Goal: Task Accomplishment & Management: Manage account settings

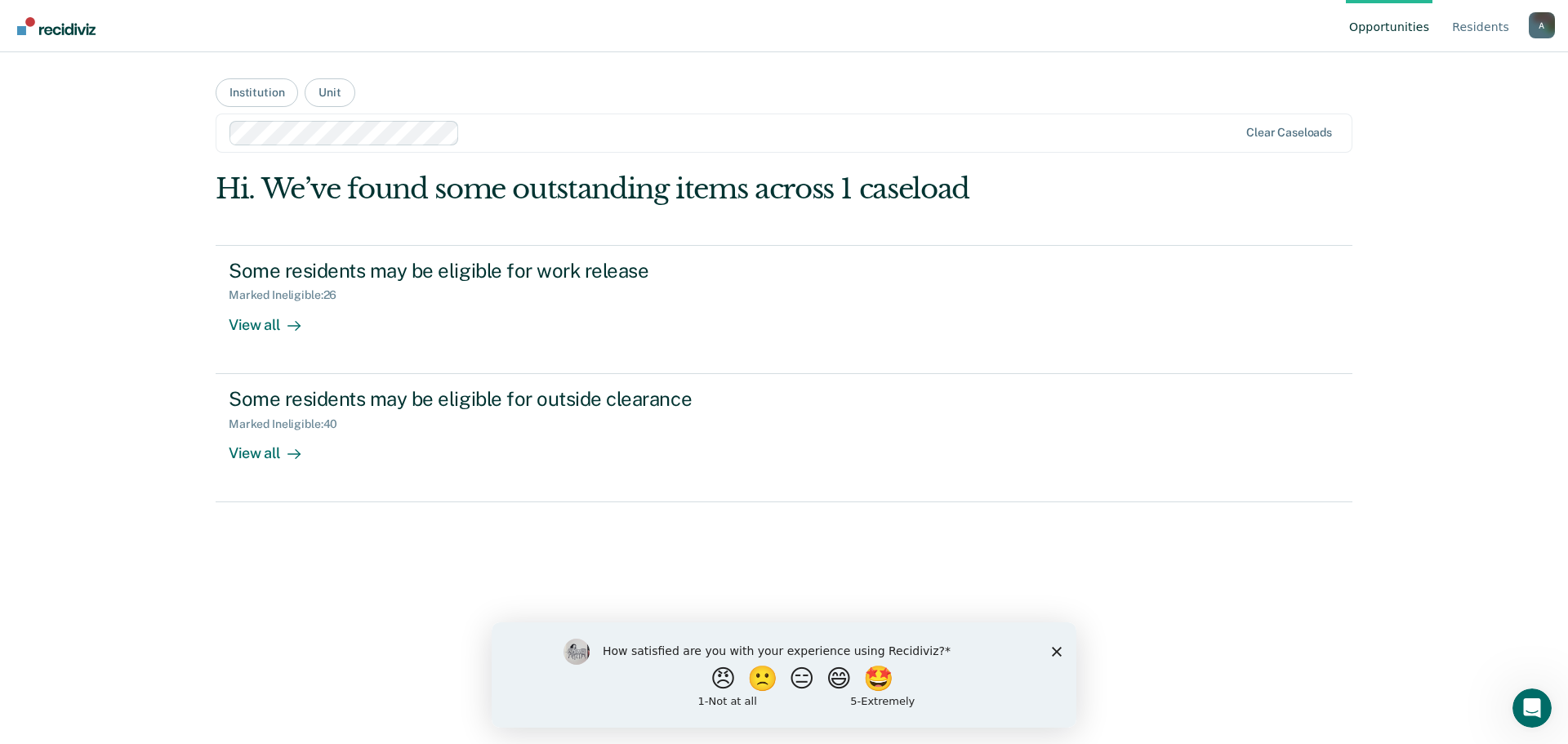
click at [657, 683] on div "😠 🙁 😑 😄 🤩" at bounding box center [803, 678] width 402 height 24
click at [721, 682] on button "😠" at bounding box center [724, 678] width 38 height 33
click at [878, 688] on input "Enter text..." at bounding box center [770, 689] width 334 height 33
click at [831, 687] on input "Another system we have to manage and work in, not enough permanent snooze optio…" at bounding box center [770, 689] width 334 height 33
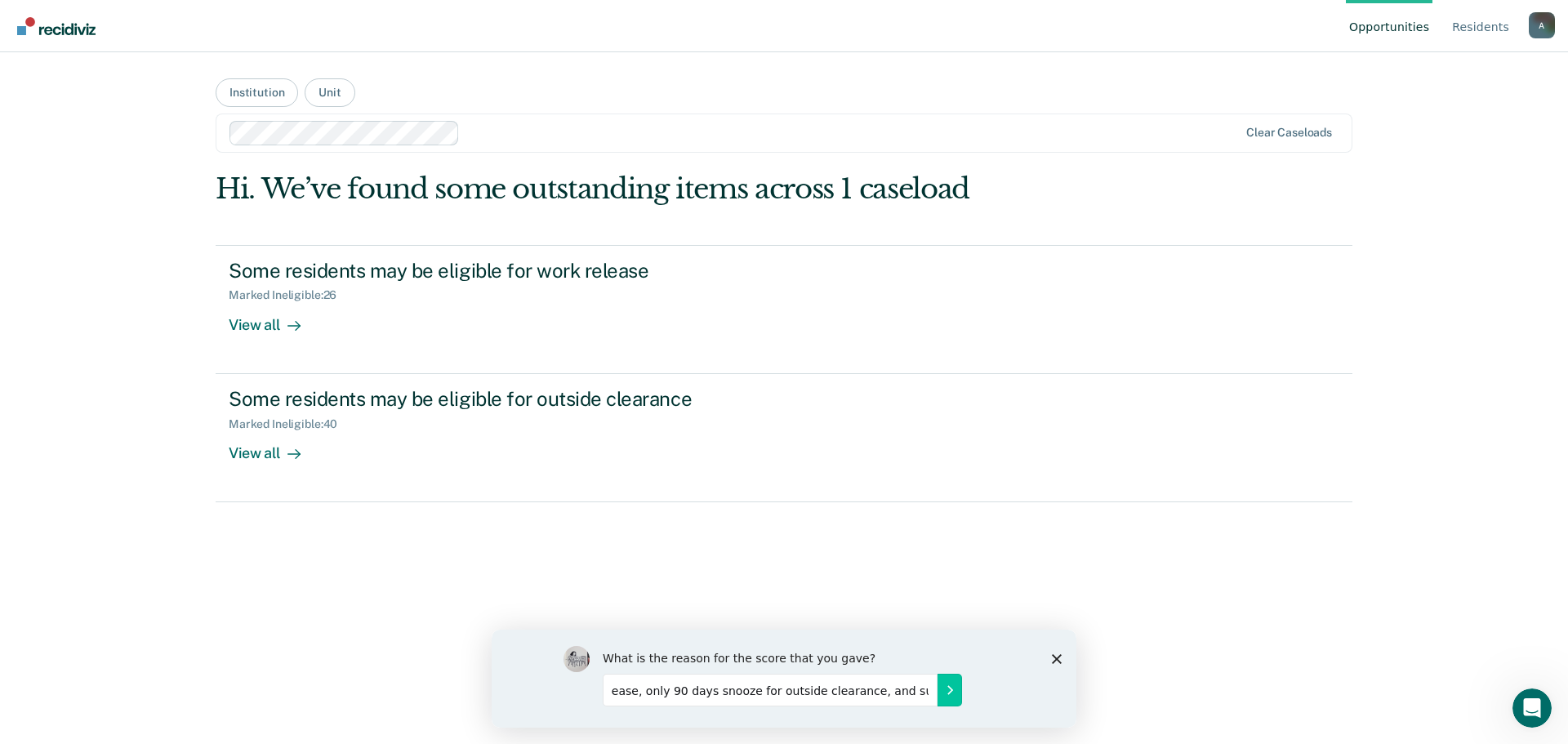
click at [923, 692] on input "Another system we have to manage and work in, not enough permanent snooze optio…" at bounding box center [770, 689] width 334 height 33
type input "Another system we have to manage and work in, not enough permanent snooze optio…"
click at [949, 690] on icon "Submit your response" at bounding box center [950, 689] width 13 height 13
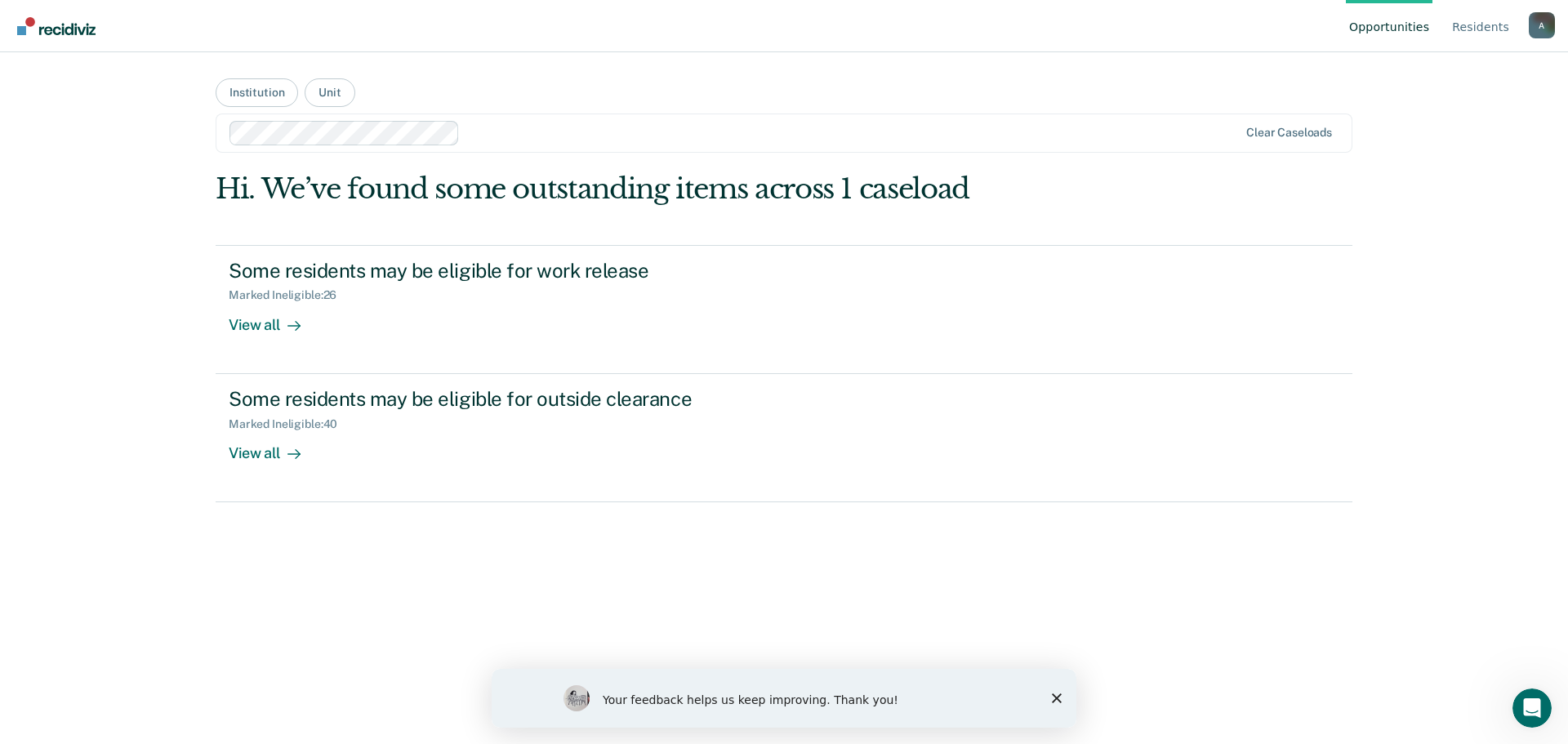
click at [1053, 688] on div "Your feedback helps us keep improving. Thank you!" at bounding box center [784, 698] width 584 height 59
click at [1053, 693] on icon "Close survey" at bounding box center [1057, 698] width 10 height 10
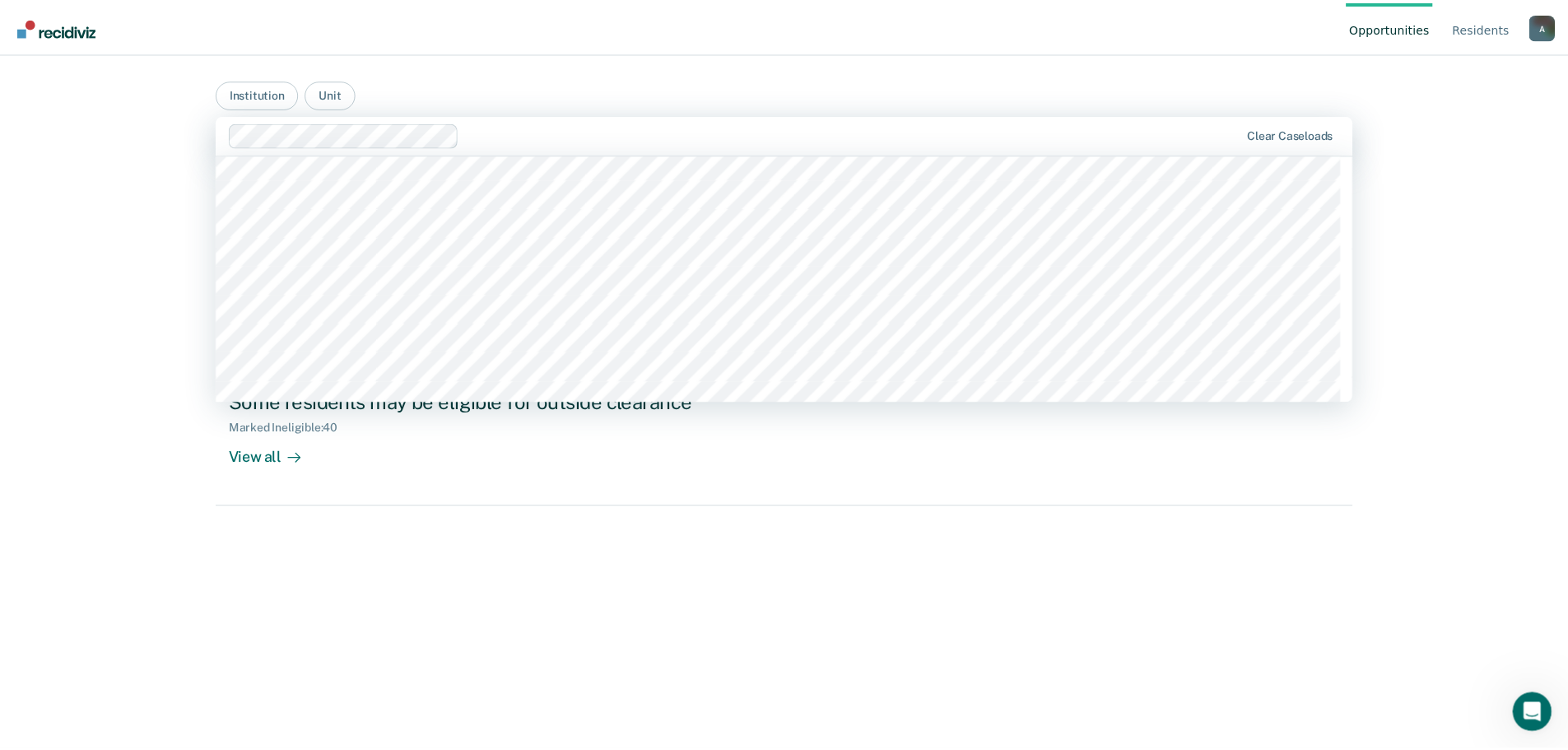
scroll to position [412, 0]
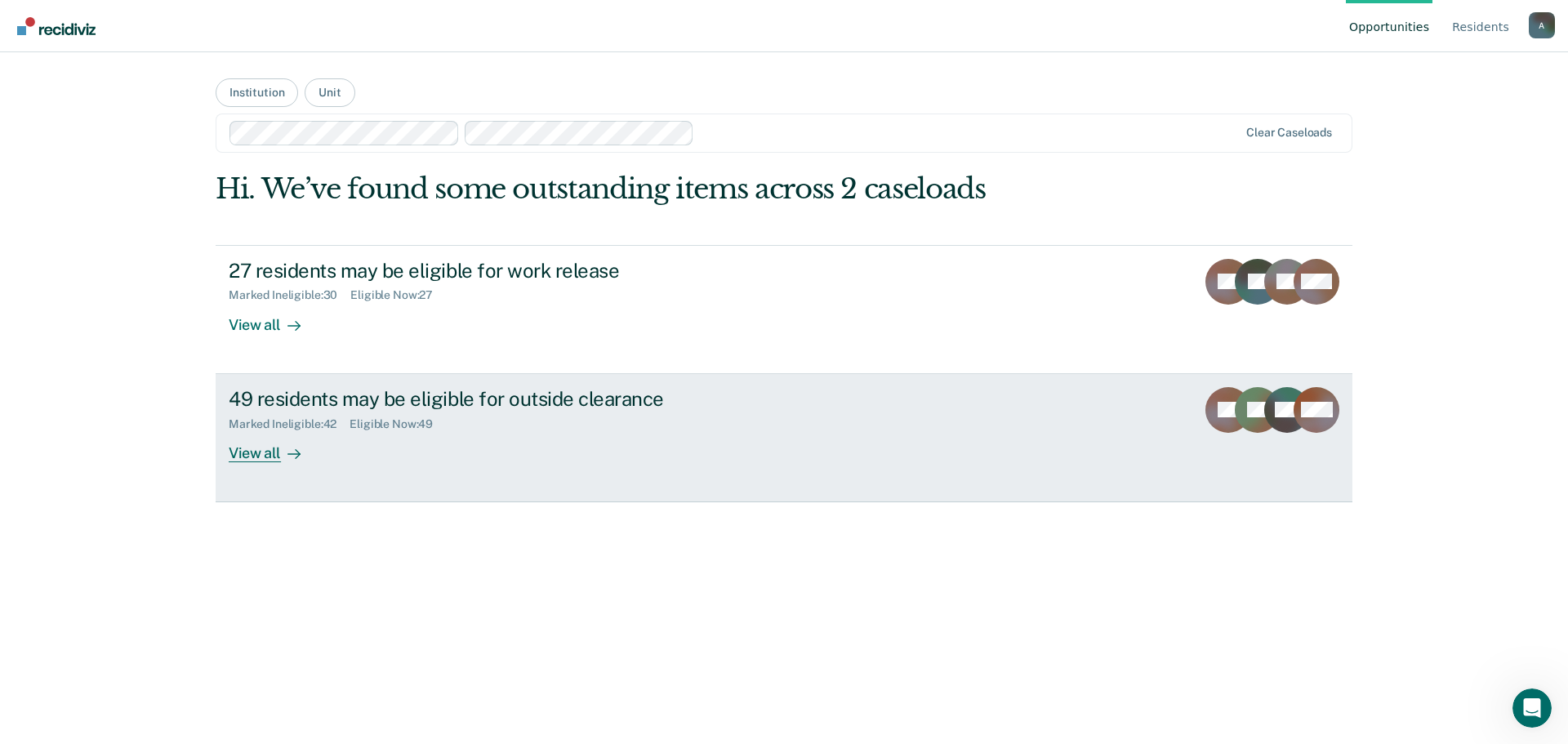
click at [249, 459] on div "View all" at bounding box center [274, 446] width 91 height 32
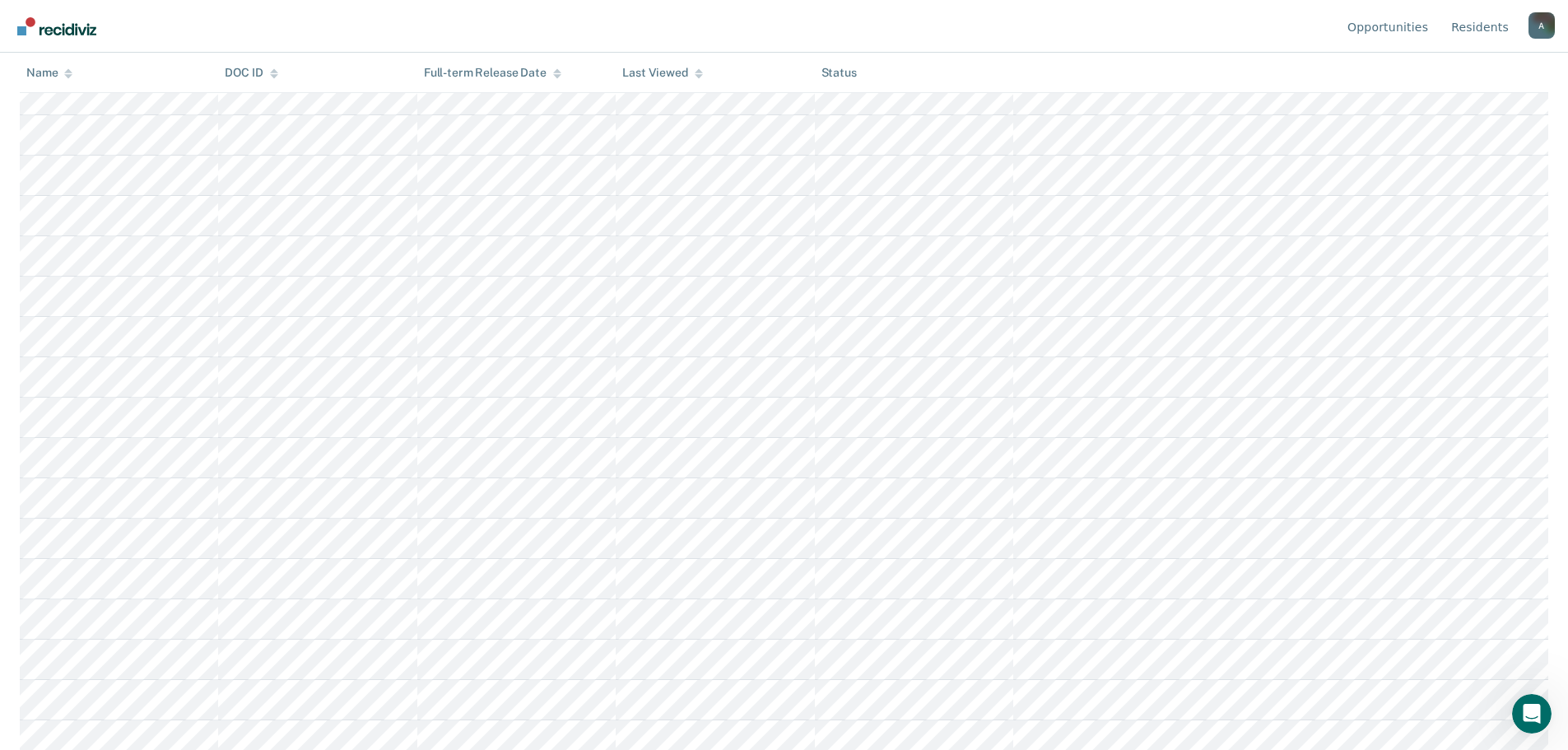
scroll to position [1552, 0]
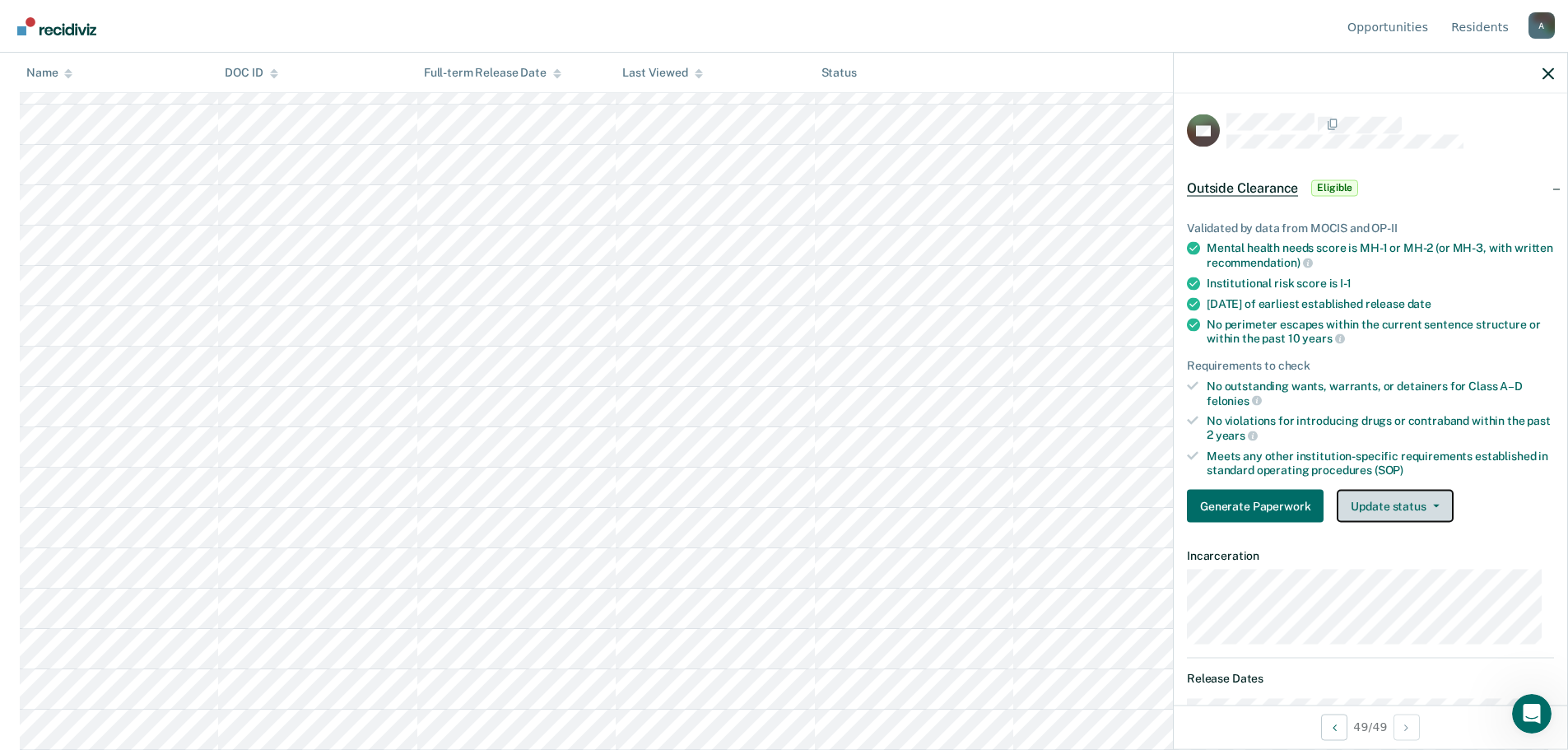
click at [1410, 509] on button "Update status" at bounding box center [1395, 507] width 116 height 33
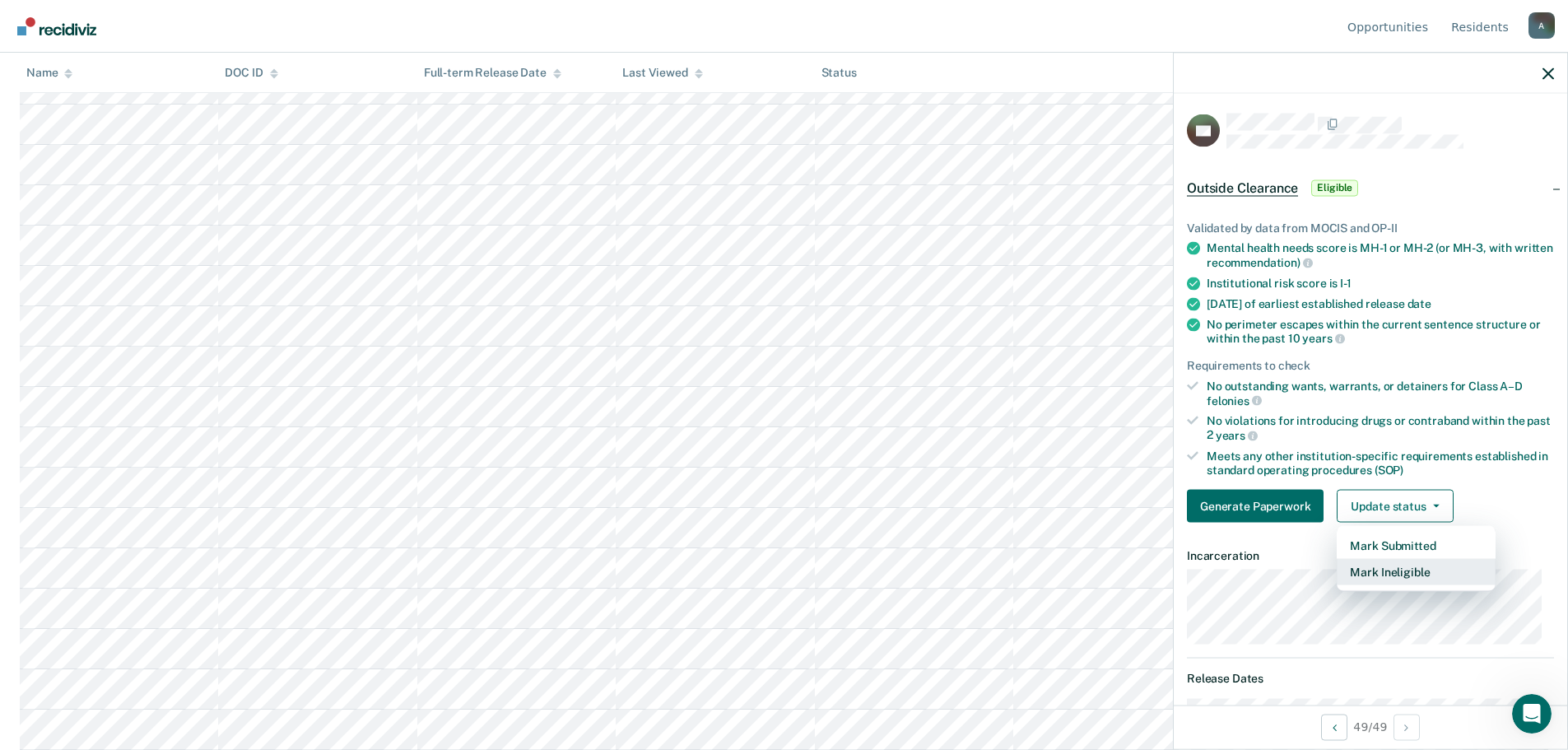
click at [1351, 571] on button "Mark Ineligible" at bounding box center [1416, 572] width 159 height 26
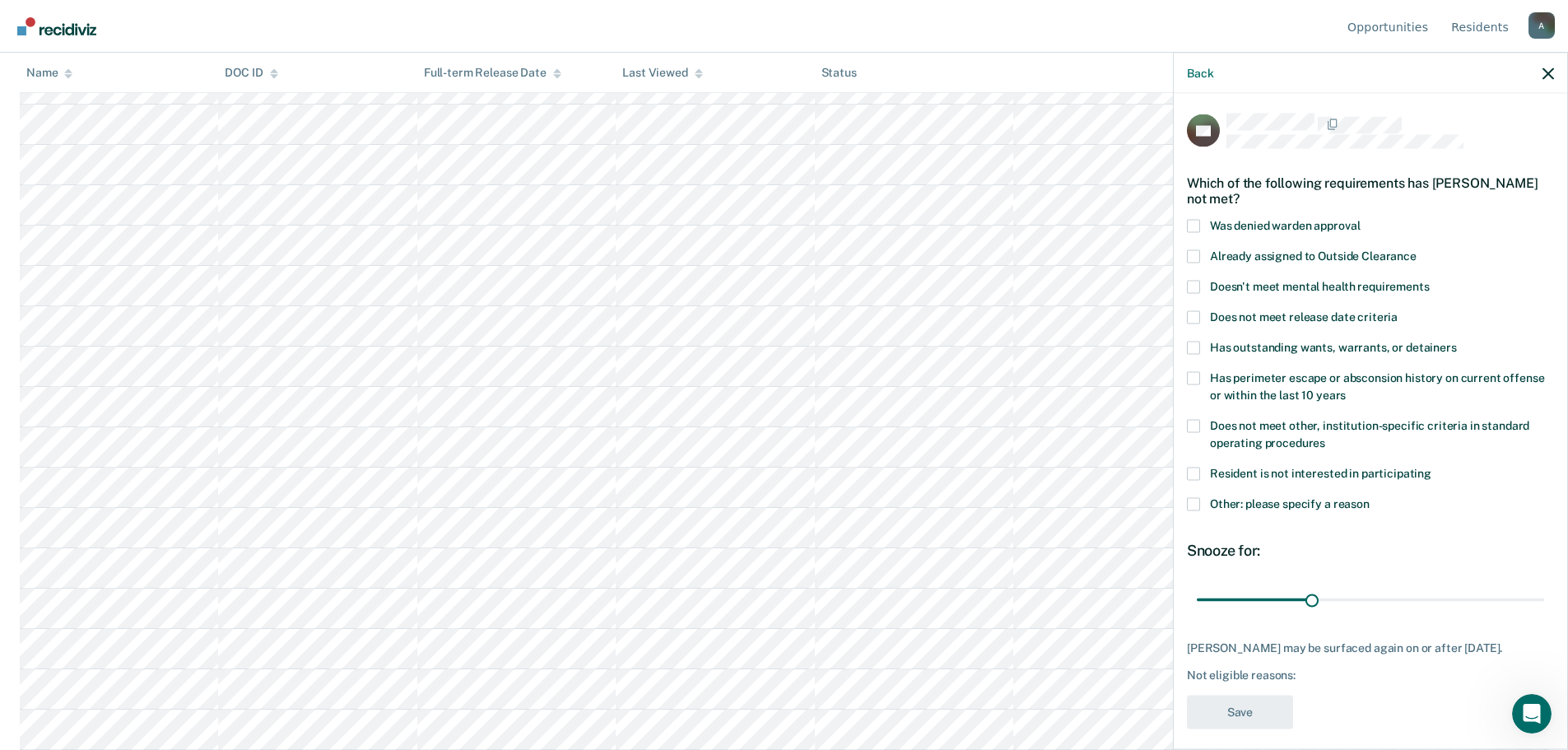
click at [1192, 502] on span at bounding box center [1193, 504] width 14 height 14
click at [1369, 497] on input "Other: please specify a reason" at bounding box center [1369, 497] width 0 height 0
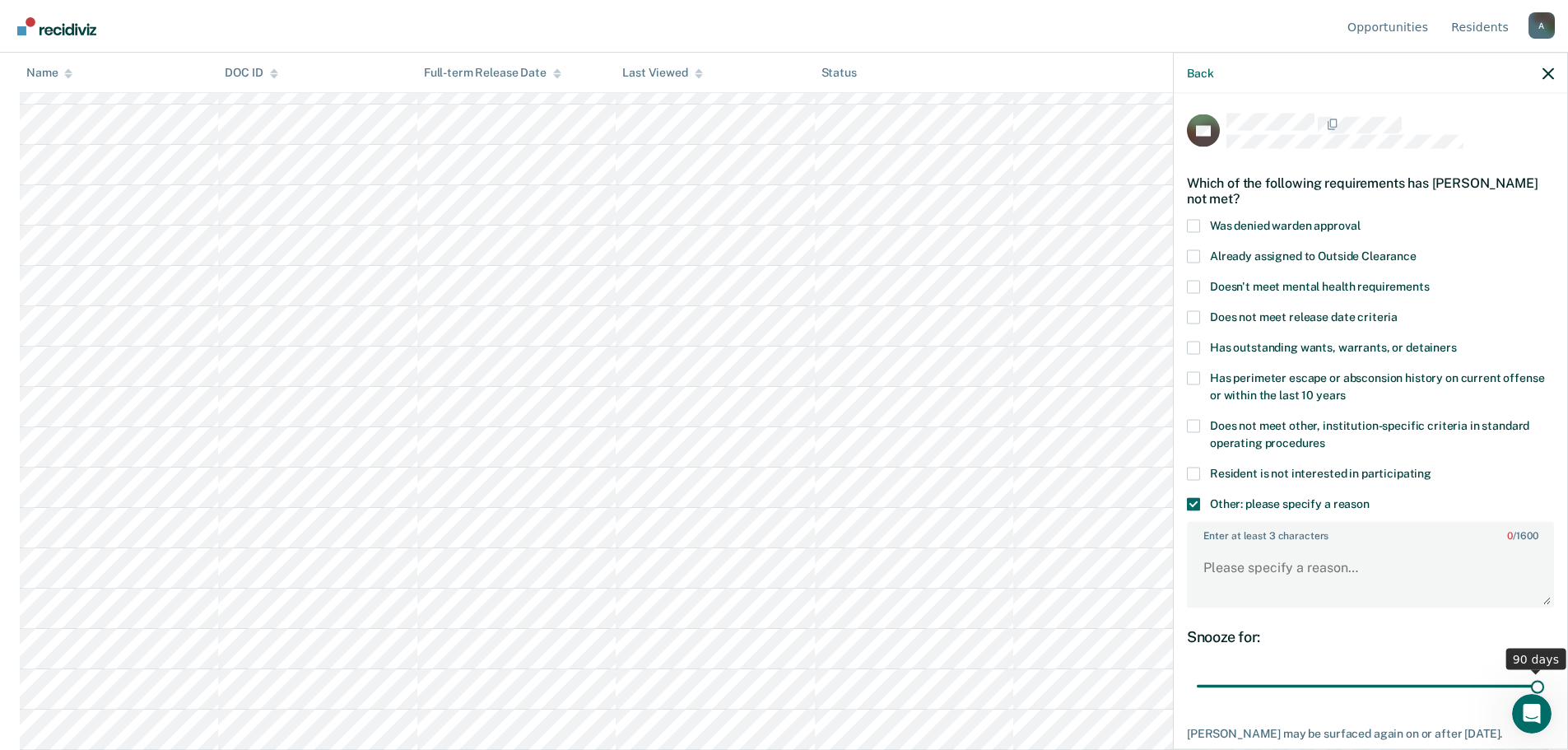
drag, startPoint x: 1302, startPoint y: 688, endPoint x: 1580, endPoint y: 684, distance: 278.0
type input "90"
click at [1544, 684] on input "range" at bounding box center [1370, 686] width 348 height 29
click at [1214, 562] on textarea "Enter at least 3 characters 0 / 1600" at bounding box center [1370, 576] width 364 height 61
type textarea "Recent 11.1, PPD: [DATE]"
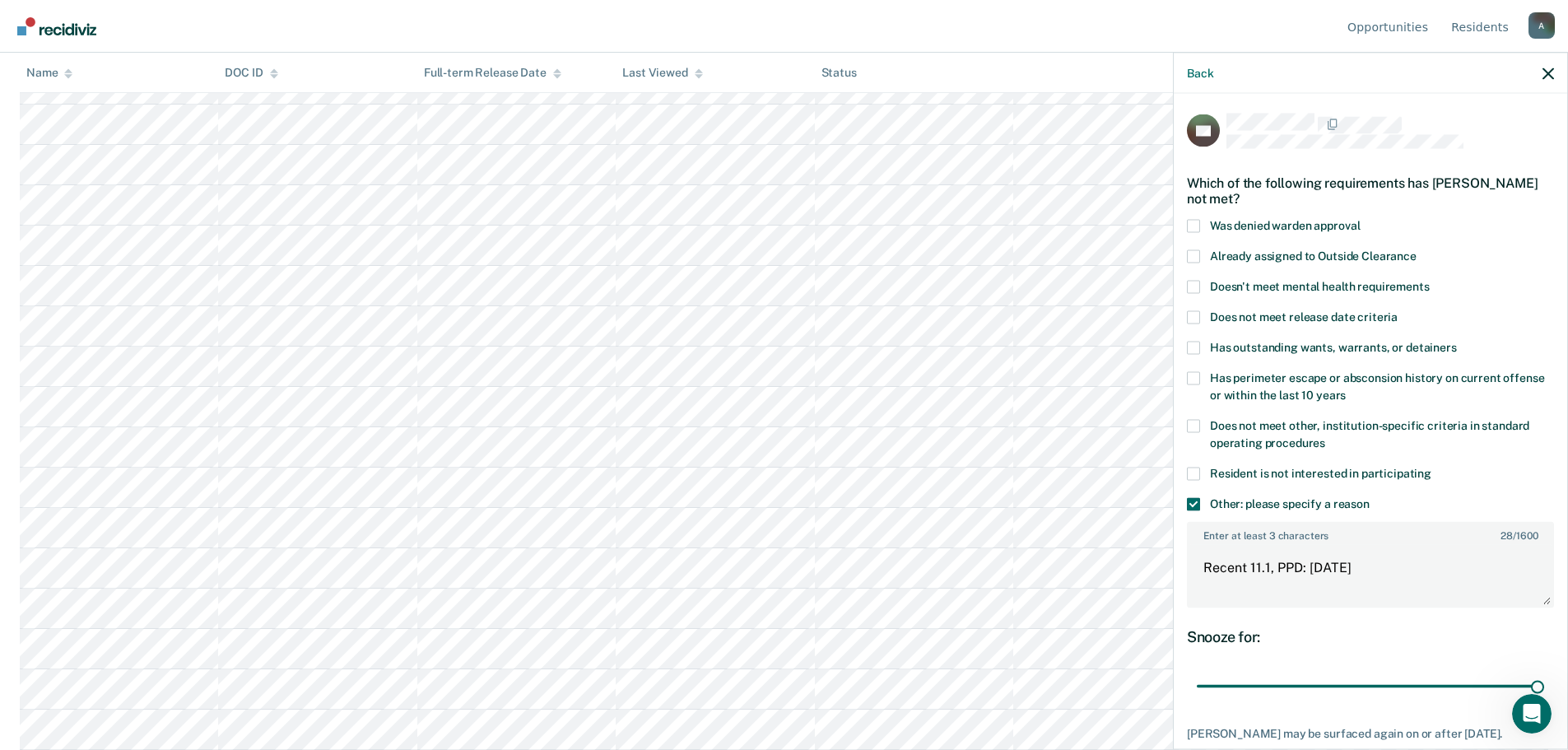
click at [1189, 315] on span at bounding box center [1193, 317] width 14 height 14
click at [1398, 310] on input "Does not meet release date criteria" at bounding box center [1398, 310] width 0 height 0
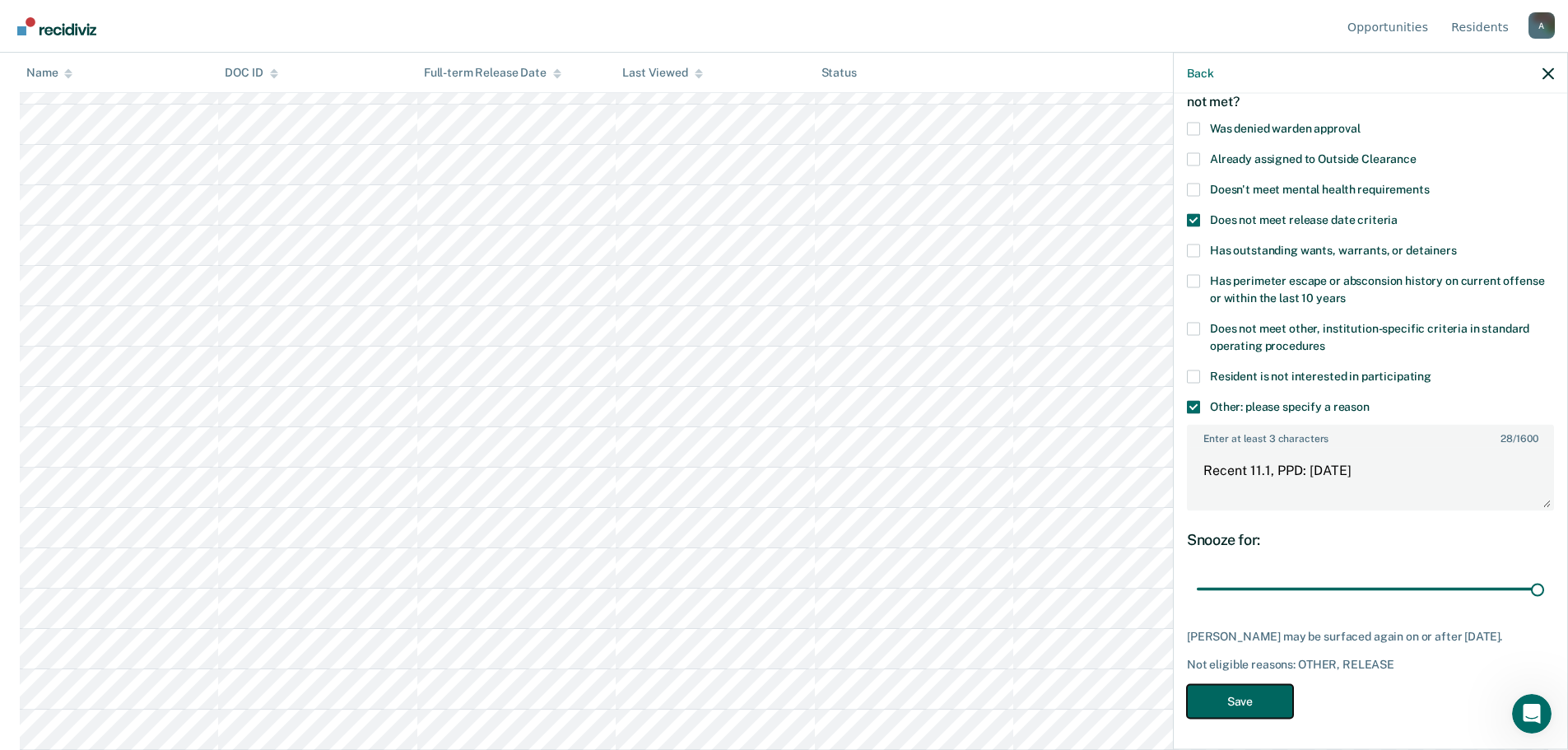
click at [1266, 687] on button "Save" at bounding box center [1240, 701] width 107 height 34
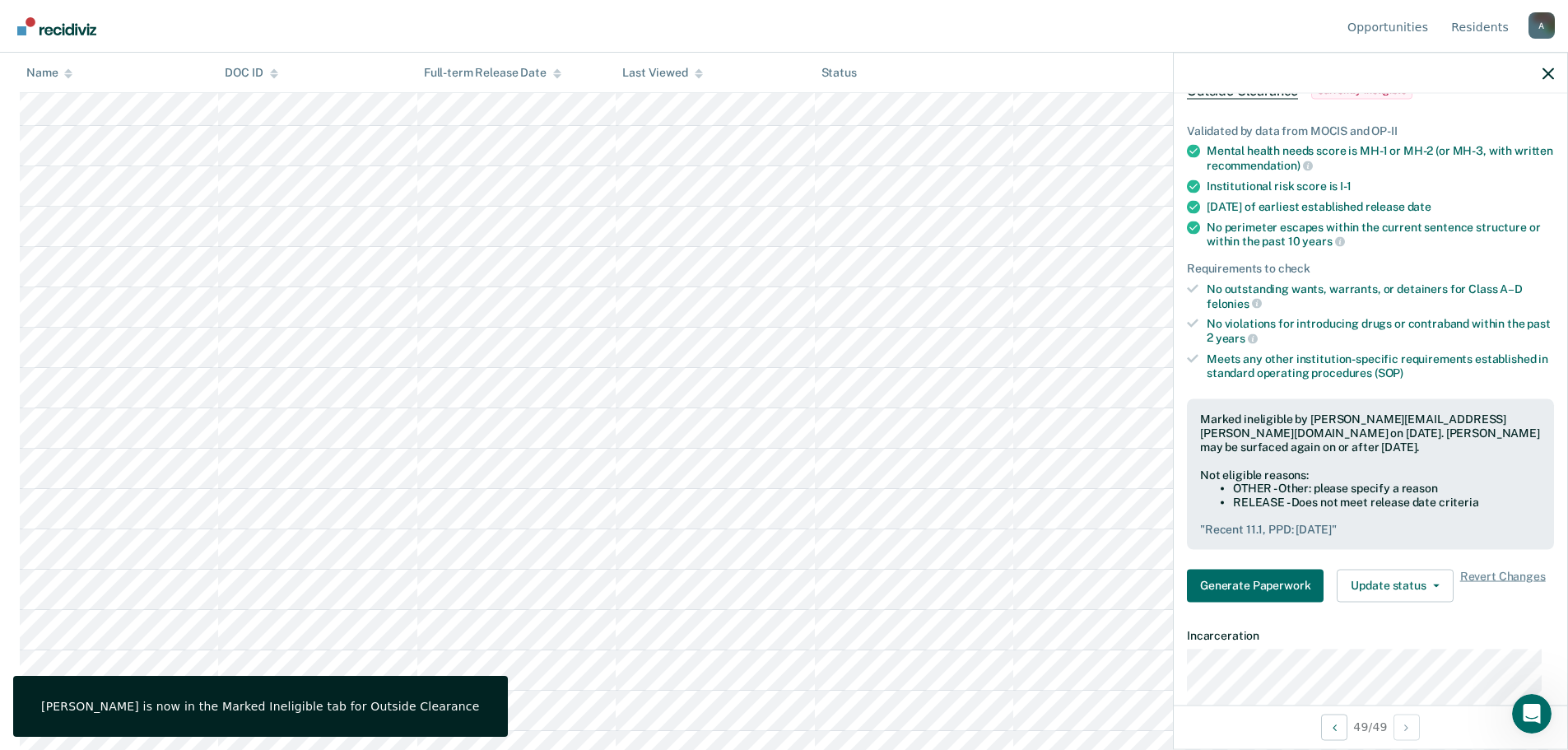
scroll to position [0, 0]
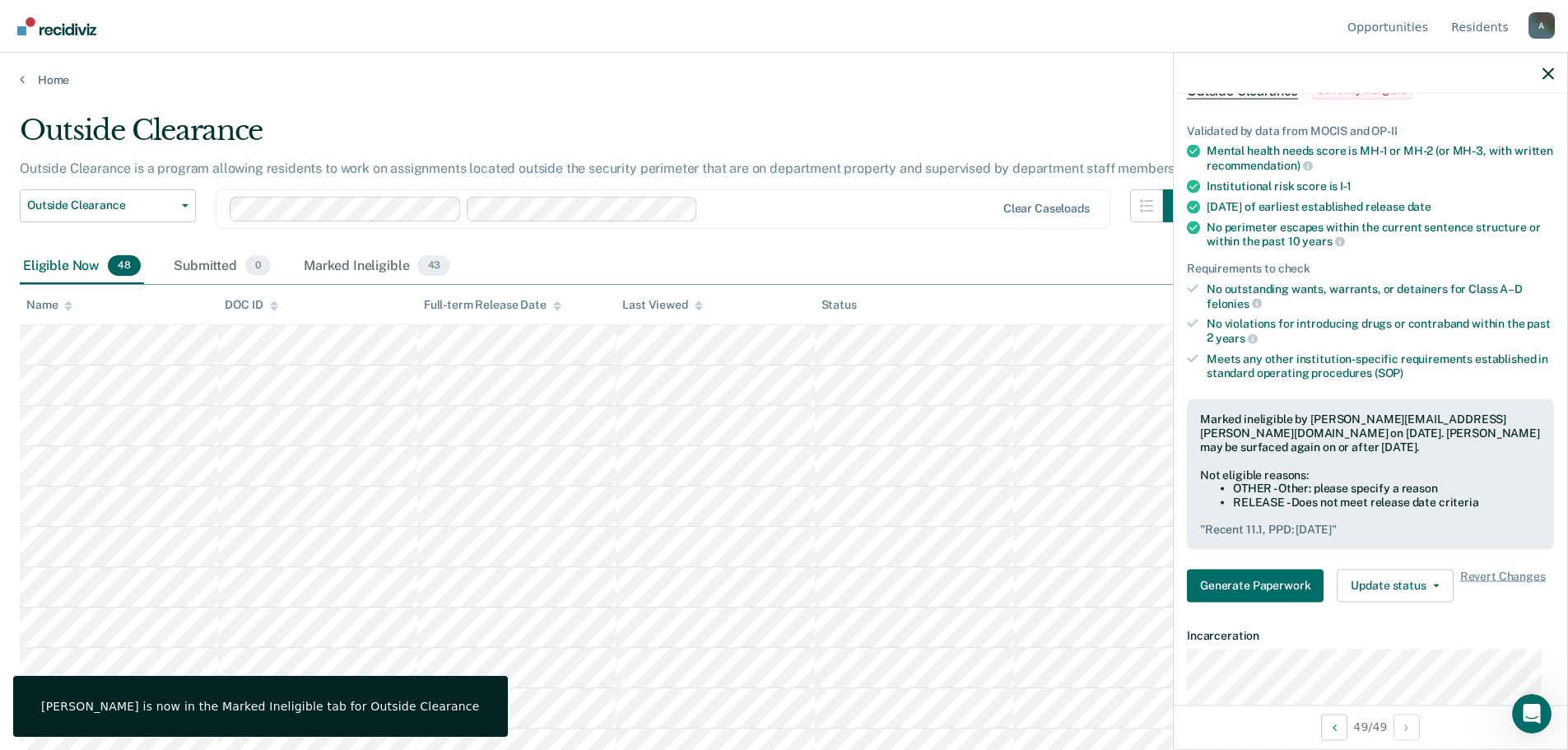
click at [123, 170] on p "Outside Clearance is a program allowing residents to work on assignments locate…" at bounding box center [599, 169] width 1158 height 16
click at [130, 229] on div "Outside Clearance Work Release Outside Clearance" at bounding box center [108, 218] width 176 height 59
click at [128, 210] on span "Outside Clearance" at bounding box center [101, 205] width 148 height 14
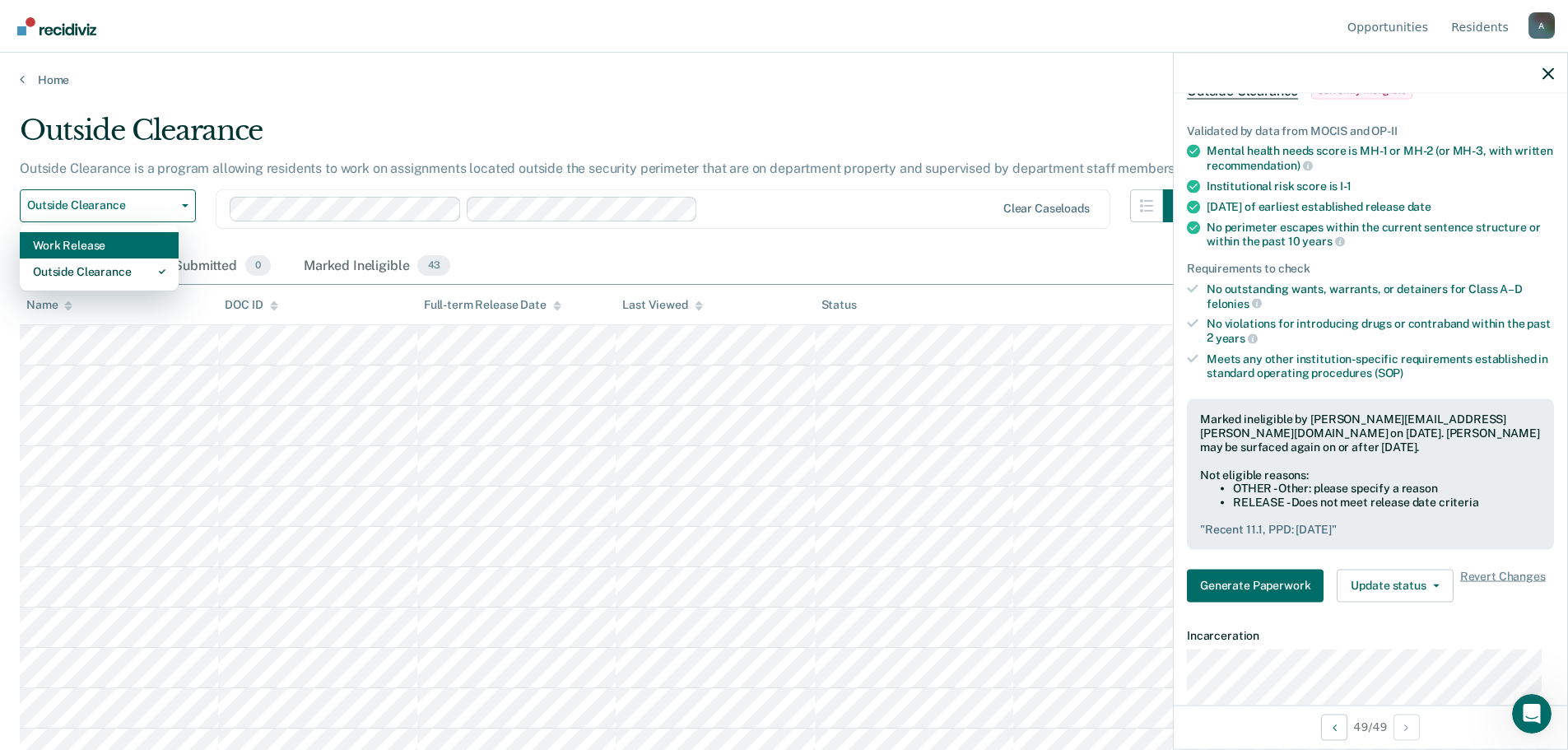
click at [112, 249] on div "Work Release" at bounding box center [99, 245] width 133 height 26
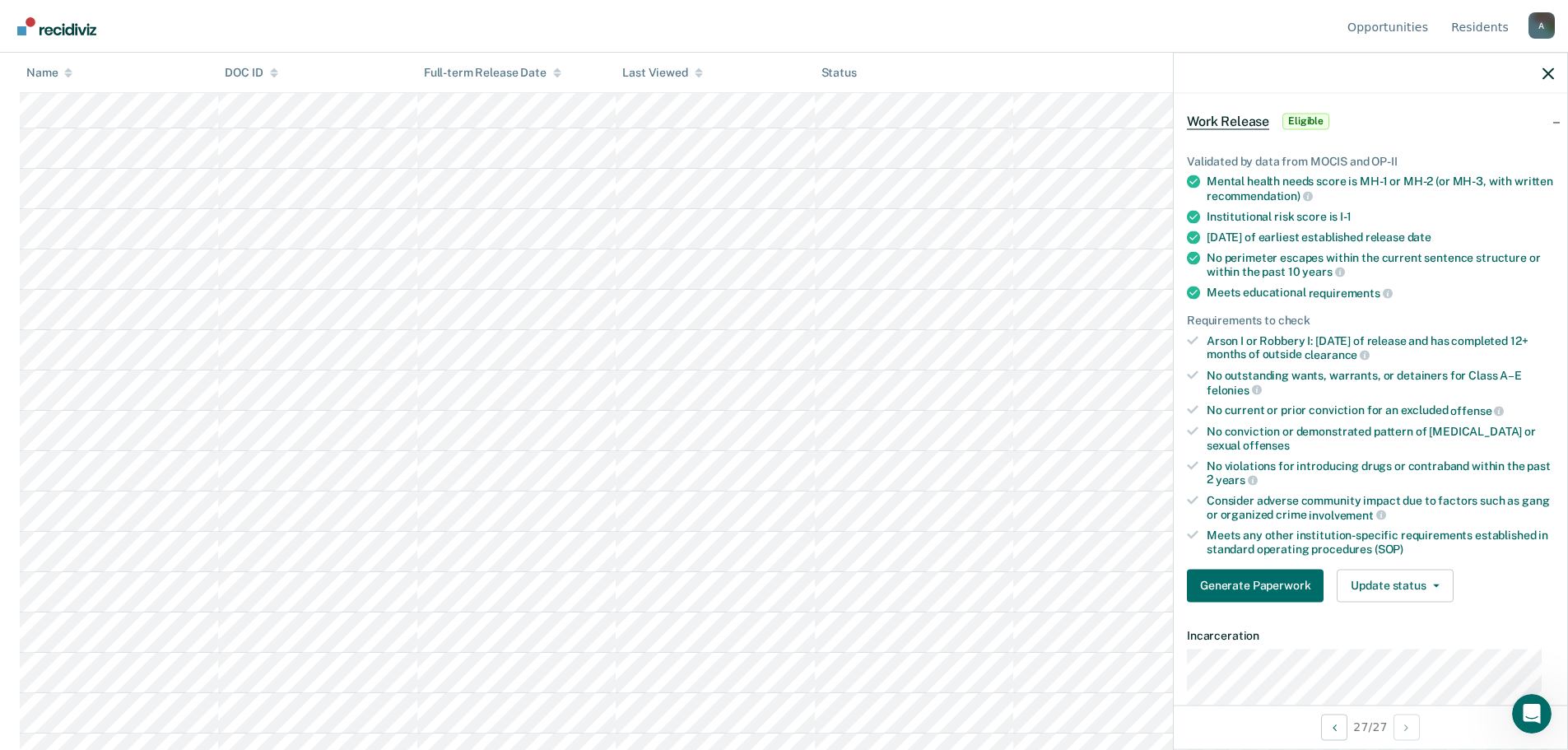
scroll to position [681, 0]
click at [1400, 578] on button "Update status" at bounding box center [1395, 585] width 116 height 33
click at [1395, 641] on button "Mark Ineligible" at bounding box center [1416, 651] width 159 height 26
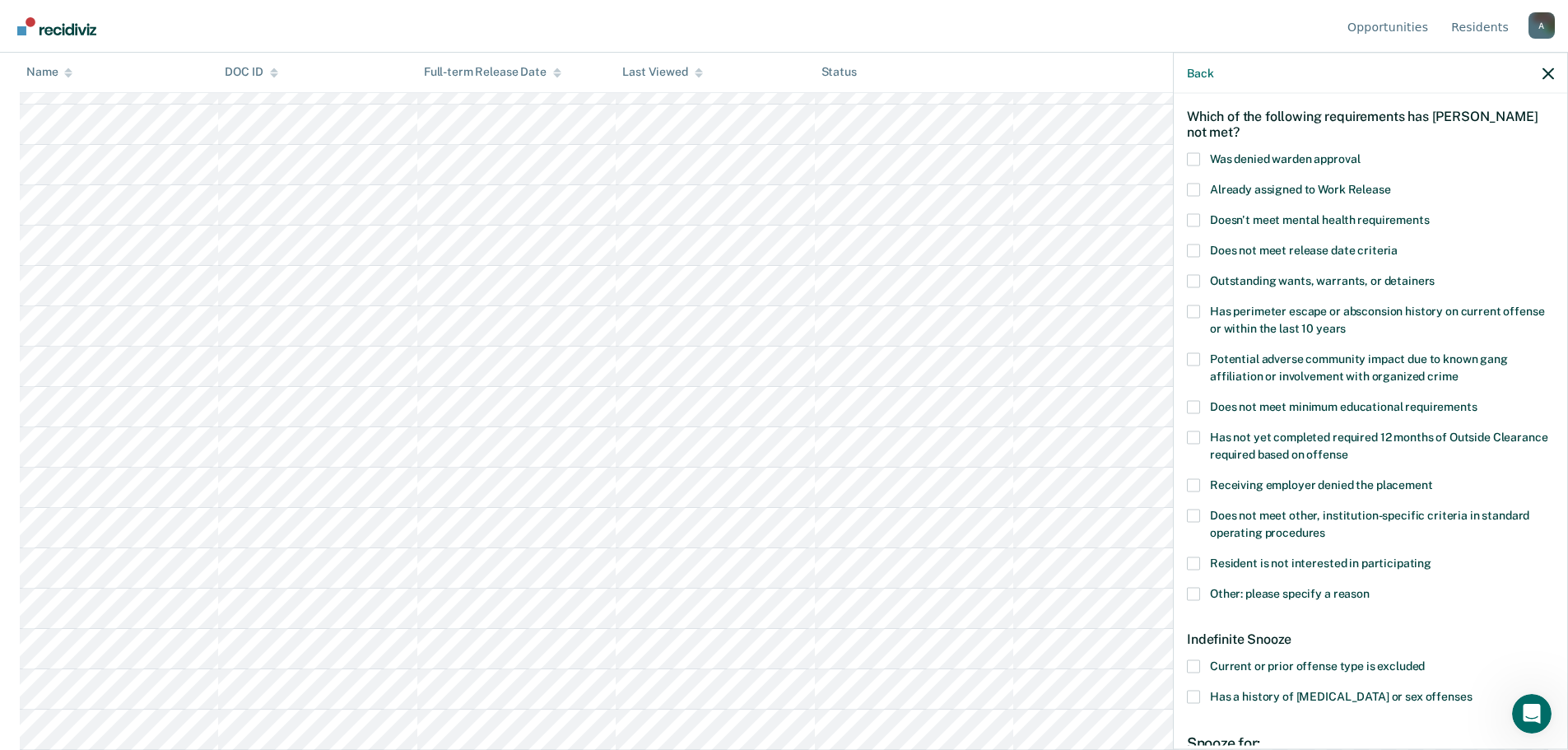
click at [1195, 594] on span at bounding box center [1193, 594] width 14 height 14
click at [1369, 587] on input "Other: please specify a reason" at bounding box center [1369, 587] width 0 height 0
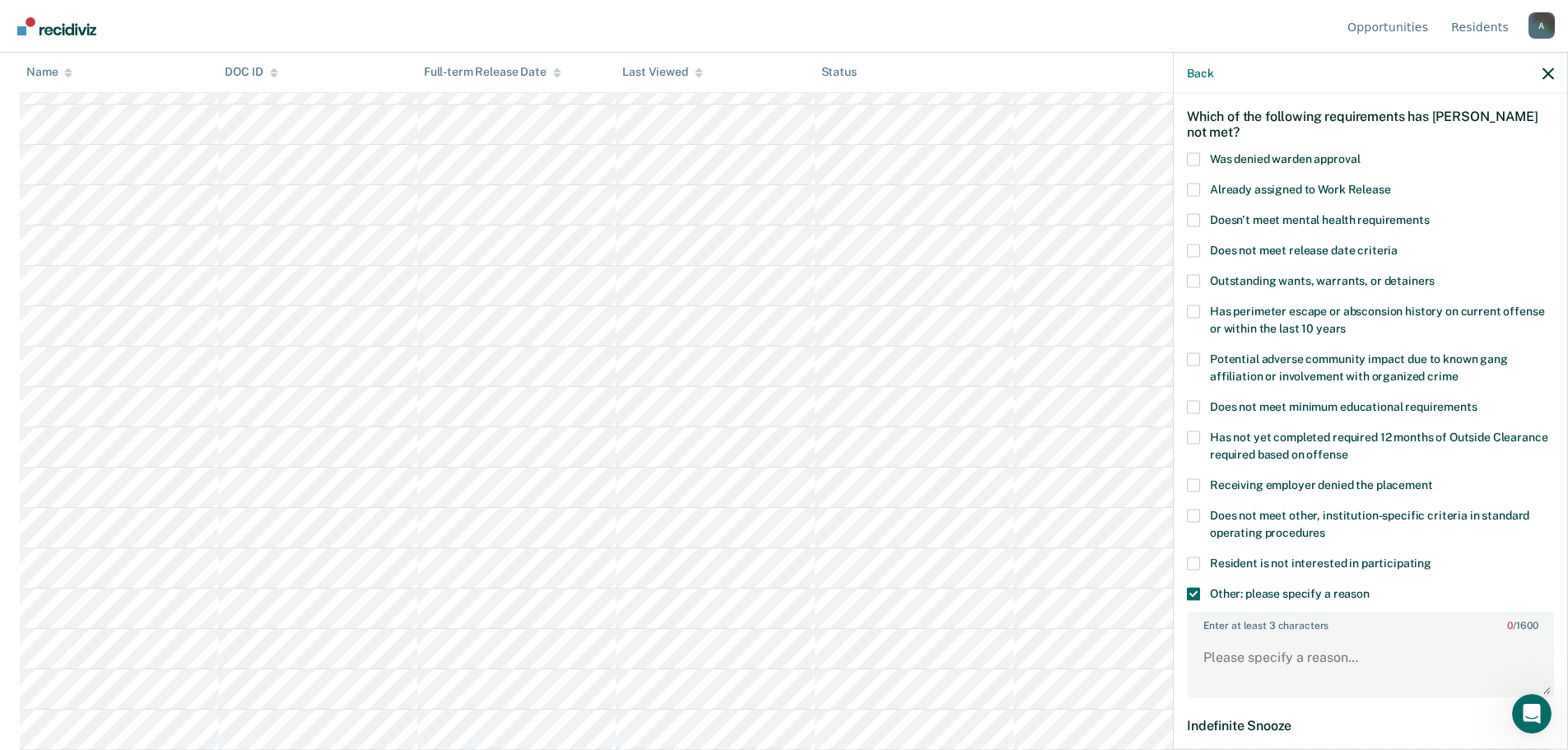
click at [1194, 249] on span at bounding box center [1193, 251] width 14 height 14
click at [1398, 244] on input "Does not meet release date criteria" at bounding box center [1398, 244] width 0 height 0
click at [1279, 658] on textarea "Enter at least 3 characters 0 / 1600" at bounding box center [1370, 665] width 364 height 61
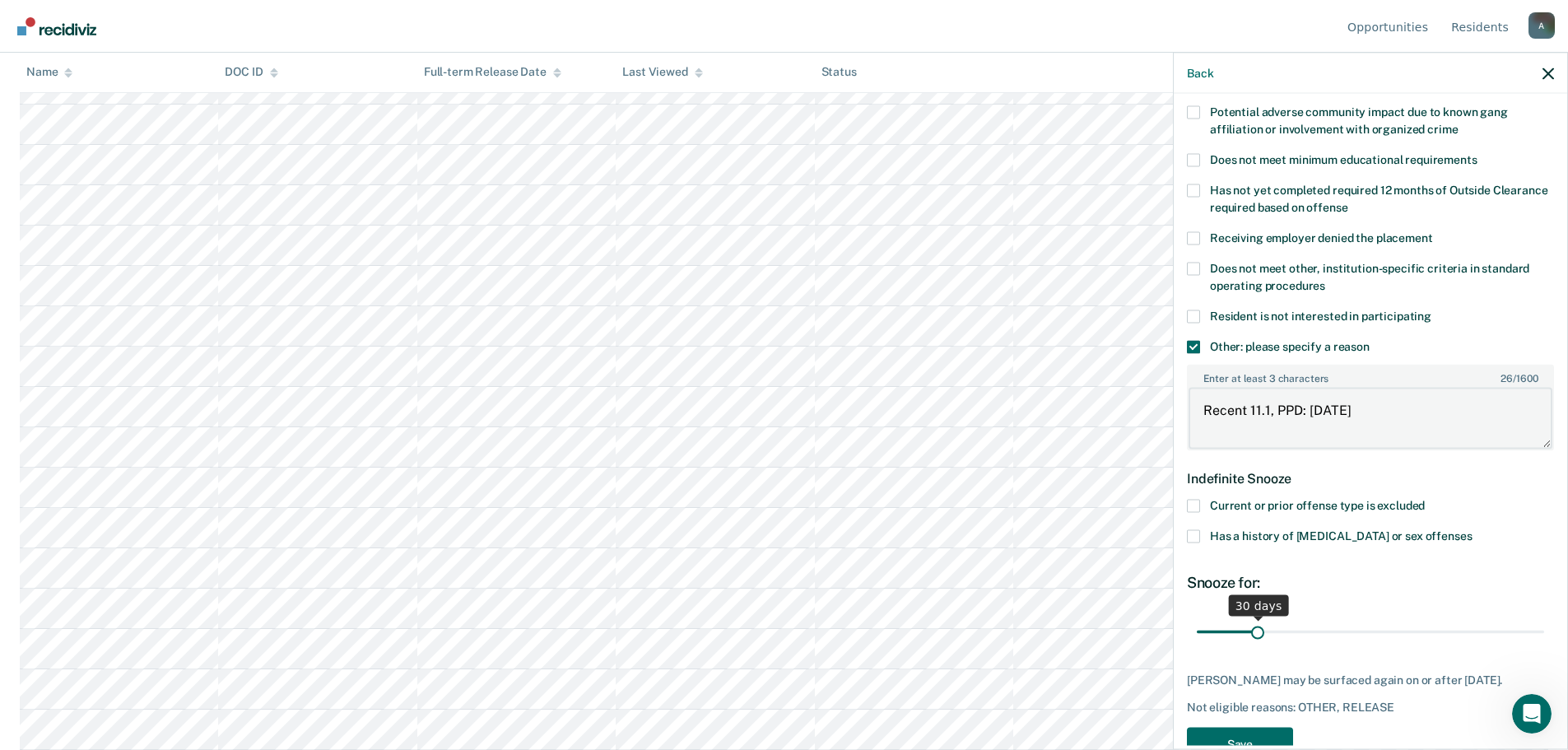
type textarea "Recent 11.1, PPD: [DATE]"
drag, startPoint x: 1257, startPoint y: 635, endPoint x: 1580, endPoint y: 623, distance: 323.2
type input "180"
click at [1544, 623] on input "range" at bounding box center [1370, 632] width 348 height 29
click at [1243, 735] on button "Save" at bounding box center [1240, 743] width 107 height 34
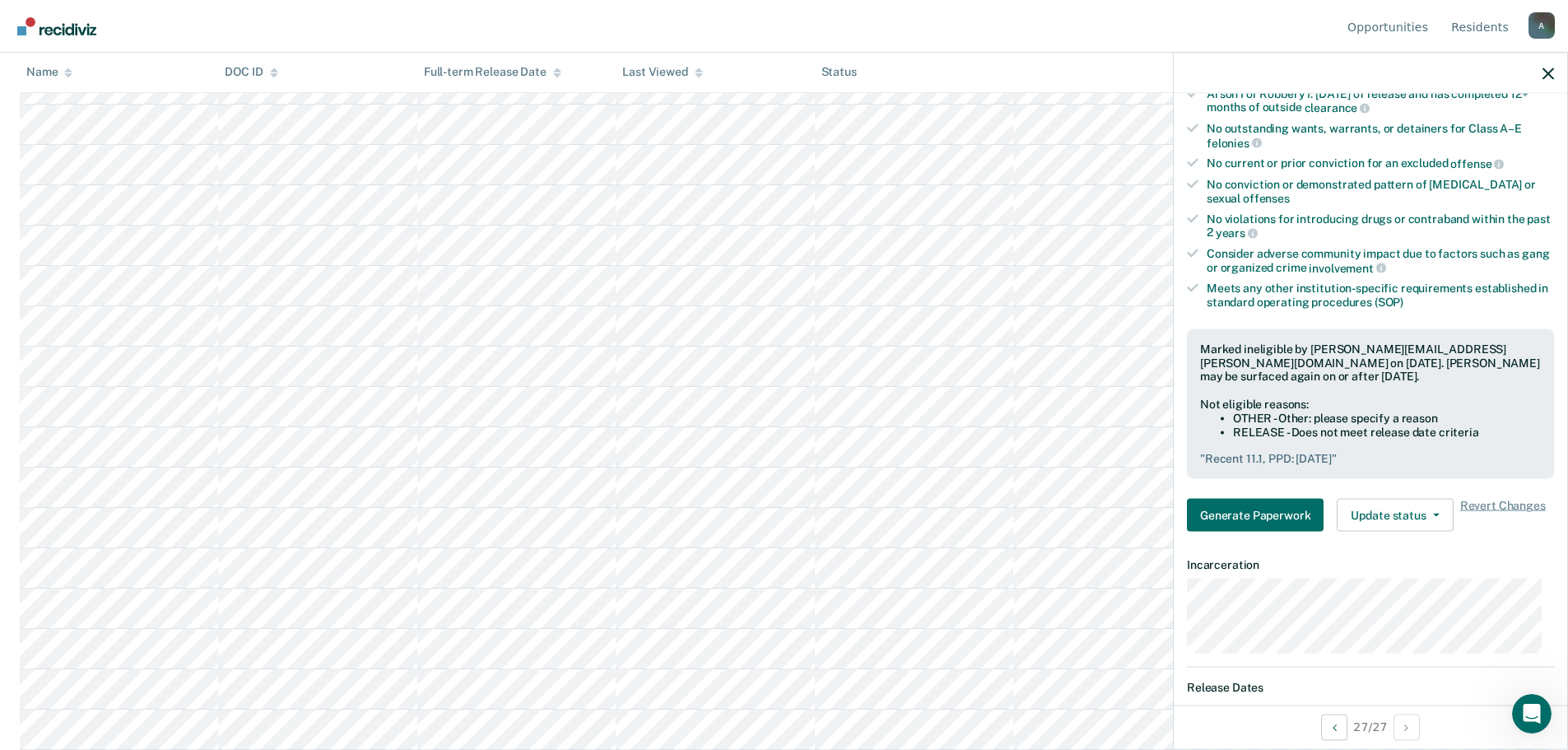
scroll to position [146, 0]
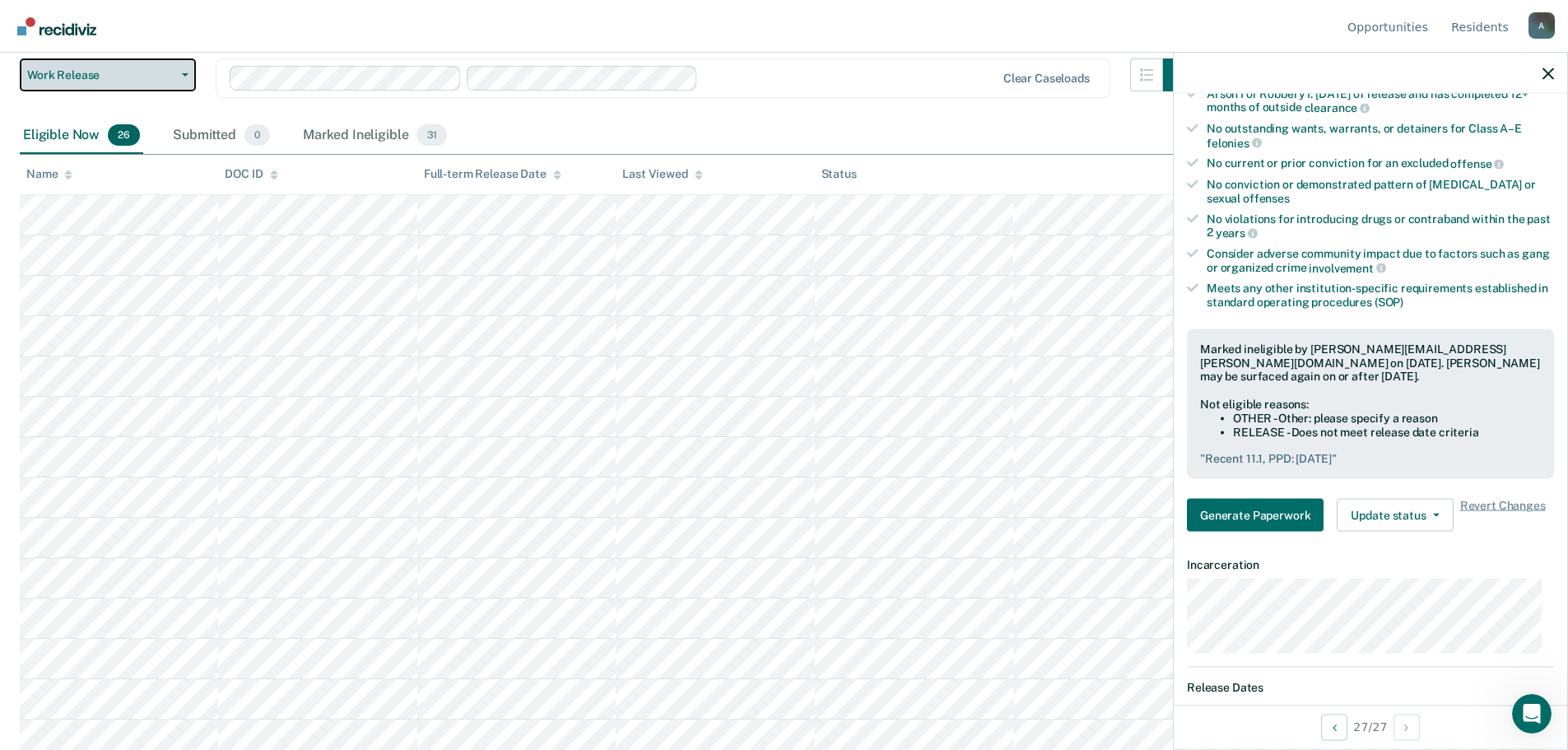
click at [66, 85] on button "Work Release" at bounding box center [108, 75] width 176 height 33
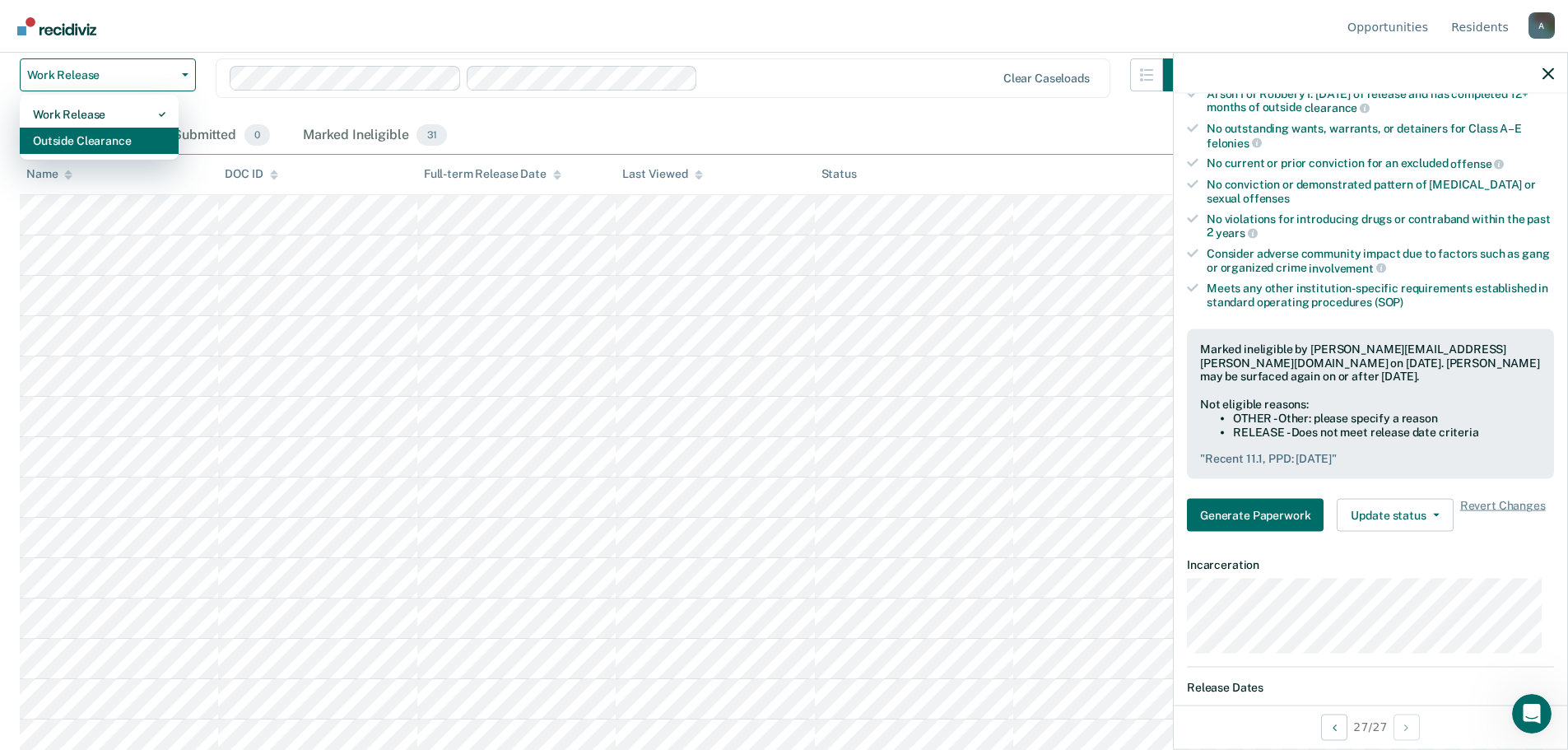
click at [66, 147] on div "Outside Clearance" at bounding box center [99, 141] width 133 height 26
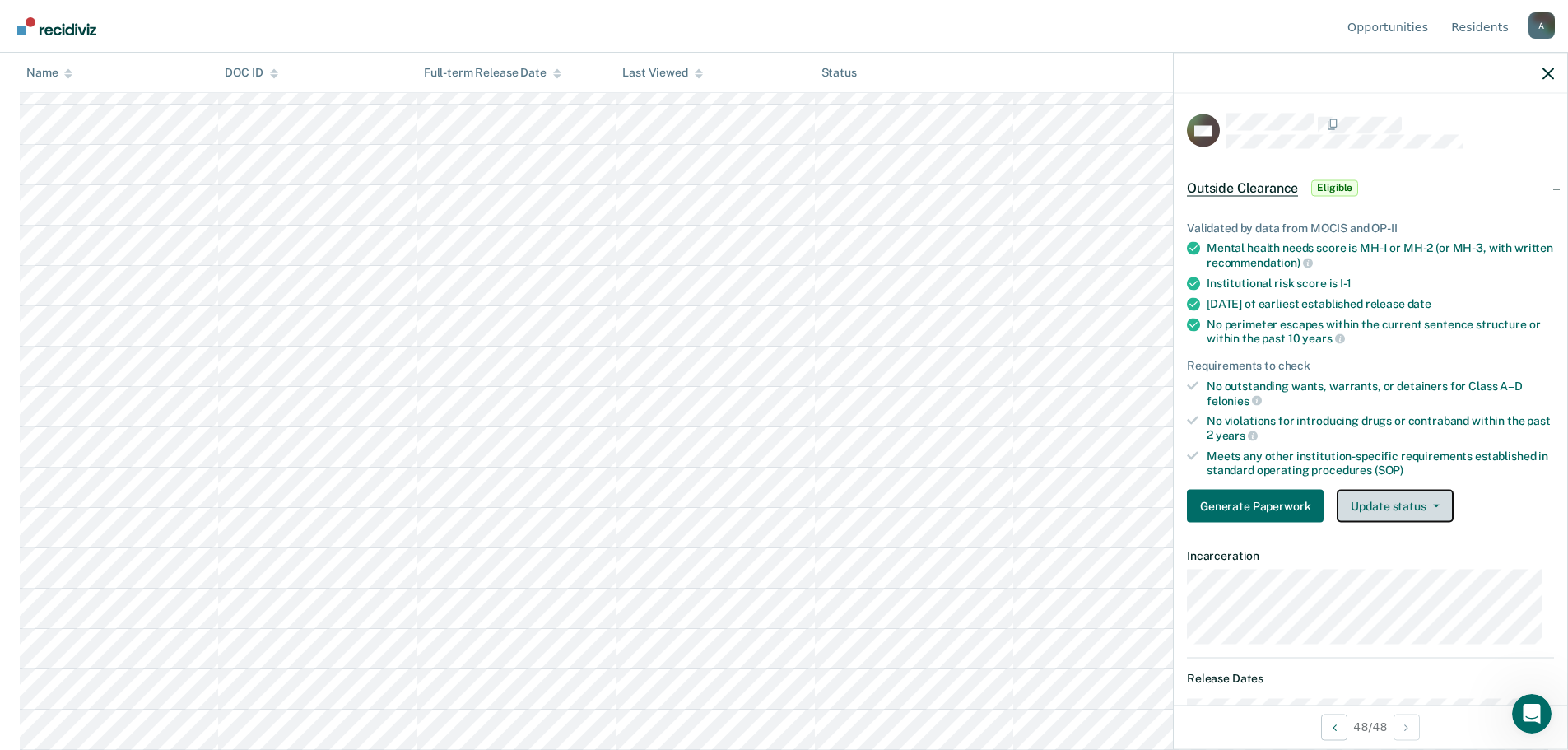
click at [1400, 502] on button "Update status" at bounding box center [1395, 507] width 116 height 33
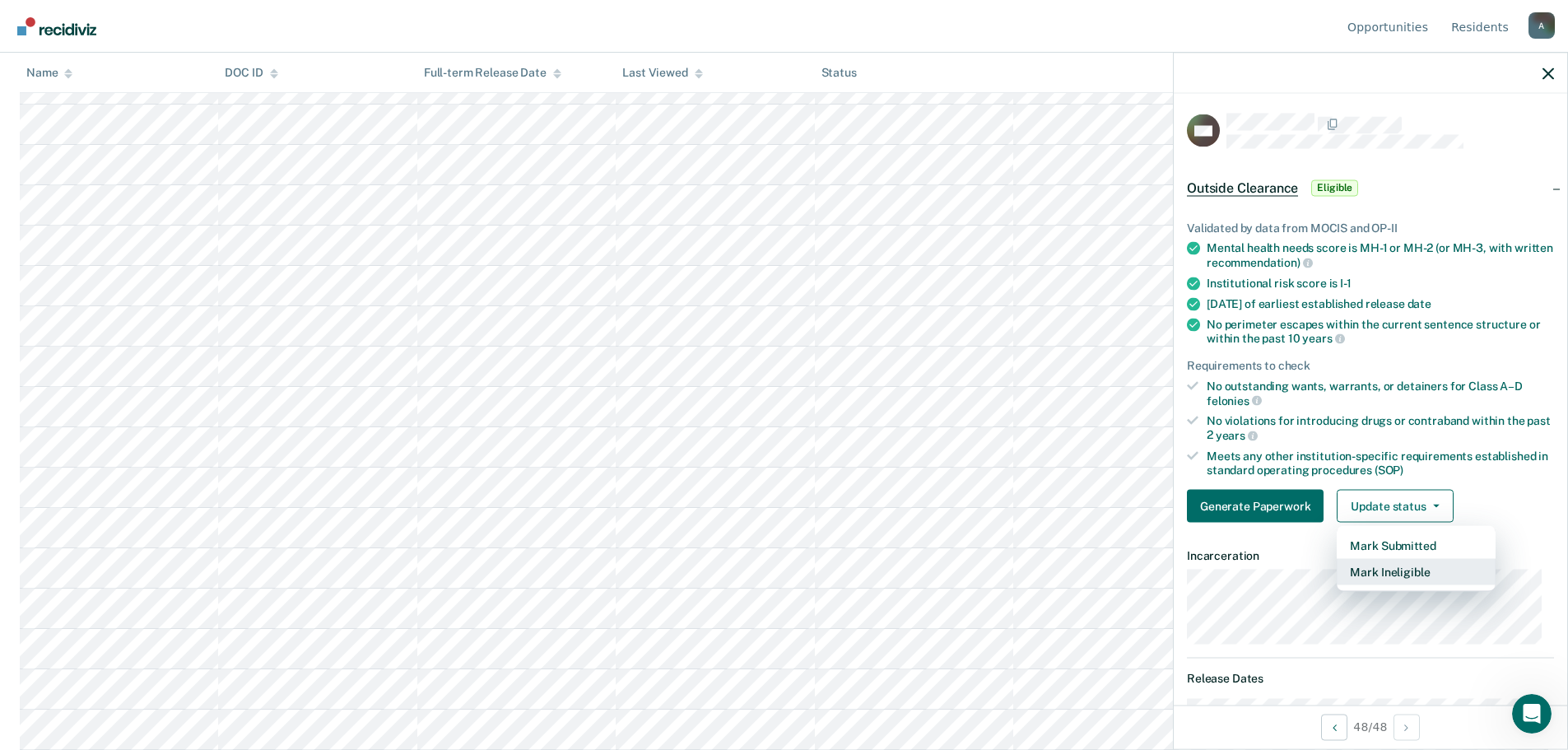
click at [1384, 568] on button "Mark Ineligible" at bounding box center [1416, 572] width 159 height 26
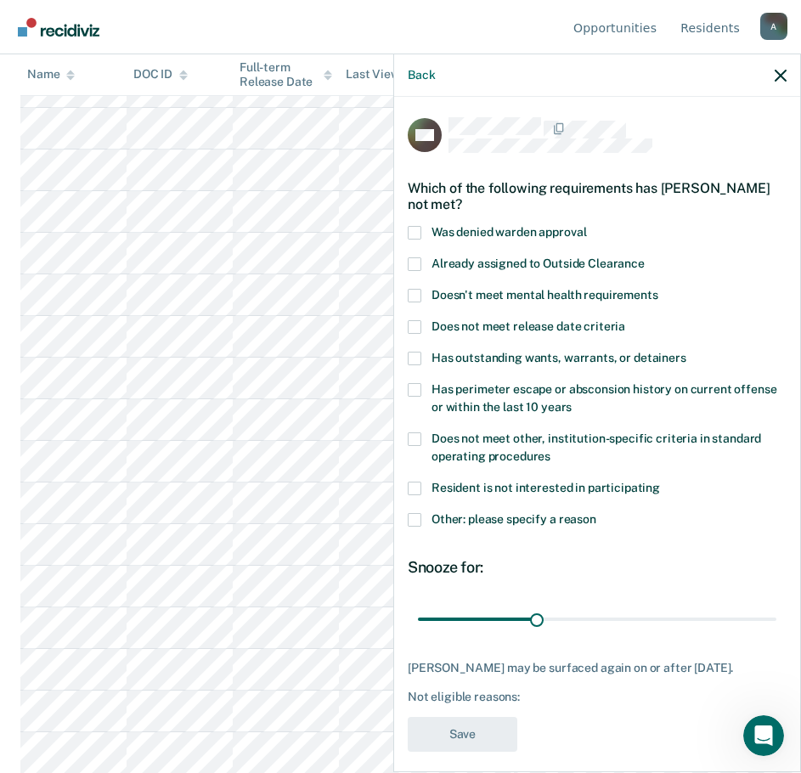
scroll to position [1610, 0]
drag, startPoint x: 532, startPoint y: 616, endPoint x: 786, endPoint y: 617, distance: 254.1
type input "90"
click at [777, 617] on input "range" at bounding box center [597, 619] width 359 height 30
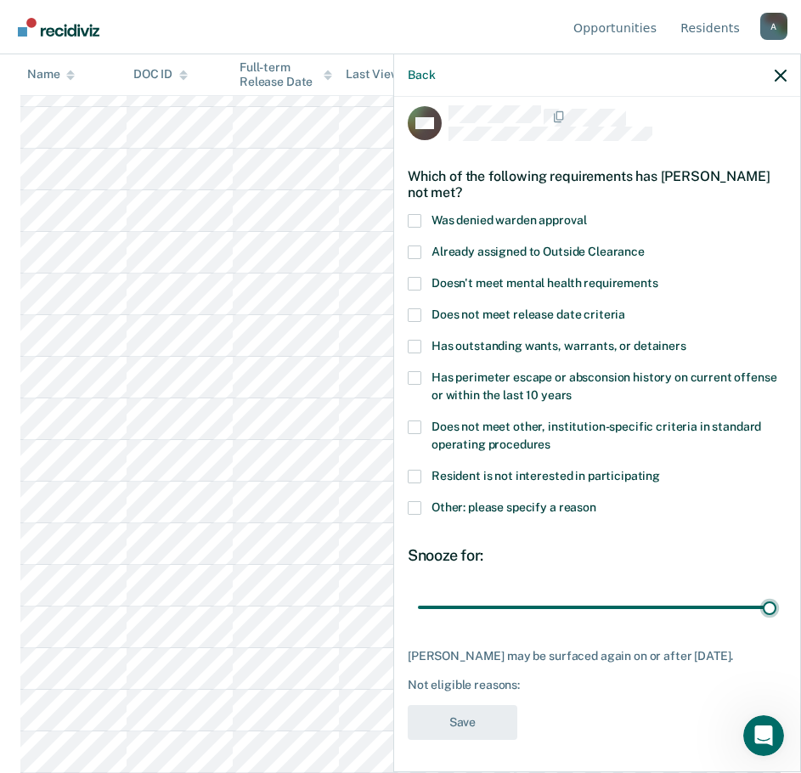
scroll to position [0, 0]
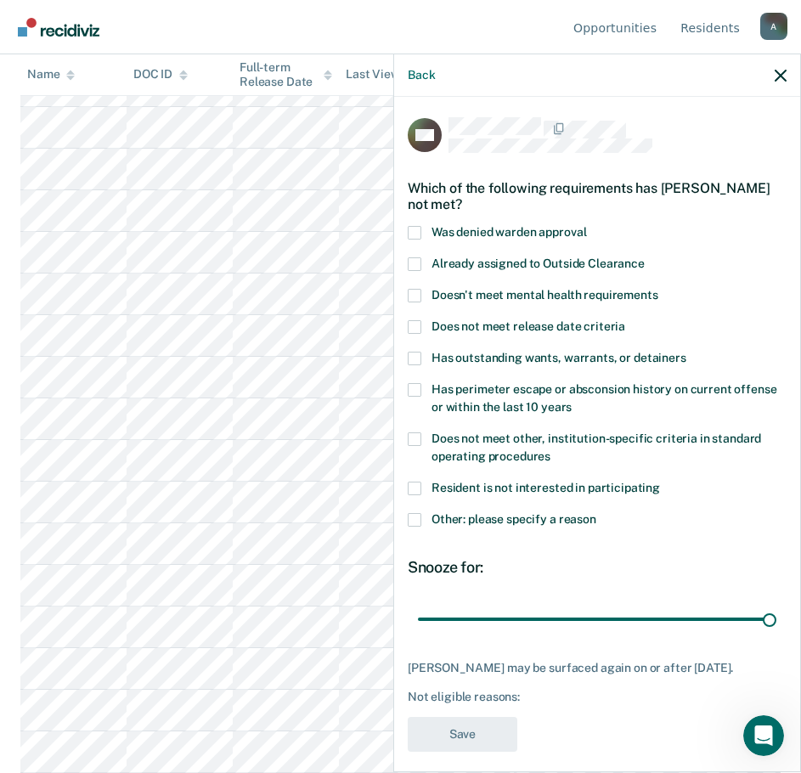
click at [415, 518] on span at bounding box center [415, 520] width 14 height 14
click at [597, 513] on input "Other: please specify a reason" at bounding box center [597, 513] width 0 height 0
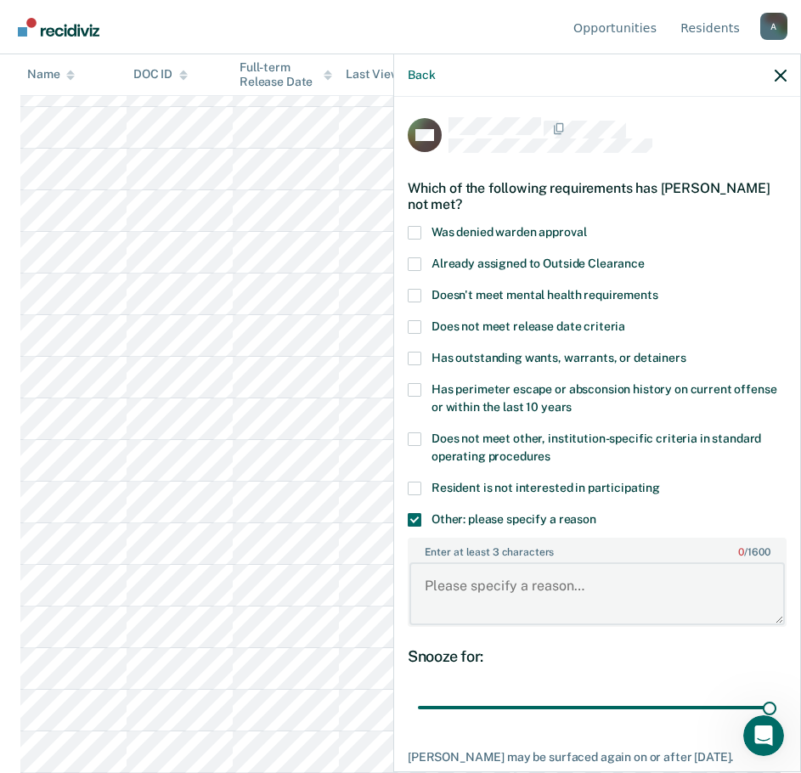
click at [492, 592] on textarea "Enter at least 3 characters 0 / 1600" at bounding box center [598, 594] width 376 height 63
click at [470, 590] on textarea "Enter at least 3 characters 0 / 1600" at bounding box center [598, 594] width 376 height 63
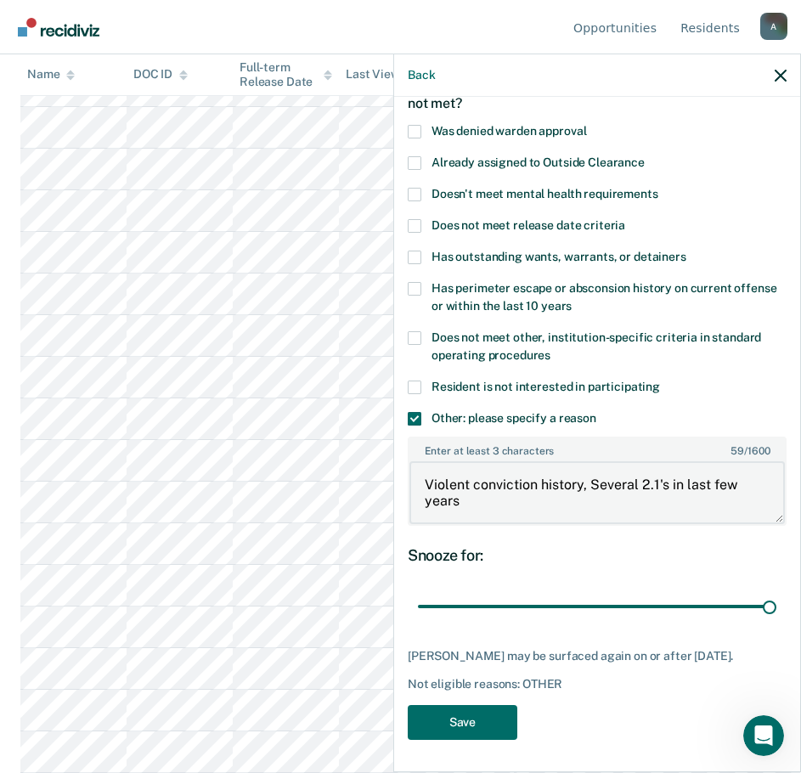
type textarea "Violent conviction history, Several 2.1's in last few years"
click at [475, 715] on button "Save" at bounding box center [463, 722] width 110 height 35
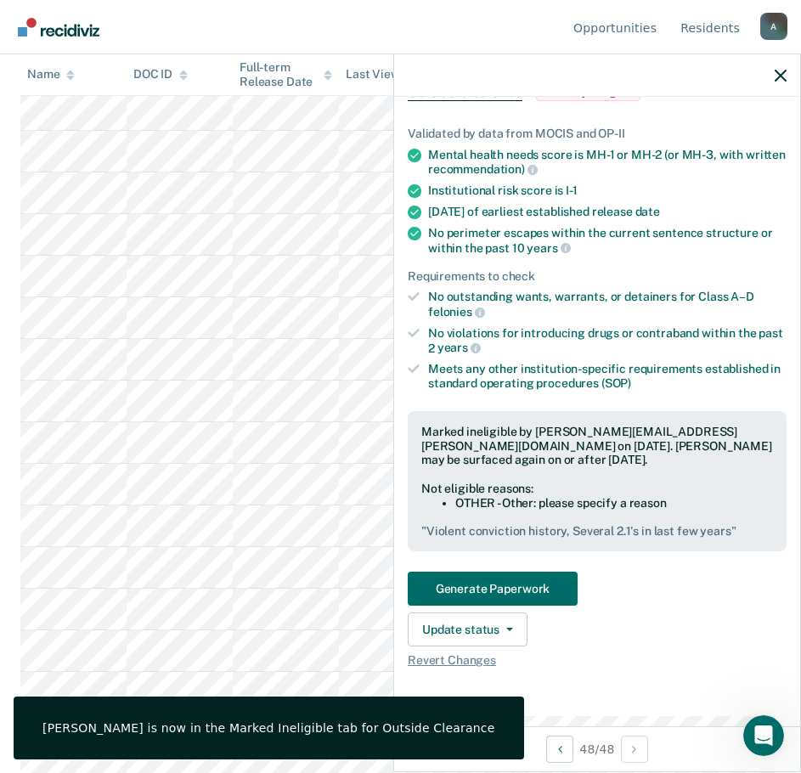
scroll to position [0, 0]
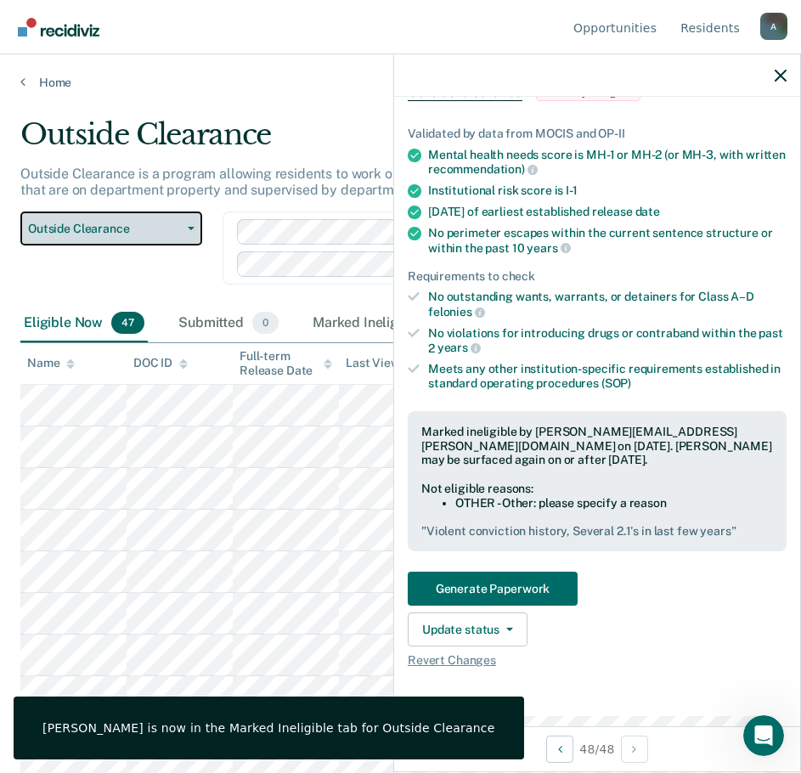
click at [87, 228] on span "Outside Clearance" at bounding box center [104, 229] width 153 height 14
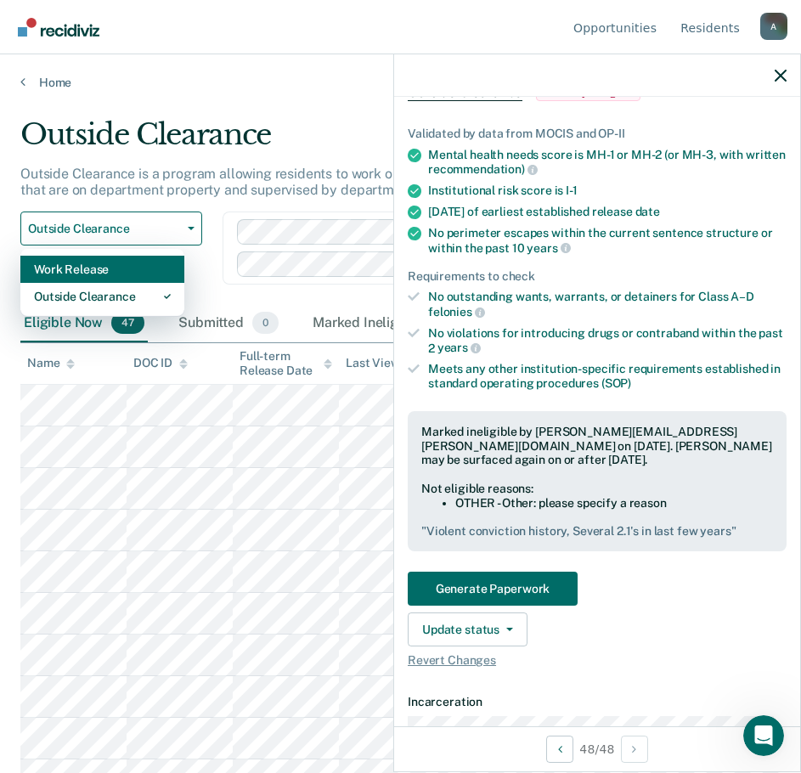
click at [94, 273] on div "Work Release" at bounding box center [102, 269] width 137 height 27
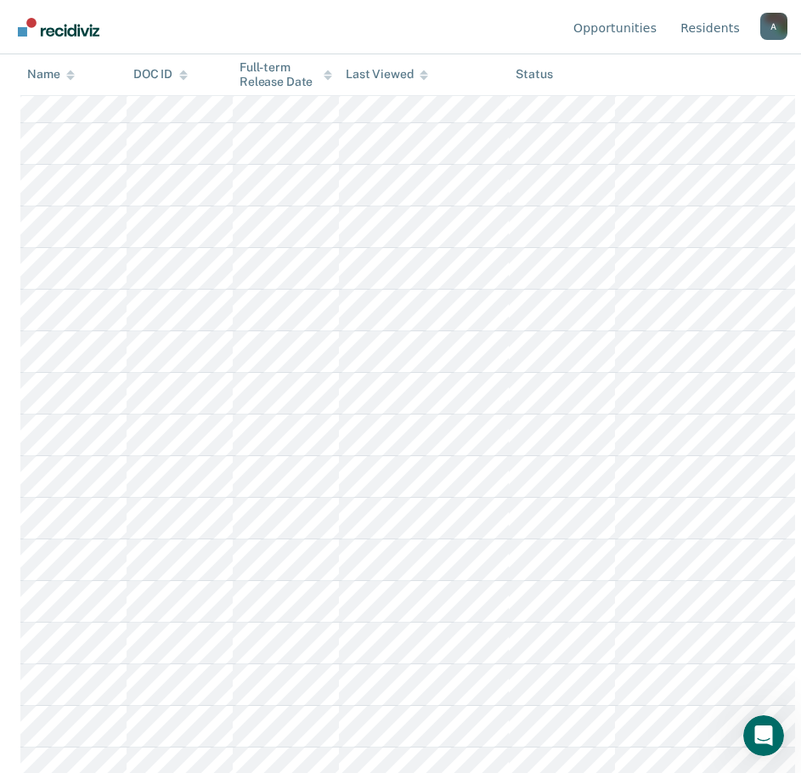
scroll to position [653, 0]
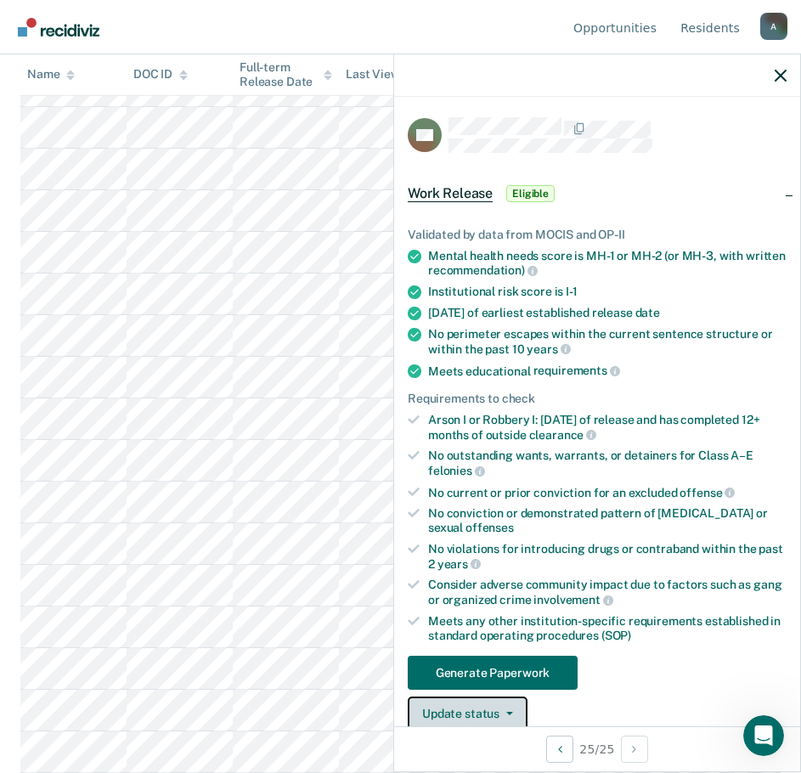
click at [515, 710] on button "Update status" at bounding box center [468, 714] width 120 height 34
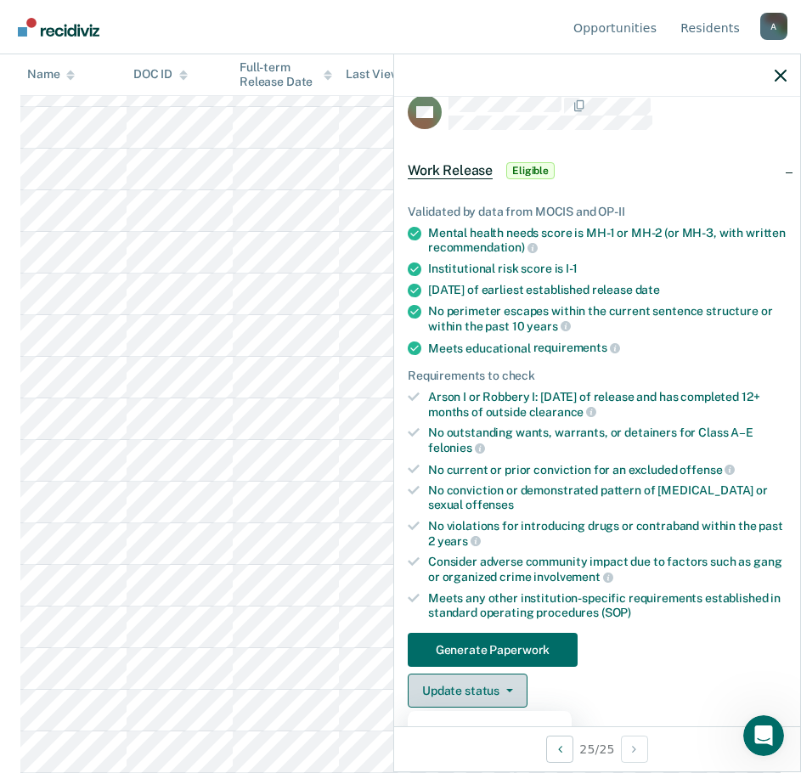
click at [452, 693] on button "Update status" at bounding box center [468, 691] width 120 height 34
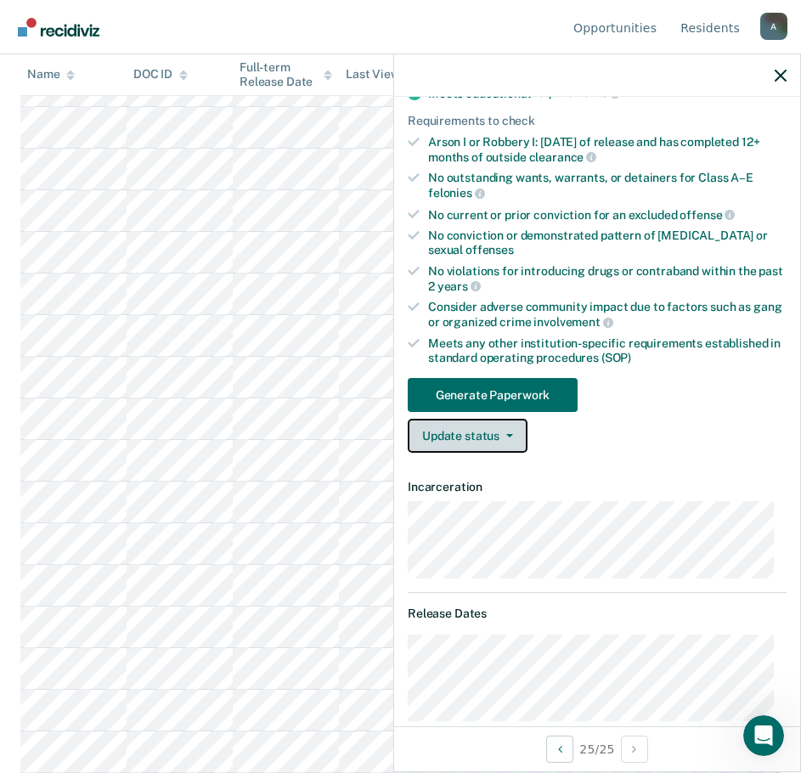
click at [490, 422] on button "Update status" at bounding box center [468, 436] width 120 height 34
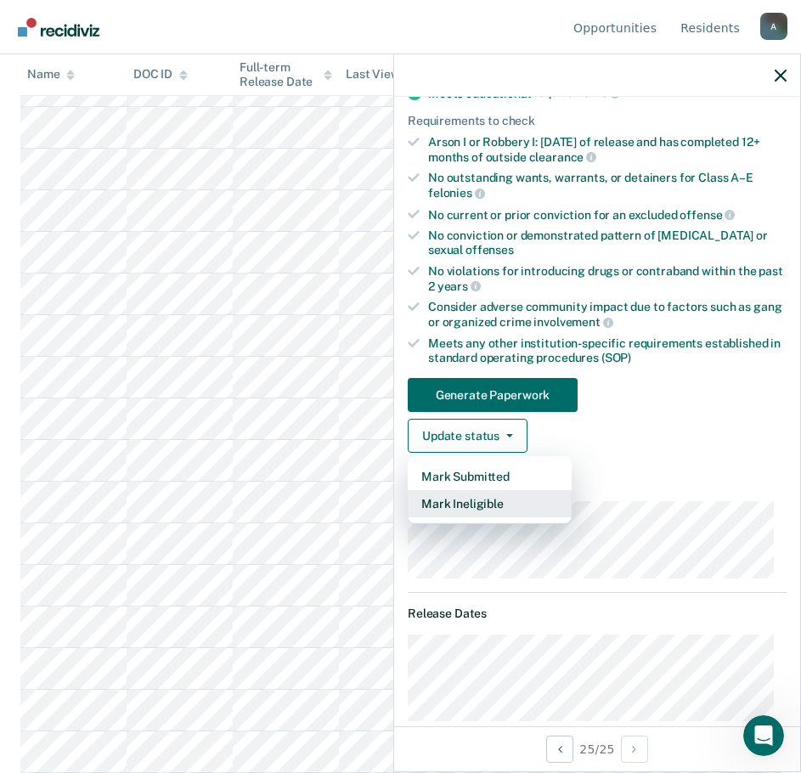
click at [506, 495] on button "Mark Ineligible" at bounding box center [490, 503] width 164 height 27
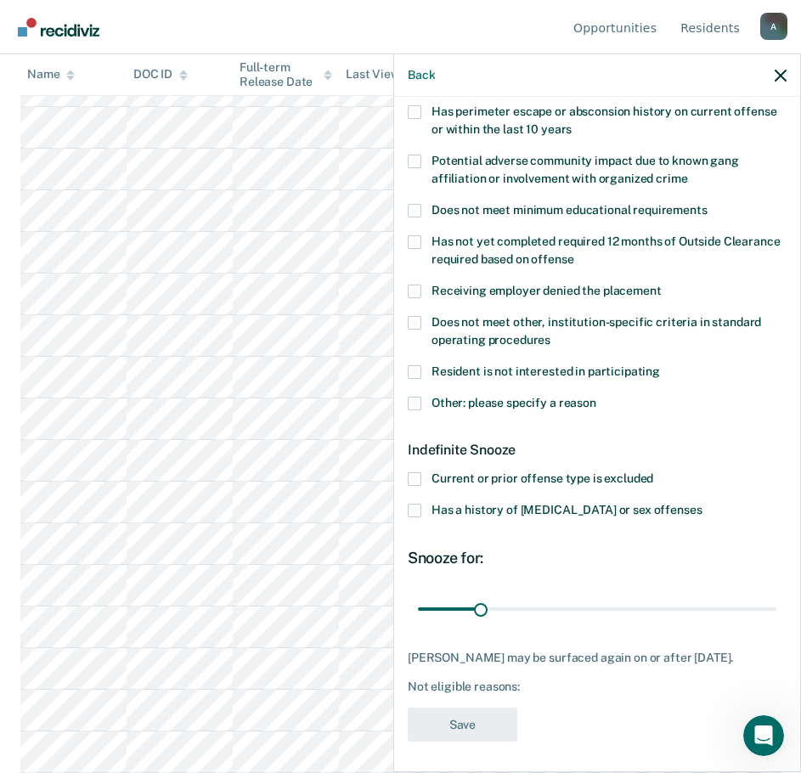
click at [416, 403] on span at bounding box center [415, 404] width 14 height 14
click at [597, 397] on input "Other: please specify a reason" at bounding box center [597, 397] width 0 height 0
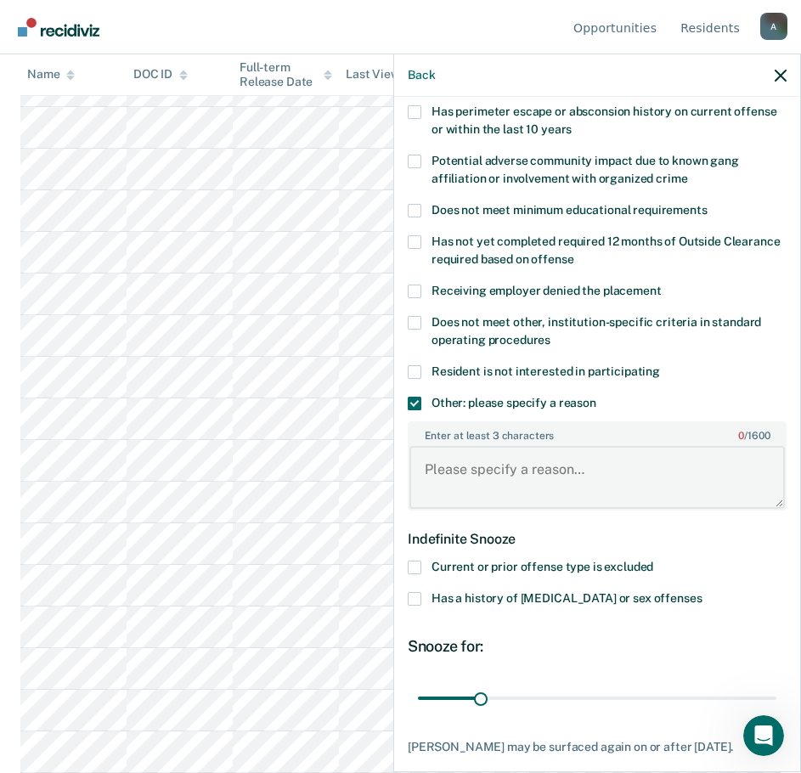
click at [484, 473] on textarea "Enter at least 3 characters 0 / 1600" at bounding box center [598, 477] width 376 height 63
type textarea "C-2 Offender"
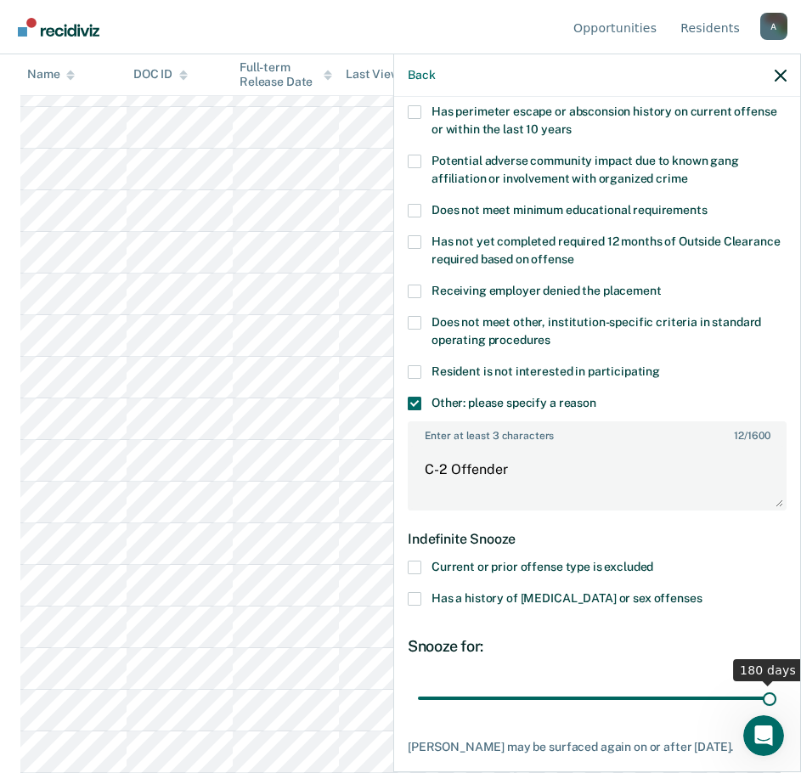
drag, startPoint x: 479, startPoint y: 699, endPoint x: 826, endPoint y: 684, distance: 347.0
type input "180"
click at [777, 684] on input "range" at bounding box center [597, 698] width 359 height 30
click at [520, 471] on textarea "C-2 Offender" at bounding box center [598, 477] width 376 height 63
type textarea "C-2 Offender, several violent violations in last few years."
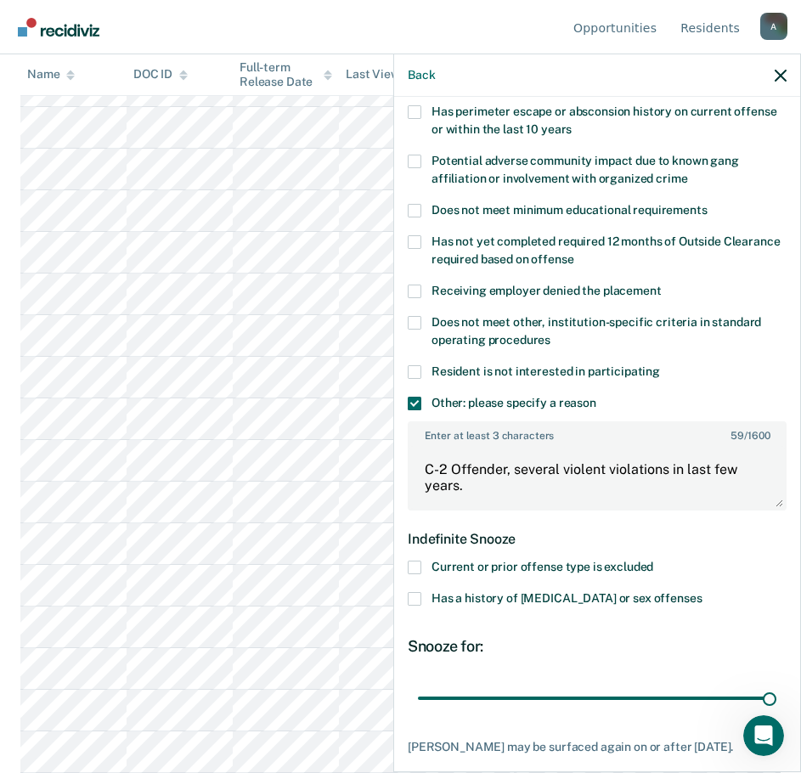
click at [415, 595] on span at bounding box center [415, 599] width 14 height 14
click at [702, 592] on input "Has a history of [MEDICAL_DATA] or sex offenses" at bounding box center [702, 592] width 0 height 0
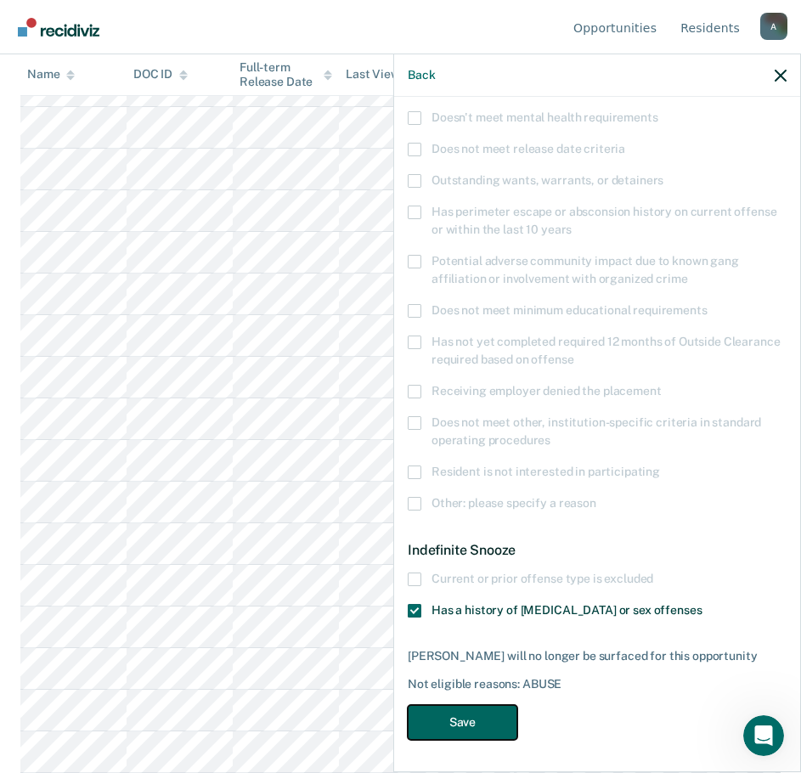
click at [444, 715] on button "Save" at bounding box center [463, 722] width 110 height 35
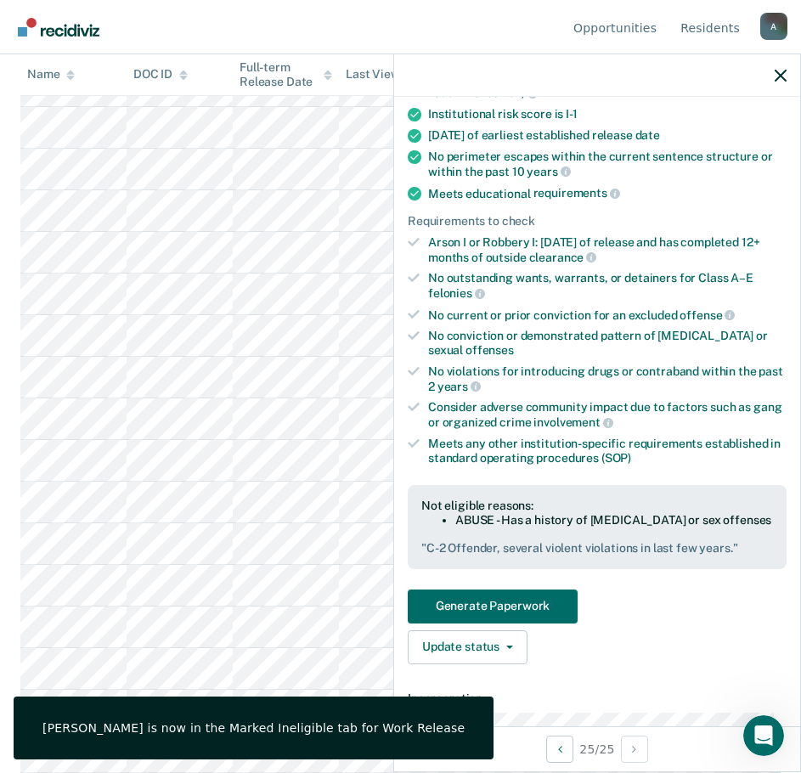
scroll to position [16, 0]
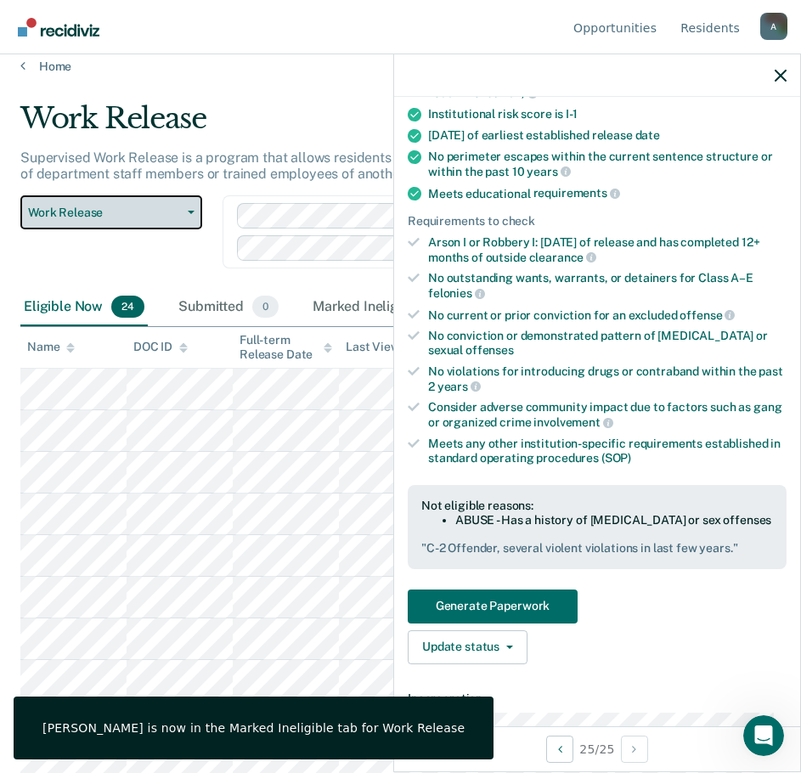
drag, startPoint x: 82, startPoint y: 213, endPoint x: 82, endPoint y: 227, distance: 13.6
click at [82, 213] on span "Work Release" at bounding box center [104, 213] width 153 height 14
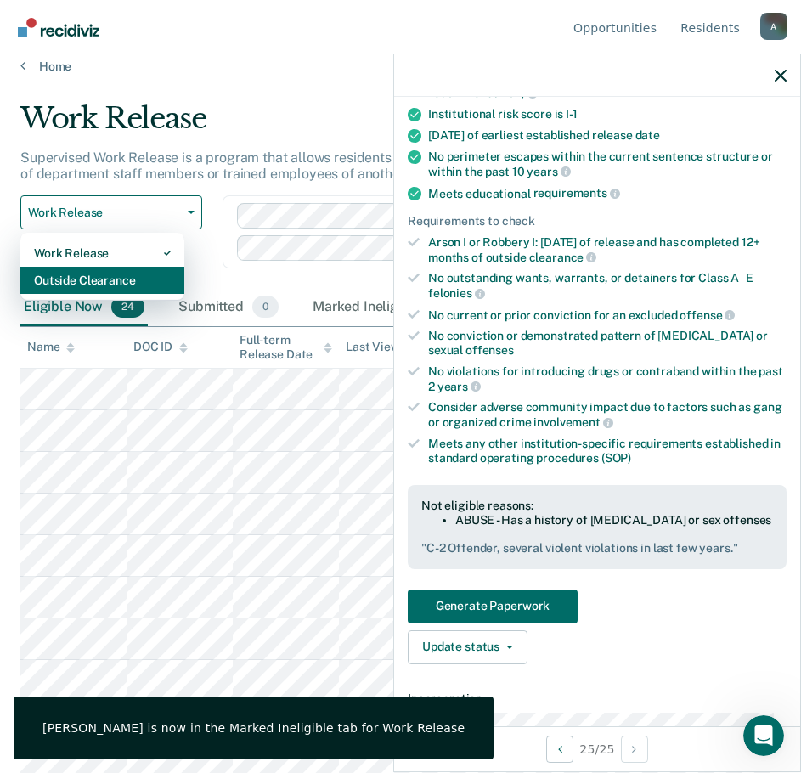
click at [88, 279] on div "Outside Clearance" at bounding box center [102, 280] width 137 height 27
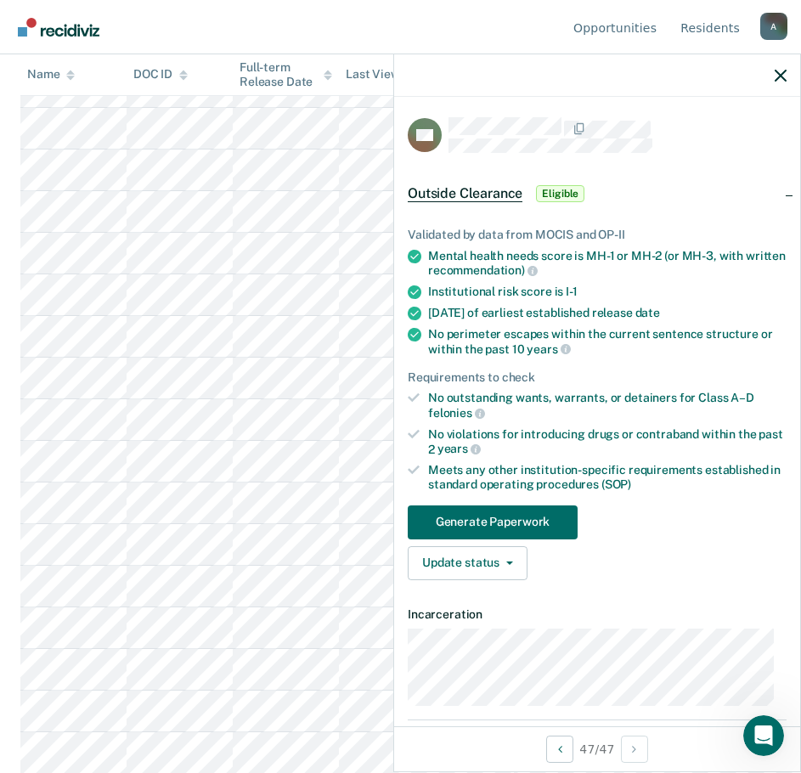
scroll to position [1569, 0]
click at [454, 567] on button "Update status" at bounding box center [468, 563] width 120 height 34
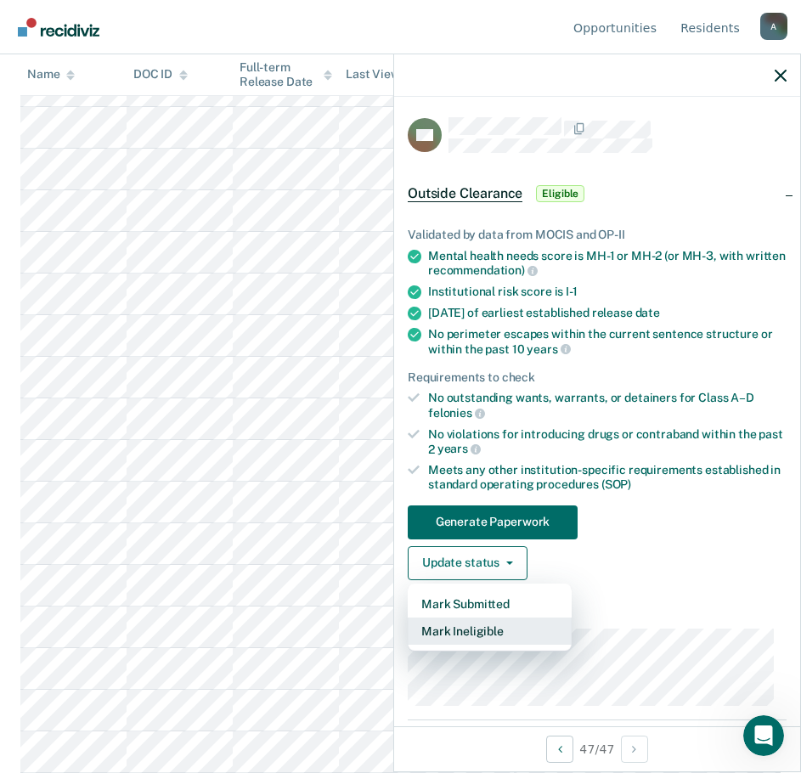
click at [472, 637] on button "Mark Ineligible" at bounding box center [490, 631] width 164 height 27
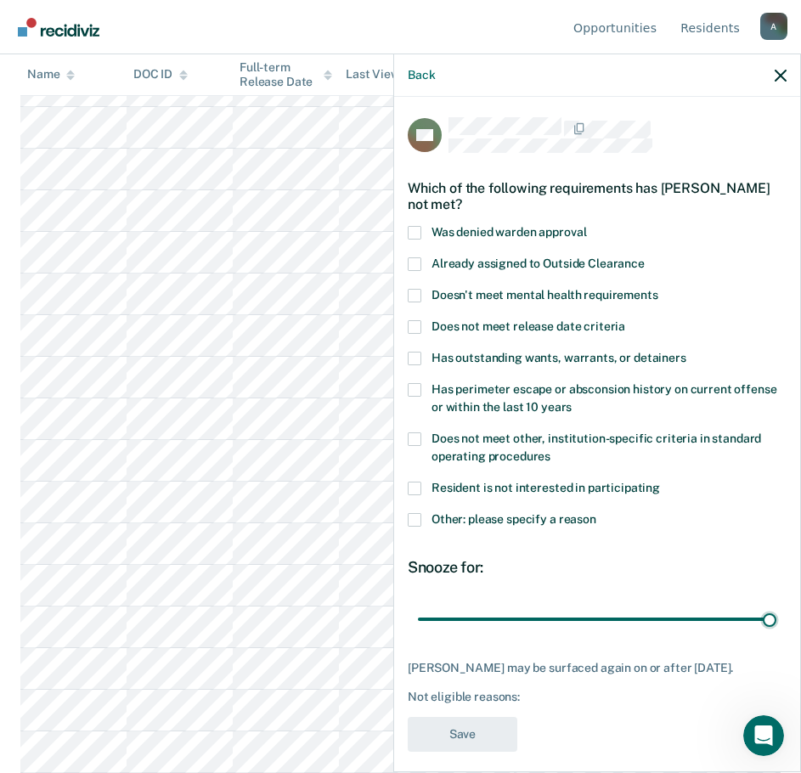
drag, startPoint x: 527, startPoint y: 613, endPoint x: 806, endPoint y: 630, distance: 280.1
type input "90"
click at [777, 630] on input "range" at bounding box center [597, 619] width 359 height 30
click at [411, 518] on span at bounding box center [415, 520] width 14 height 14
click at [597, 513] on input "Other: please specify a reason" at bounding box center [597, 513] width 0 height 0
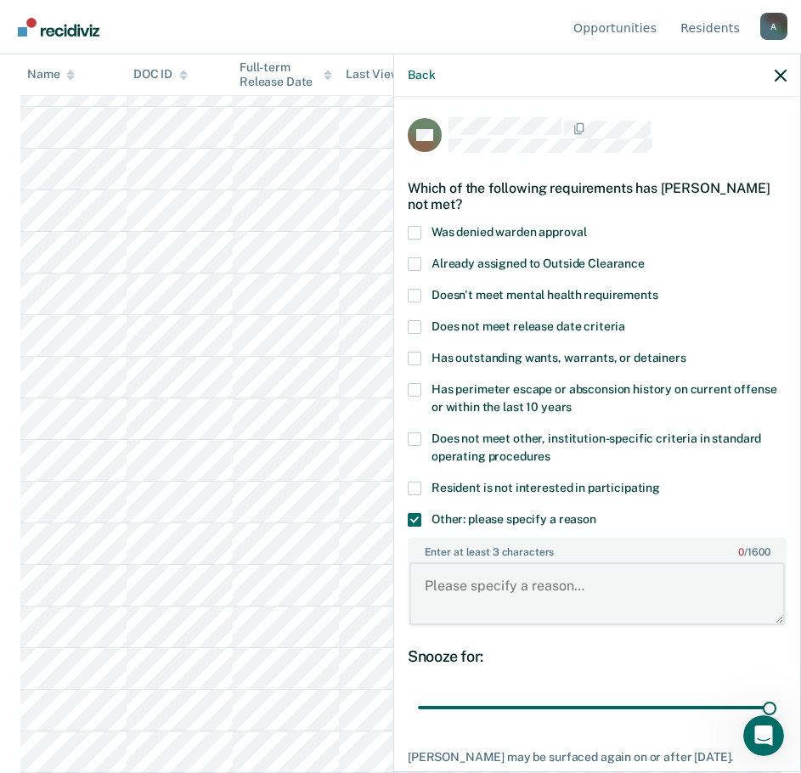
click at [477, 589] on textarea "Enter at least 3 characters 0 / 1600" at bounding box center [598, 594] width 376 height 63
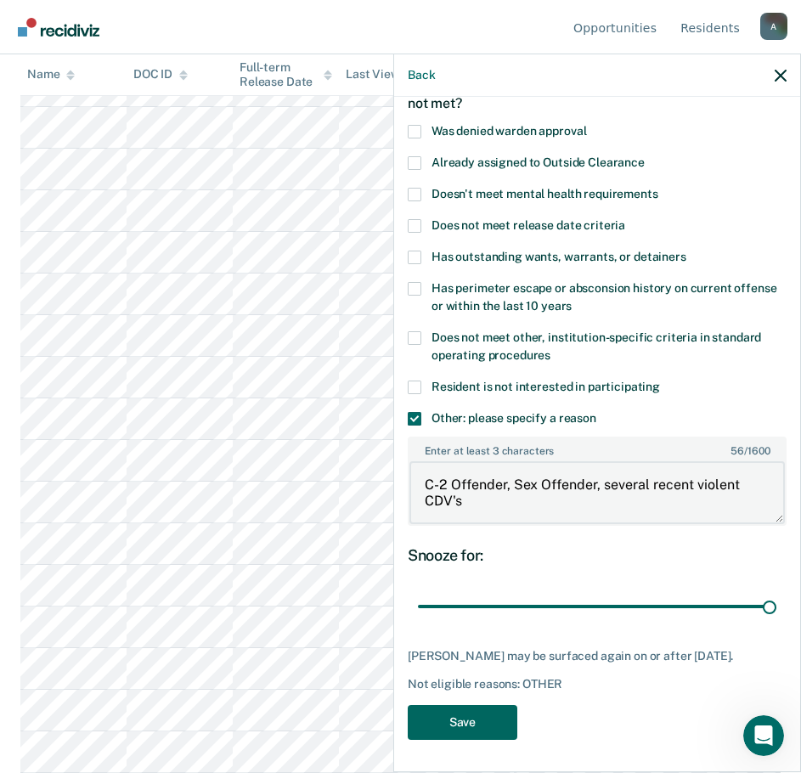
type textarea "C-2 Offender, Sex Offender, several recent violent CDV's"
click at [433, 725] on button "Save" at bounding box center [463, 722] width 110 height 35
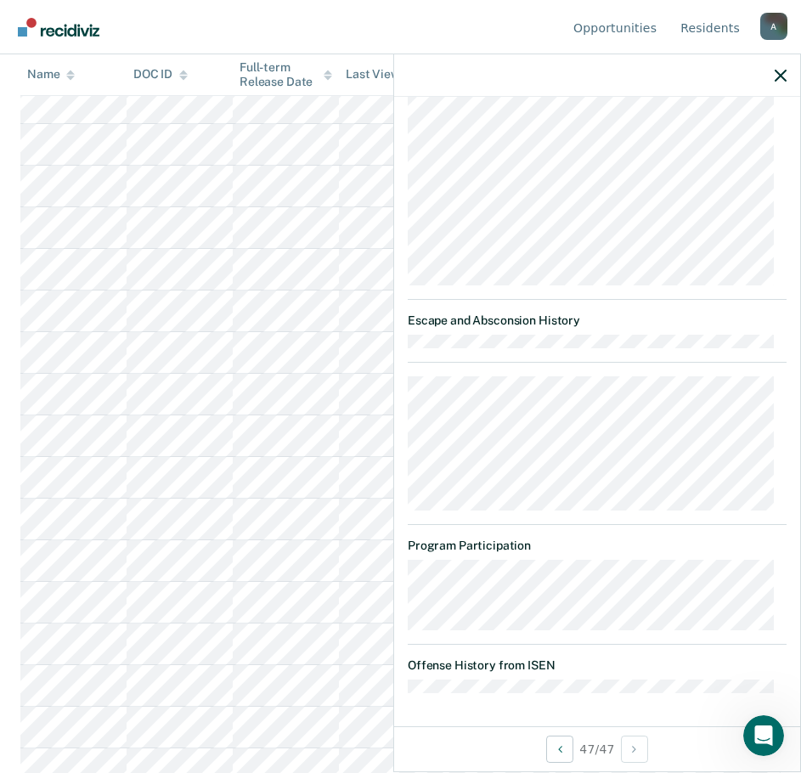
scroll to position [0, 0]
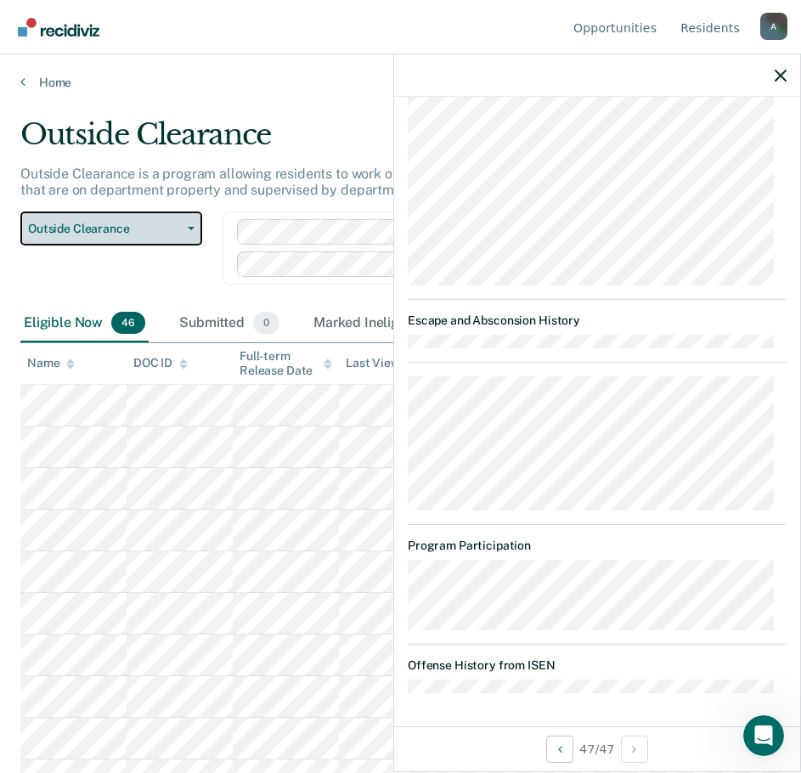
click at [53, 239] on button "Outside Clearance" at bounding box center [111, 229] width 182 height 34
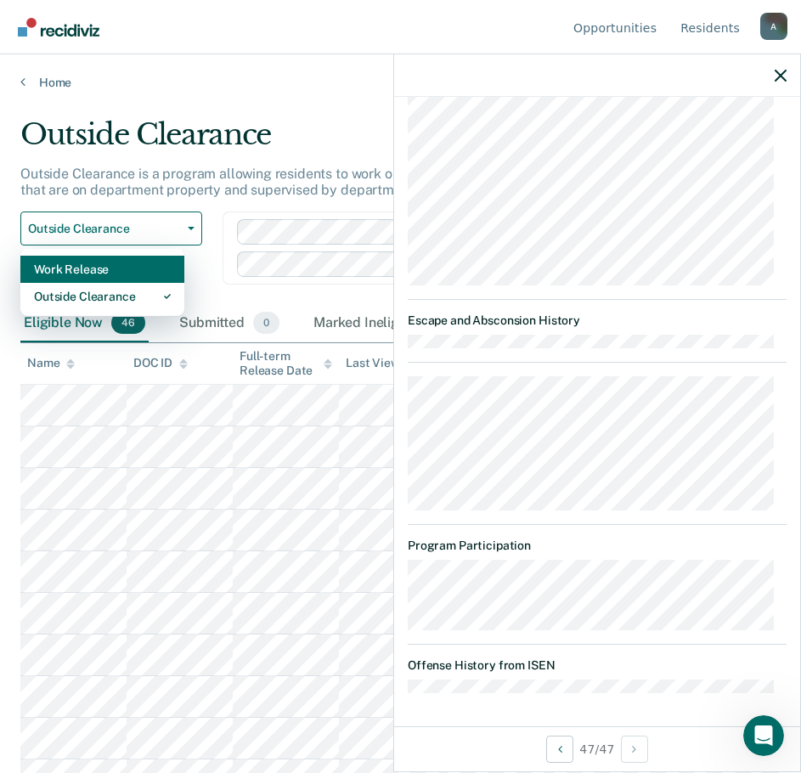
click at [74, 275] on div "Work Release" at bounding box center [102, 269] width 137 height 27
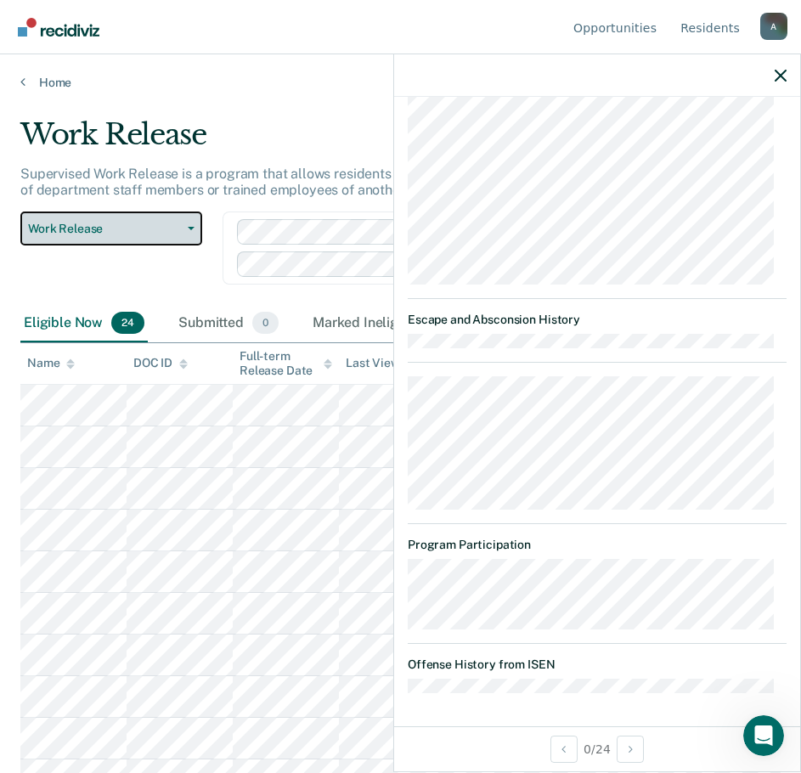
click at [145, 222] on span "Work Release" at bounding box center [104, 229] width 153 height 14
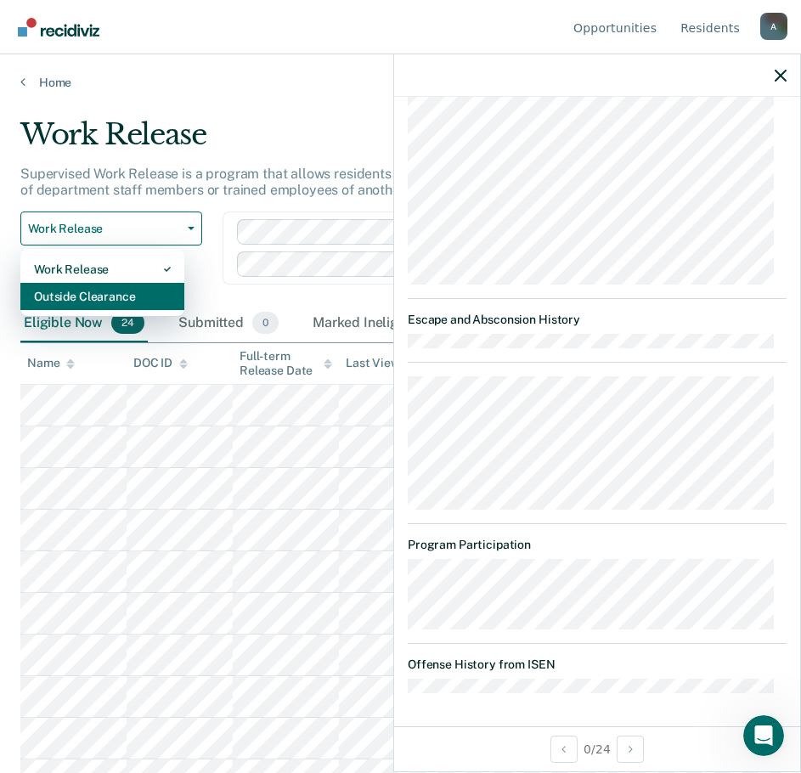
click at [131, 286] on div "Outside Clearance" at bounding box center [102, 296] width 137 height 27
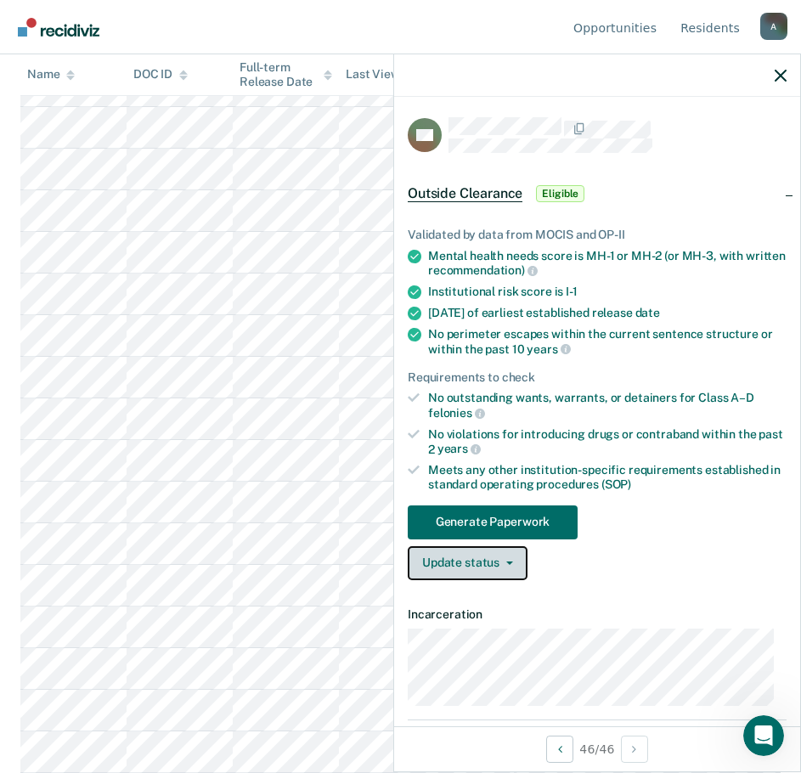
click at [487, 559] on button "Update status" at bounding box center [468, 563] width 120 height 34
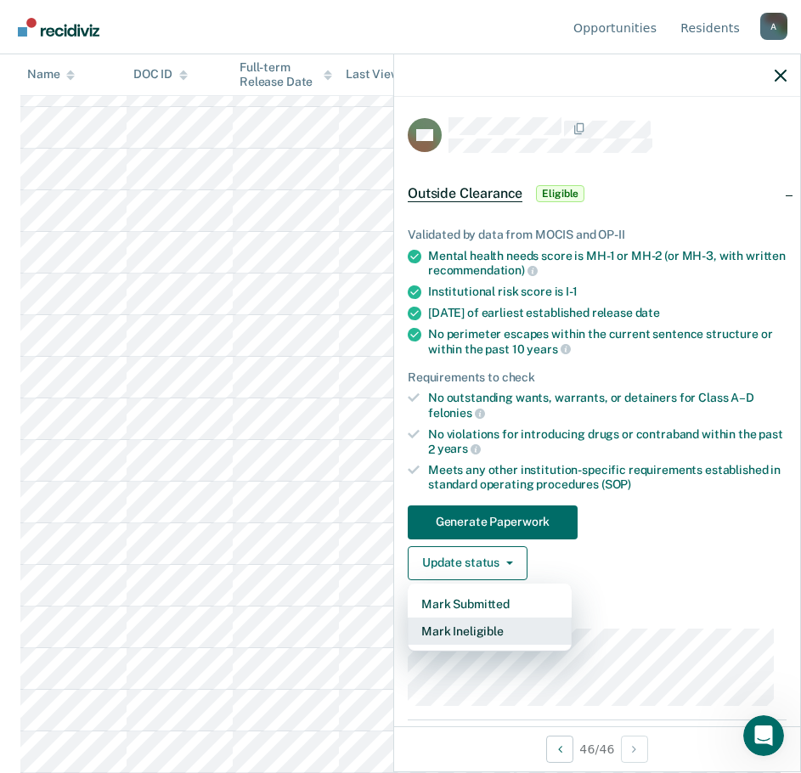
click at [486, 625] on button "Mark Ineligible" at bounding box center [490, 631] width 164 height 27
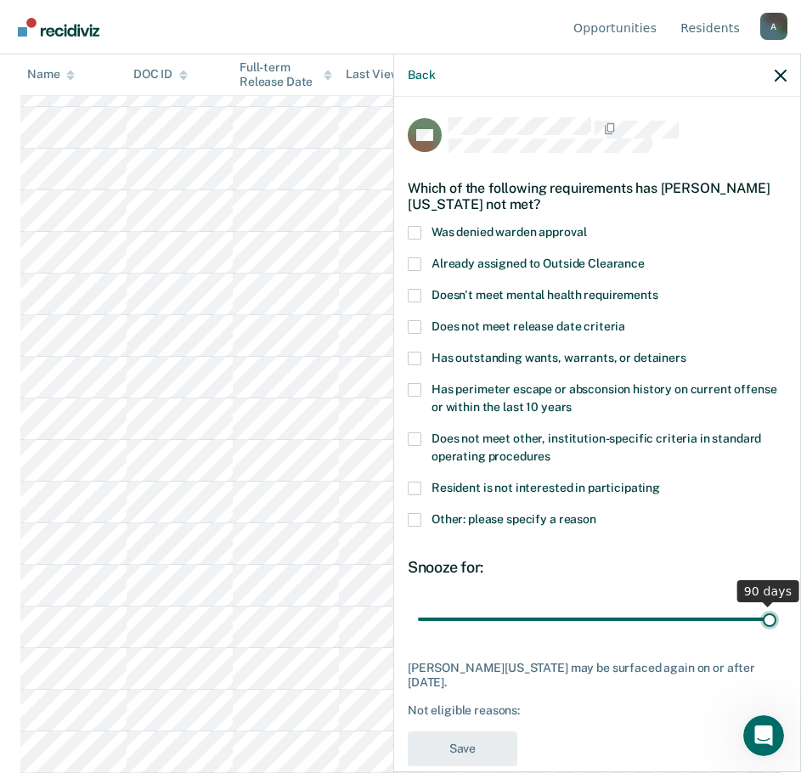
drag, startPoint x: 533, startPoint y: 619, endPoint x: 874, endPoint y: 600, distance: 341.3
type input "90"
click at [777, 604] on input "range" at bounding box center [597, 619] width 359 height 30
click at [411, 513] on span at bounding box center [415, 520] width 14 height 14
click at [597, 513] on input "Other: please specify a reason" at bounding box center [597, 513] width 0 height 0
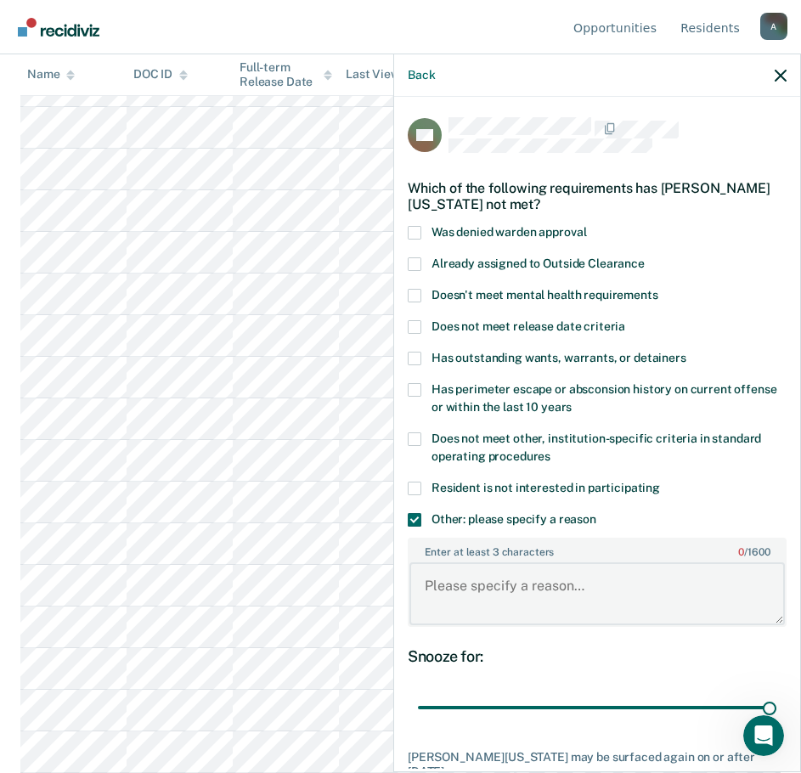
click at [449, 581] on textarea "Enter at least 3 characters 0 / 1600" at bounding box center [598, 594] width 376 height 63
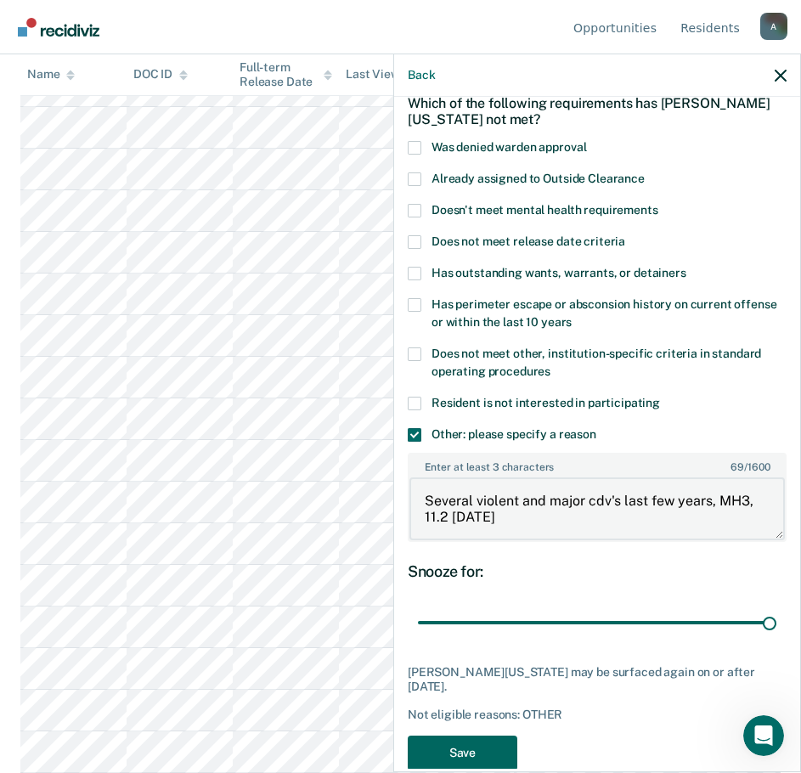
type textarea "Several violent and major cdv's last few years, MH3, 11.2 [DATE]"
click at [452, 750] on button "Save" at bounding box center [463, 753] width 110 height 35
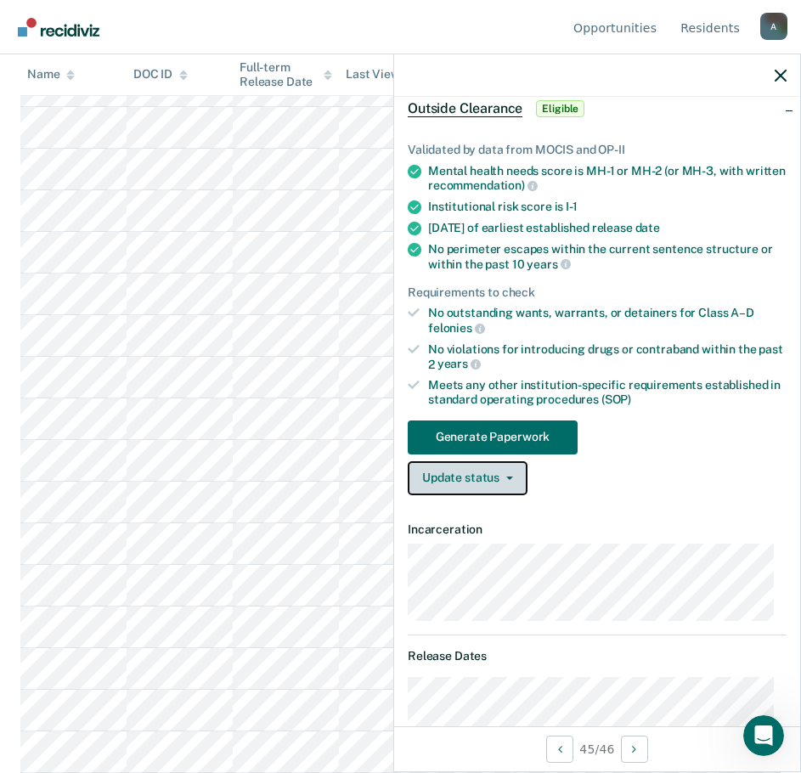
click at [506, 477] on icon "button" at bounding box center [509, 478] width 7 height 3
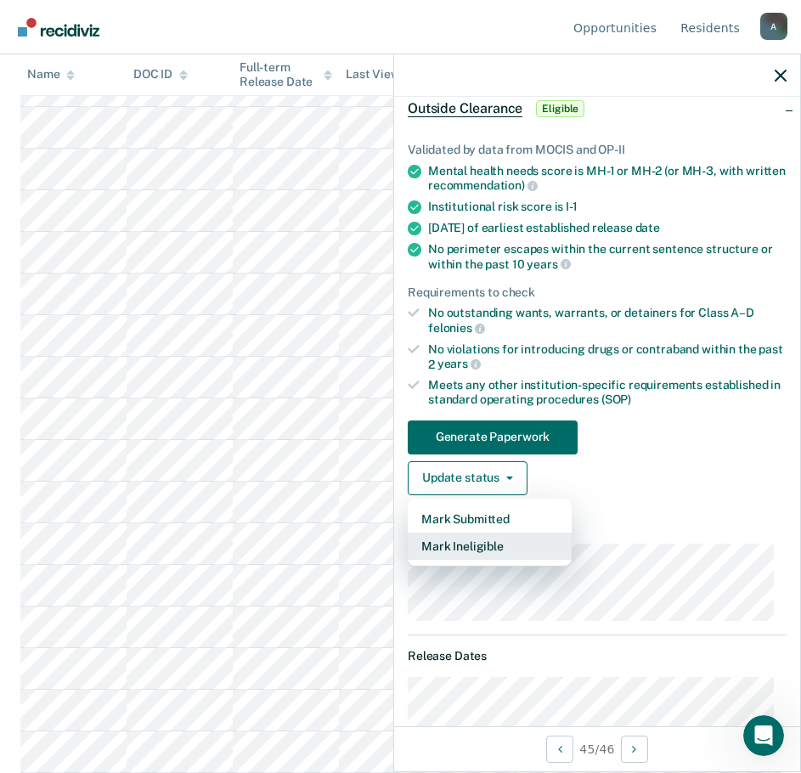
click at [501, 547] on button "Mark Ineligible" at bounding box center [490, 546] width 164 height 27
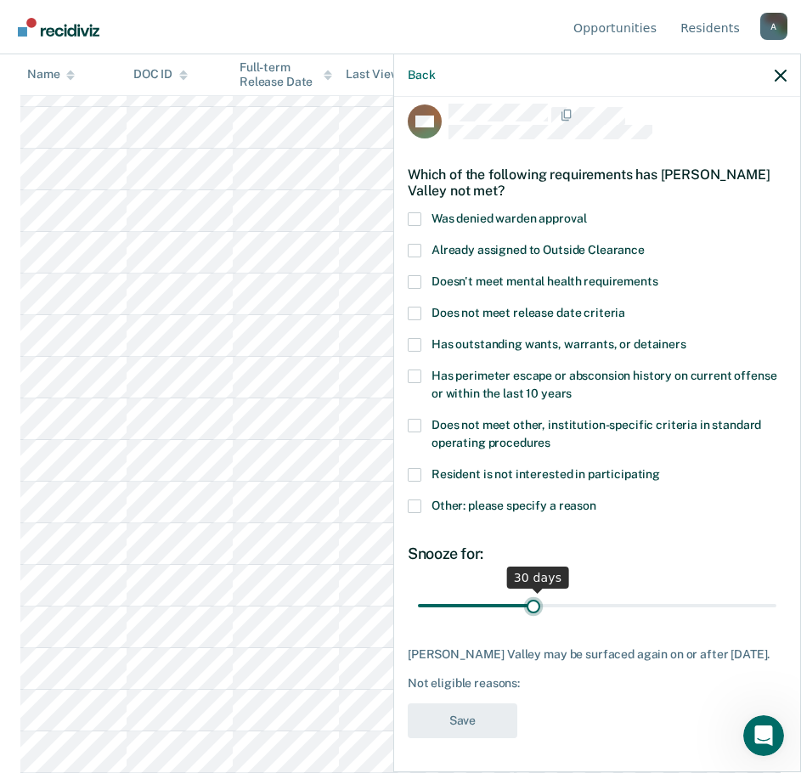
click at [531, 593] on input "range" at bounding box center [597, 606] width 359 height 30
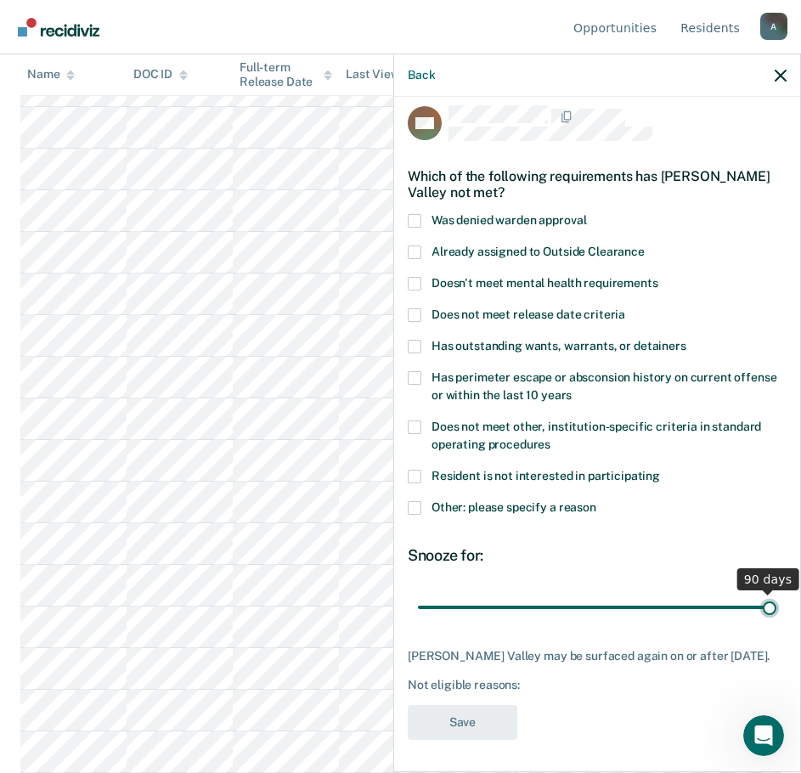
drag, startPoint x: 531, startPoint y: 593, endPoint x: 776, endPoint y: 582, distance: 245.0
type input "90"
click at [777, 592] on input "range" at bounding box center [597, 607] width 359 height 30
click at [416, 506] on span at bounding box center [415, 508] width 14 height 14
click at [597, 501] on input "Other: please specify a reason" at bounding box center [597, 501] width 0 height 0
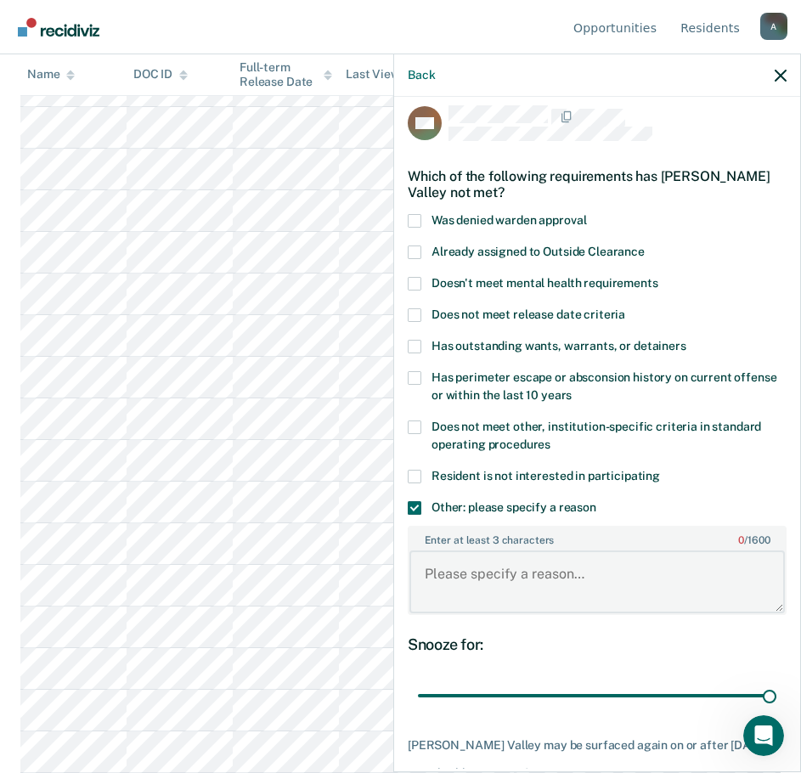
click at [474, 578] on textarea "Enter at least 3 characters 0 / 1600" at bounding box center [598, 582] width 376 height 63
type textarea "Edu - 4, PPD: [DATE]"
click at [407, 309] on div "MV Which of the following requirements has [PERSON_NAME] Valley not met? Was de…" at bounding box center [597, 433] width 406 height 672
click at [410, 314] on span at bounding box center [415, 315] width 14 height 14
click at [625, 308] on input "Does not meet release date criteria" at bounding box center [625, 308] width 0 height 0
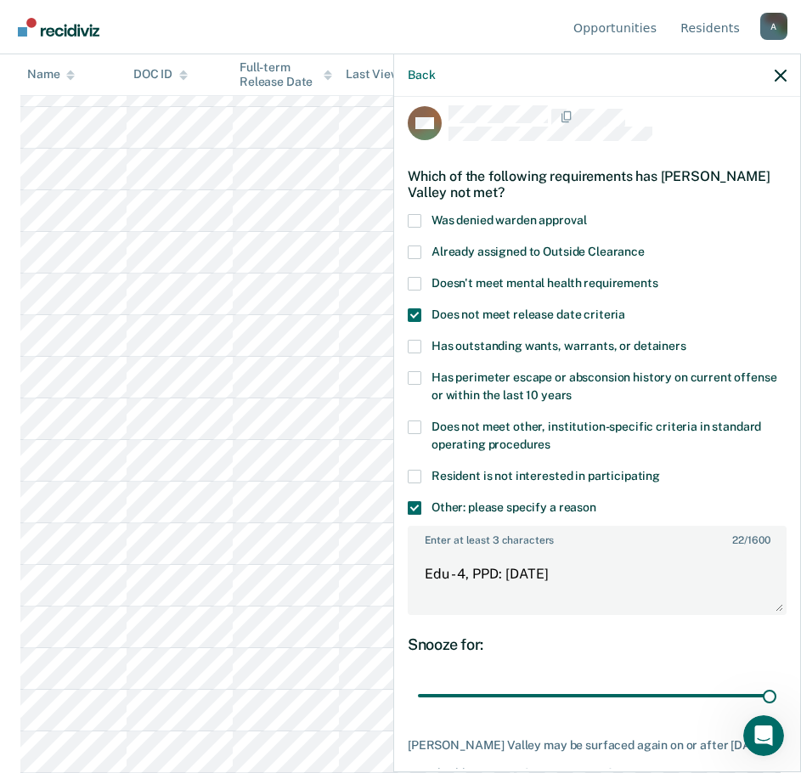
scroll to position [101, 0]
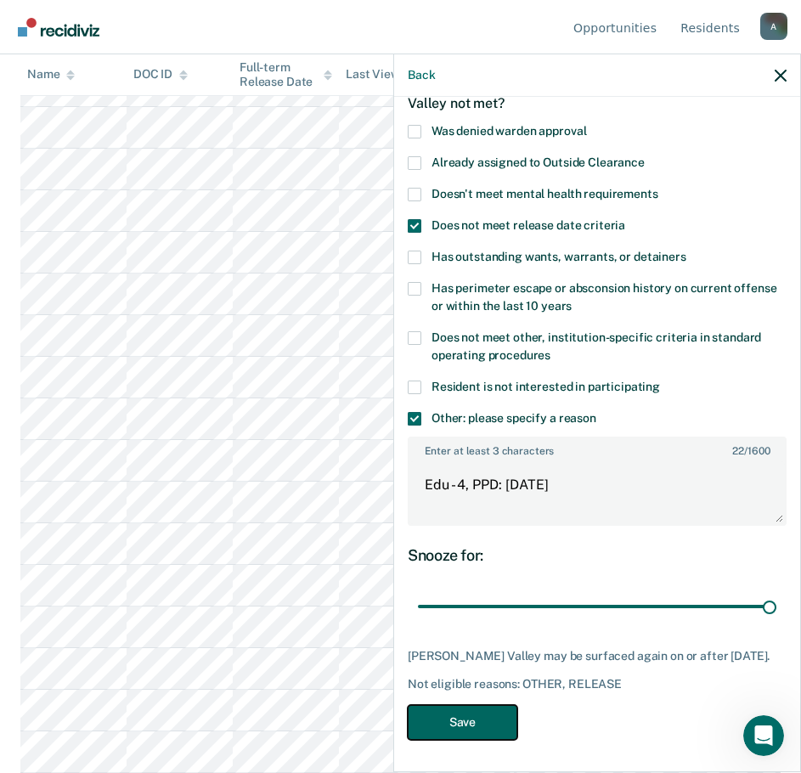
click at [476, 710] on button "Save" at bounding box center [463, 722] width 110 height 35
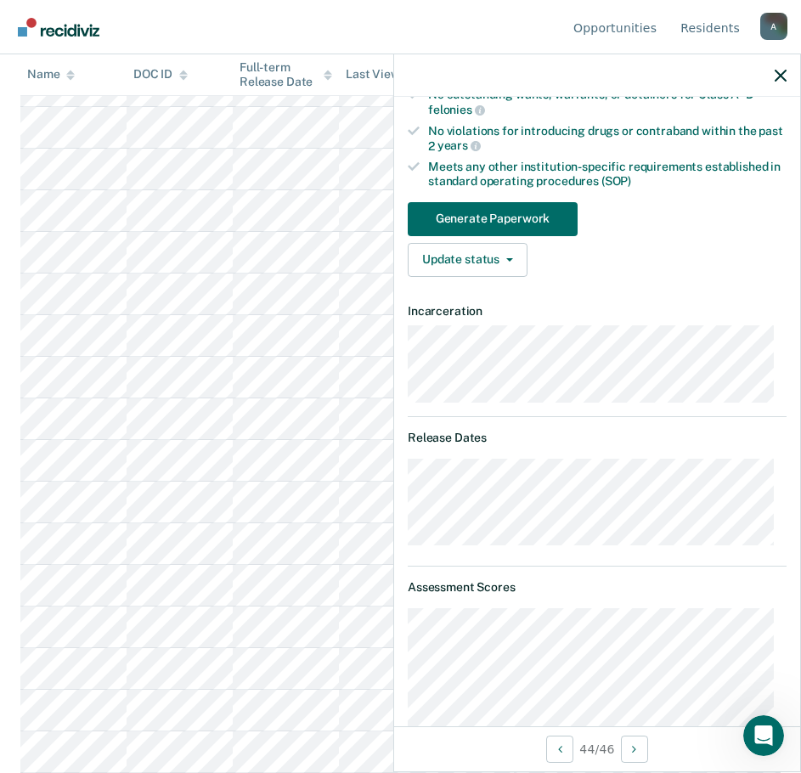
scroll to position [0, 0]
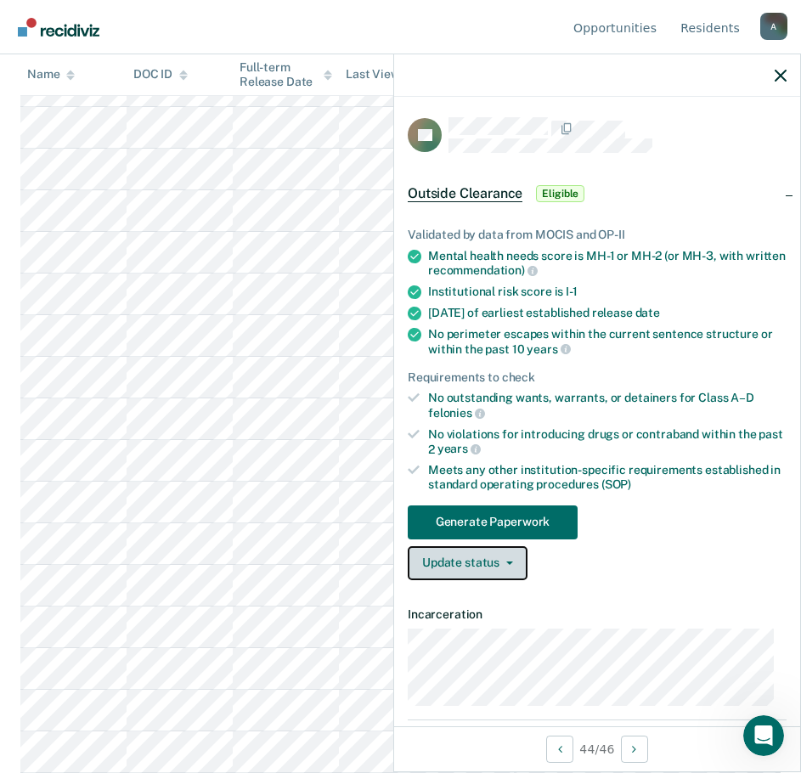
click at [475, 570] on button "Update status" at bounding box center [468, 563] width 120 height 34
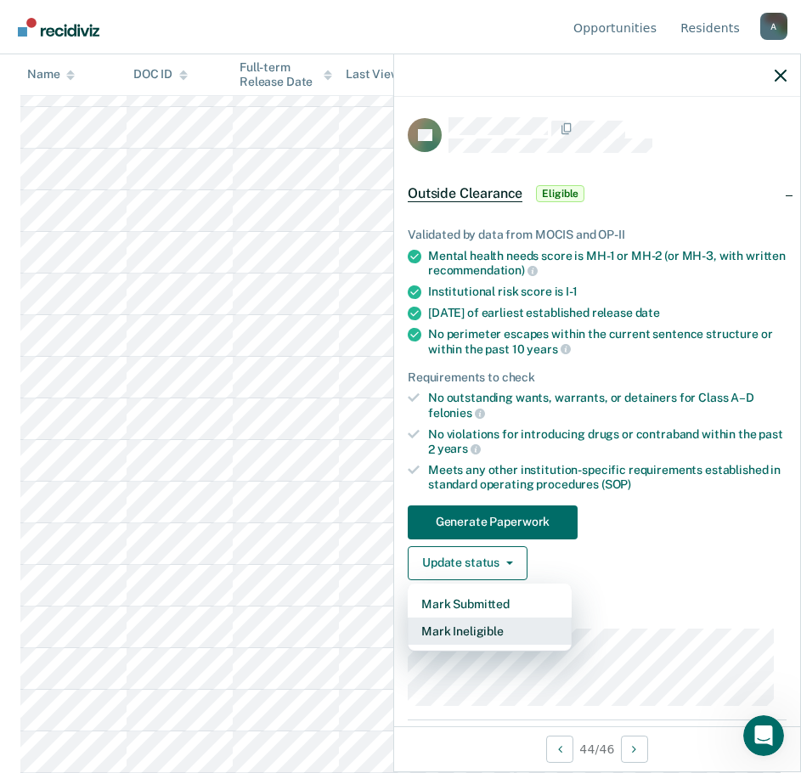
click at [500, 631] on button "Mark Ineligible" at bounding box center [490, 631] width 164 height 27
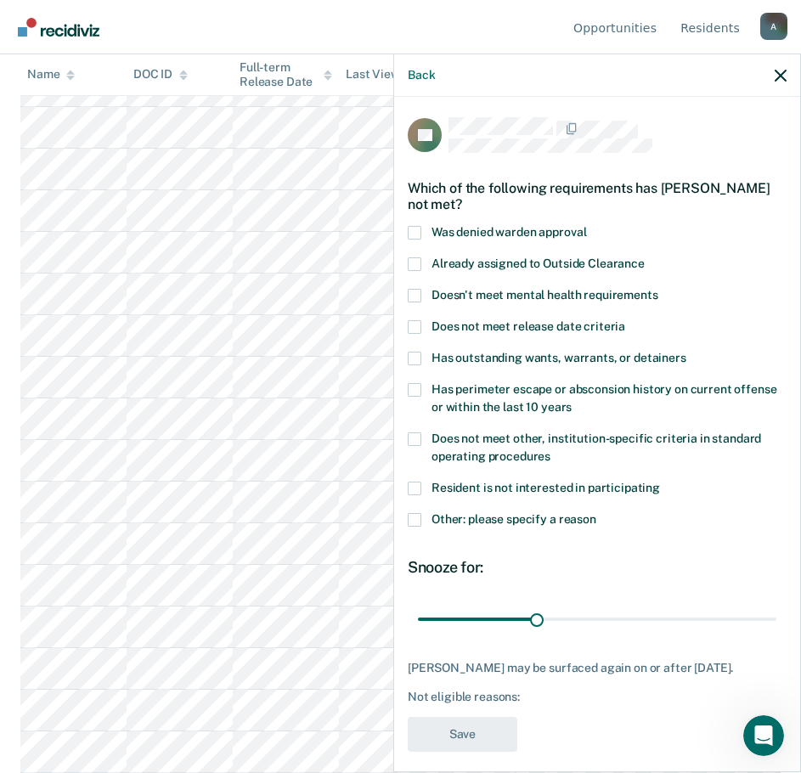
click at [413, 519] on span at bounding box center [415, 520] width 14 height 14
click at [597, 513] on input "Other: please specify a reason" at bounding box center [597, 513] width 0 height 0
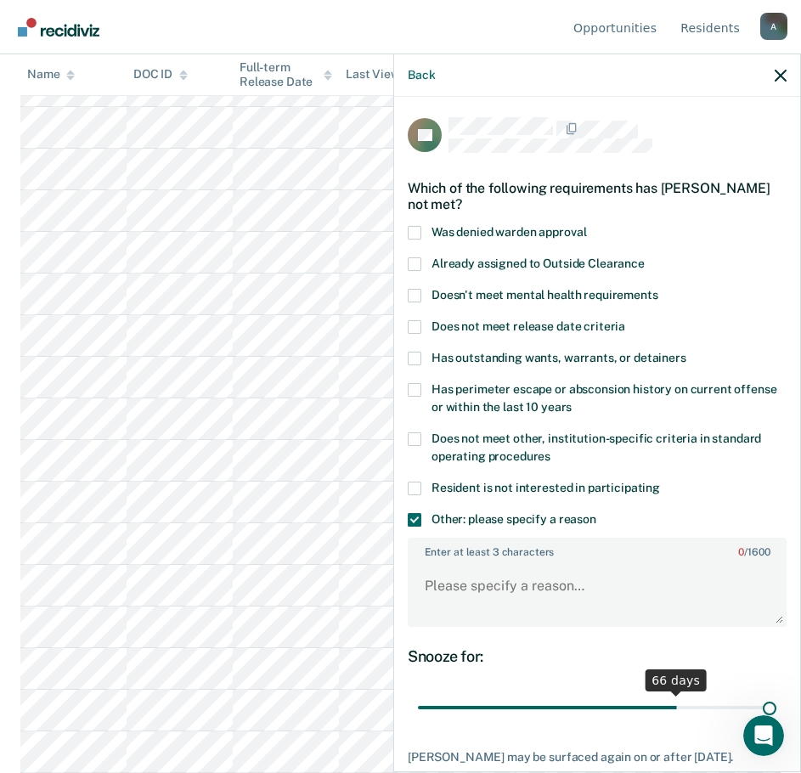
drag, startPoint x: 532, startPoint y: 710, endPoint x: 851, endPoint y: 692, distance: 319.2
type input "90"
click at [777, 693] on input "range" at bounding box center [597, 708] width 359 height 30
click at [419, 439] on span at bounding box center [415, 440] width 14 height 14
click at [551, 450] on input "Does not meet other, institution-specific criteria in standard operating proced…" at bounding box center [551, 450] width 0 height 0
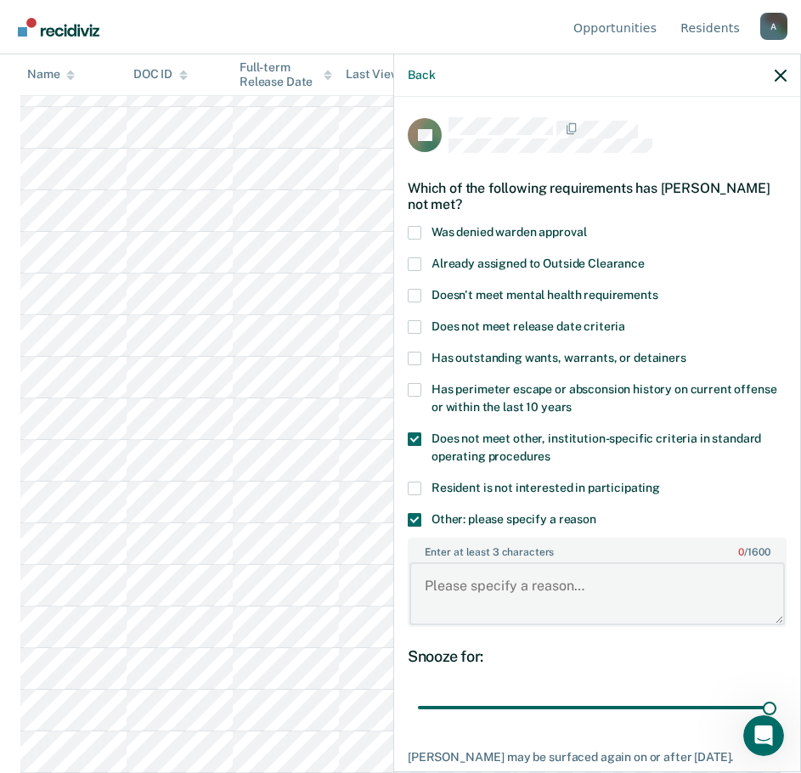
click at [482, 607] on textarea "Enter at least 3 characters 0 / 1600" at bounding box center [598, 594] width 376 height 63
click at [413, 358] on span at bounding box center [415, 359] width 14 height 14
click at [687, 352] on input "Has outstanding wants, warrants, or detainers" at bounding box center [687, 352] width 0 height 0
click at [644, 597] on textarea "C-2 Offender, recent 11.5," at bounding box center [598, 594] width 376 height 63
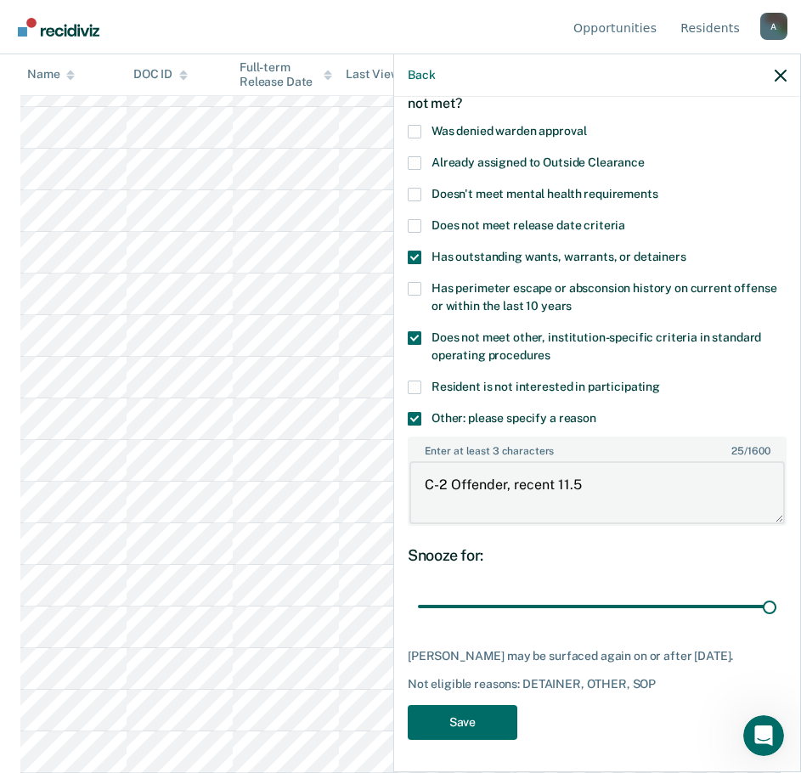
type textarea "C-2 Offender, recent 11.5"
click at [453, 726] on button "Save" at bounding box center [463, 722] width 110 height 35
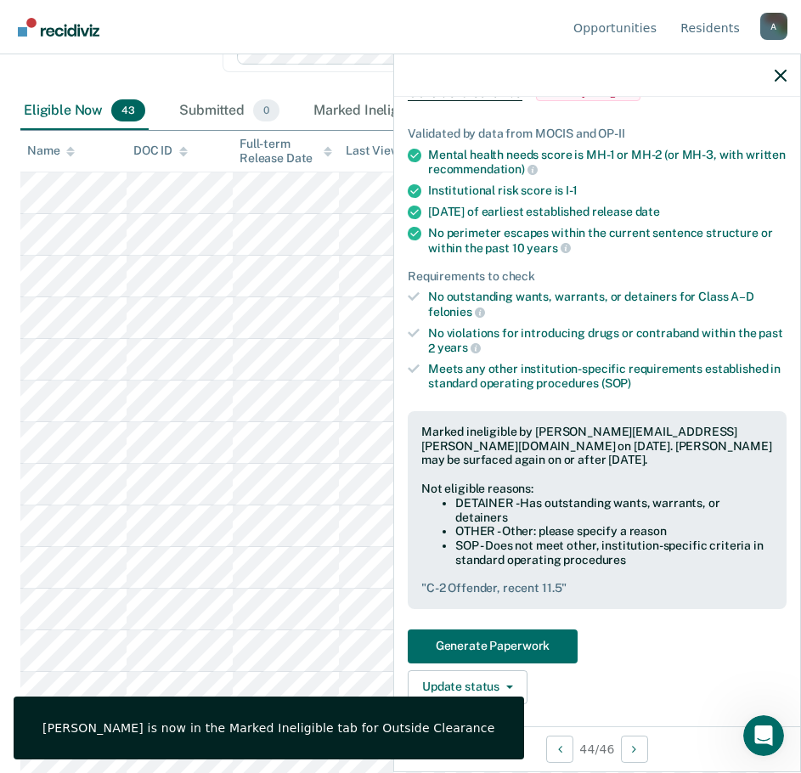
scroll to position [0, 0]
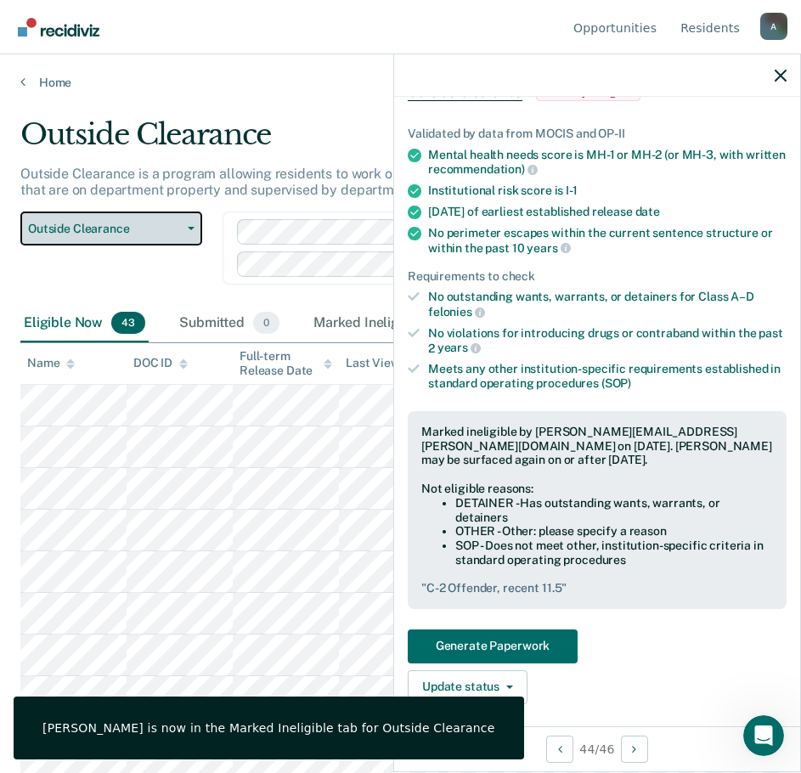
click at [82, 224] on span "Outside Clearance" at bounding box center [104, 229] width 153 height 14
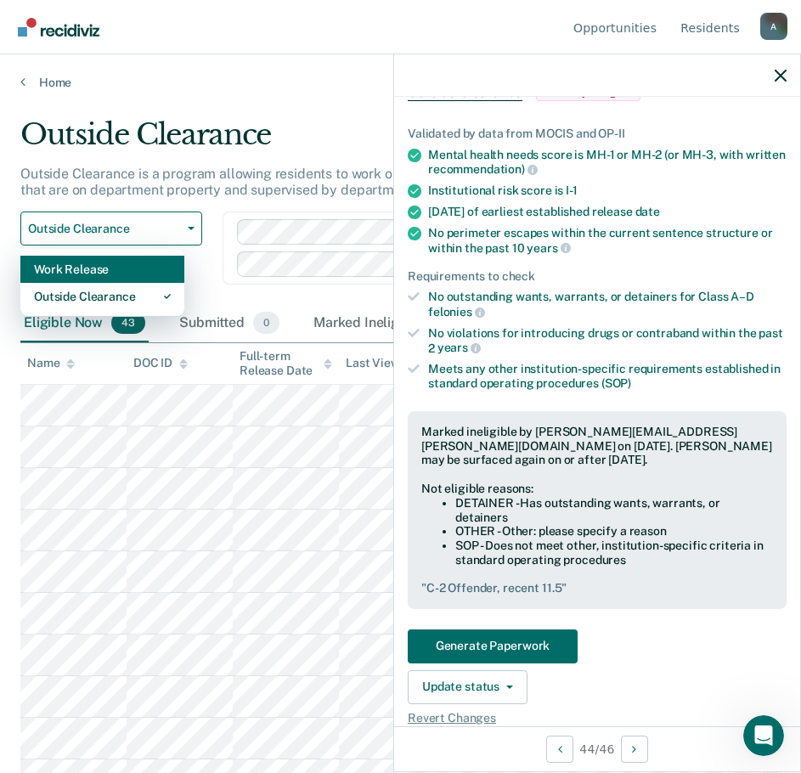
drag, startPoint x: 118, startPoint y: 301, endPoint x: 124, endPoint y: 272, distance: 29.5
click at [124, 272] on div "Work Release Outside Clearance" at bounding box center [102, 283] width 164 height 68
click at [124, 272] on div "Work Release" at bounding box center [102, 269] width 137 height 27
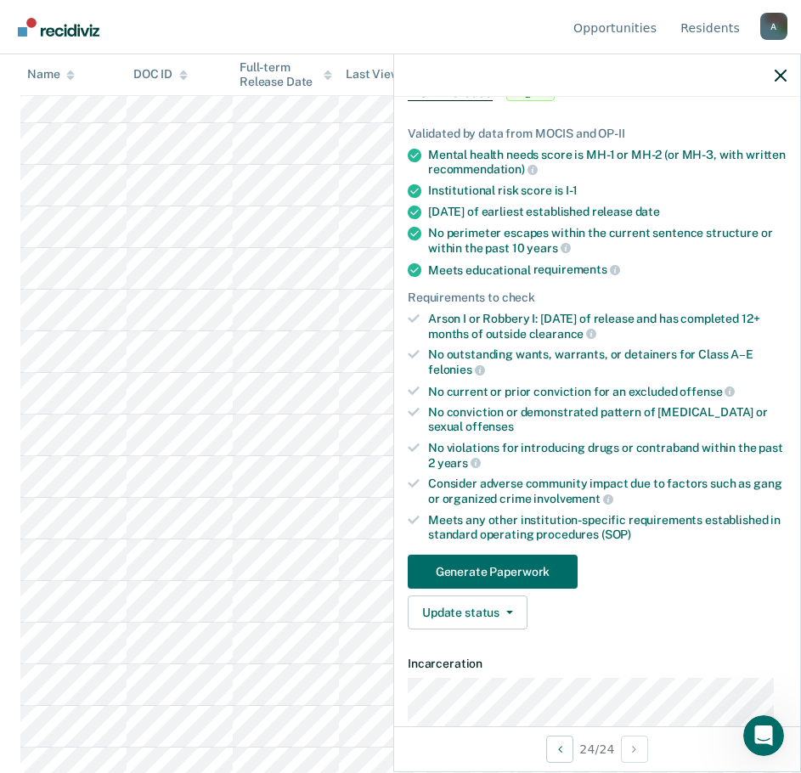
scroll to position [611, 0]
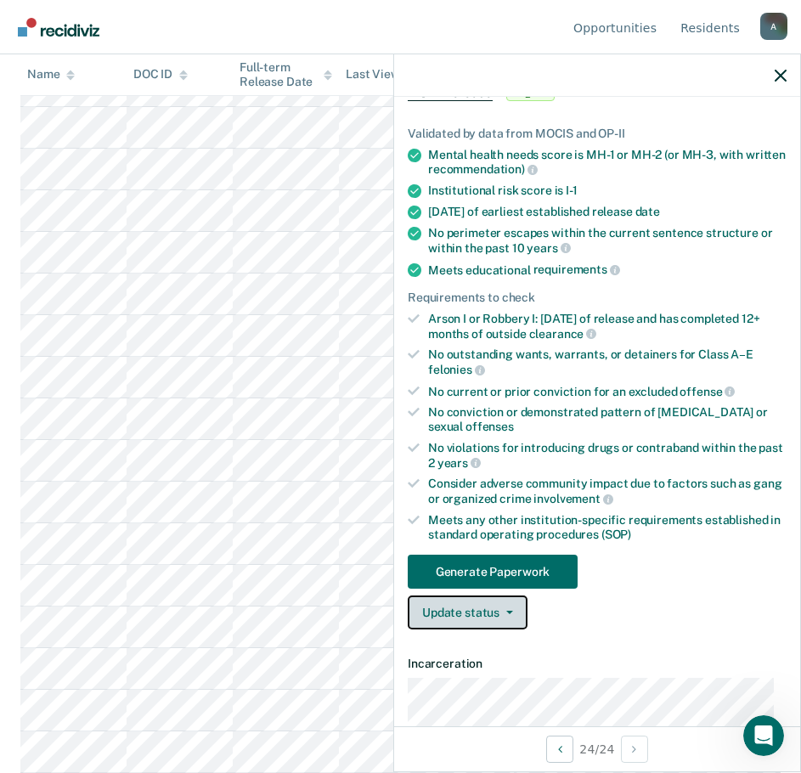
click at [490, 620] on button "Update status" at bounding box center [468, 613] width 120 height 34
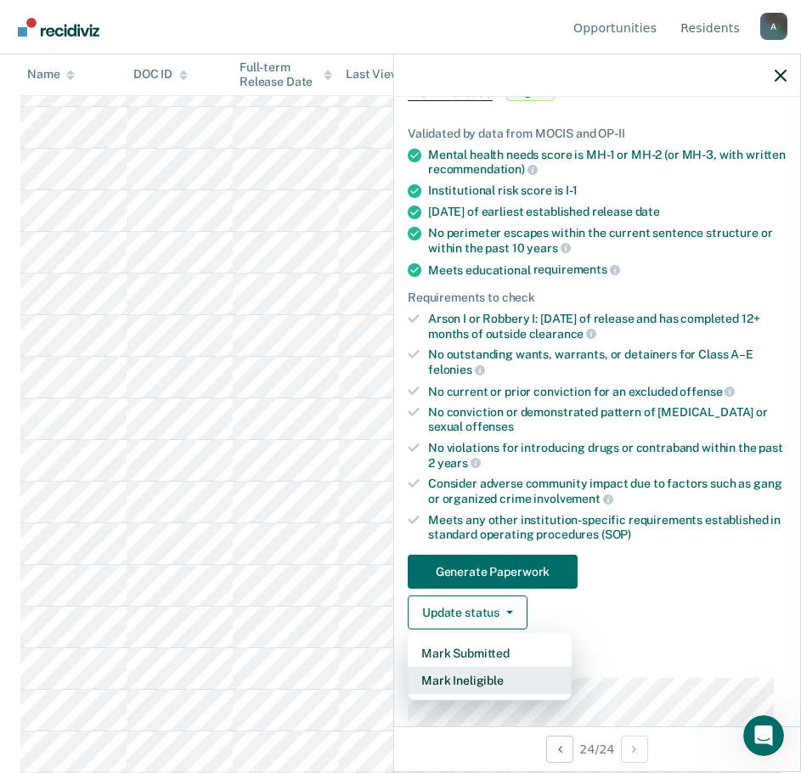
click at [482, 681] on button "Mark Ineligible" at bounding box center [490, 680] width 164 height 27
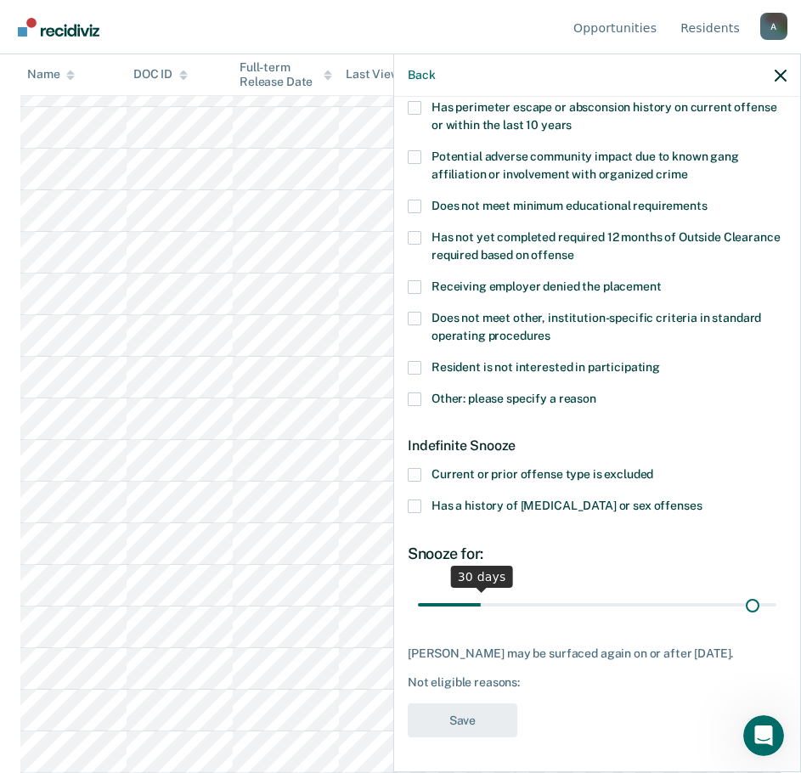
scroll to position [280, 0]
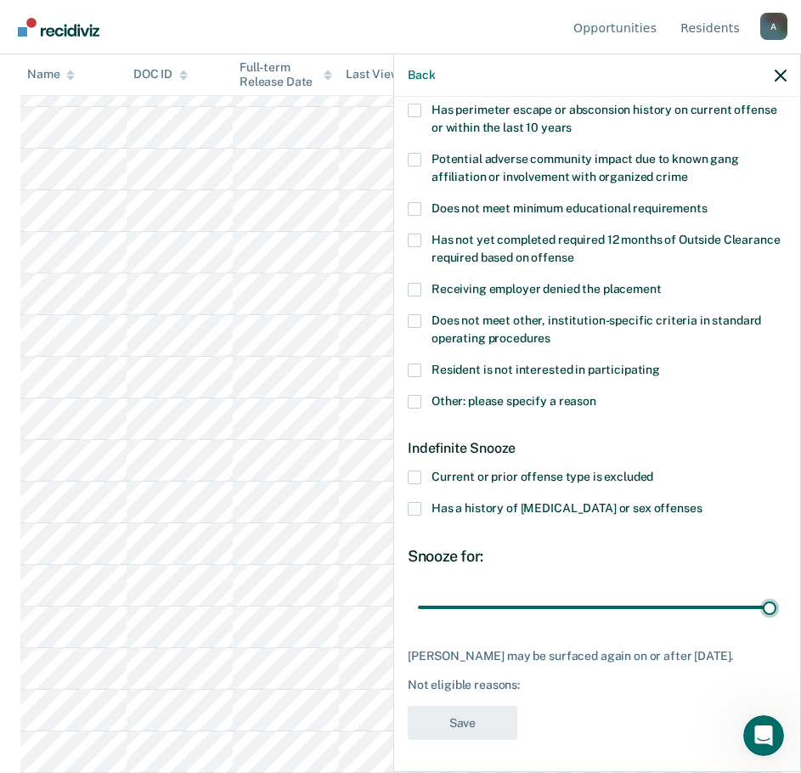
drag, startPoint x: 474, startPoint y: 588, endPoint x: 794, endPoint y: 566, distance: 320.3
type input "180"
click at [777, 592] on input "range" at bounding box center [597, 607] width 359 height 30
click at [416, 401] on span at bounding box center [415, 402] width 14 height 14
click at [597, 395] on input "Other: please specify a reason" at bounding box center [597, 395] width 0 height 0
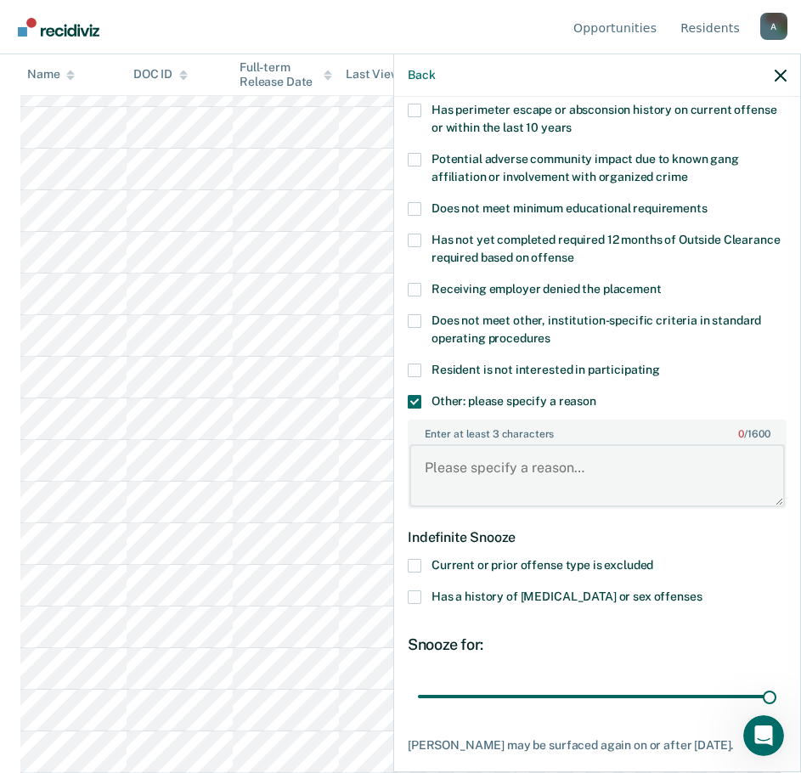
click at [458, 465] on textarea "Enter at least 3 characters 0 / 1600" at bounding box center [598, 475] width 376 height 63
paste textarea "C-2 Offender, recent 11.5"
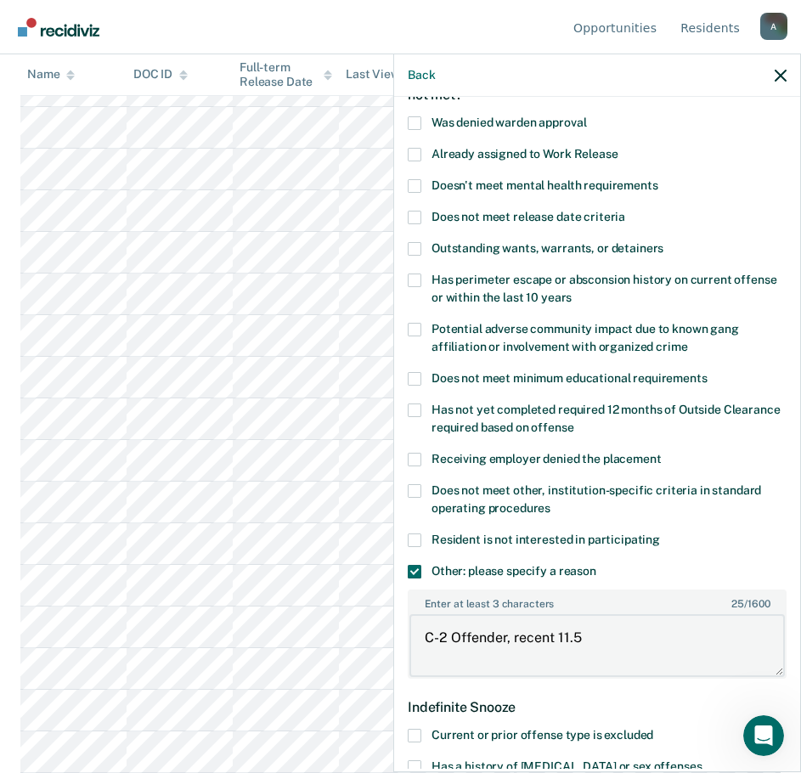
type textarea "C-2 Offender, recent 11.5"
click at [423, 245] on label "Outstanding wants, warrants, or detainers" at bounding box center [597, 251] width 379 height 18
click at [664, 242] on input "Outstanding wants, warrants, or detainers" at bounding box center [664, 242] width 0 height 0
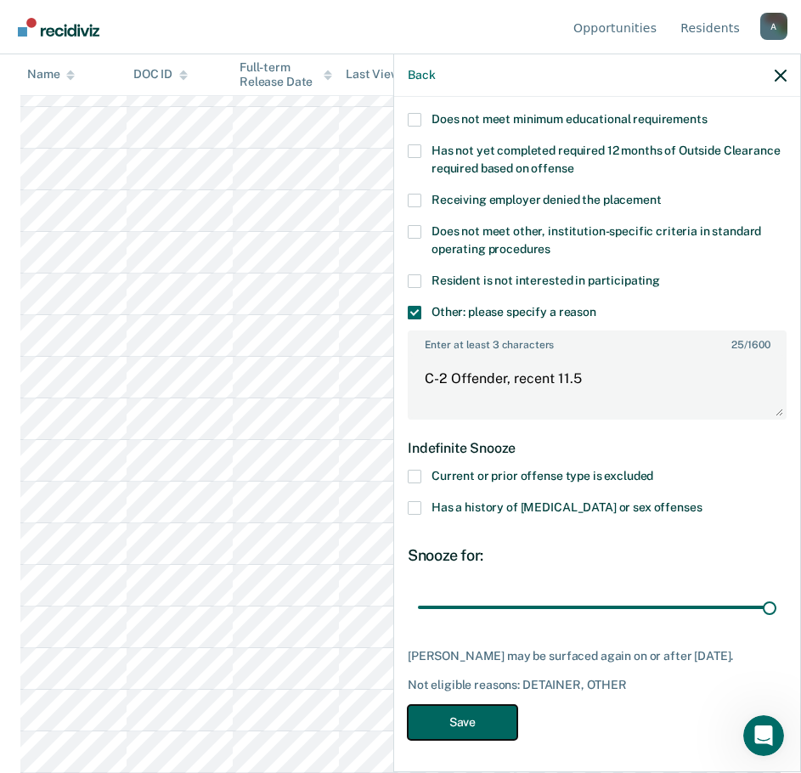
click at [459, 711] on button "Save" at bounding box center [463, 722] width 110 height 35
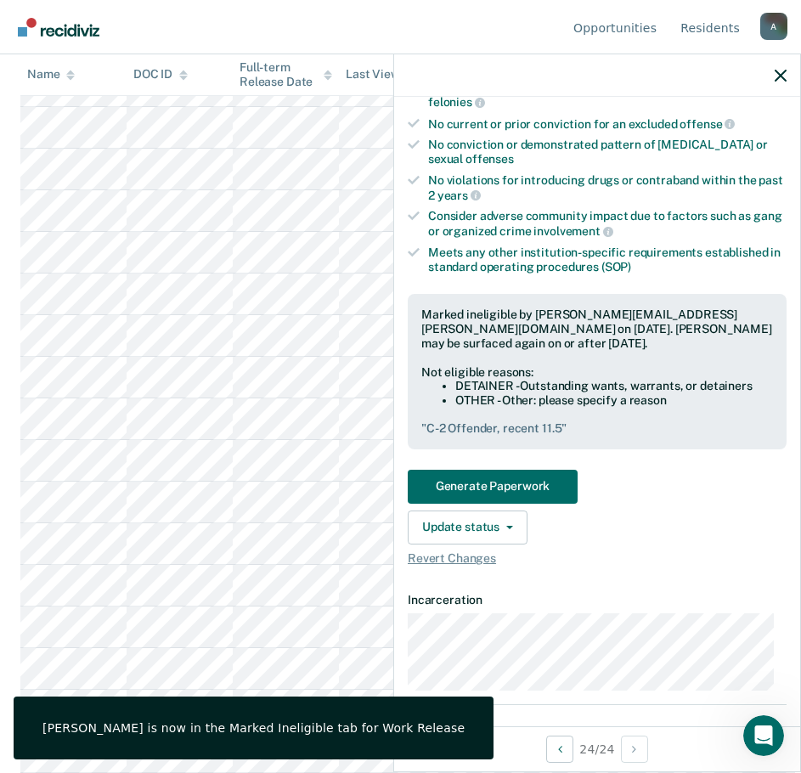
scroll to position [0, 0]
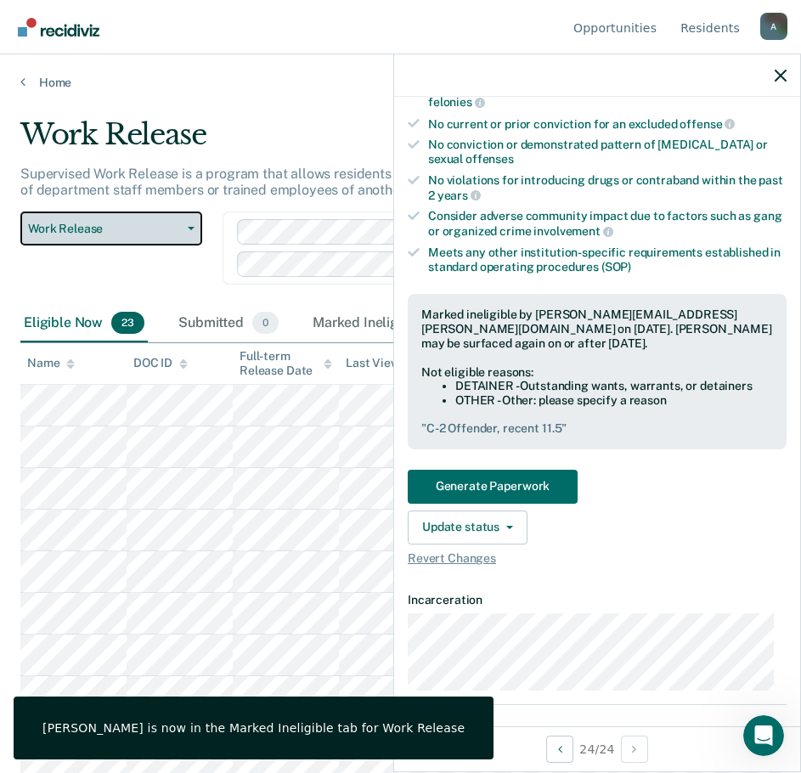
click at [102, 235] on span "Work Release" at bounding box center [104, 229] width 153 height 14
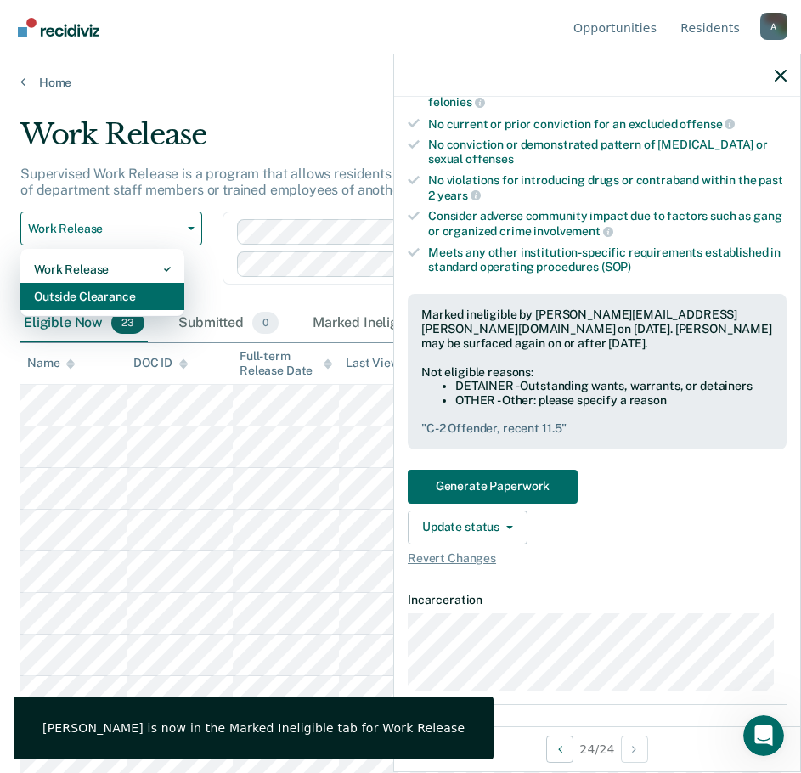
click at [116, 295] on div "Outside Clearance" at bounding box center [102, 296] width 137 height 27
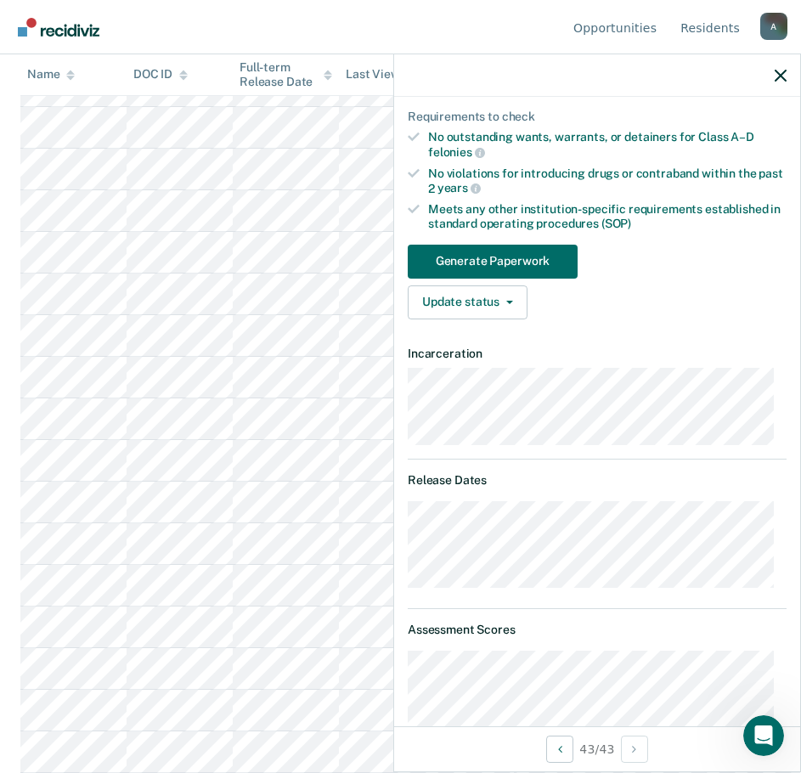
scroll to position [15, 0]
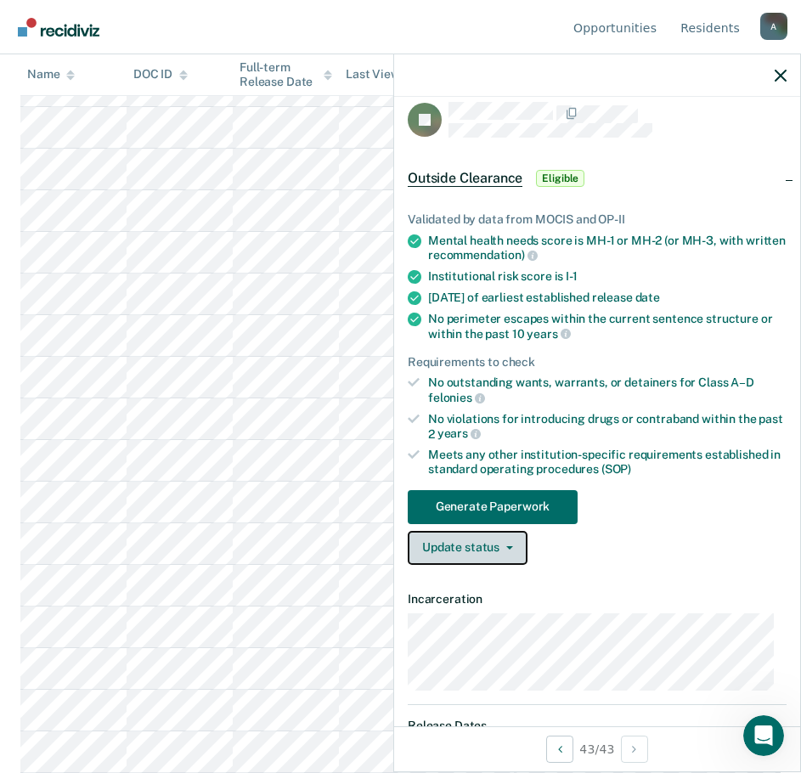
click at [516, 547] on button "Update status" at bounding box center [468, 548] width 120 height 34
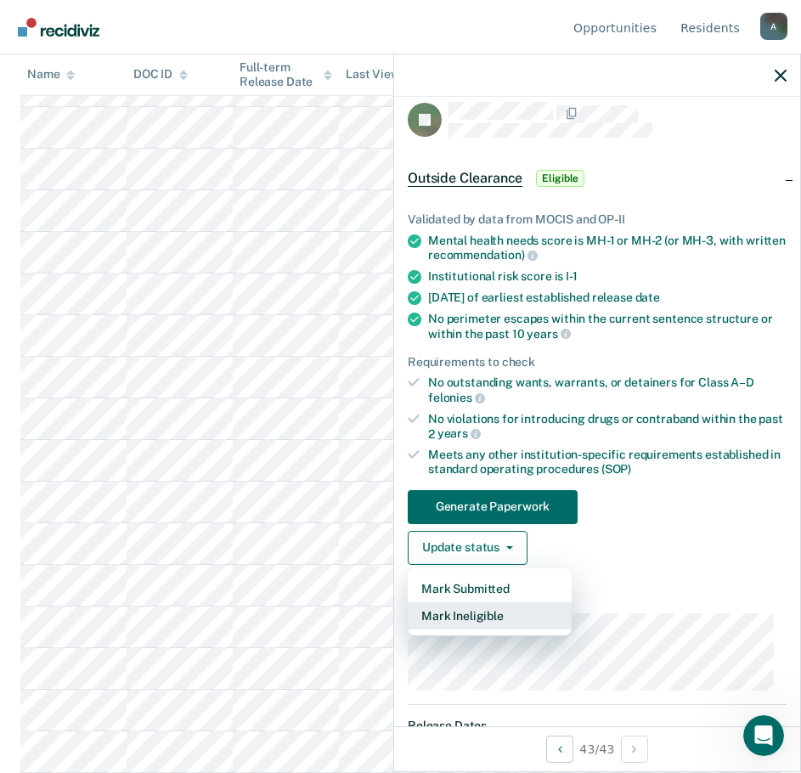
click at [503, 607] on button "Mark Ineligible" at bounding box center [490, 616] width 164 height 27
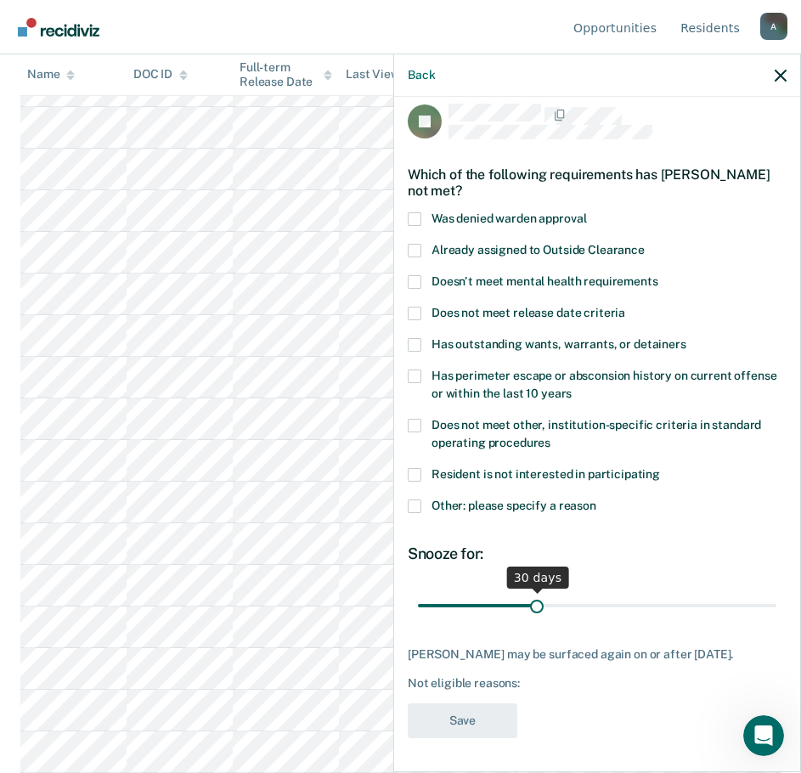
scroll to position [12, 0]
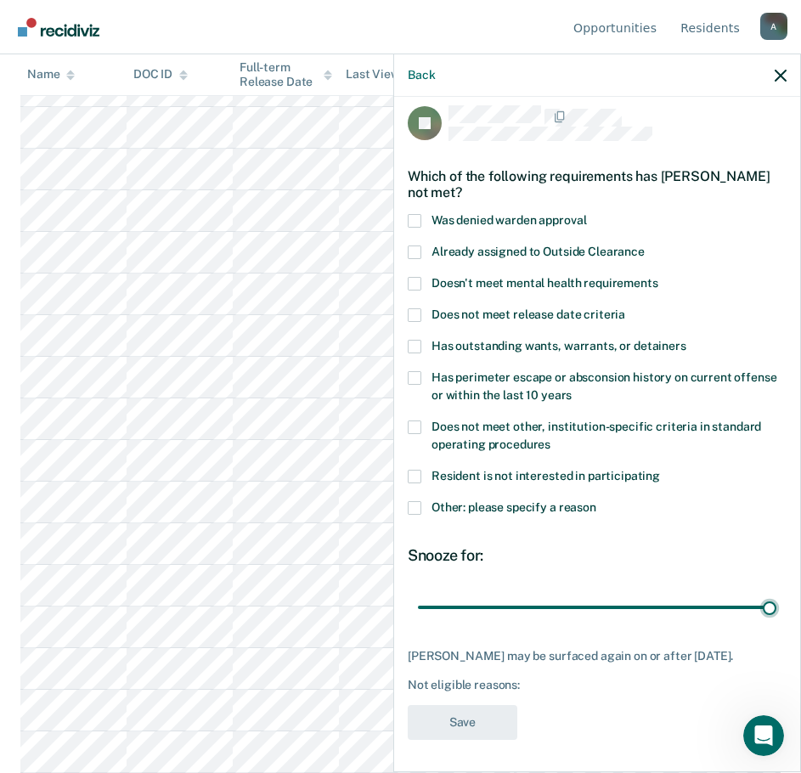
drag, startPoint x: 534, startPoint y: 607, endPoint x: 607, endPoint y: 569, distance: 82.1
type input "90"
click at [777, 616] on input "range" at bounding box center [597, 607] width 359 height 30
click at [408, 505] on span at bounding box center [415, 508] width 14 height 14
click at [597, 501] on input "Other: please specify a reason" at bounding box center [597, 501] width 0 height 0
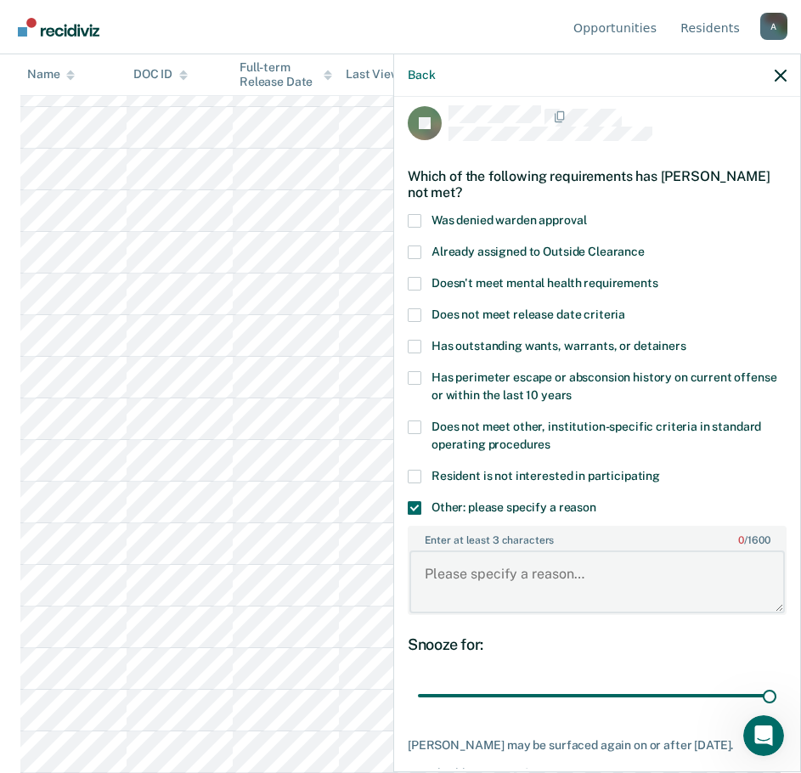
click at [488, 586] on textarea "Enter at least 3 characters 0 / 1600" at bounding box center [598, 582] width 376 height 63
type textarea "s"
type textarea "Sex offender, Edu-2,"
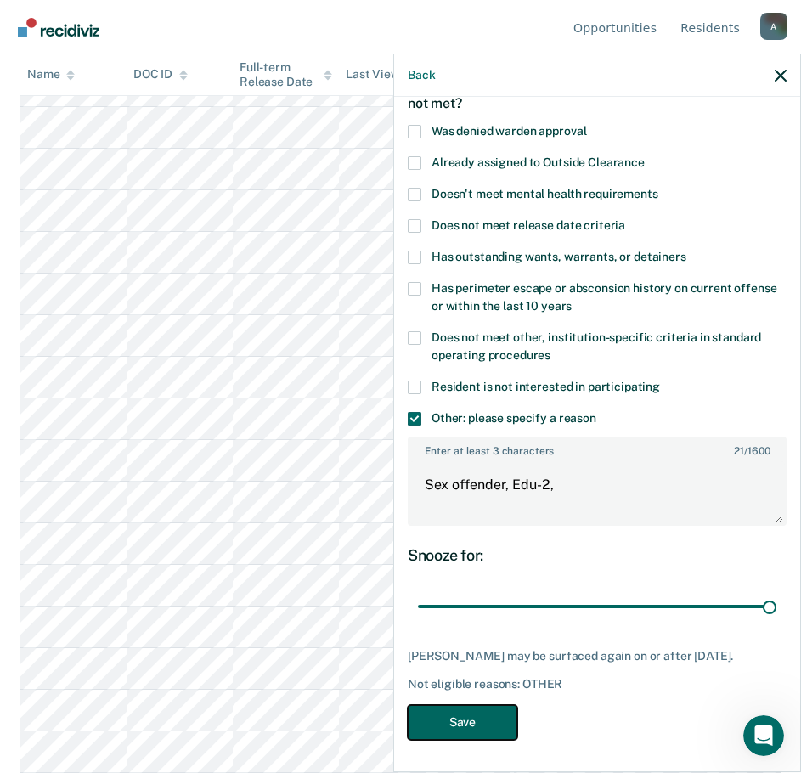
click at [458, 713] on button "Save" at bounding box center [463, 722] width 110 height 35
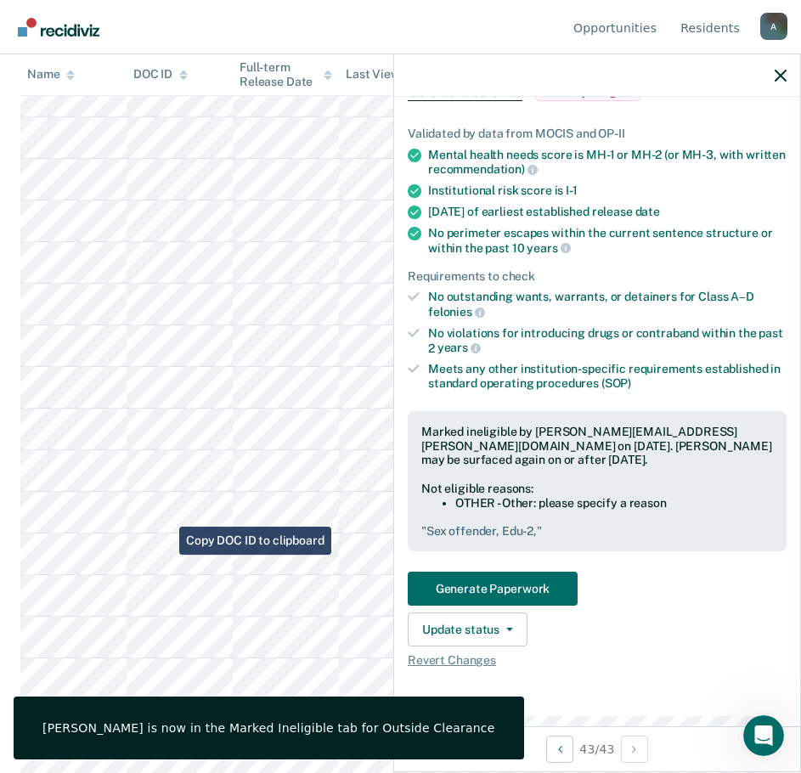
scroll to position [1361, 0]
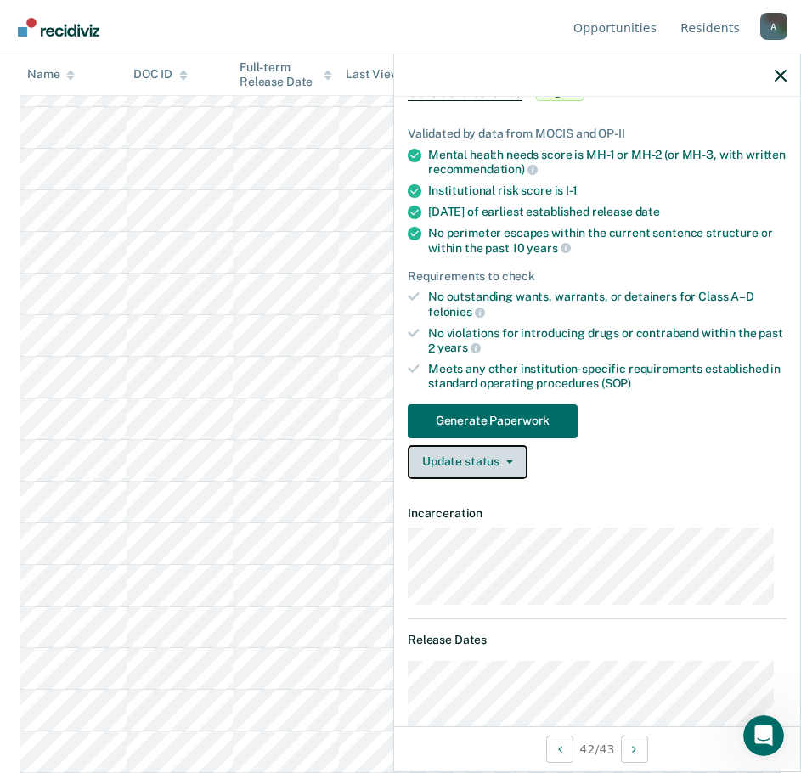
click at [486, 473] on button "Update status" at bounding box center [468, 462] width 120 height 34
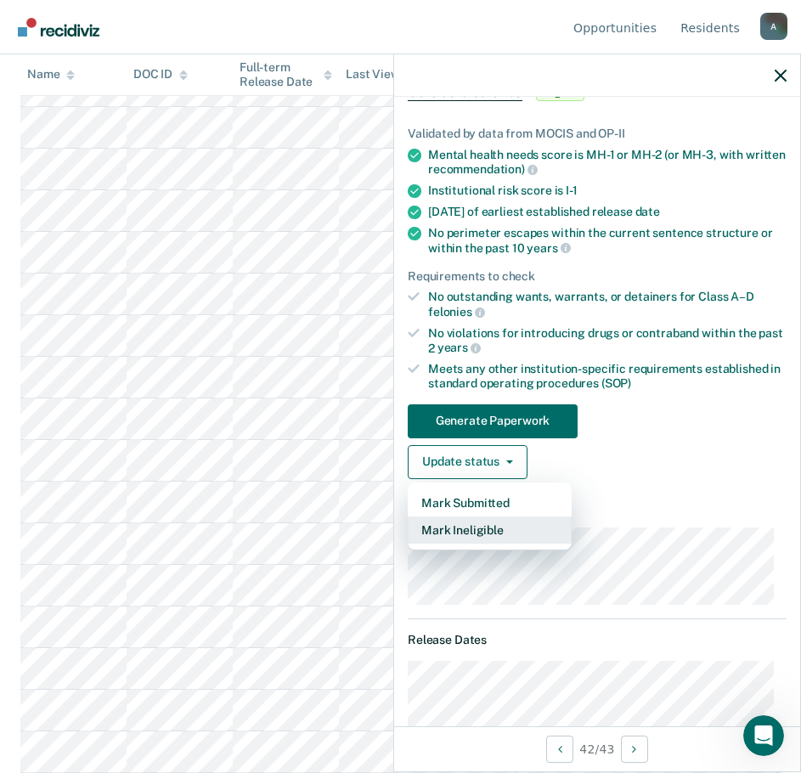
click at [487, 525] on button "Mark Ineligible" at bounding box center [490, 530] width 164 height 27
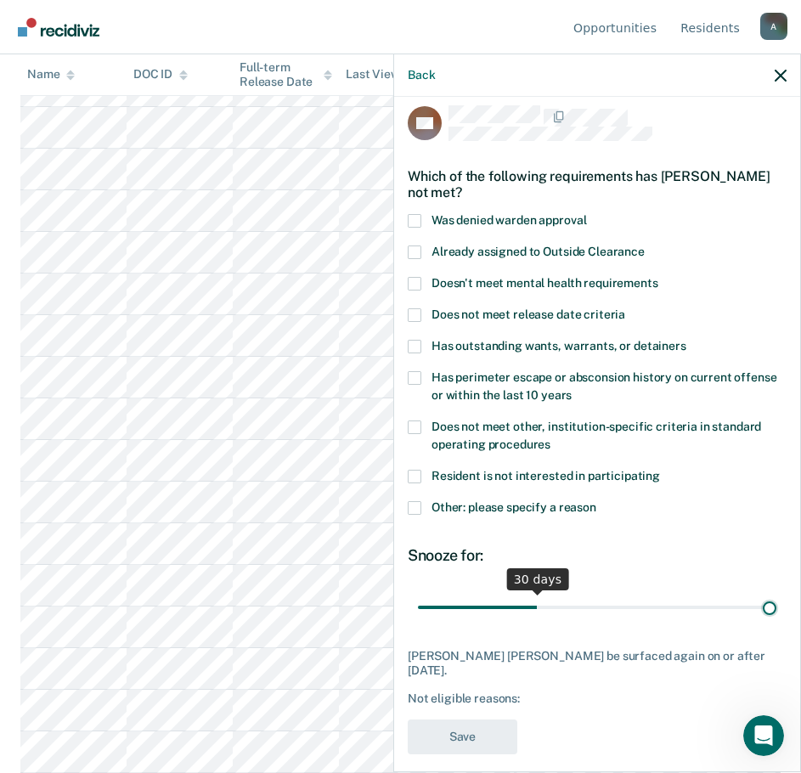
drag, startPoint x: 530, startPoint y: 607, endPoint x: 894, endPoint y: 605, distance: 363.7
type input "90"
click at [777, 605] on input "range" at bounding box center [597, 607] width 359 height 30
click at [416, 510] on span at bounding box center [415, 508] width 14 height 14
click at [597, 501] on input "Other: please specify a reason" at bounding box center [597, 501] width 0 height 0
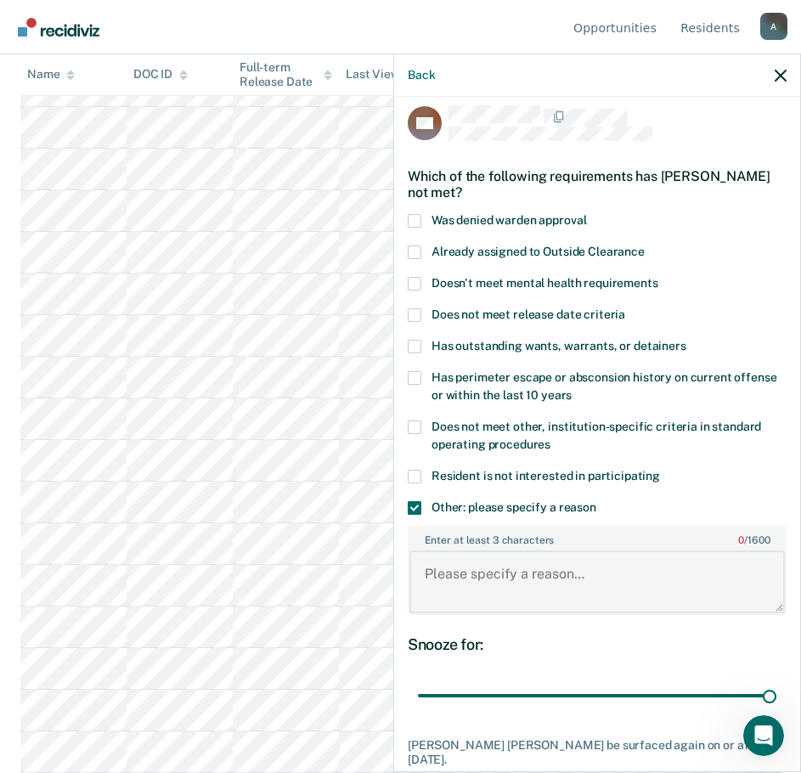
click at [514, 567] on textarea "Enter at least 3 characters 0 / 1600" at bounding box center [598, 582] width 376 height 63
type textarea "Sex offender, 2x 11's in last 12 months,"
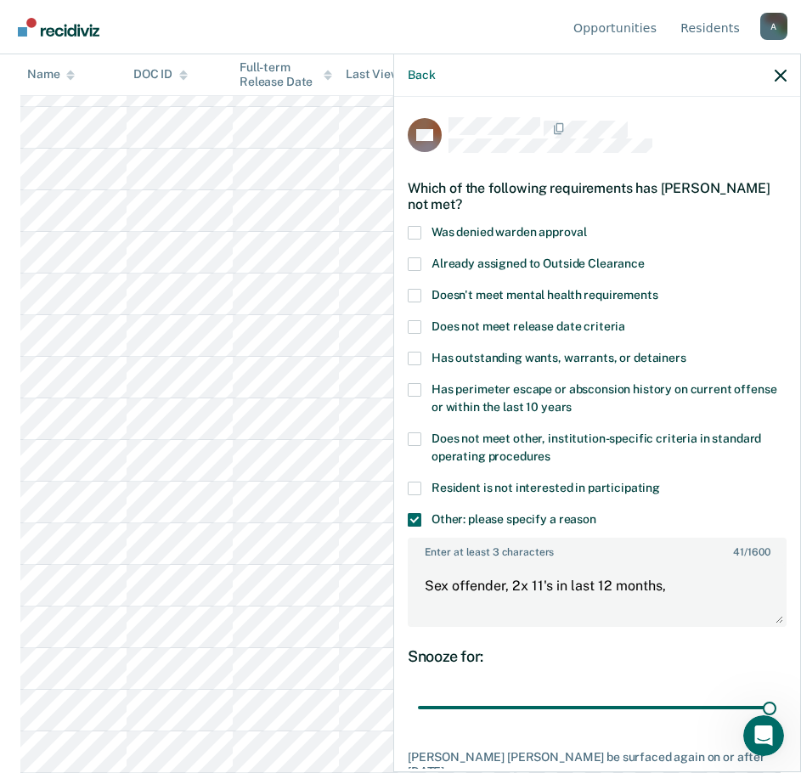
scroll to position [101, 0]
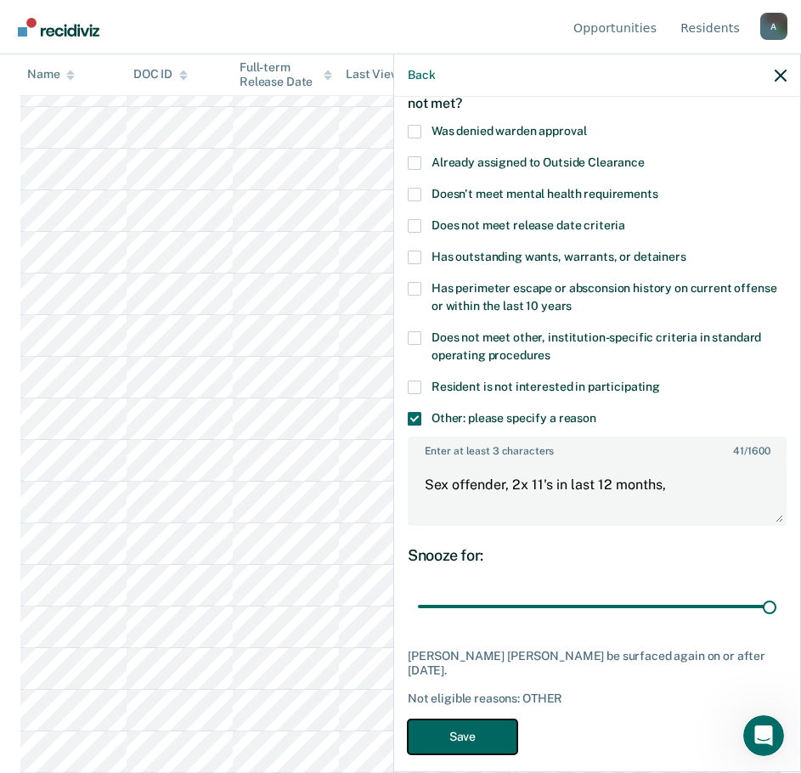
click at [477, 721] on button "Save" at bounding box center [463, 737] width 110 height 35
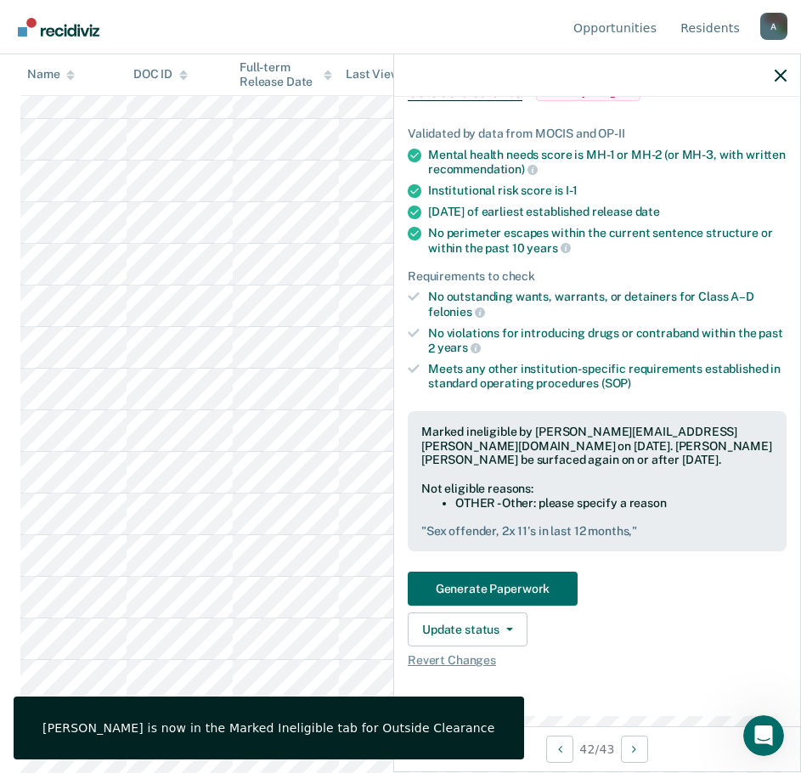
scroll to position [1319, 0]
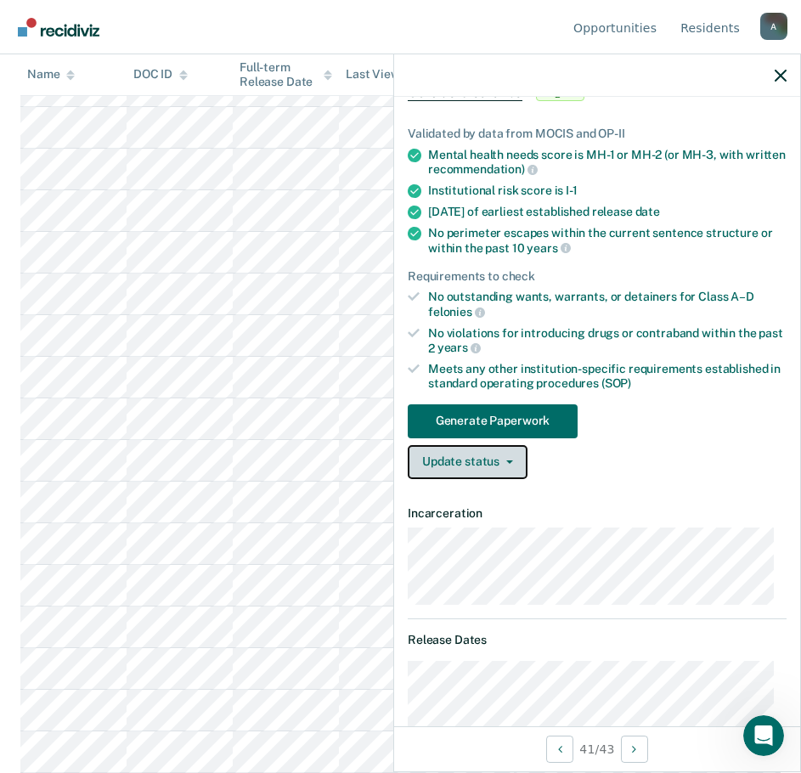
click at [472, 466] on button "Update status" at bounding box center [468, 462] width 120 height 34
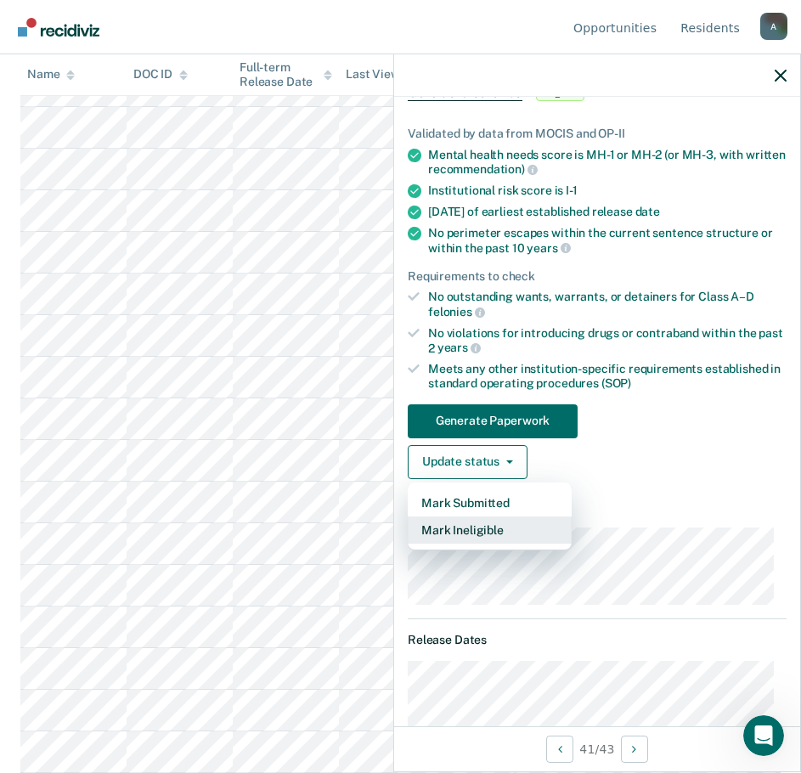
click at [470, 527] on button "Mark Ineligible" at bounding box center [490, 530] width 164 height 27
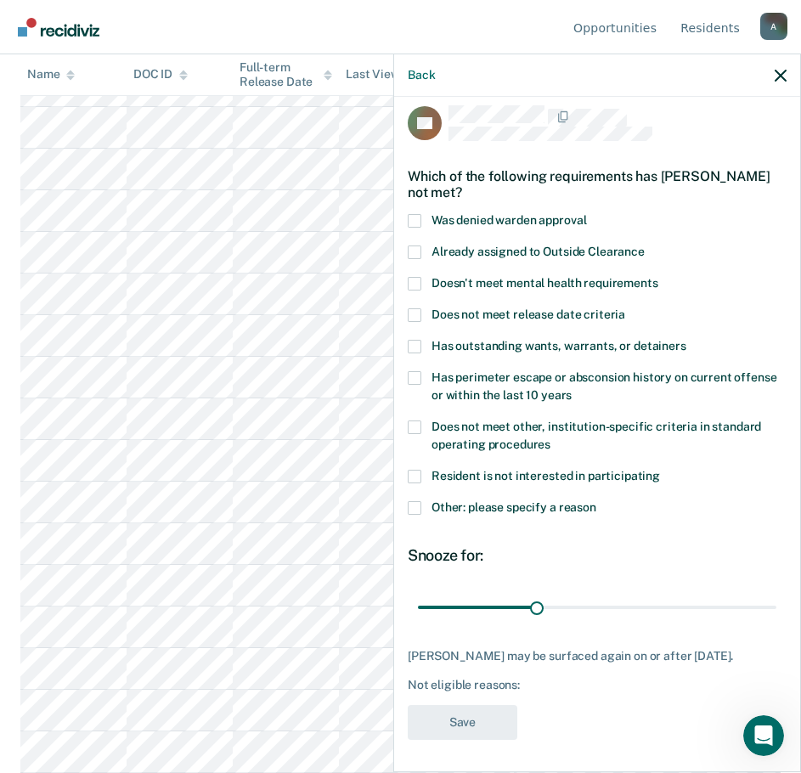
click at [416, 512] on span at bounding box center [415, 508] width 14 height 14
click at [597, 501] on input "Other: please specify a reason" at bounding box center [597, 501] width 0 height 0
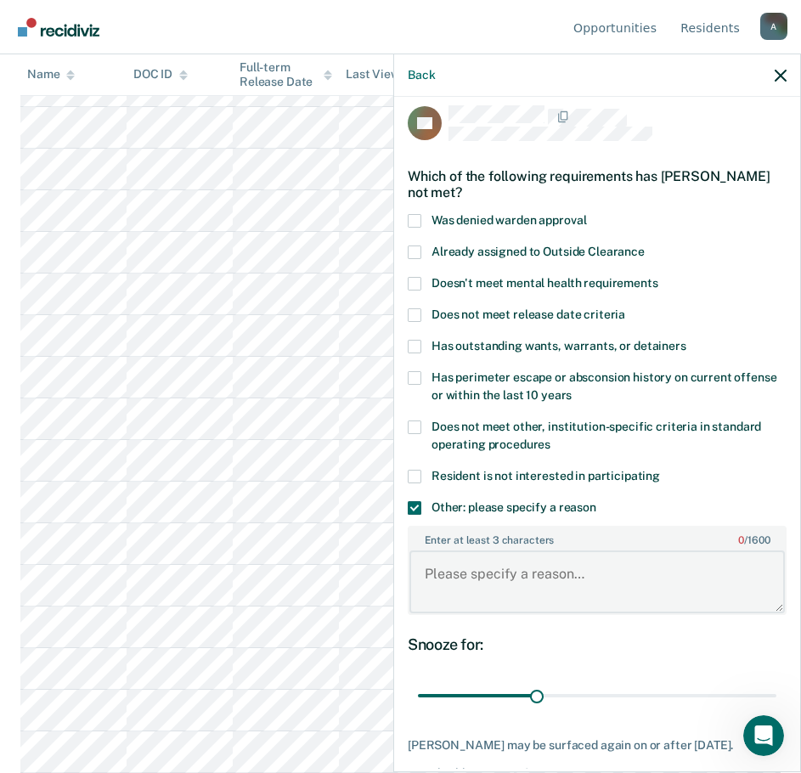
click at [482, 569] on textarea "Enter at least 3 characters 0 / 1600" at bounding box center [598, 582] width 376 height 63
click at [500, 583] on textarea "Edu - 4" at bounding box center [598, 582] width 376 height 63
click at [631, 568] on textarea "Edu - 4, Recent & extensive 11's." at bounding box center [598, 582] width 376 height 63
type textarea "Edu - 4, Recent & extensive 11's,"
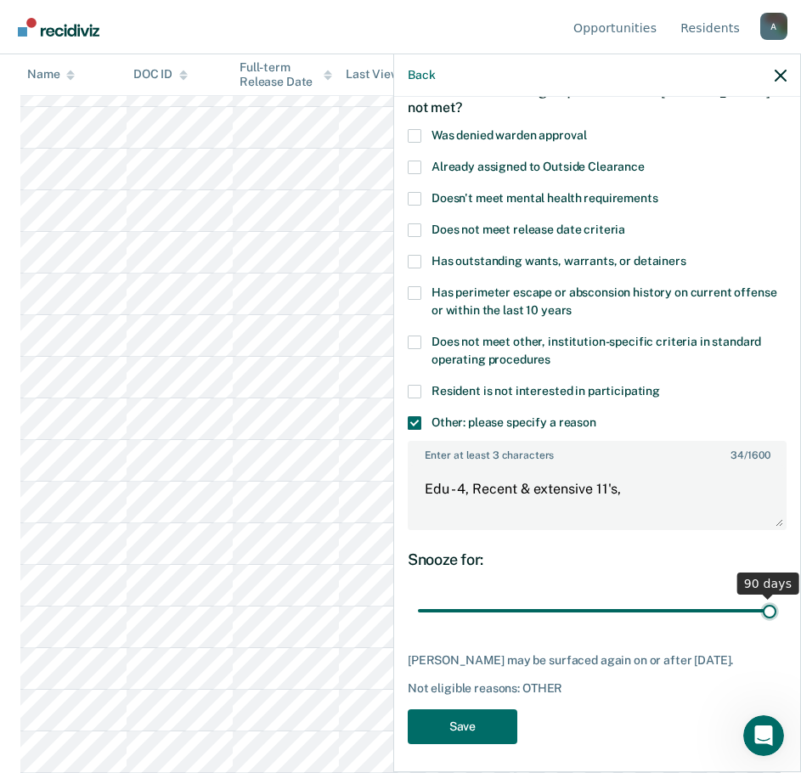
drag, startPoint x: 532, startPoint y: 614, endPoint x: 834, endPoint y: 595, distance: 302.3
type input "90"
click at [777, 597] on input "range" at bounding box center [597, 612] width 359 height 30
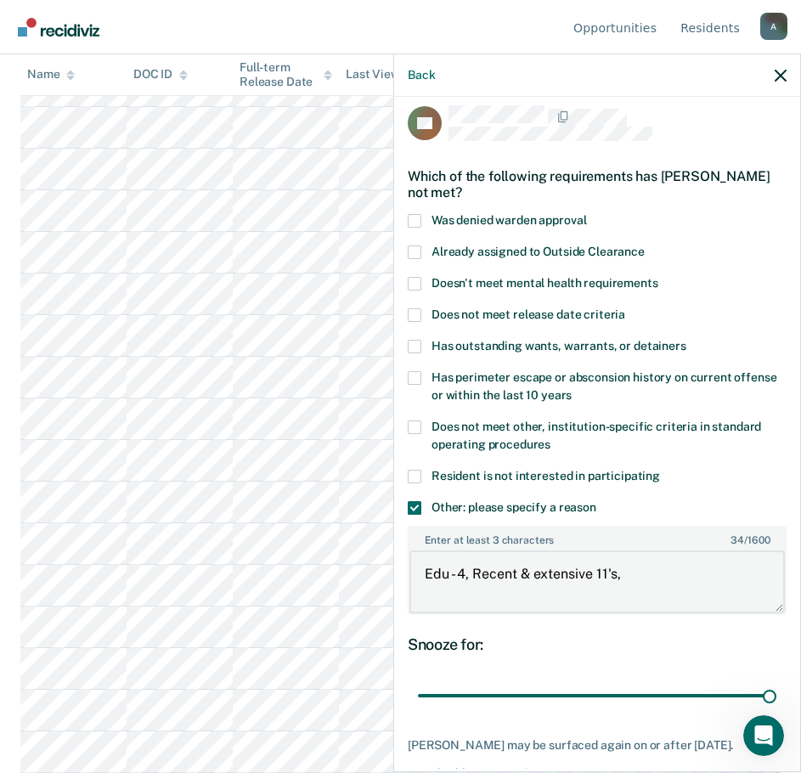
click at [658, 570] on textarea "Edu - 4, Recent & extensive 11's," at bounding box center [598, 582] width 376 height 63
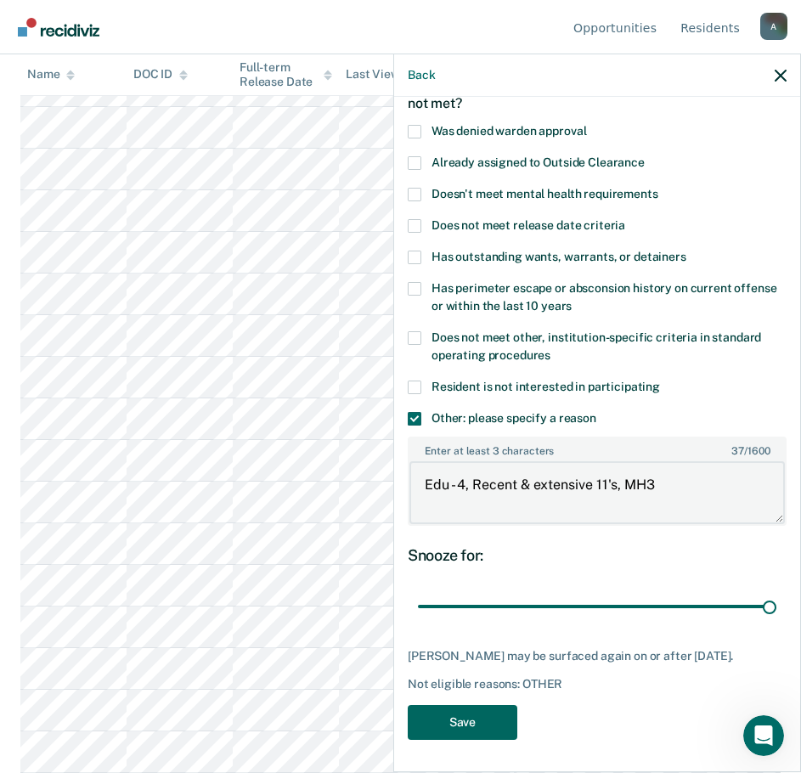
type textarea "Edu - 4, Recent & extensive 11's, MH3"
click at [476, 705] on button "Save" at bounding box center [463, 722] width 110 height 35
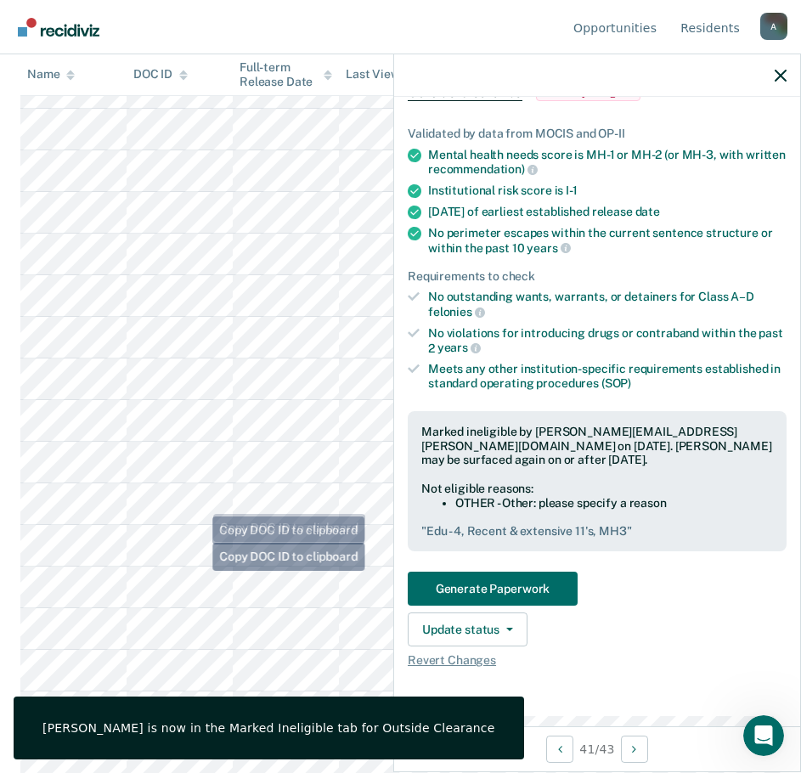
scroll to position [1277, 0]
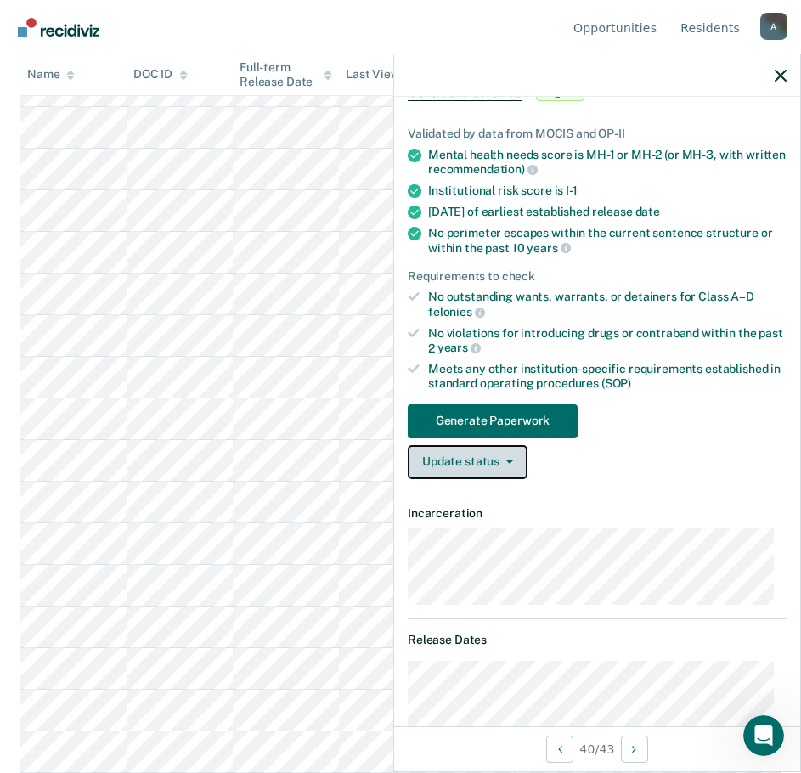
click at [463, 464] on button "Update status" at bounding box center [468, 462] width 120 height 34
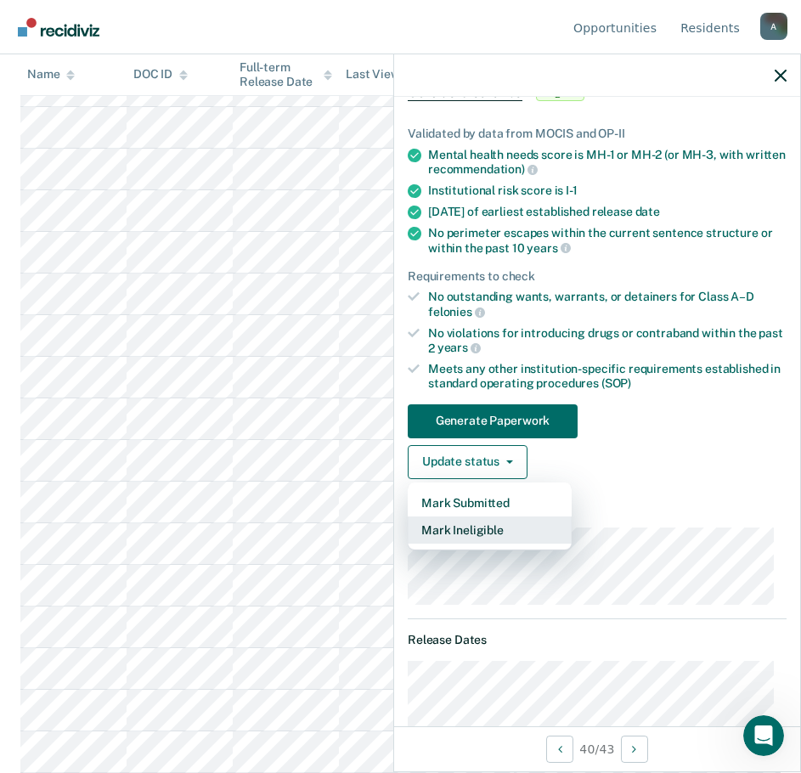
click at [498, 522] on button "Mark Ineligible" at bounding box center [490, 530] width 164 height 27
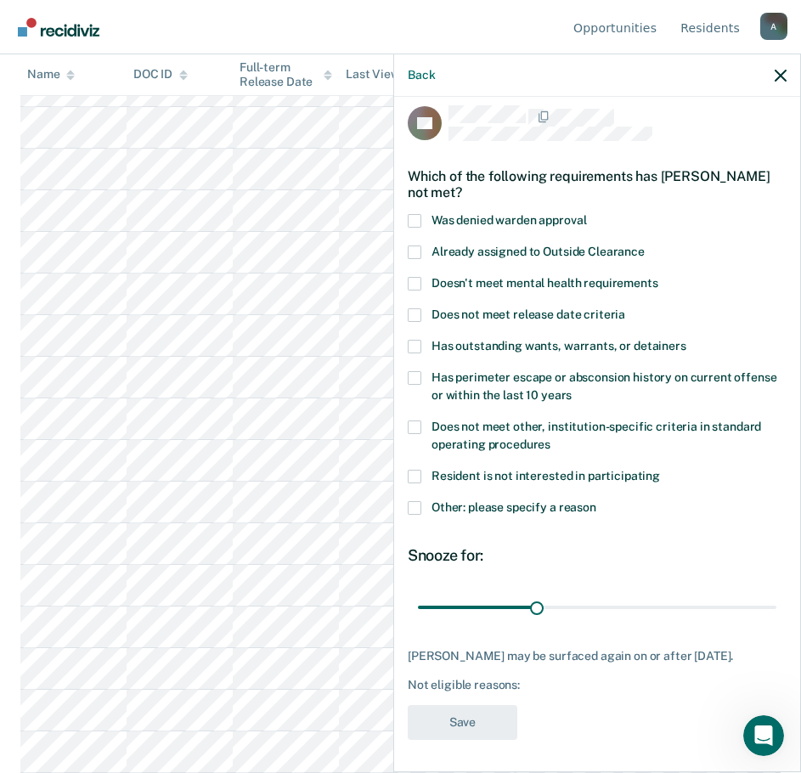
click at [415, 501] on span at bounding box center [415, 508] width 14 height 14
click at [597, 501] on input "Other: please specify a reason" at bounding box center [597, 501] width 0 height 0
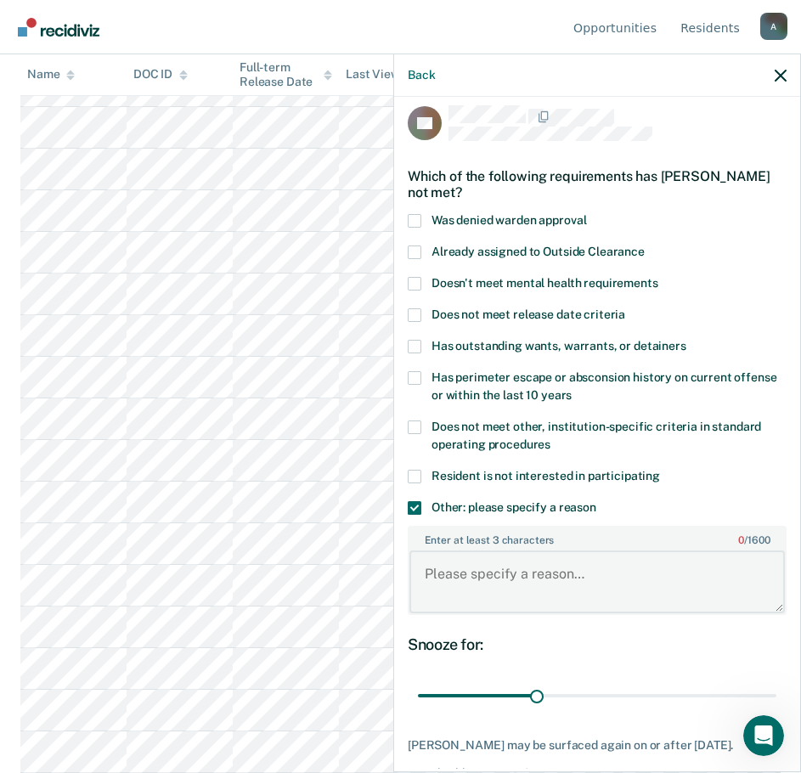
click at [460, 568] on textarea "Enter at least 3 characters 0 / 1600" at bounding box center [598, 582] width 376 height 63
type textarea "R"
type textarea "2"
type textarea "2x recent [MEDICAL_DATA] convictions"
drag, startPoint x: 530, startPoint y: 701, endPoint x: 744, endPoint y: 689, distance: 213.6
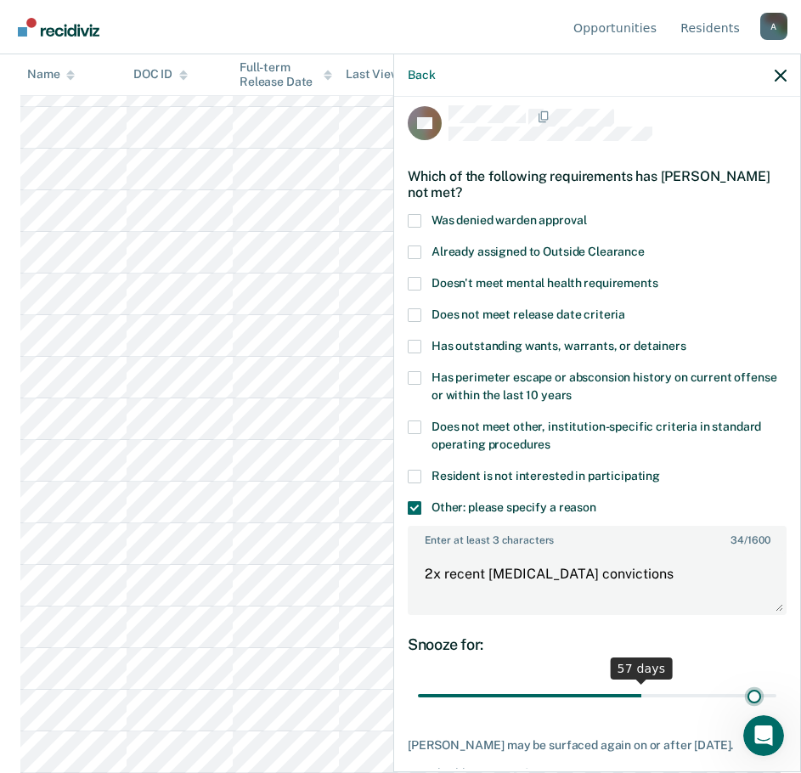
click at [744, 689] on input "range" at bounding box center [597, 697] width 359 height 30
drag, startPoint x: 737, startPoint y: 691, endPoint x: 801, endPoint y: 683, distance: 64.2
type input "90"
click at [777, 685] on input "range" at bounding box center [597, 697] width 359 height 30
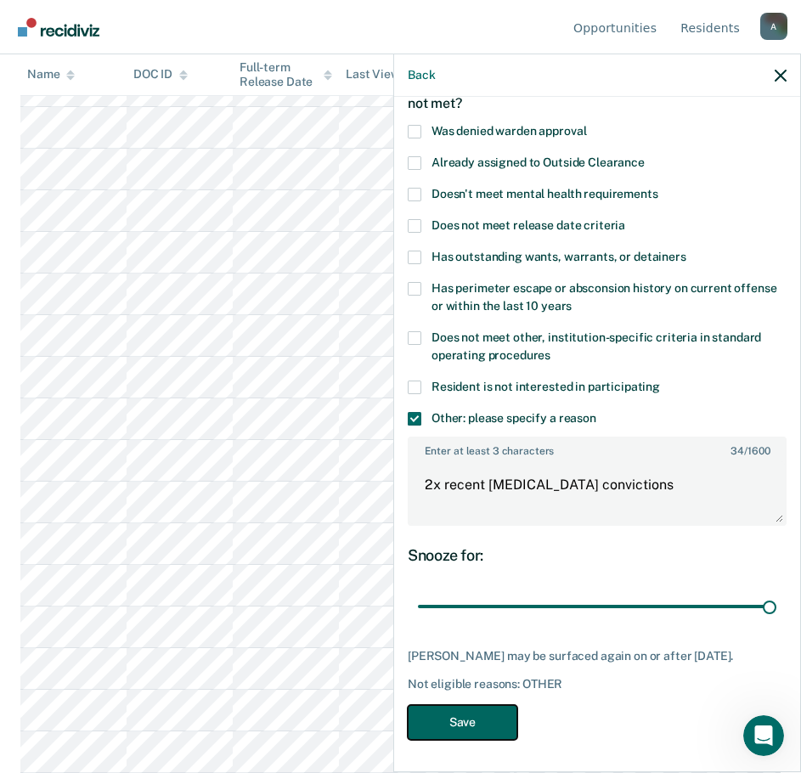
click at [470, 716] on button "Save" at bounding box center [463, 722] width 110 height 35
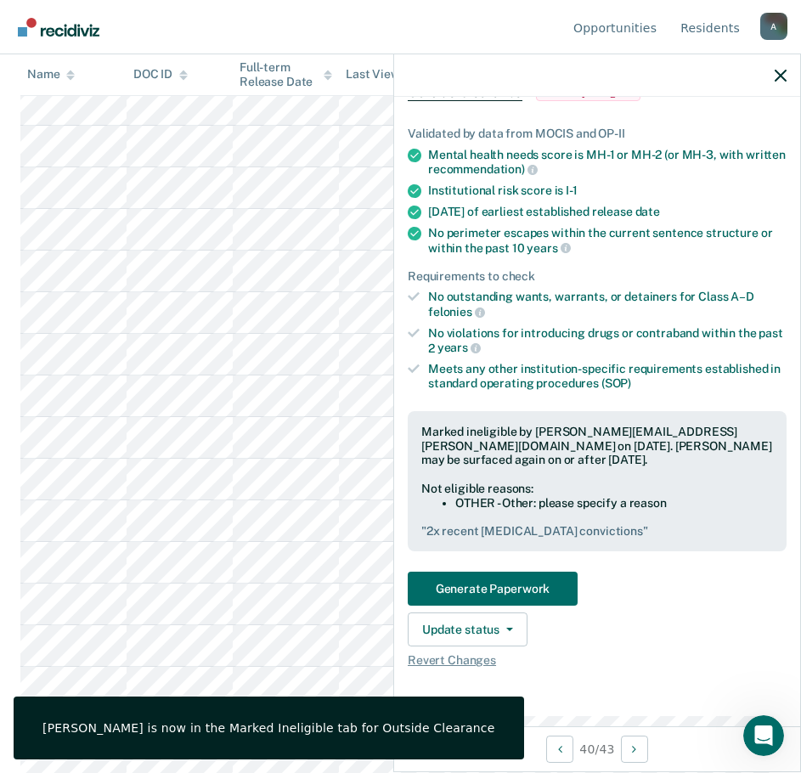
scroll to position [0, 0]
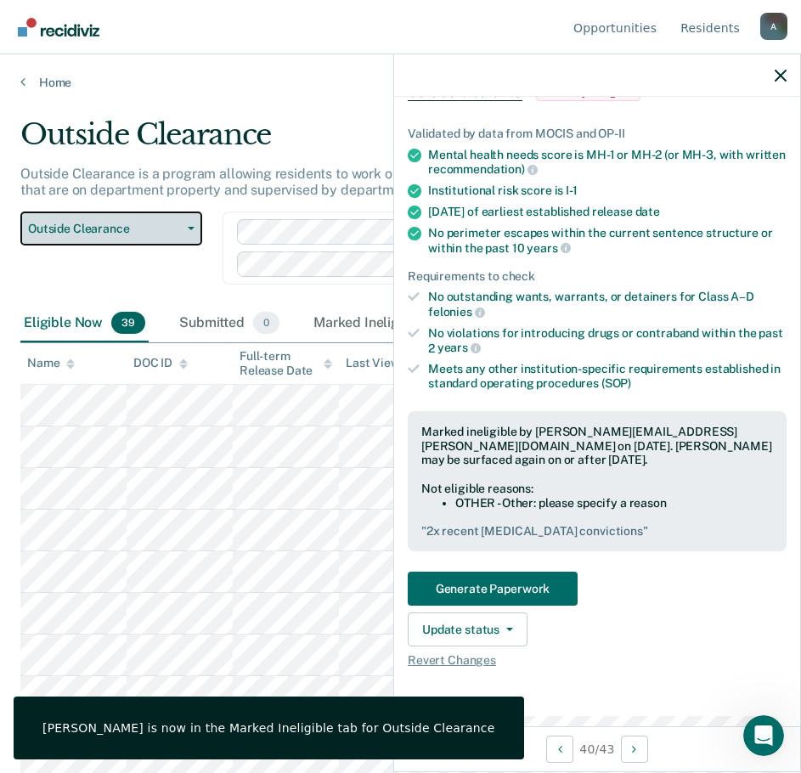
click at [92, 228] on span "Outside Clearance" at bounding box center [104, 229] width 153 height 14
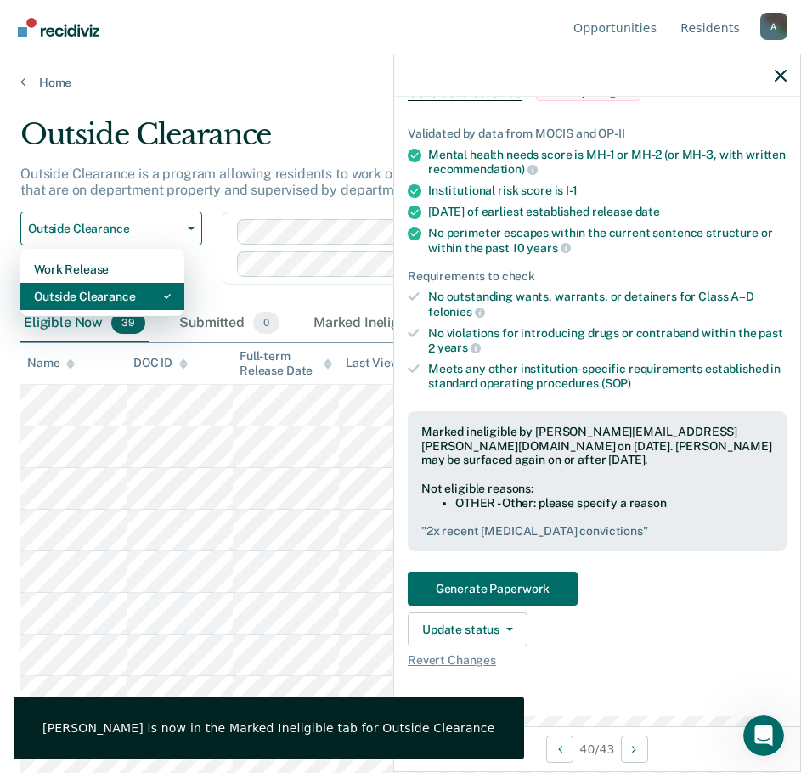
click at [116, 296] on div "Outside Clearance" at bounding box center [102, 296] width 137 height 27
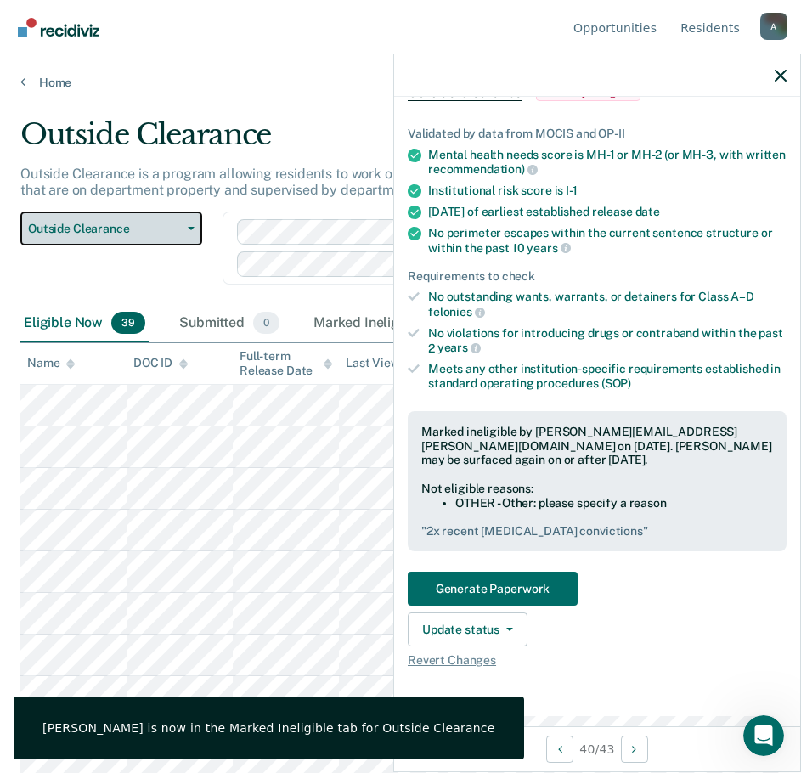
click at [101, 229] on span "Outside Clearance" at bounding box center [104, 229] width 153 height 14
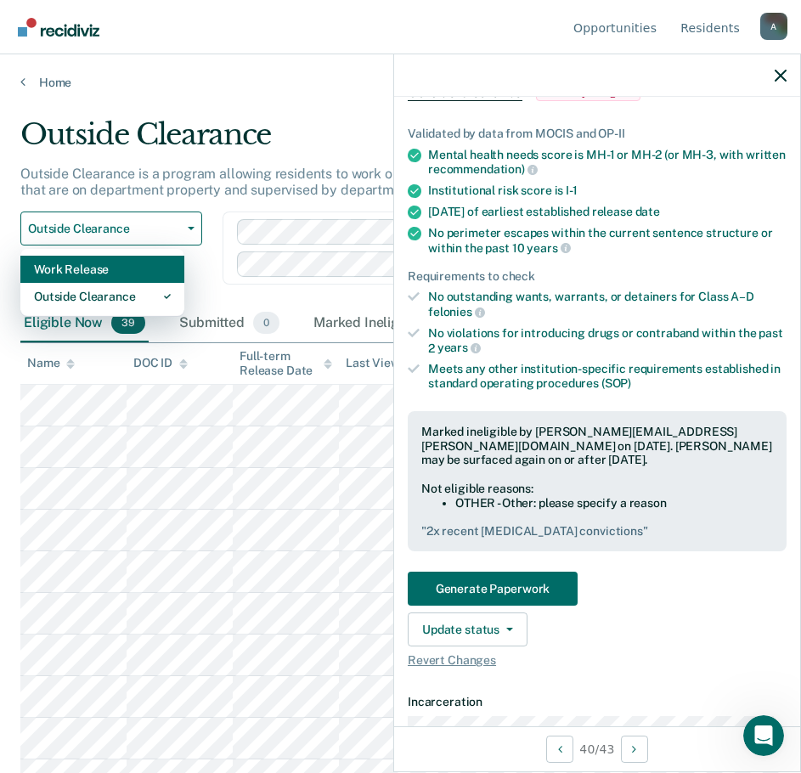
click at [109, 267] on div "Work Release" at bounding box center [102, 269] width 137 height 27
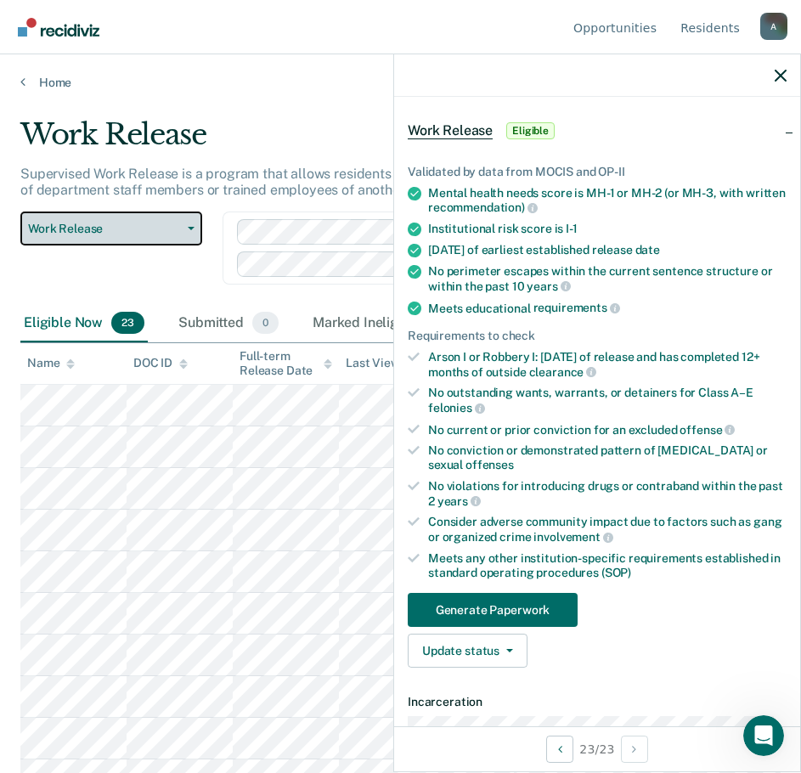
scroll to position [569, 0]
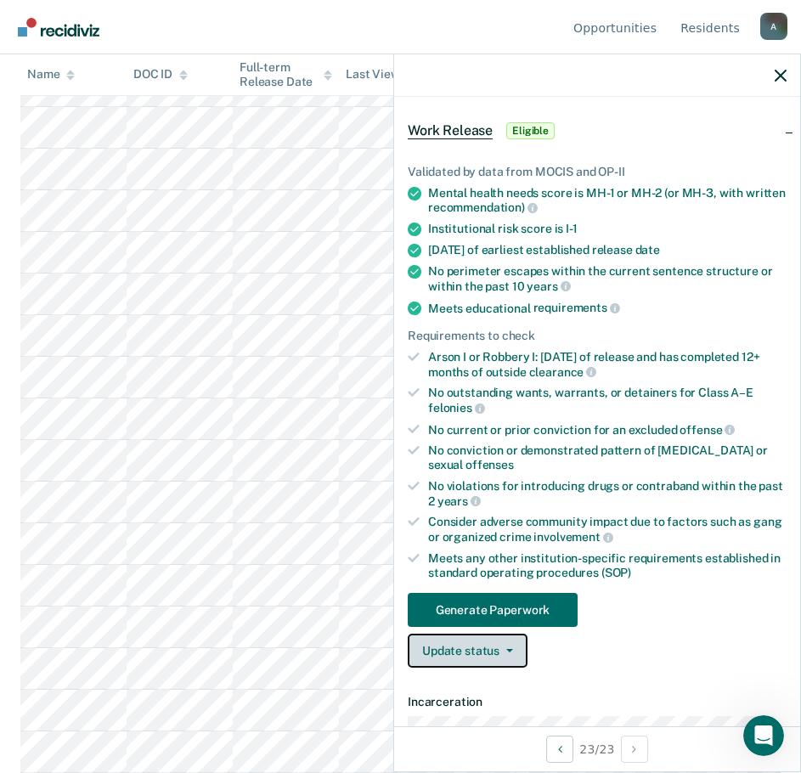
click at [479, 657] on button "Update status" at bounding box center [468, 651] width 120 height 34
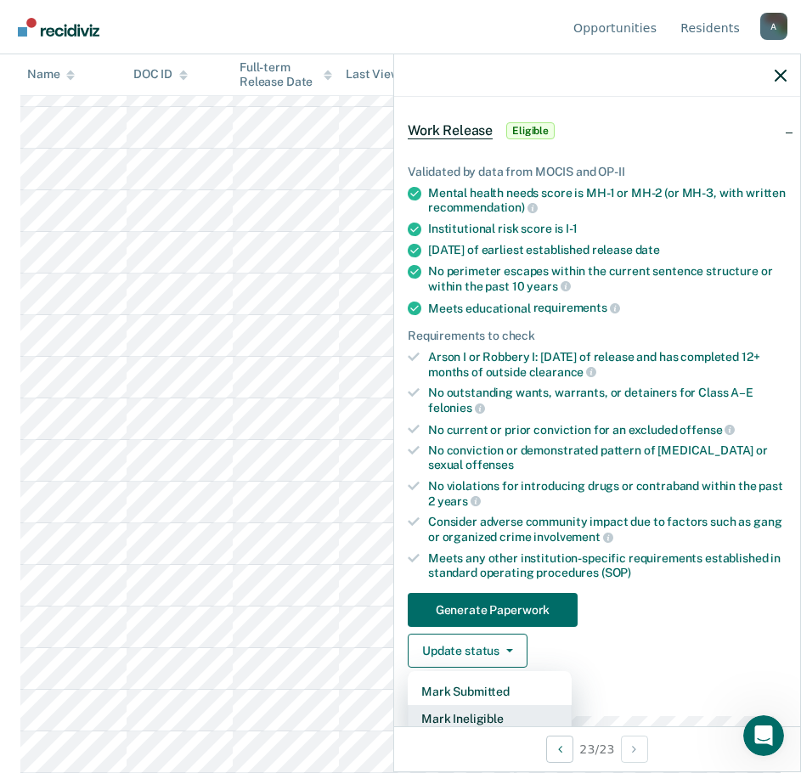
scroll to position [67, 0]
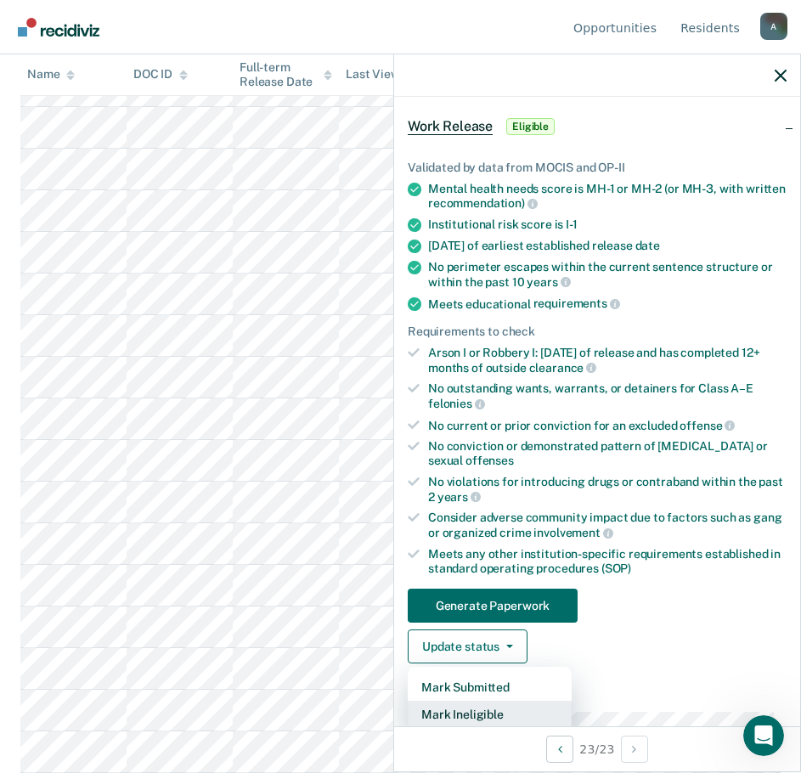
click at [484, 717] on button "Mark Ineligible" at bounding box center [490, 714] width 164 height 27
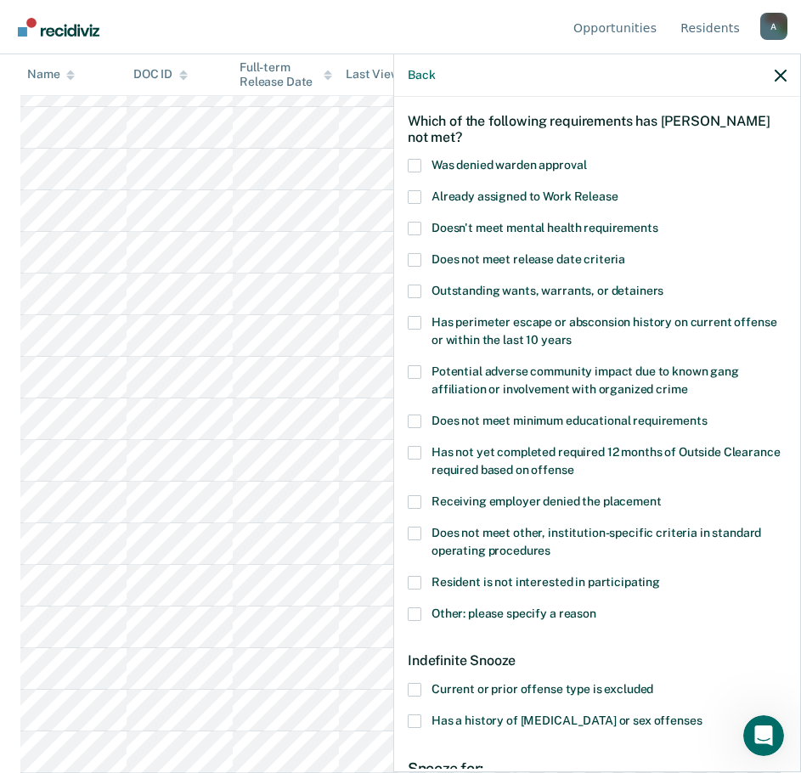
click at [416, 613] on span at bounding box center [415, 615] width 14 height 14
click at [597, 608] on input "Other: please specify a reason" at bounding box center [597, 608] width 0 height 0
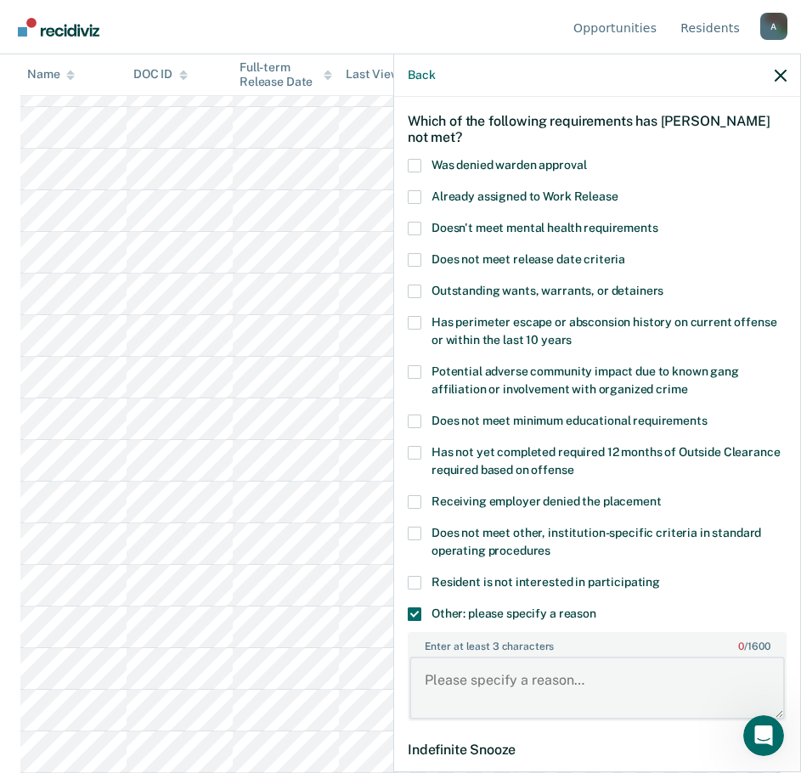
click at [470, 678] on textarea "Enter at least 3 characters 0 / 1600" at bounding box center [598, 688] width 376 height 63
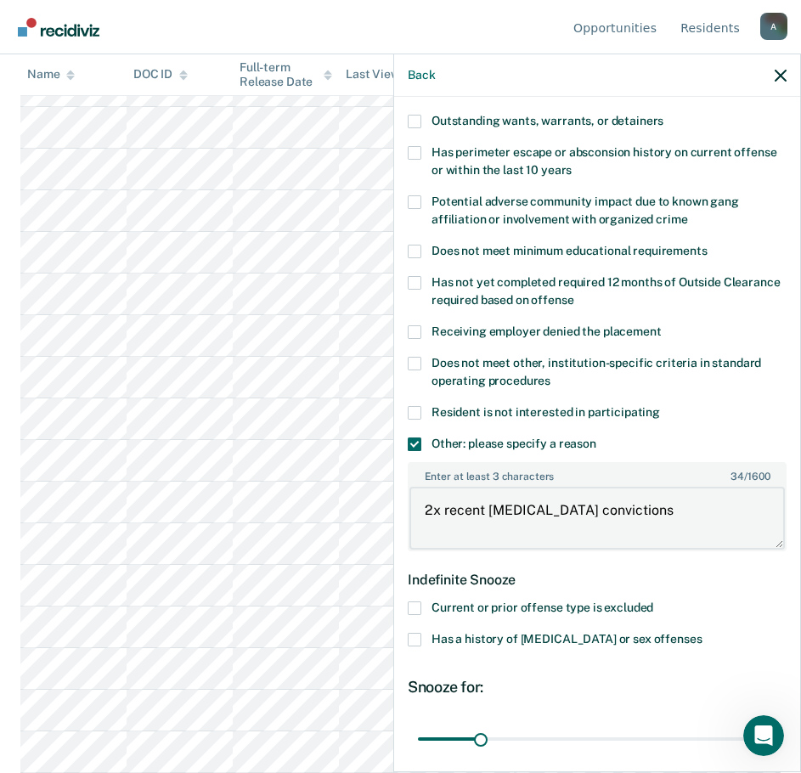
scroll to position [322, 0]
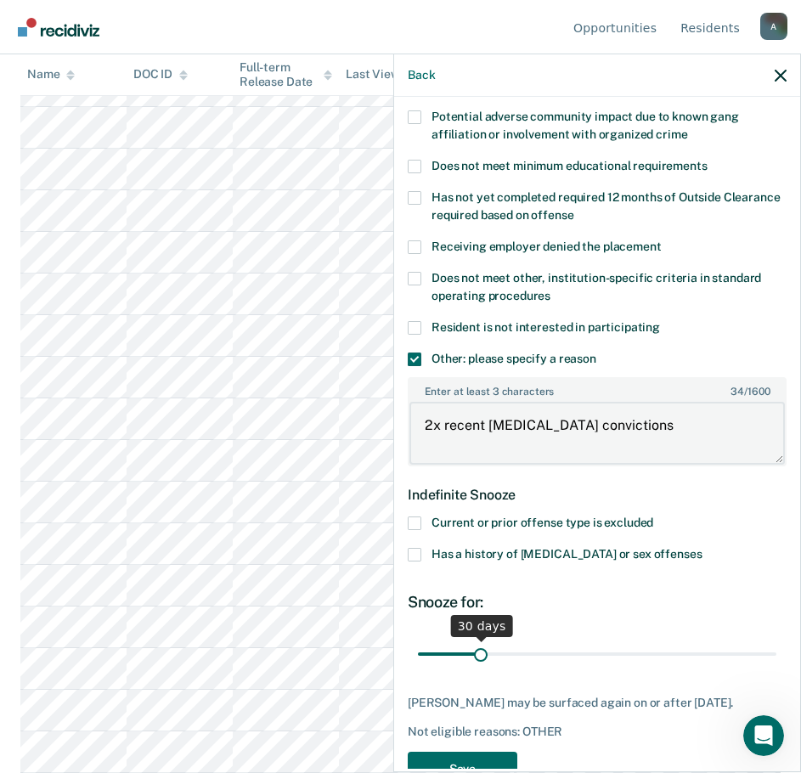
type textarea "2x recent [MEDICAL_DATA] convictions"
drag, startPoint x: 478, startPoint y: 656, endPoint x: 955, endPoint y: 634, distance: 478.1
type input "180"
click at [777, 639] on input "range" at bounding box center [597, 654] width 359 height 30
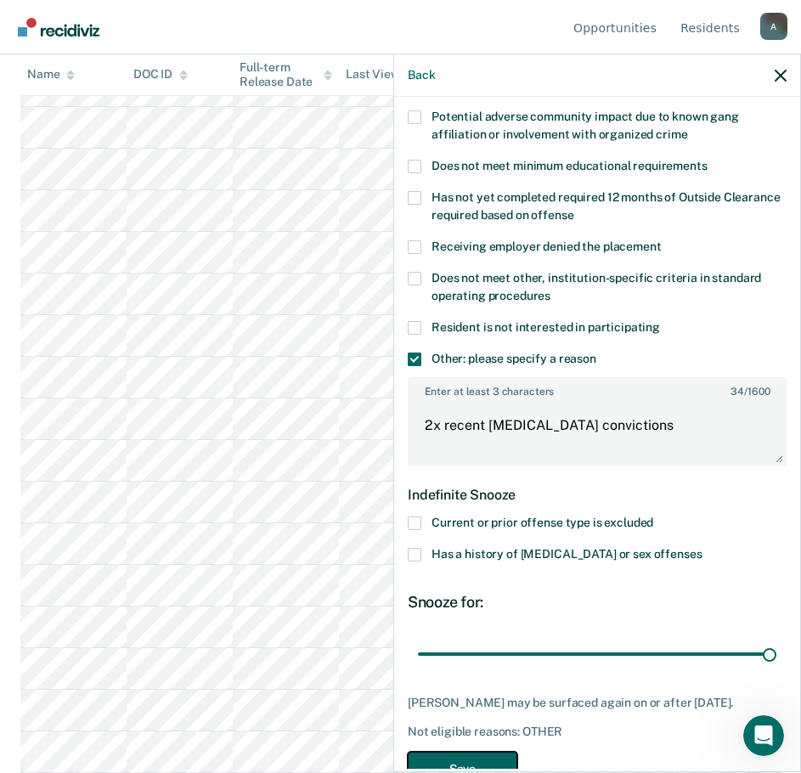
click at [425, 761] on button "Save" at bounding box center [463, 769] width 110 height 35
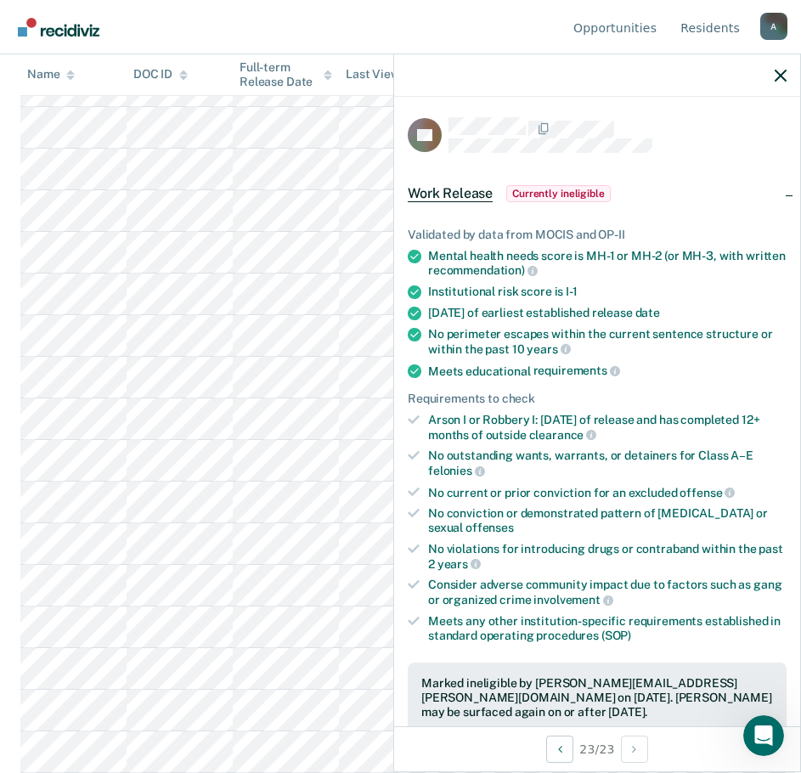
scroll to position [0, 0]
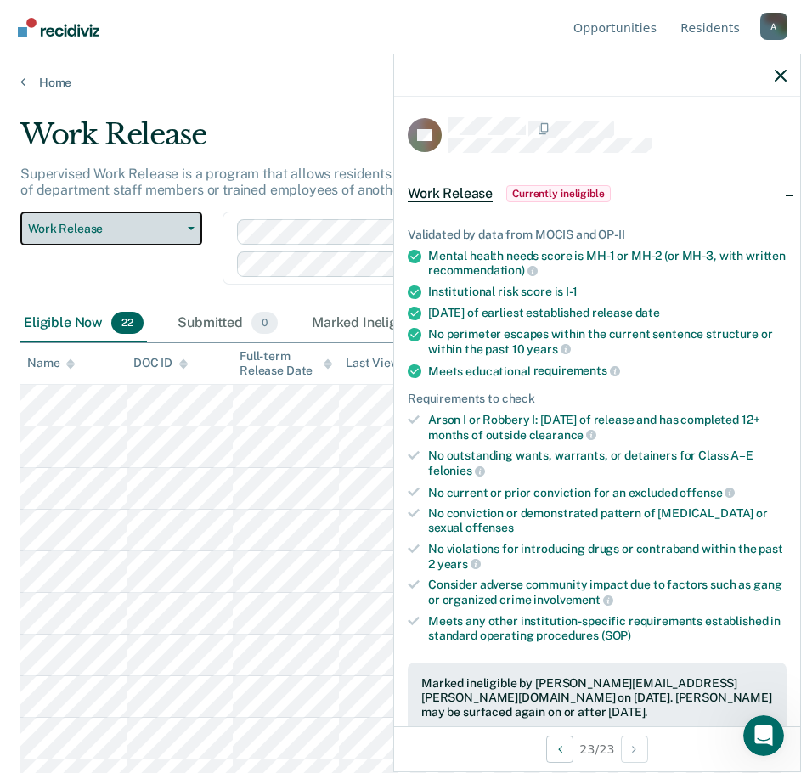
click at [120, 217] on button "Work Release" at bounding box center [111, 229] width 182 height 34
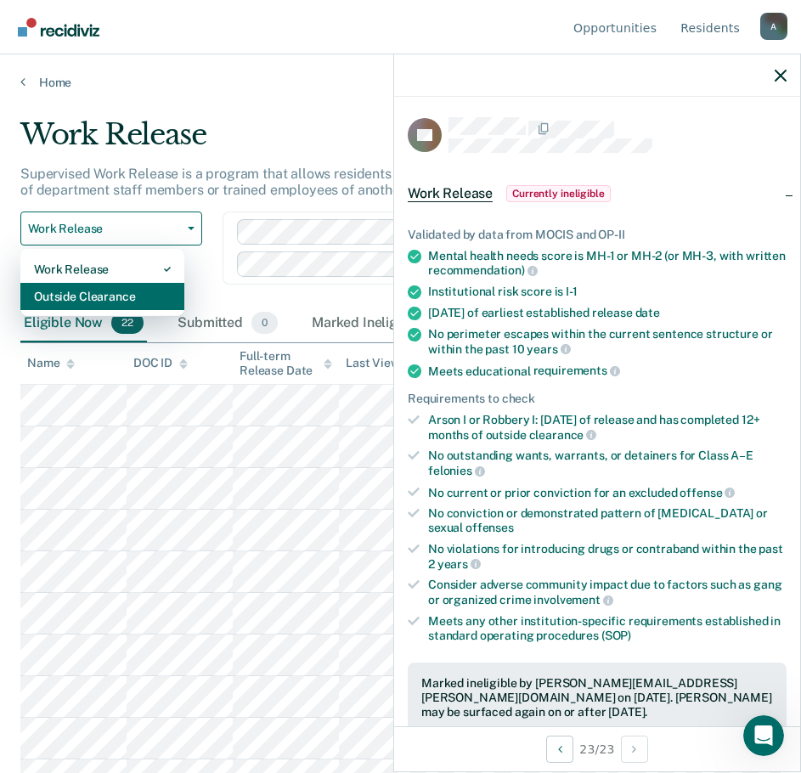
click at [128, 297] on div "Outside Clearance" at bounding box center [102, 296] width 137 height 27
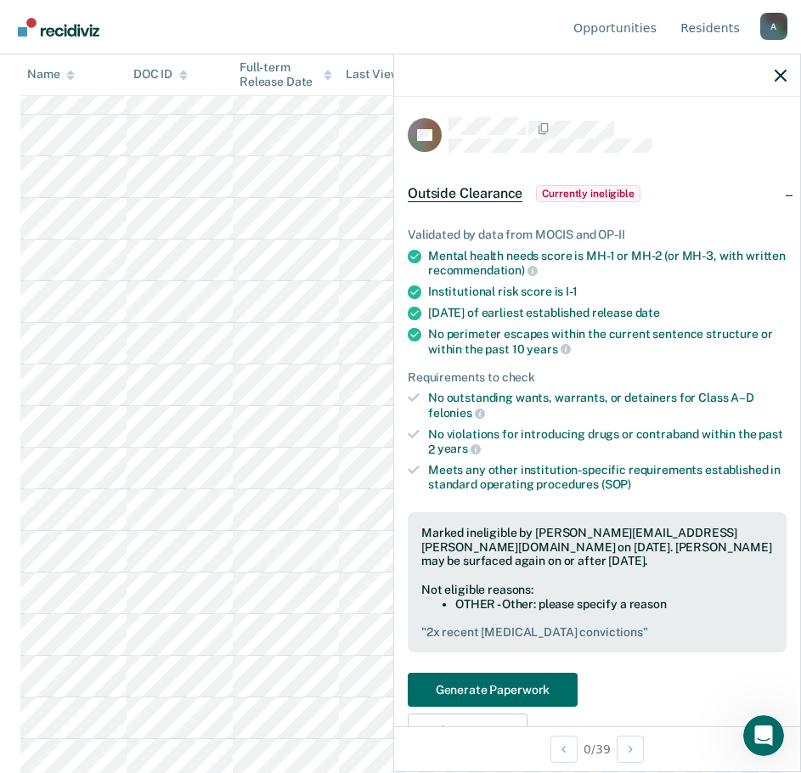
scroll to position [1236, 0]
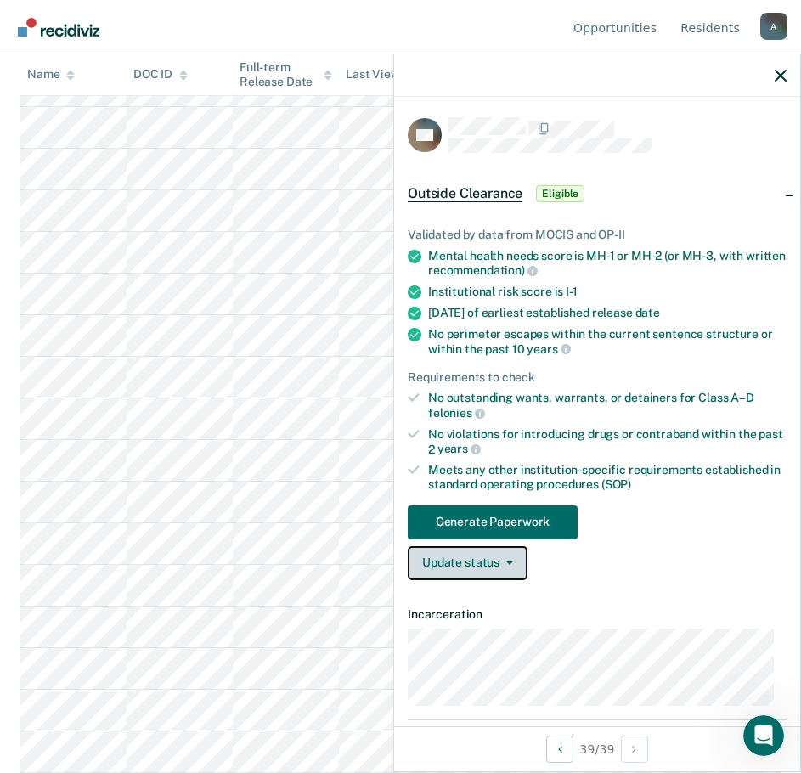
click at [466, 559] on button "Update status" at bounding box center [468, 563] width 120 height 34
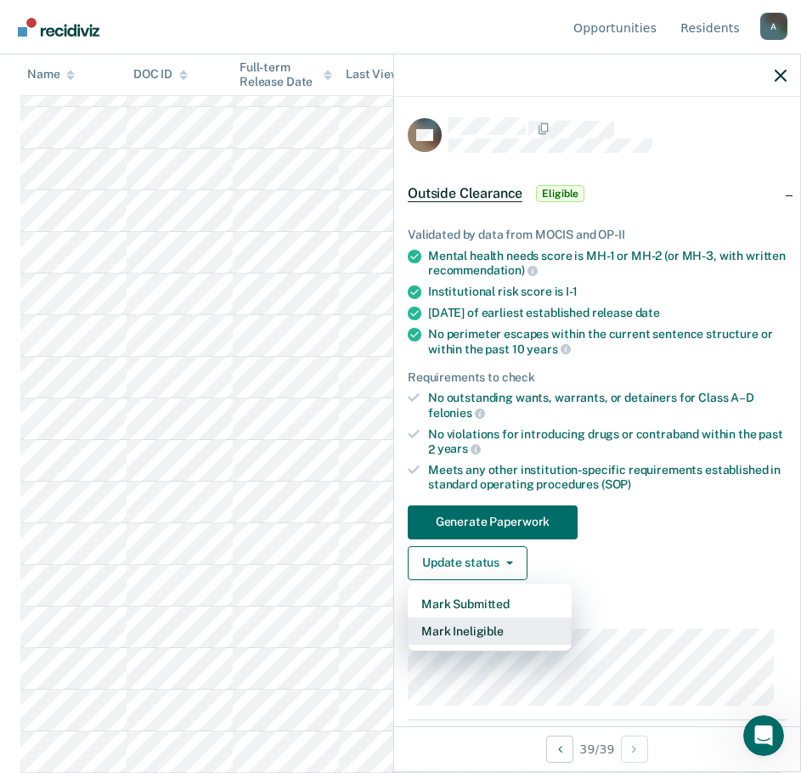
click at [476, 623] on button "Mark Ineligible" at bounding box center [490, 631] width 164 height 27
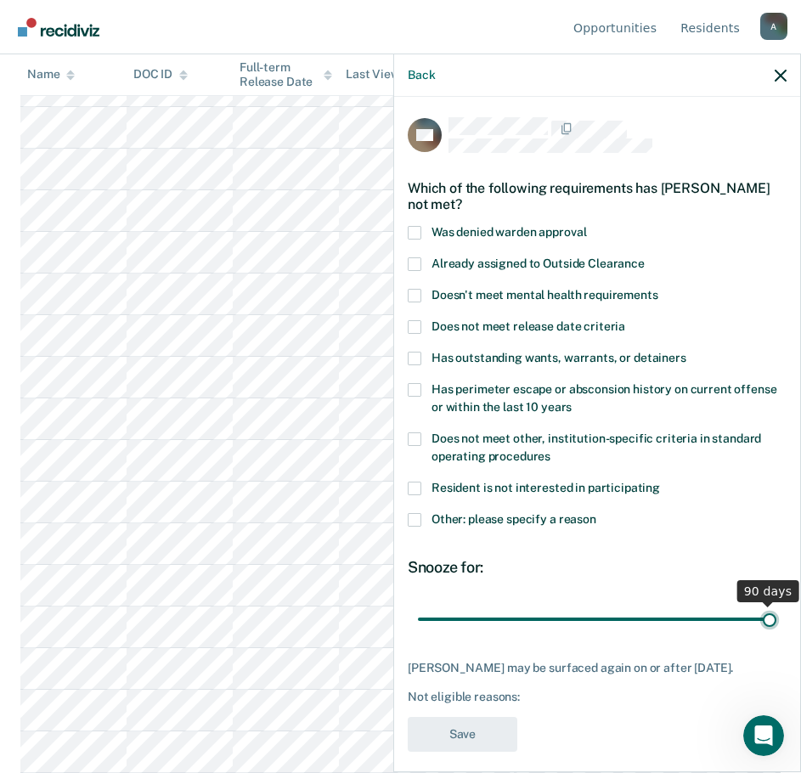
drag, startPoint x: 533, startPoint y: 614, endPoint x: 976, endPoint y: 634, distance: 444.1
type input "90"
click at [777, 634] on input "range" at bounding box center [597, 619] width 359 height 30
click at [416, 516] on span at bounding box center [415, 520] width 14 height 14
click at [597, 513] on input "Other: please specify a reason" at bounding box center [597, 513] width 0 height 0
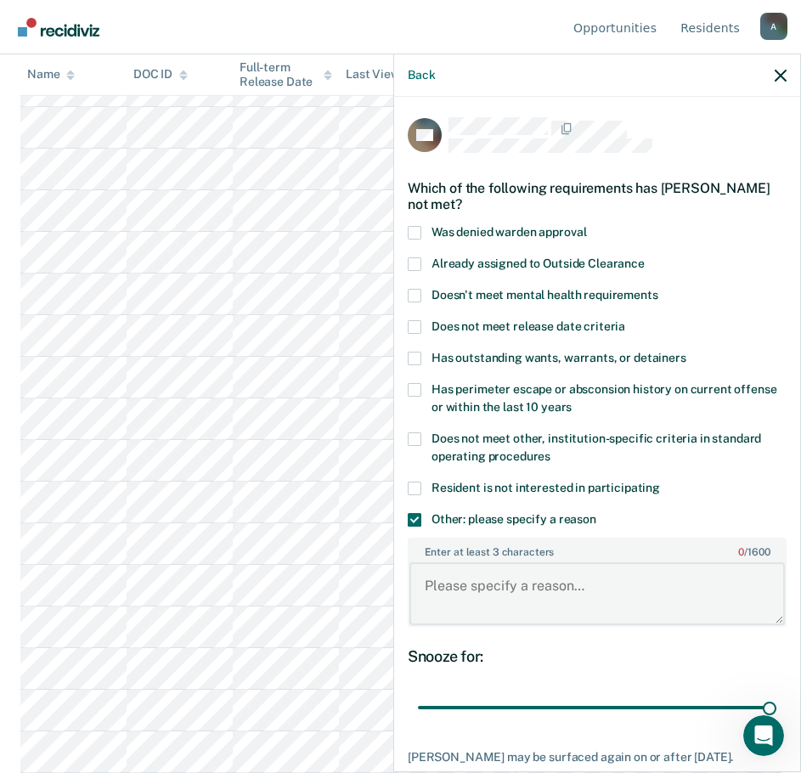
click at [461, 586] on textarea "Enter at least 3 characters 0 / 1600" at bounding box center [598, 594] width 376 height 63
click at [686, 591] on textarea "Upcoming parole hearing, M3 & MH3," at bounding box center [598, 594] width 376 height 63
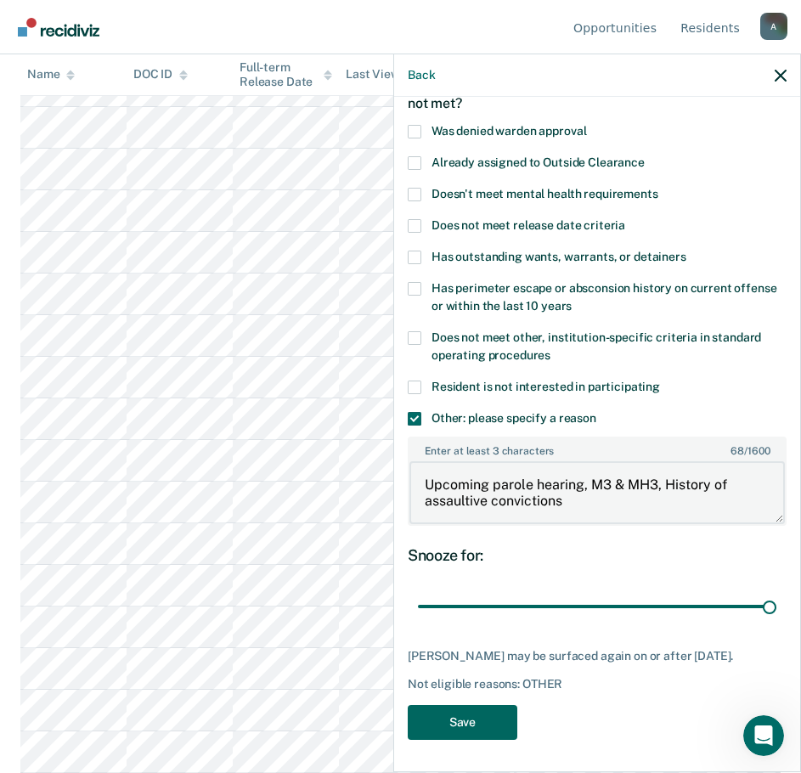
type textarea "Upcoming parole hearing, M3 & MH3, History of assaultive convictions"
click at [456, 727] on button "Save" at bounding box center [463, 722] width 110 height 35
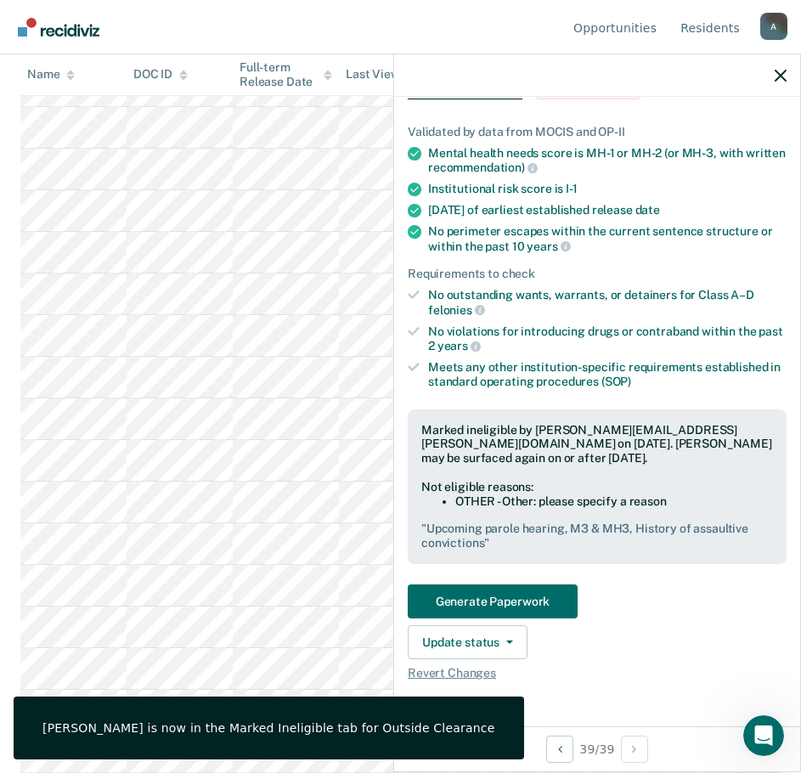
click at [76, 754] on div "[PERSON_NAME] is now in the Marked Ineligible tab for Outside Clearance" at bounding box center [269, 728] width 511 height 63
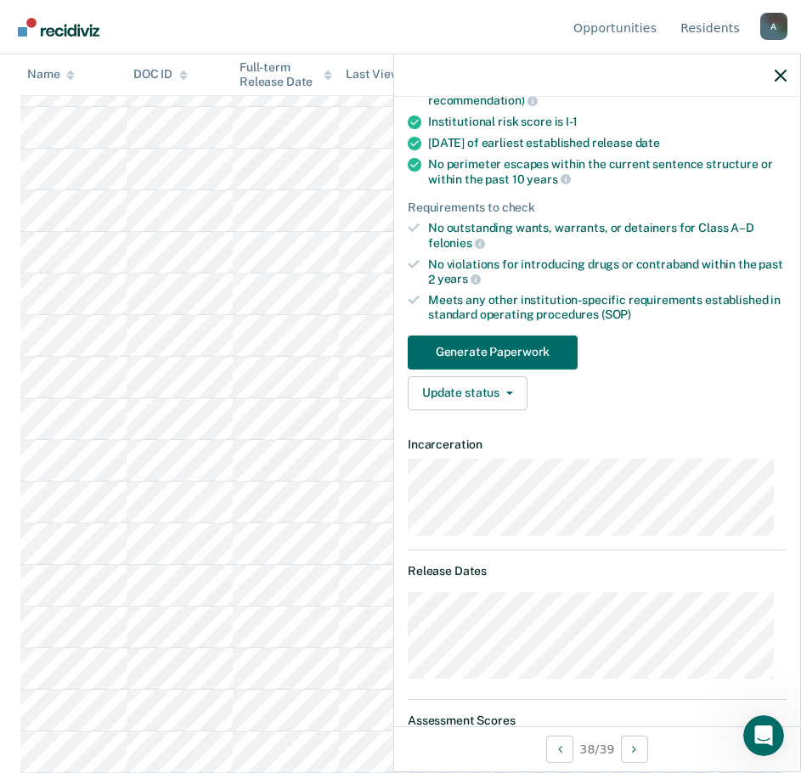
scroll to position [0, 0]
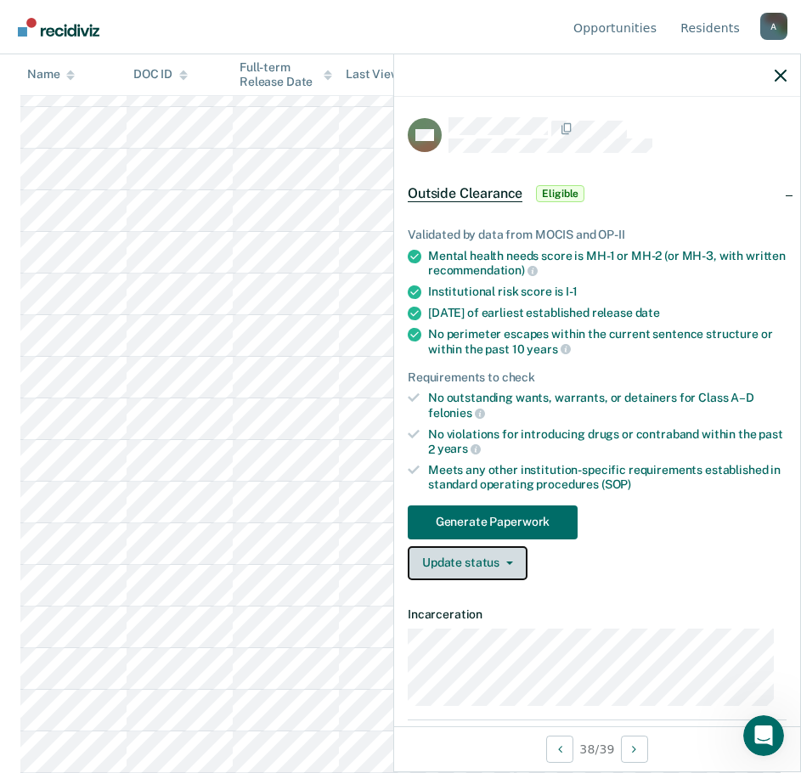
click at [459, 563] on button "Update status" at bounding box center [468, 563] width 120 height 34
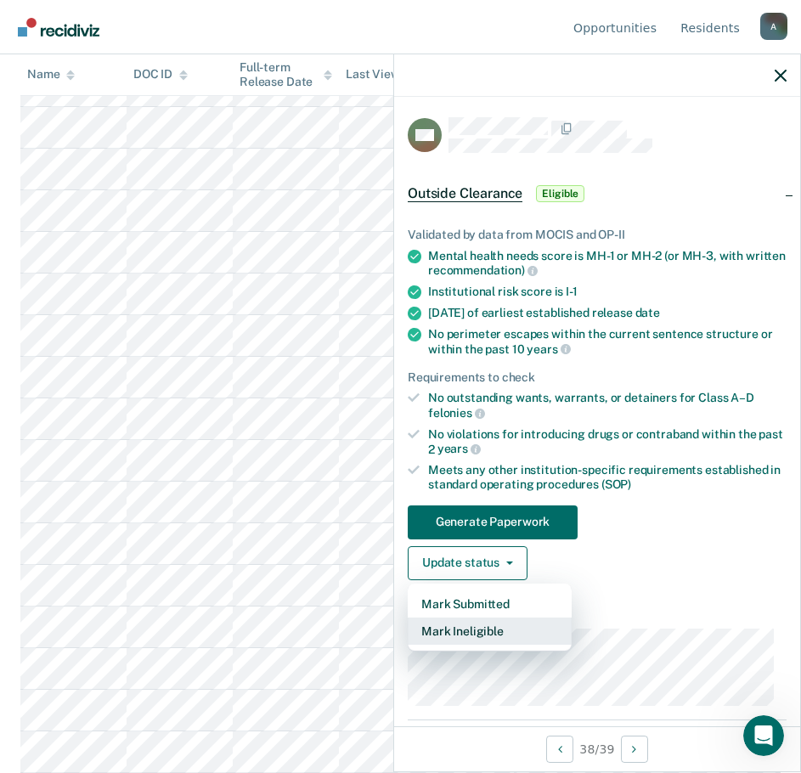
click at [476, 631] on button "Mark Ineligible" at bounding box center [490, 631] width 164 height 27
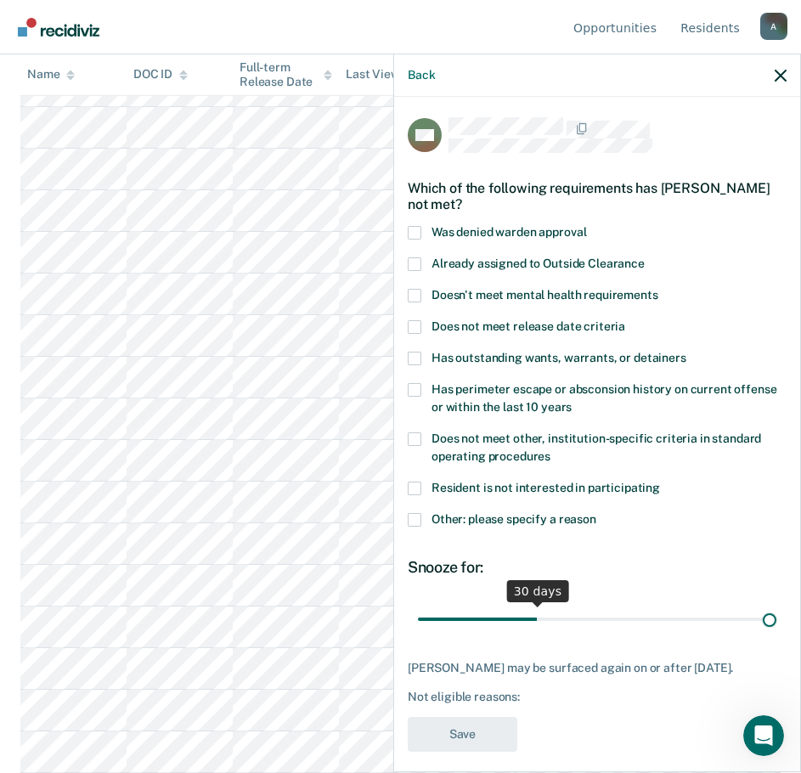
drag, startPoint x: 534, startPoint y: 612, endPoint x: 833, endPoint y: 623, distance: 299.3
click at [777, 623] on input "range" at bounding box center [597, 619] width 359 height 30
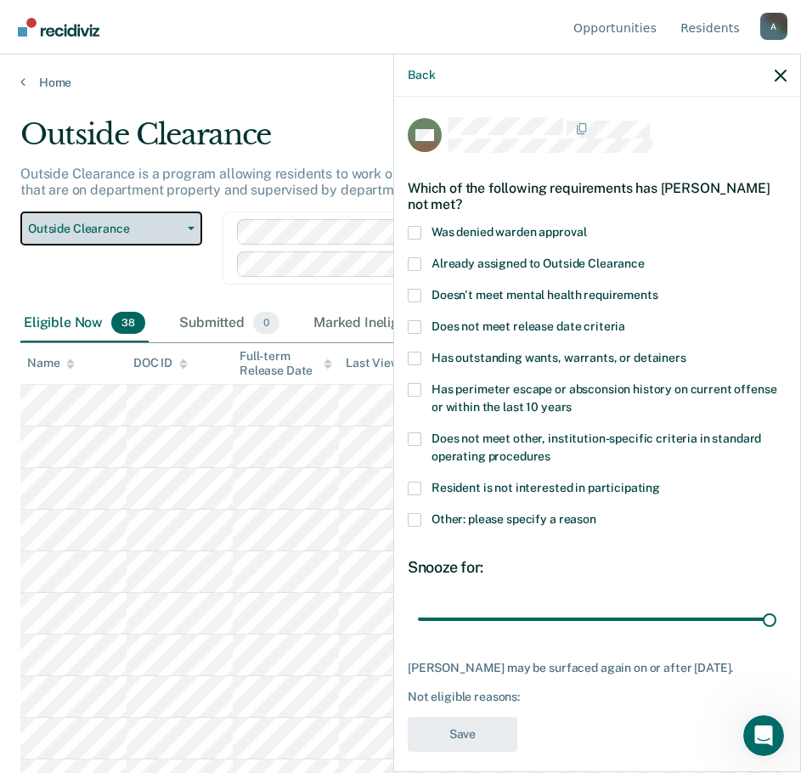
click at [88, 233] on span "Outside Clearance" at bounding box center [104, 229] width 153 height 14
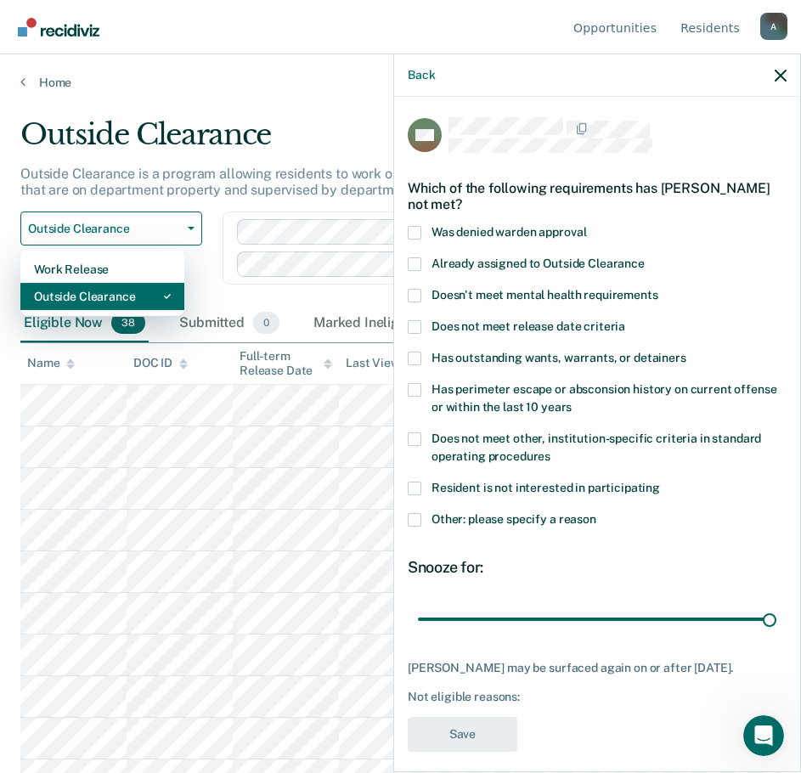
click at [88, 295] on div "Outside Clearance" at bounding box center [102, 296] width 137 height 27
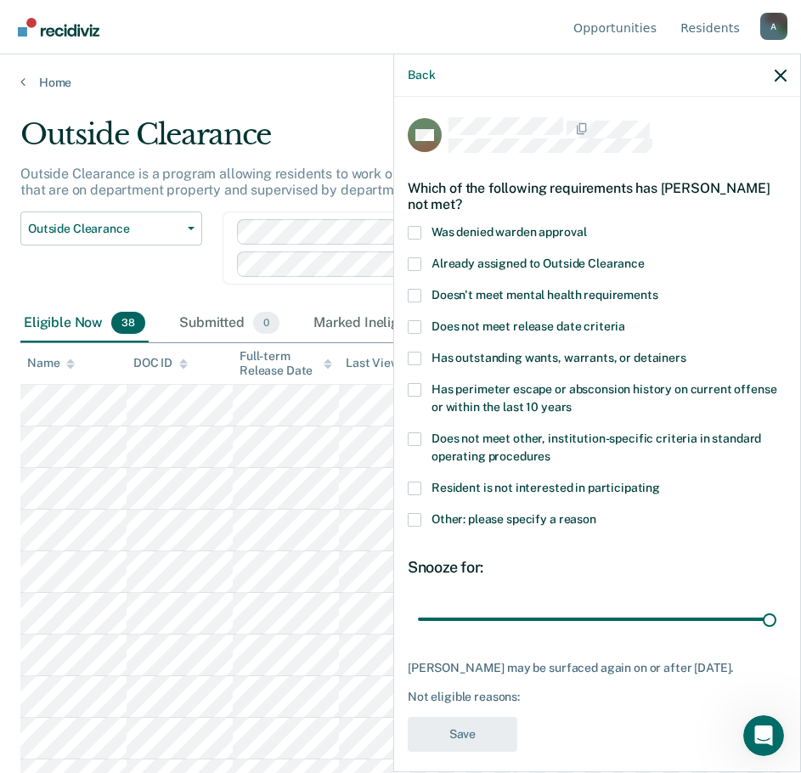
click at [92, 183] on p "Outside Clearance is a program allowing residents to work on assignments locate…" at bounding box center [370, 182] width 701 height 32
click at [88, 219] on button "Outside Clearance" at bounding box center [111, 229] width 182 height 34
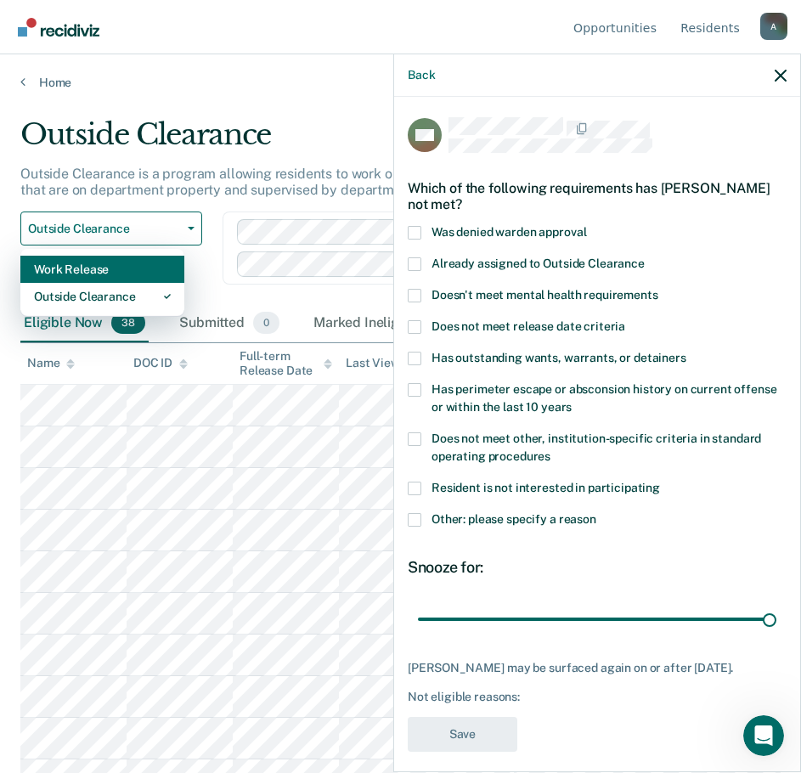
click at [99, 266] on div "Work Release" at bounding box center [102, 269] width 137 height 27
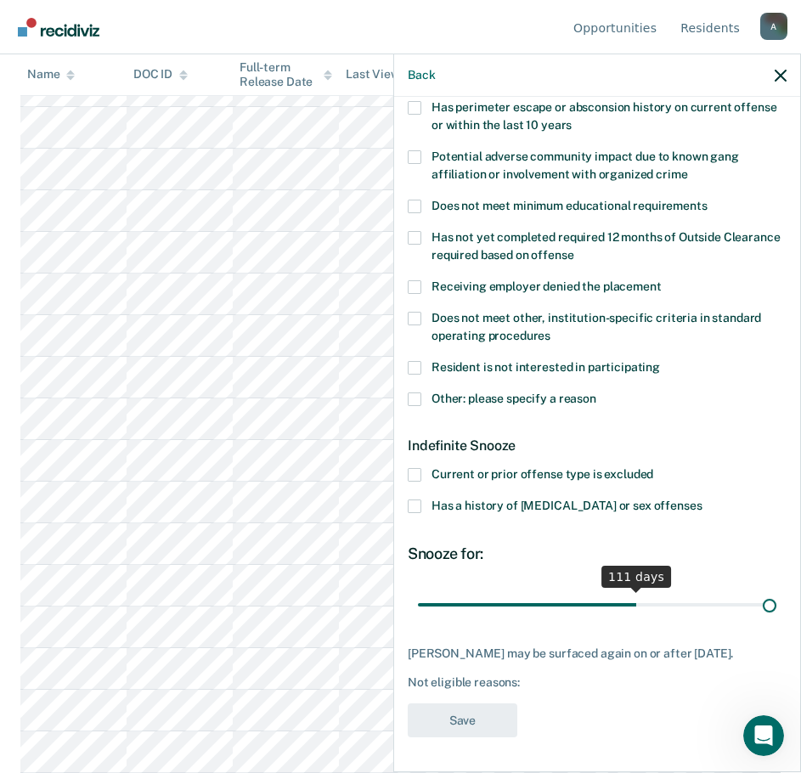
scroll to position [280, 0]
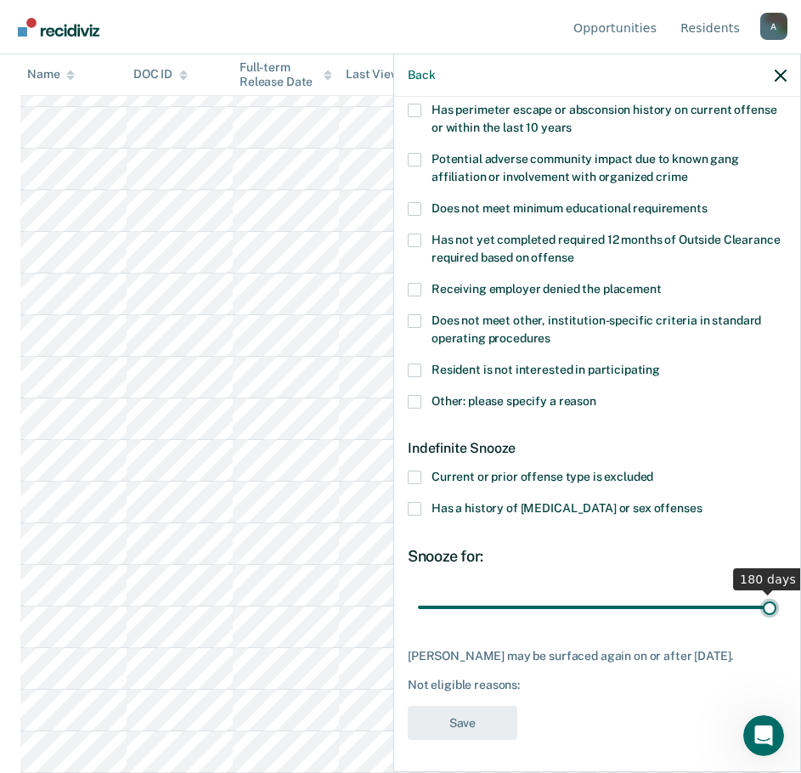
drag, startPoint x: 630, startPoint y: 590, endPoint x: 785, endPoint y: 586, distance: 155.6
type input "180"
click at [777, 592] on input "range" at bounding box center [597, 607] width 359 height 30
click at [413, 392] on div "Resident is not interested in participating" at bounding box center [597, 379] width 379 height 31
click at [413, 397] on span at bounding box center [415, 402] width 14 height 14
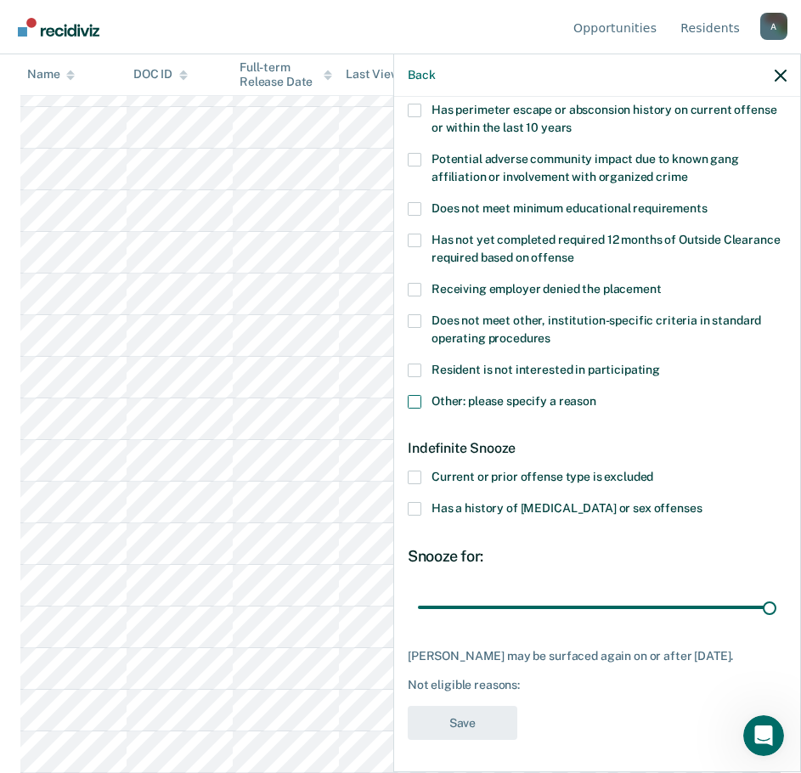
click at [597, 395] on input "Other: please specify a reason" at bounding box center [597, 395] width 0 height 0
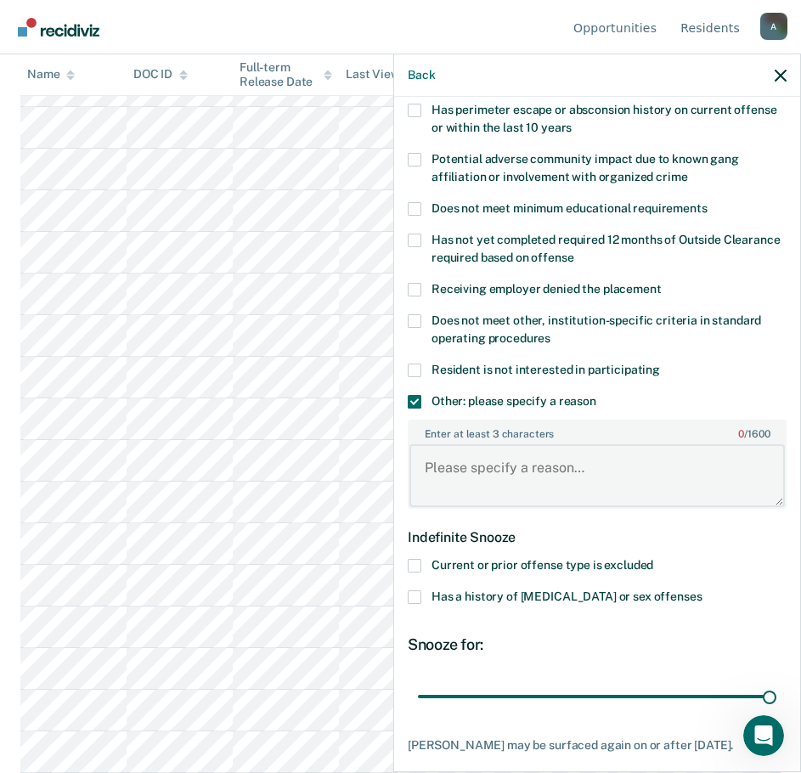
click at [463, 473] on textarea "Enter at least 3 characters 0 / 1600" at bounding box center [598, 475] width 376 height 63
type textarea "R"
type textarea "E"
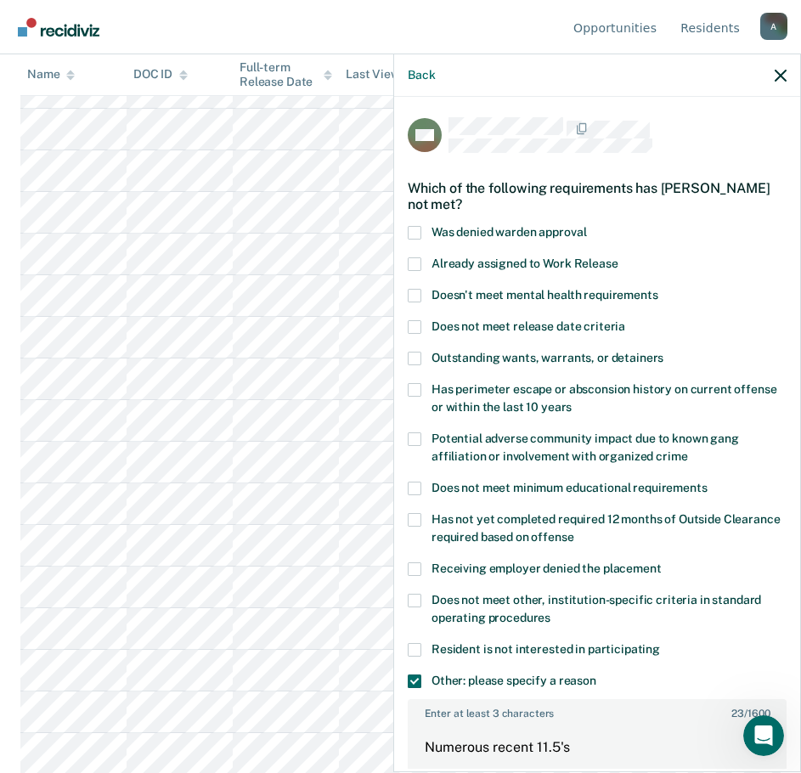
scroll to position [85, 0]
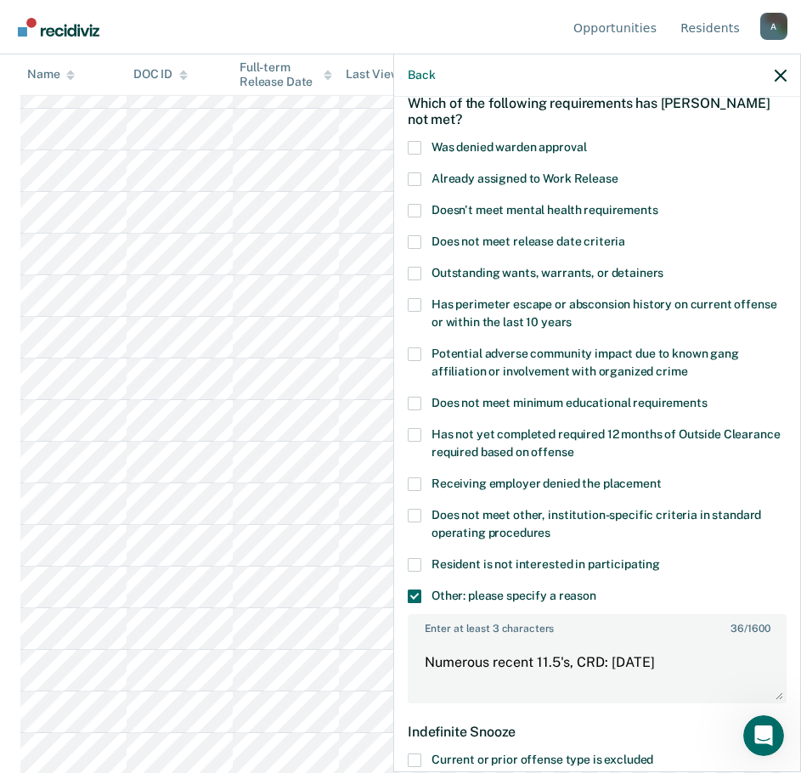
click at [410, 235] on span at bounding box center [415, 242] width 14 height 14
click at [625, 235] on input "Does not meet release date criteria" at bounding box center [625, 235] width 0 height 0
click at [579, 661] on textarea "Numerous recent 11.5's, CRD: [DATE]" at bounding box center [598, 670] width 376 height 63
click at [678, 666] on textarea "Numerous recent 11.5's, CRD: [DATE]" at bounding box center [598, 670] width 376 height 63
type textarea "Numerous recent 11.5's, CRD: [DATE],"
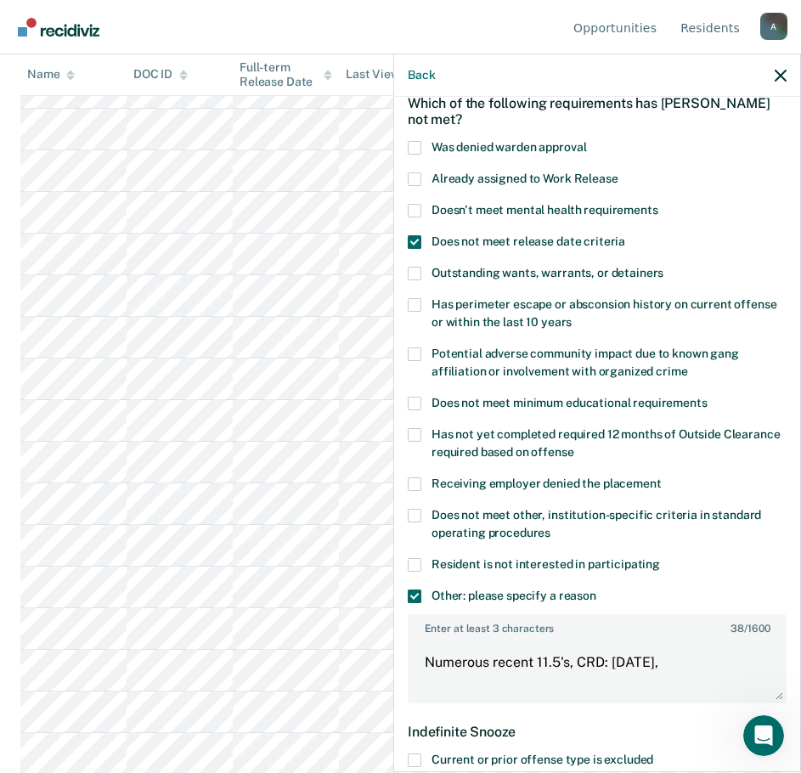
drag, startPoint x: 593, startPoint y: 239, endPoint x: 563, endPoint y: 229, distance: 31.4
click at [536, 231] on div "MS Which of the following requirements has [PERSON_NAME] not met? Was denied wa…" at bounding box center [597, 533] width 379 height 1002
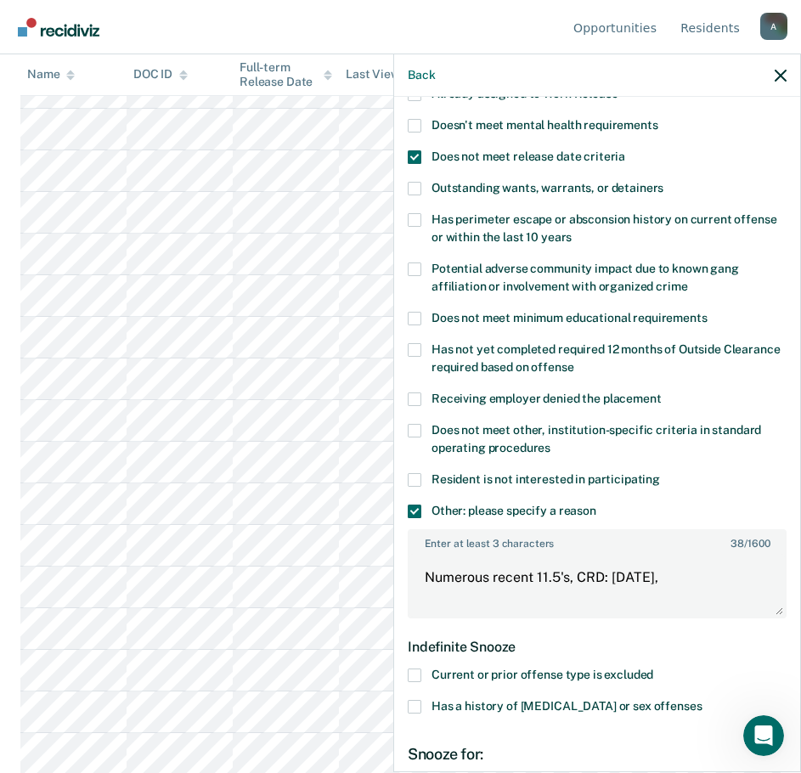
scroll to position [340, 0]
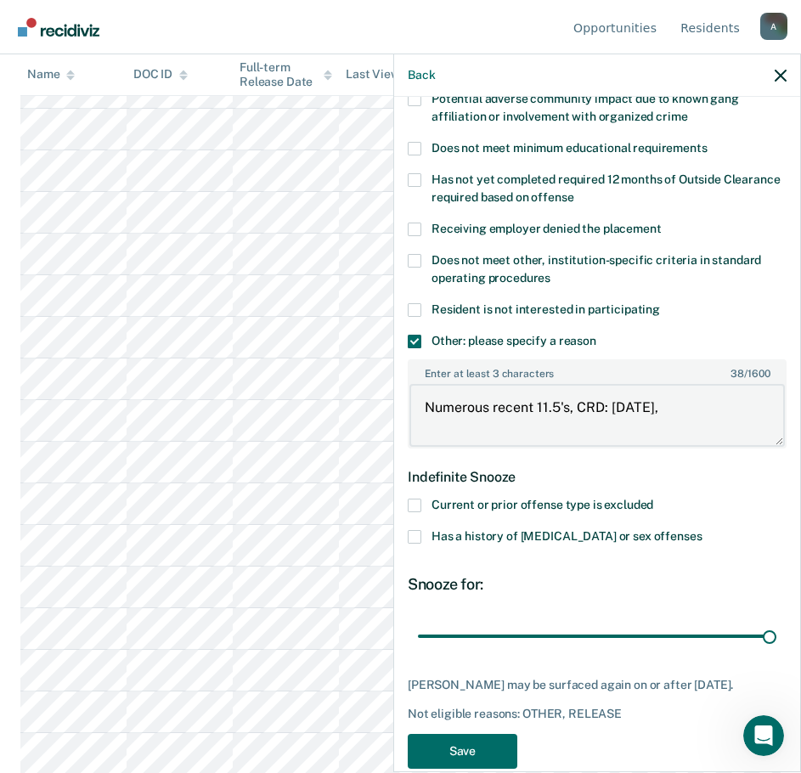
click at [460, 744] on button "Save" at bounding box center [463, 751] width 110 height 35
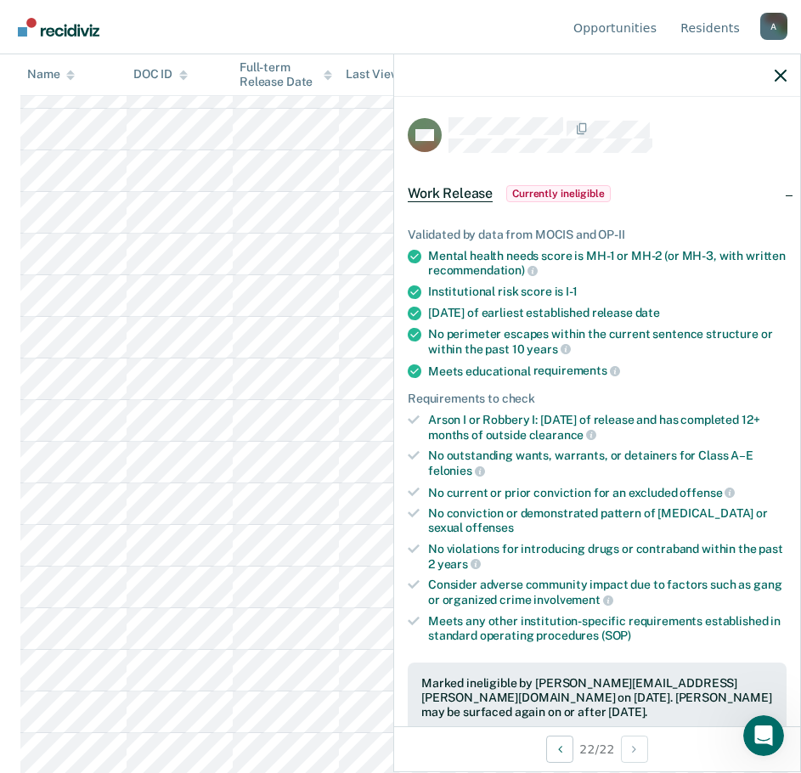
scroll to position [0, 0]
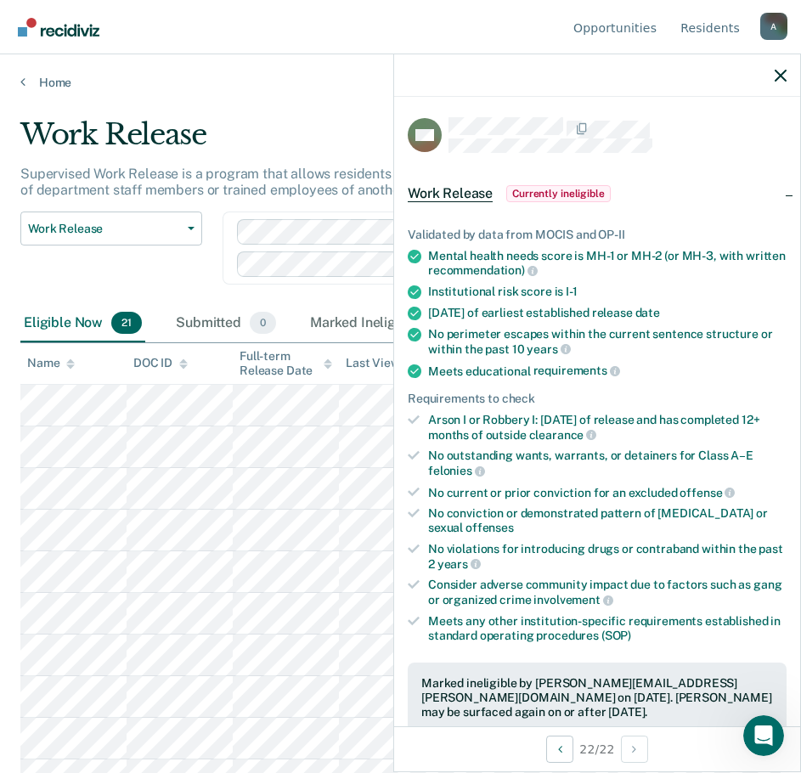
click at [77, 210] on div "Supervised Work Release is a program that allows residents to work outside of t…" at bounding box center [380, 189] width 721 height 46
click at [84, 233] on span "Work Release" at bounding box center [104, 229] width 153 height 14
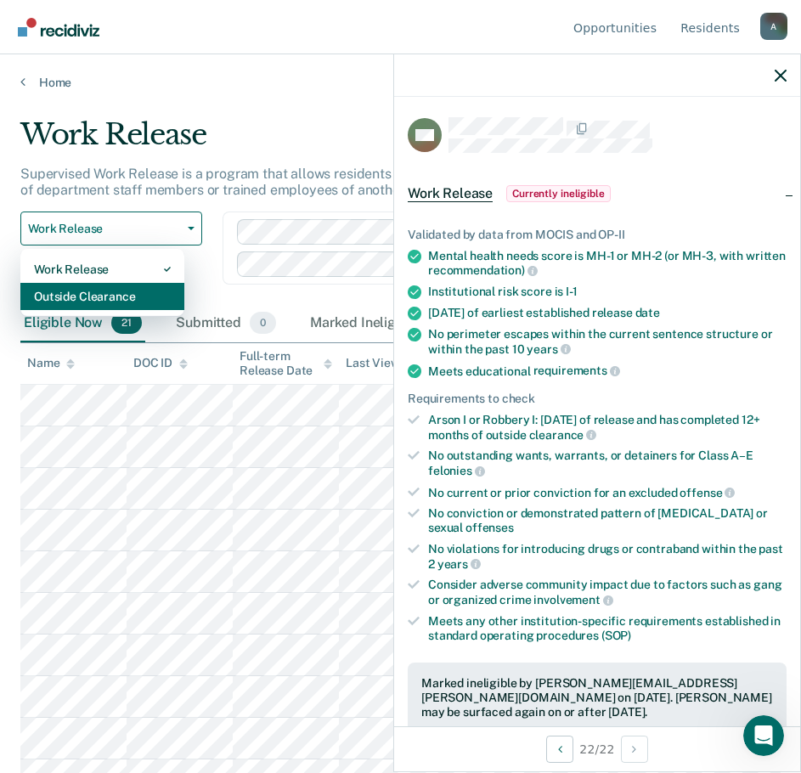
click at [121, 296] on div "Outside Clearance" at bounding box center [102, 296] width 137 height 27
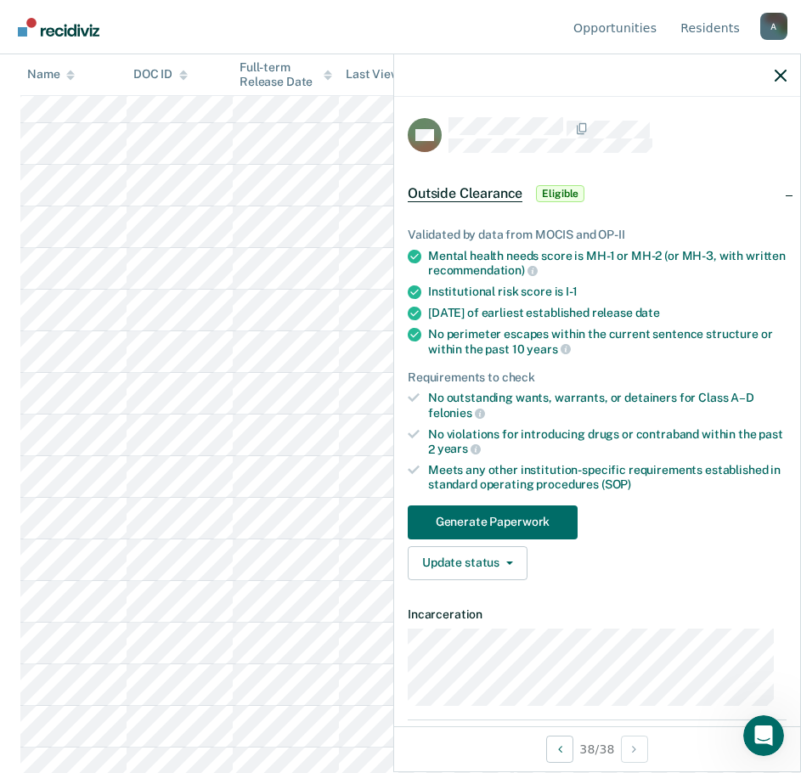
scroll to position [1194, 0]
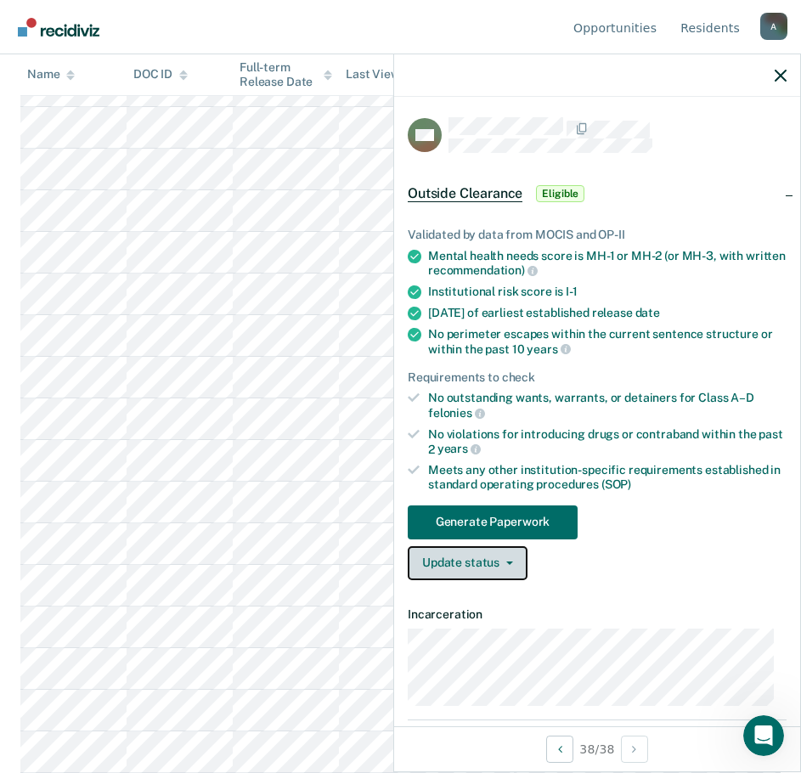
click at [483, 562] on button "Update status" at bounding box center [468, 563] width 120 height 34
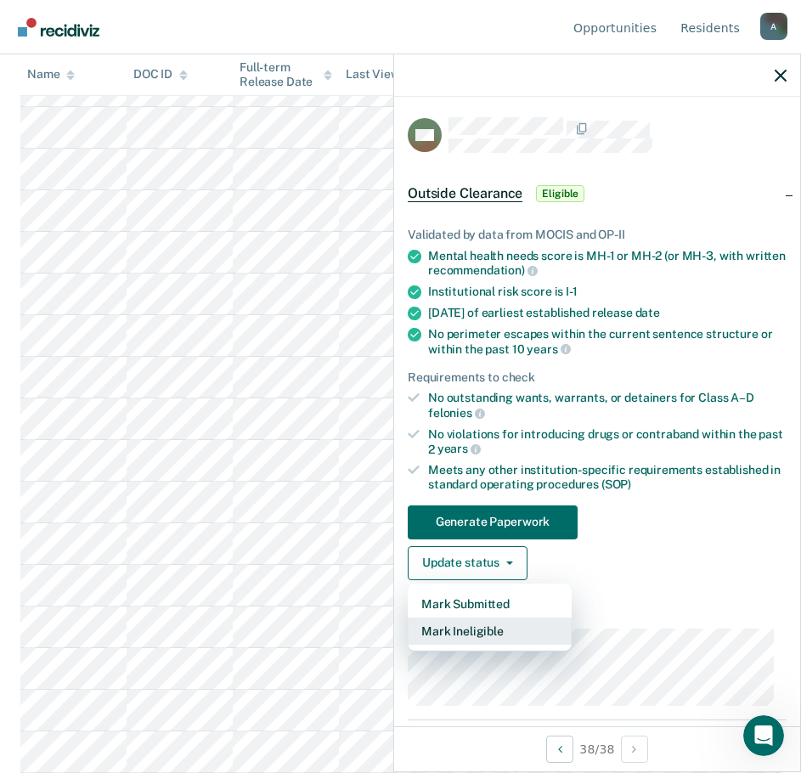
click at [474, 629] on button "Mark Ineligible" at bounding box center [490, 631] width 164 height 27
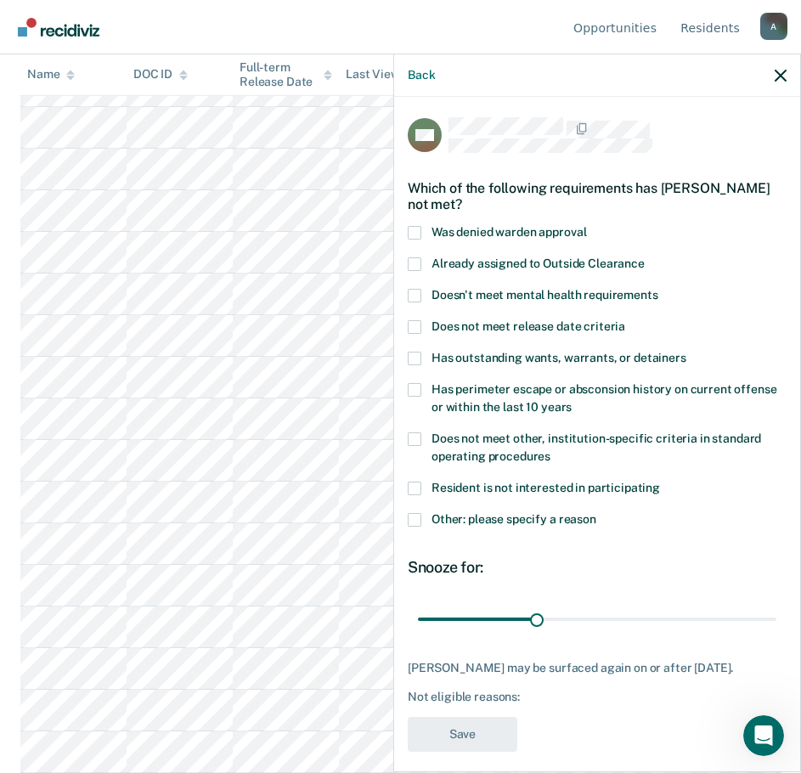
click at [423, 518] on label "Other: please specify a reason" at bounding box center [597, 522] width 379 height 18
click at [597, 513] on input "Other: please specify a reason" at bounding box center [597, 513] width 0 height 0
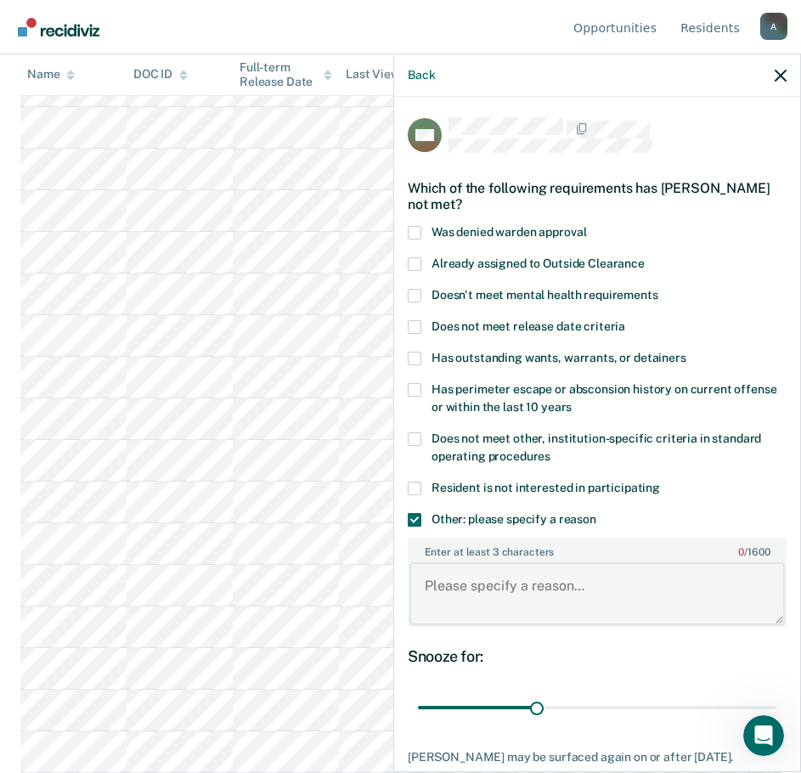
click at [465, 607] on textarea "Enter at least 3 characters 0 / 1600" at bounding box center [598, 594] width 376 height 63
paste textarea "Numerous recent 11.5's, CRD: [DATE],"
type textarea "Numerous recent 11.5's, CRD: [DATE],"
click at [417, 323] on span at bounding box center [415, 327] width 14 height 14
click at [625, 320] on input "Does not meet release date criteria" at bounding box center [625, 320] width 0 height 0
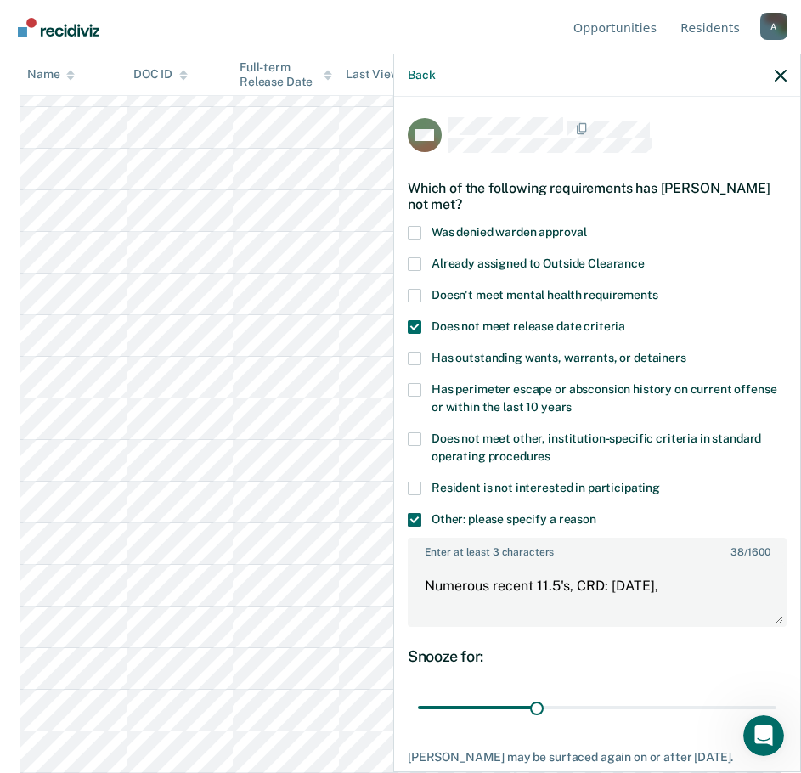
scroll to position [116, 0]
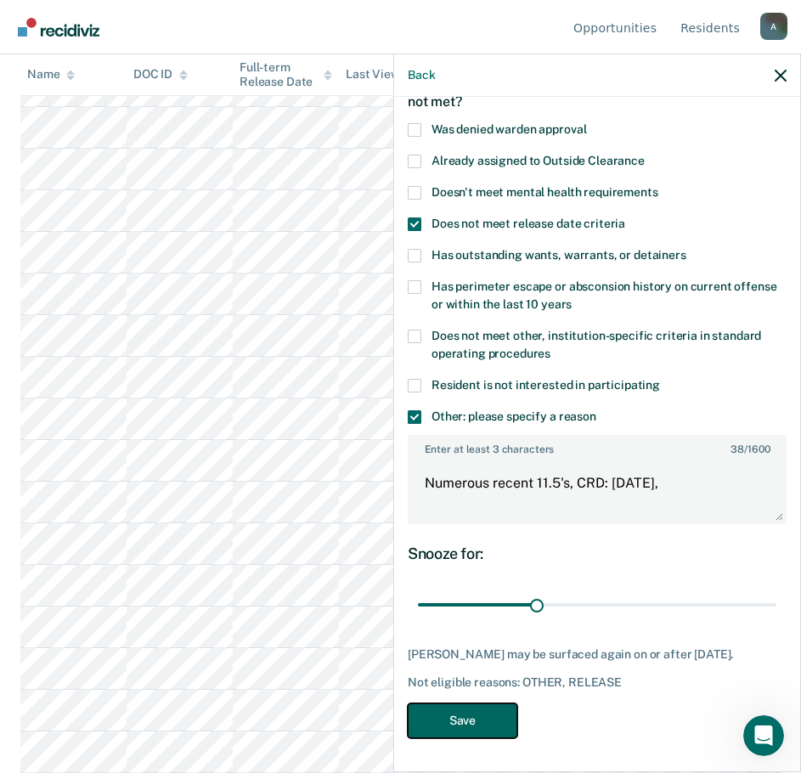
click at [501, 718] on button "Save" at bounding box center [463, 721] width 110 height 35
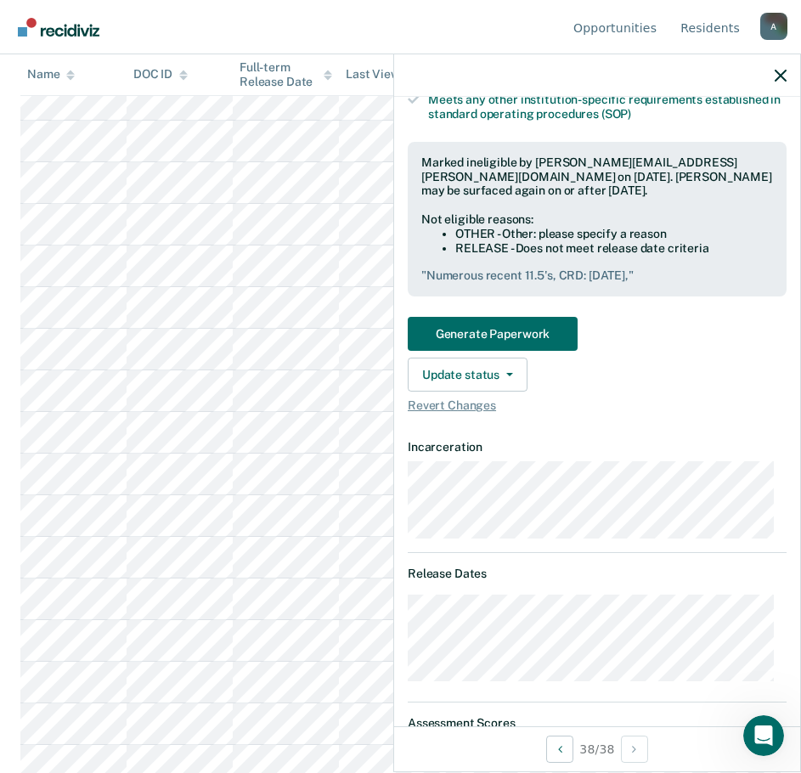
scroll to position [0, 0]
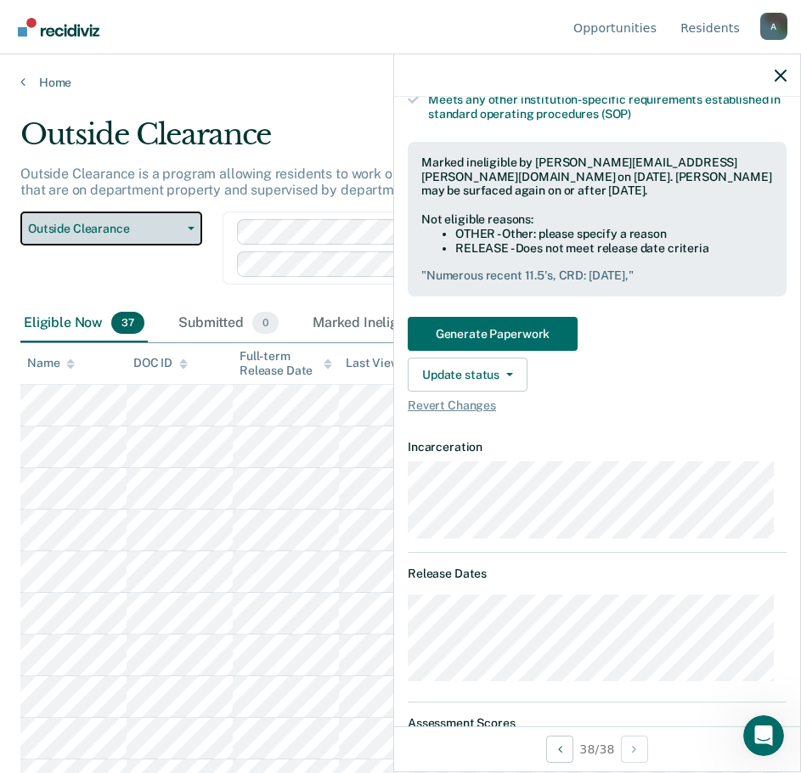
click at [68, 213] on button "Outside Clearance" at bounding box center [111, 229] width 182 height 34
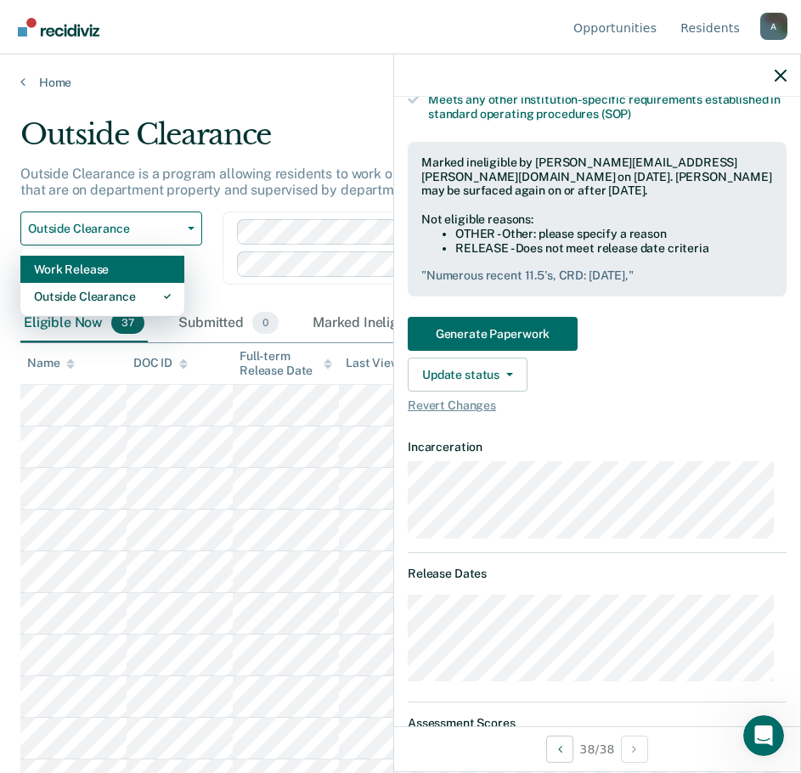
click at [77, 281] on div "Work Release" at bounding box center [102, 269] width 137 height 27
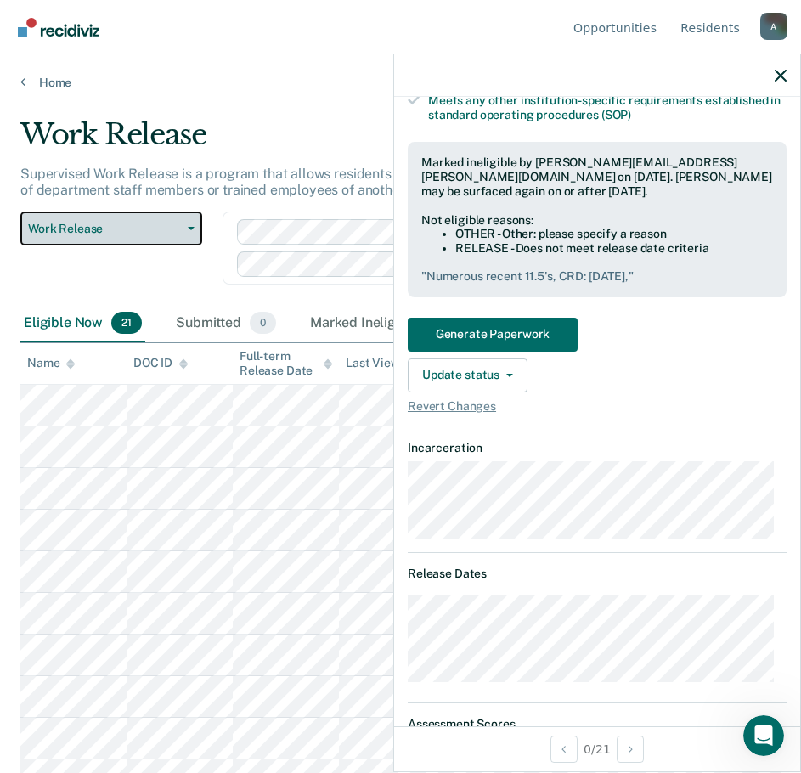
click at [82, 222] on span "Work Release" at bounding box center [104, 229] width 153 height 14
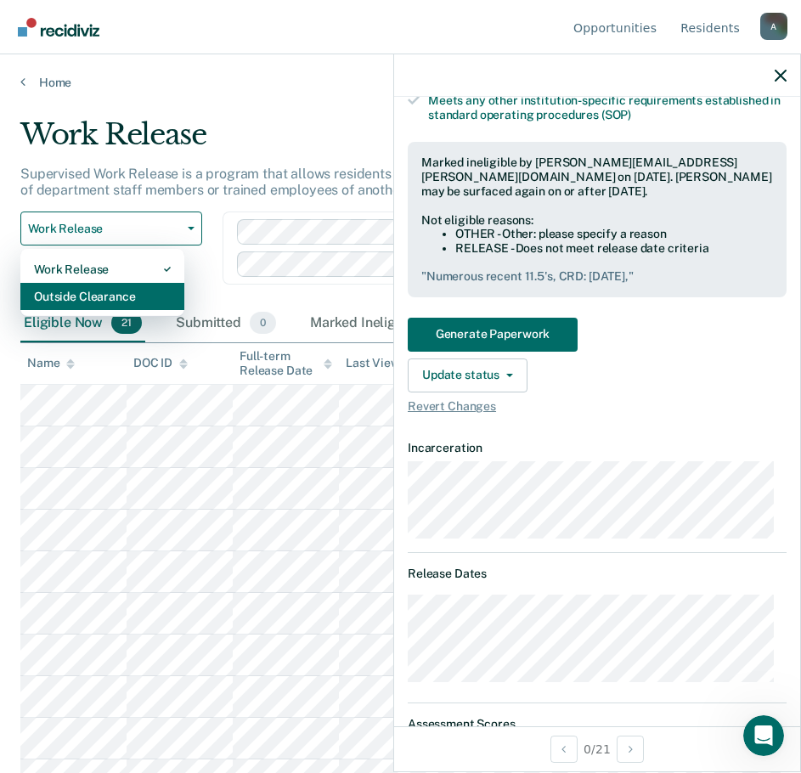
click at [80, 294] on div "Outside Clearance" at bounding box center [102, 296] width 137 height 27
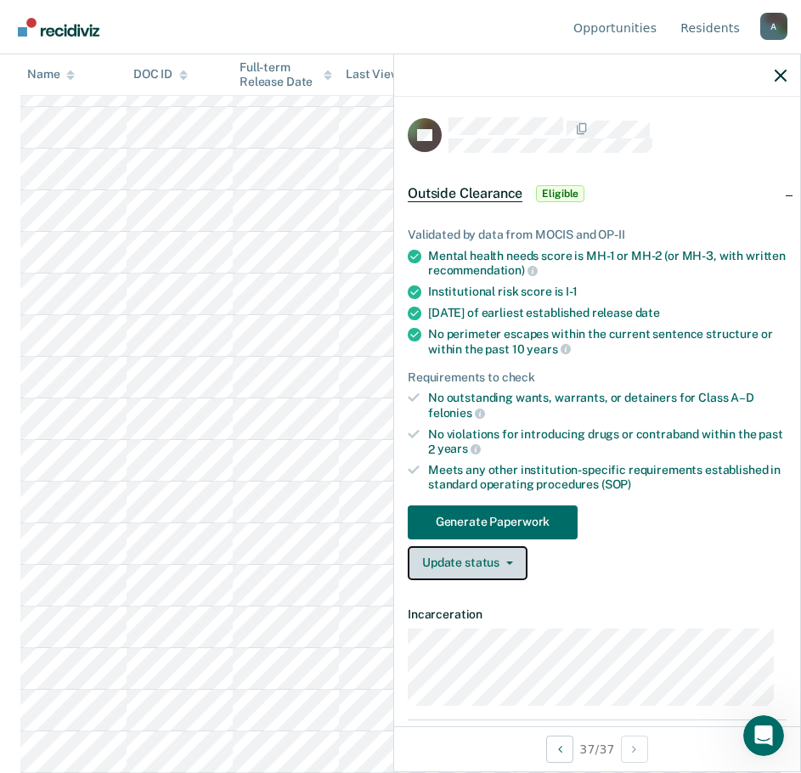
click at [492, 552] on button "Update status" at bounding box center [468, 563] width 120 height 34
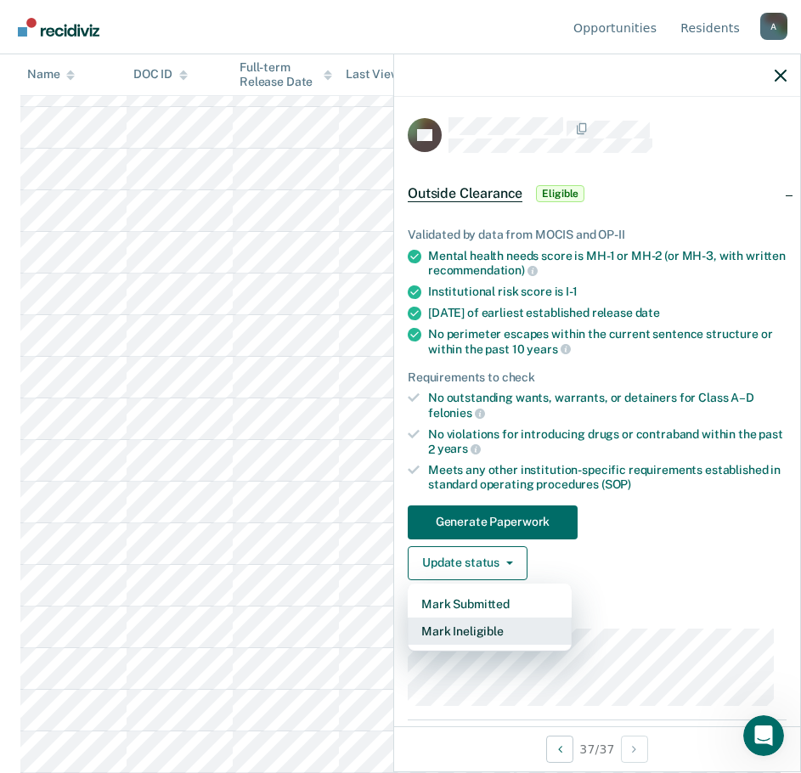
click at [489, 631] on button "Mark Ineligible" at bounding box center [490, 631] width 164 height 27
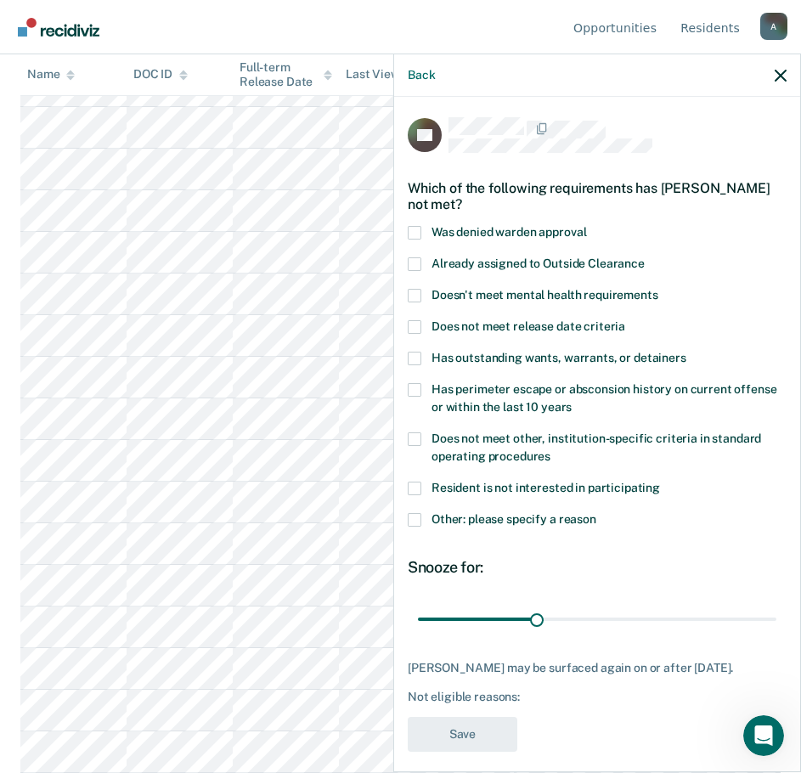
click at [417, 518] on span at bounding box center [415, 520] width 14 height 14
click at [597, 513] on input "Other: please specify a reason" at bounding box center [597, 513] width 0 height 0
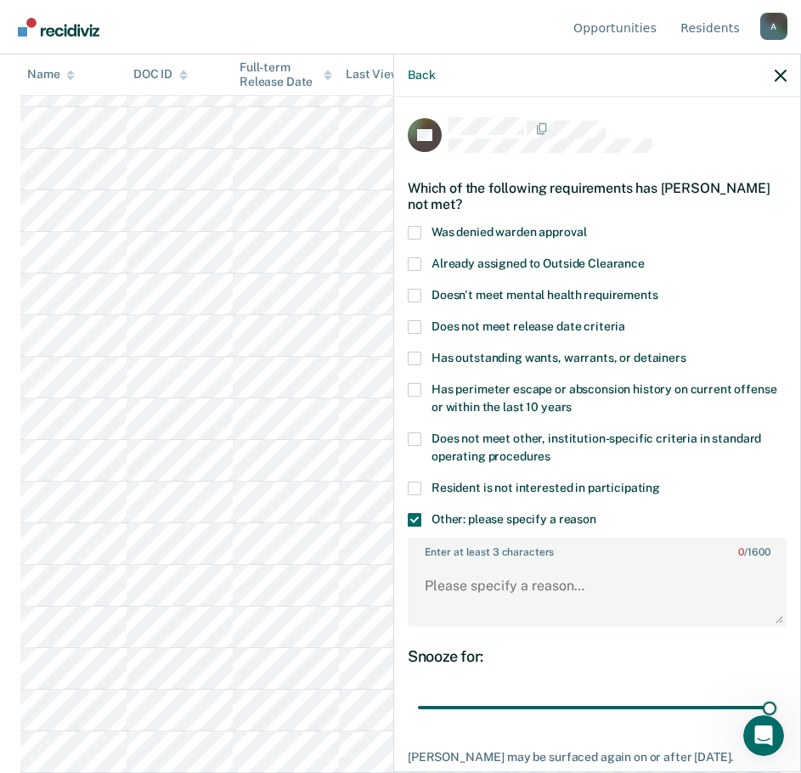
drag, startPoint x: 531, startPoint y: 706, endPoint x: 755, endPoint y: 665, distance: 228.2
type input "90"
click at [777, 694] on input "range" at bounding box center [597, 708] width 359 height 30
click at [500, 591] on textarea "Enter at least 3 characters 0 / 1600" at bounding box center [598, 594] width 376 height 63
type textarea "EDU: 3, Several violent or major violations in last few years,"
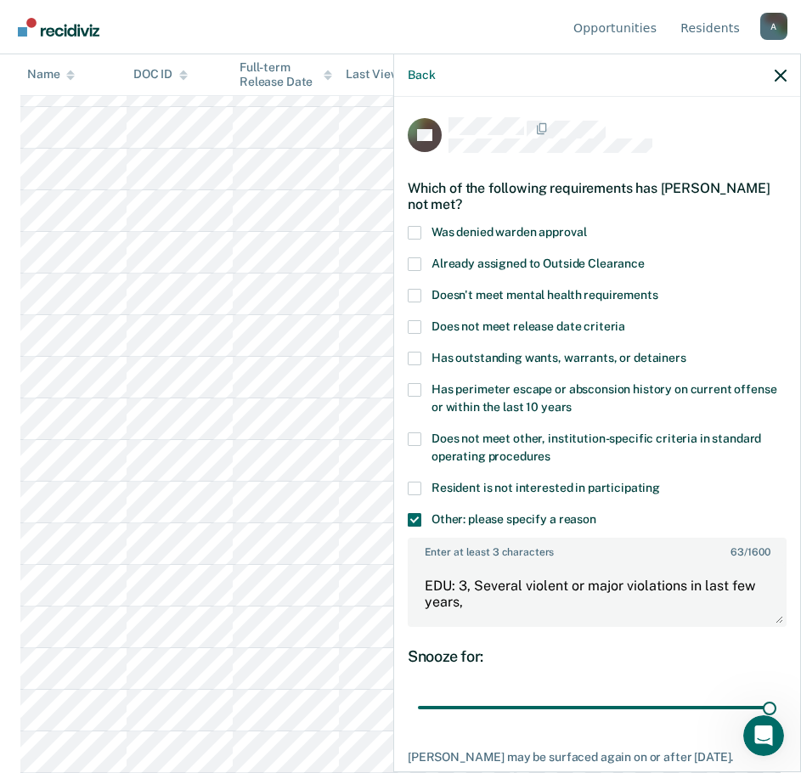
scroll to position [85, 0]
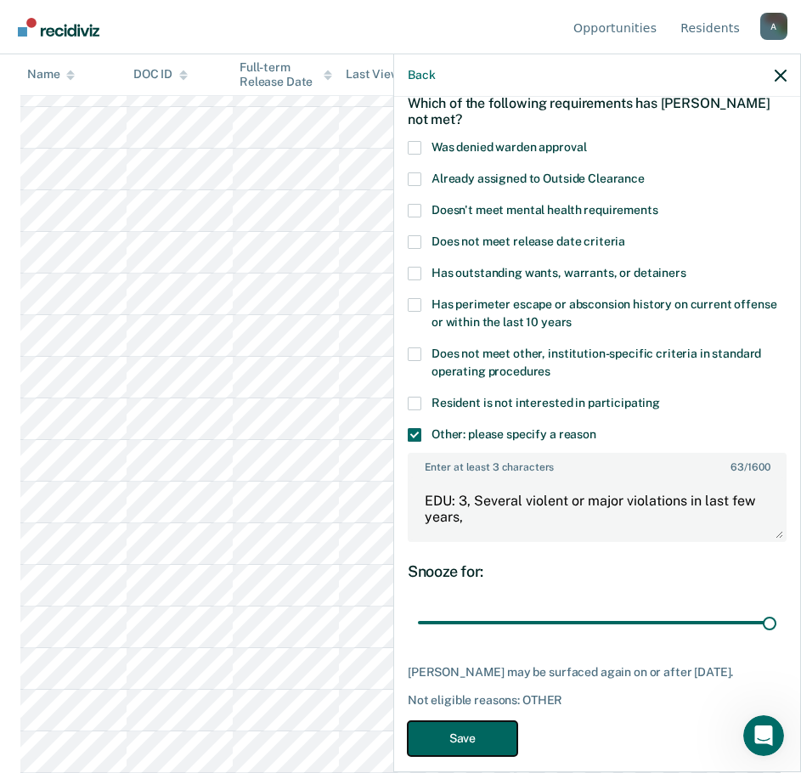
click at [472, 736] on button "Save" at bounding box center [463, 738] width 110 height 35
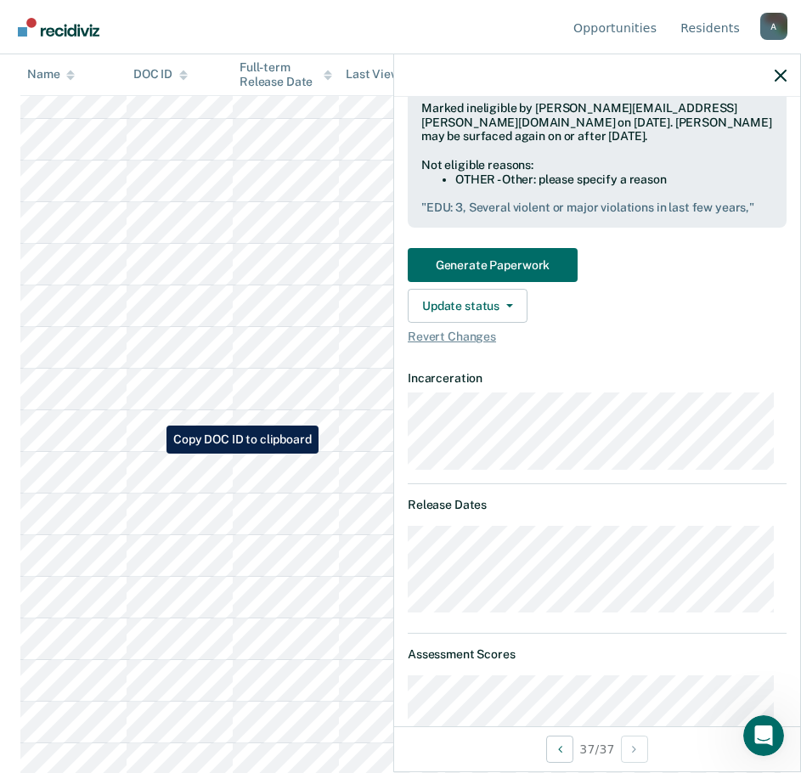
scroll to position [0, 0]
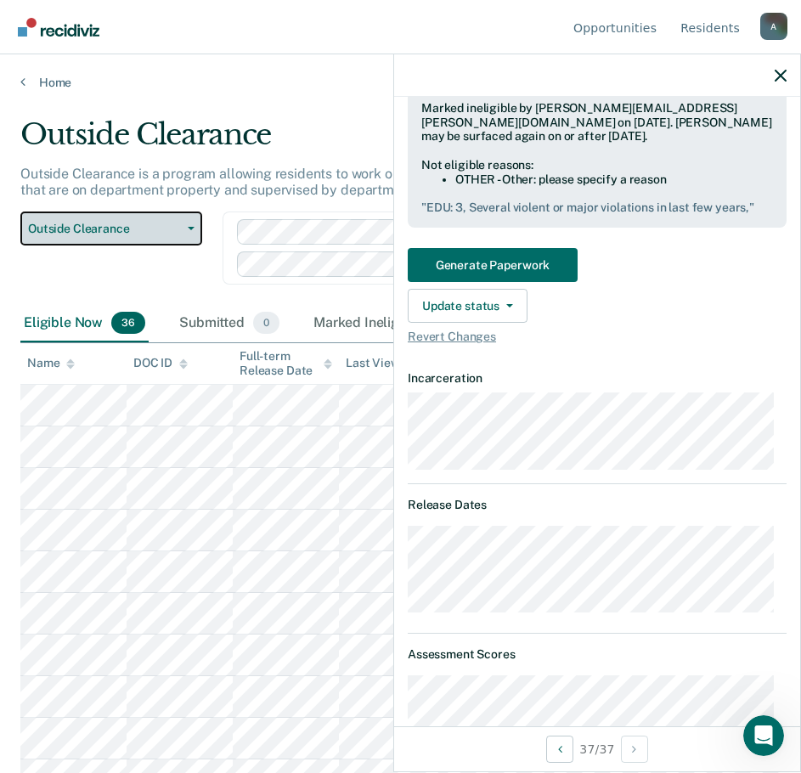
click at [149, 216] on button "Outside Clearance" at bounding box center [111, 229] width 182 height 34
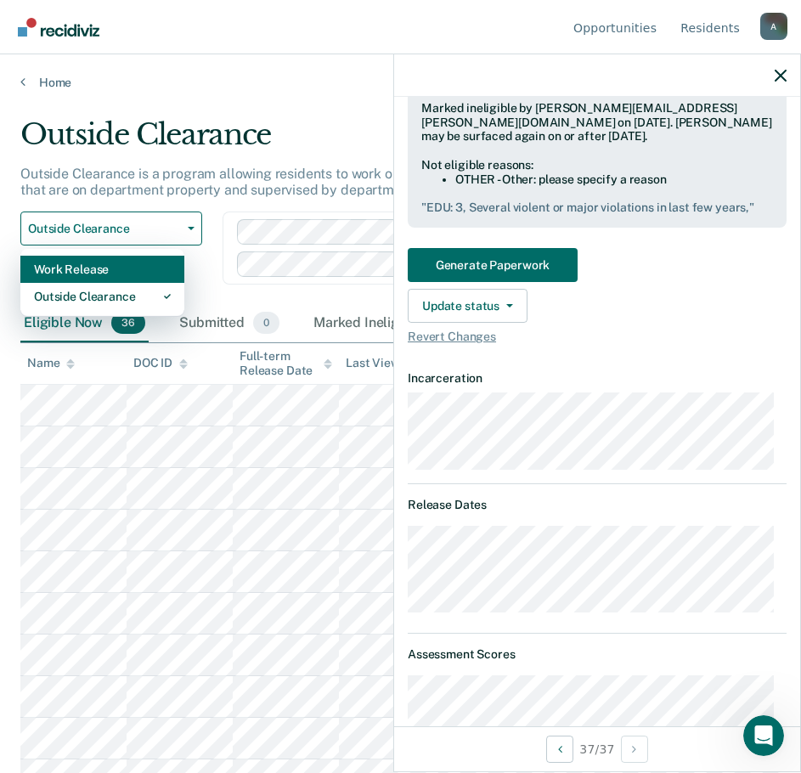
click at [127, 279] on div "Work Release" at bounding box center [102, 269] width 137 height 27
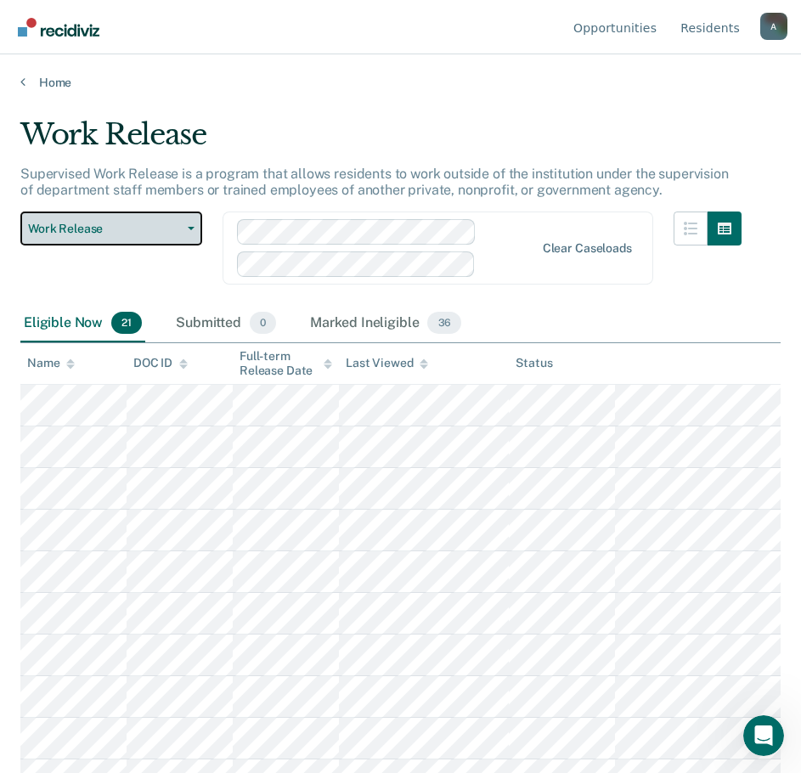
click at [104, 217] on button "Work Release" at bounding box center [111, 229] width 182 height 34
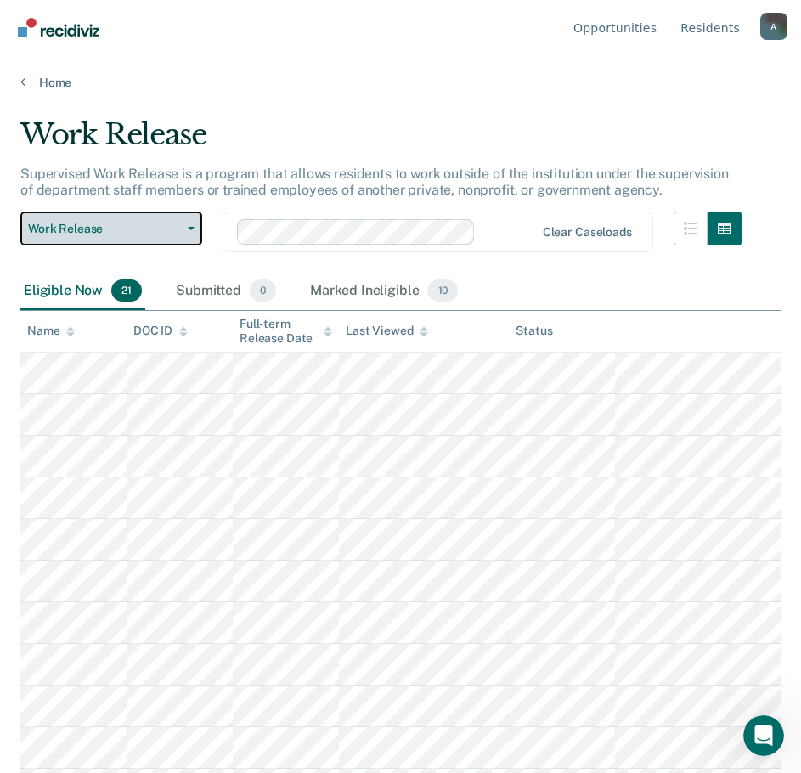
click at [82, 218] on button "Work Release" at bounding box center [111, 229] width 182 height 34
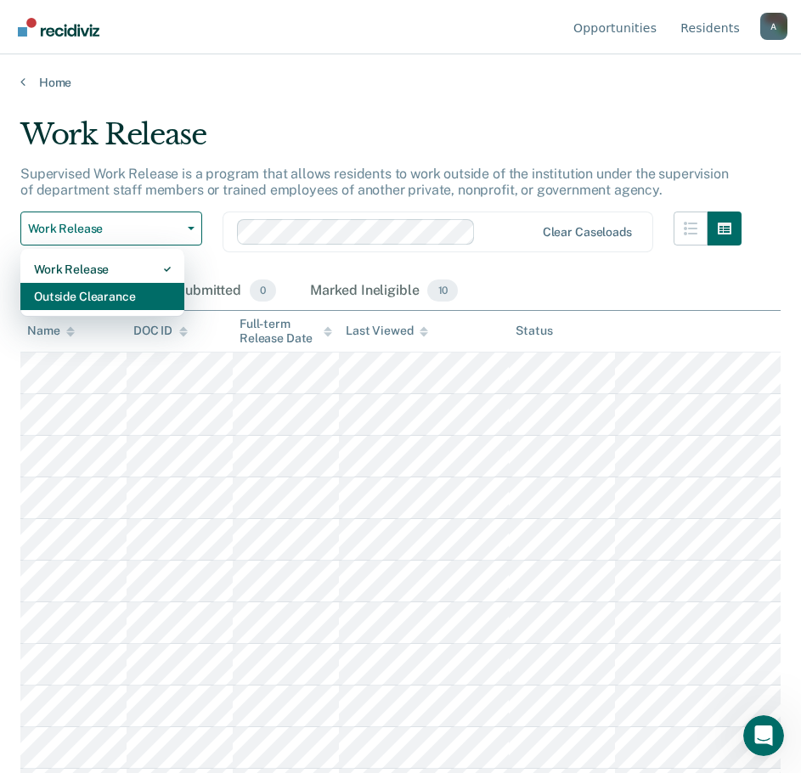
click at [114, 293] on div "Outside Clearance" at bounding box center [102, 296] width 137 height 27
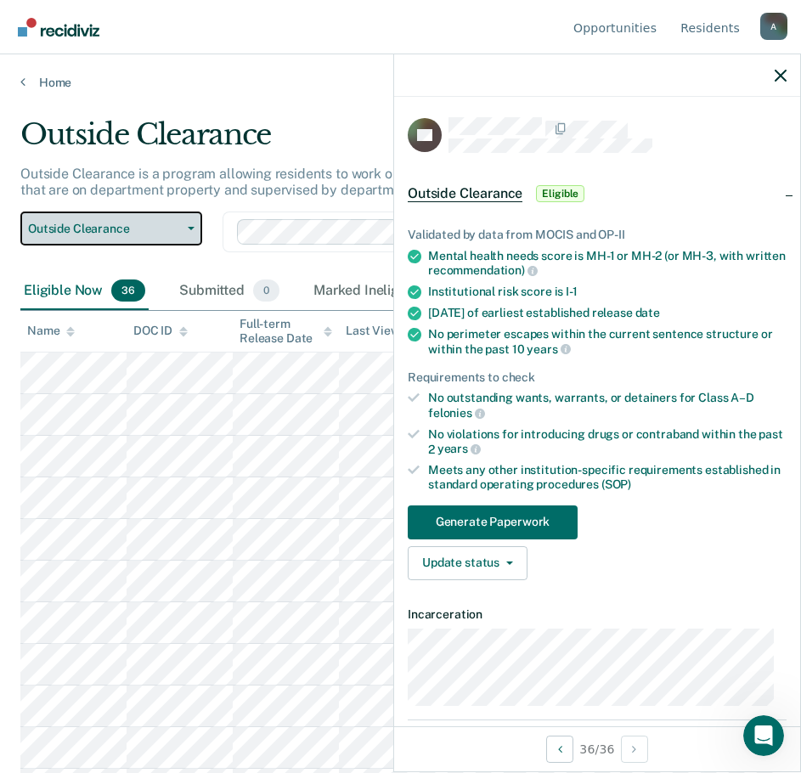
click at [88, 242] on button "Outside Clearance" at bounding box center [111, 229] width 182 height 34
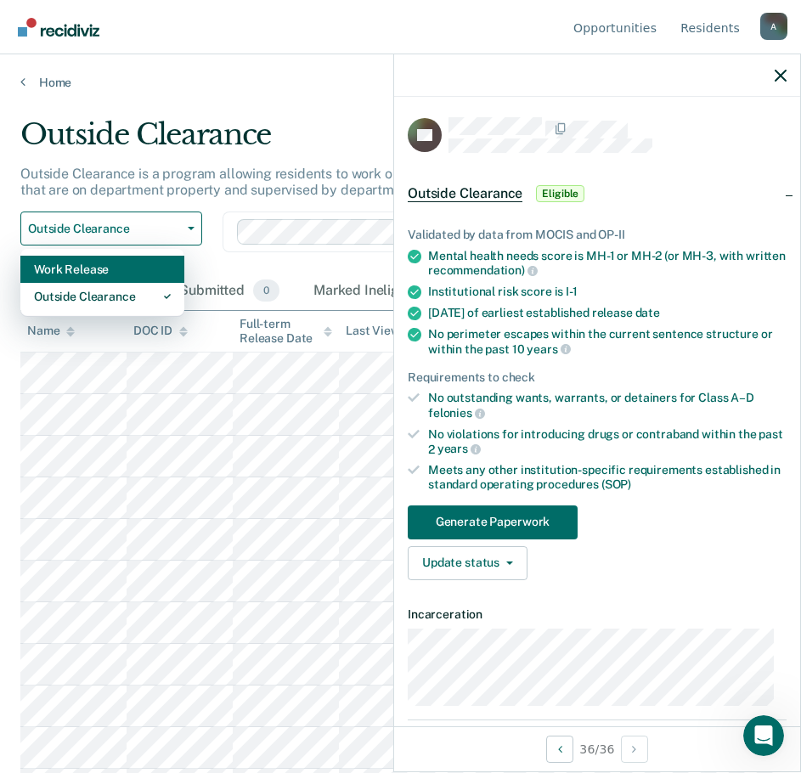
click at [91, 263] on div "Work Release" at bounding box center [102, 269] width 137 height 27
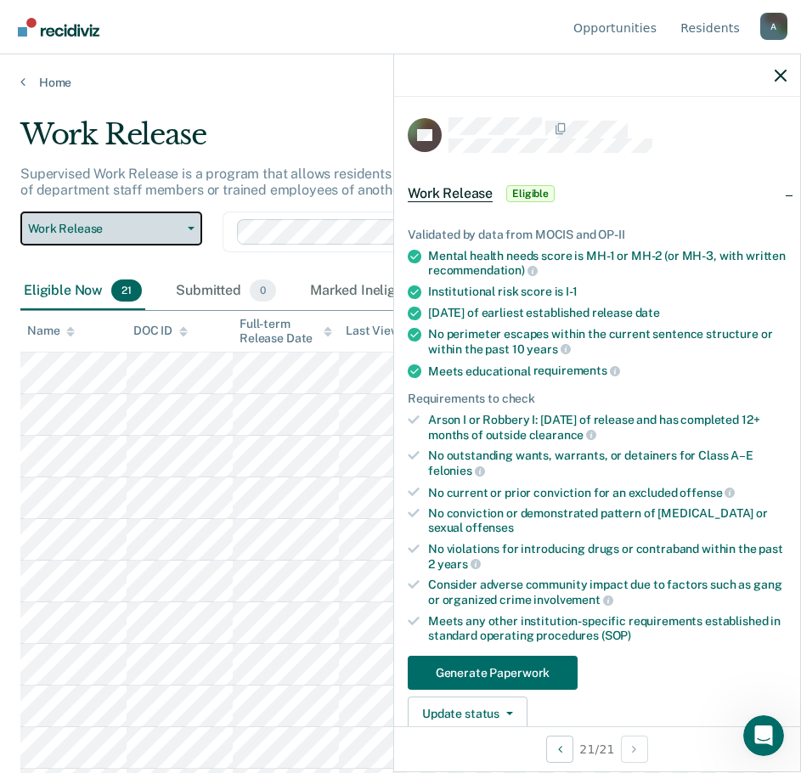
click at [89, 222] on span "Work Release" at bounding box center [104, 229] width 153 height 14
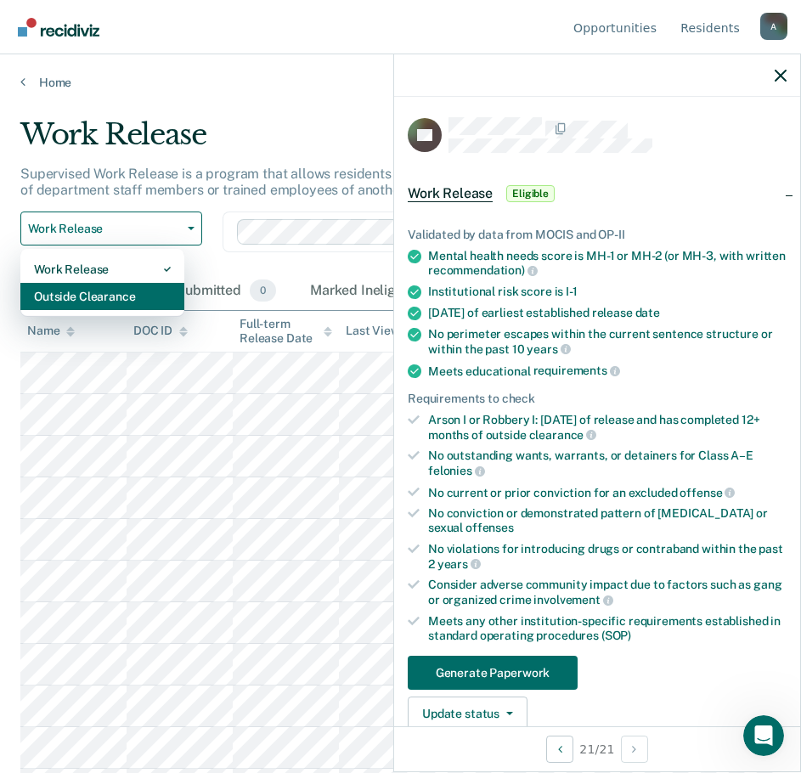
click at [97, 301] on div "Outside Clearance" at bounding box center [102, 296] width 137 height 27
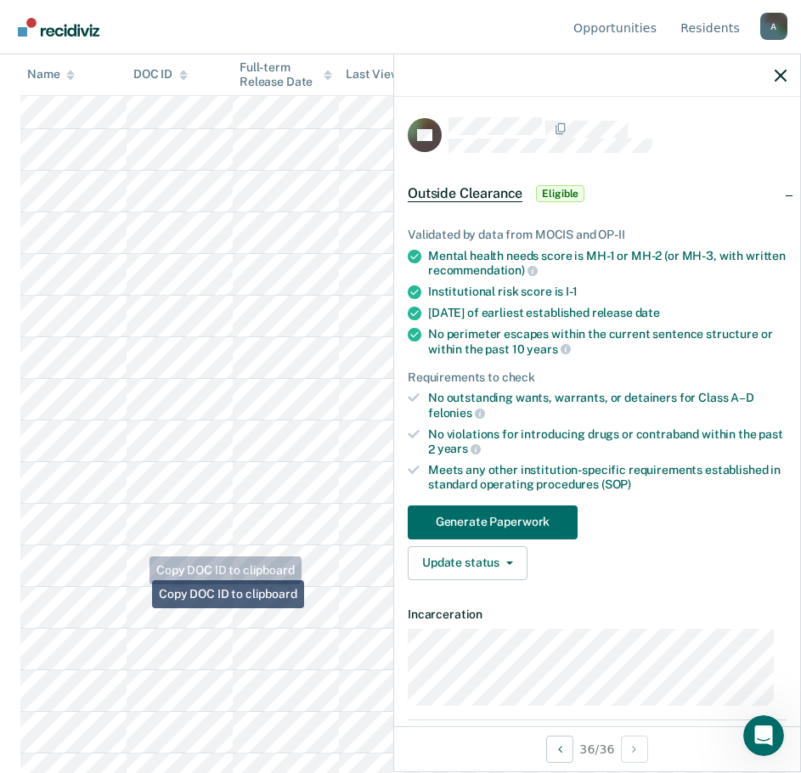
scroll to position [1078, 0]
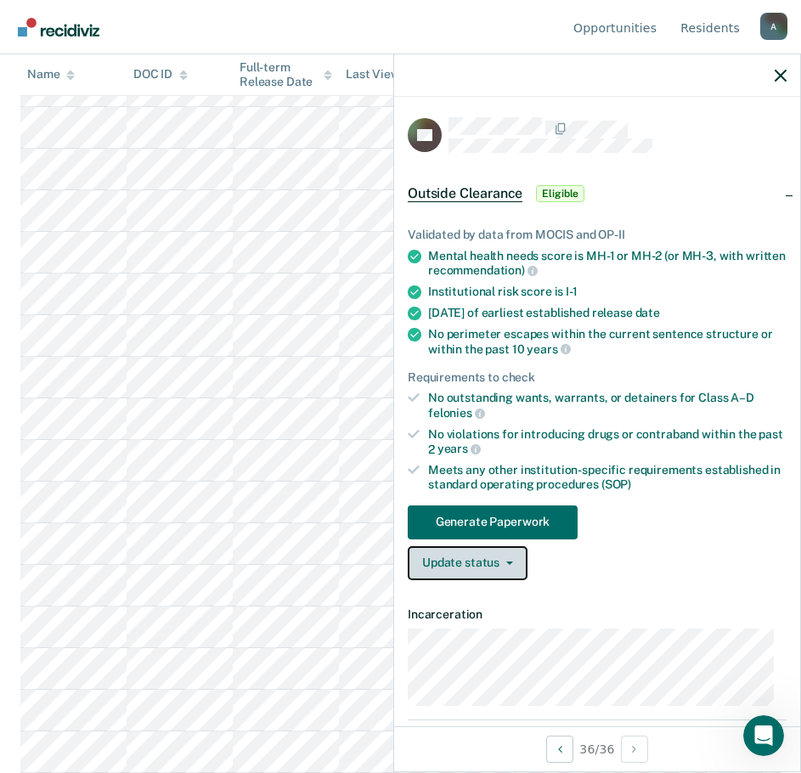
click at [488, 554] on button "Update status" at bounding box center [468, 563] width 120 height 34
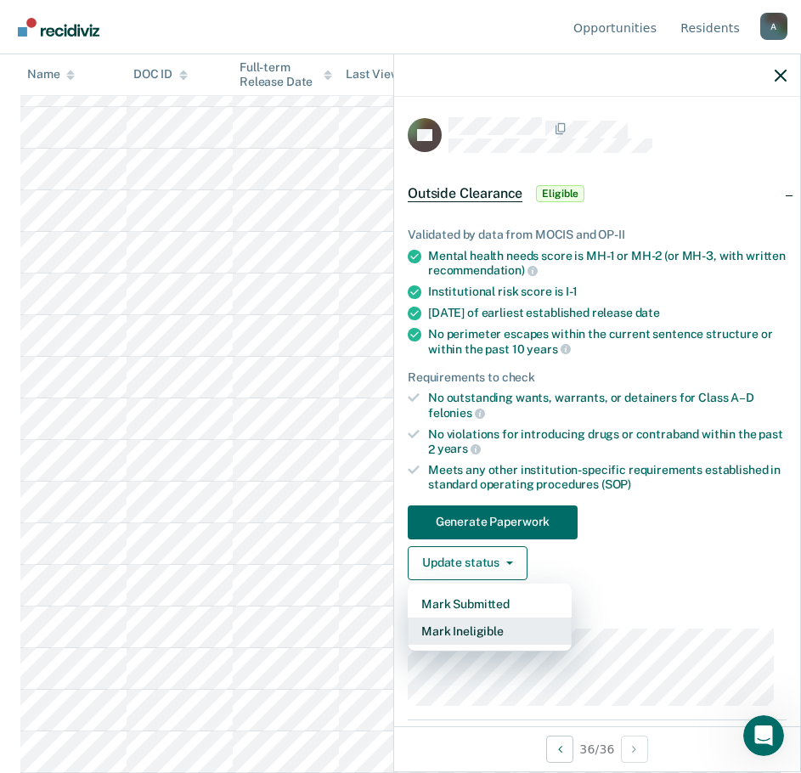
click at [480, 631] on button "Mark Ineligible" at bounding box center [490, 631] width 164 height 27
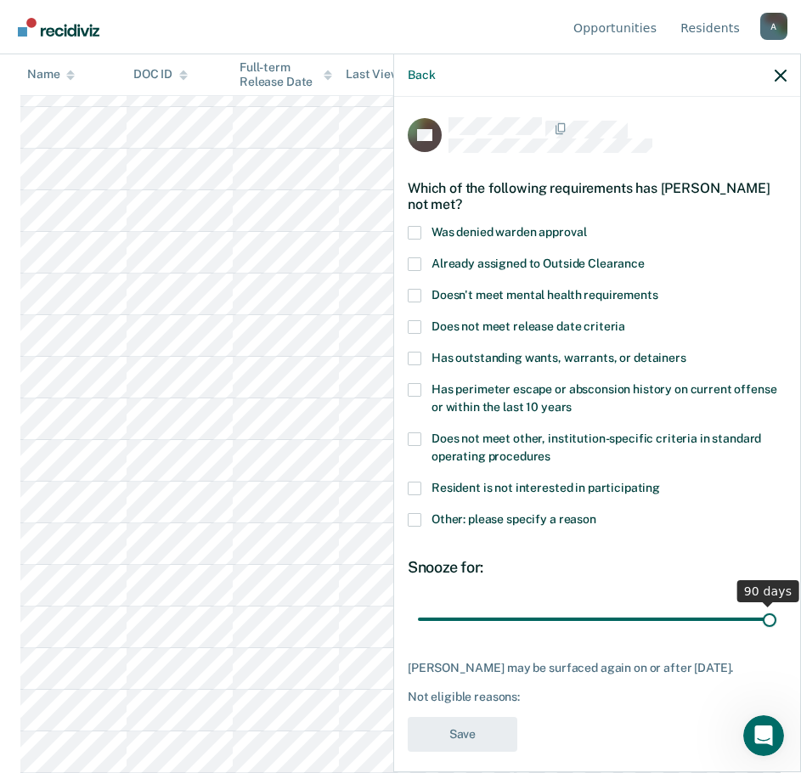
drag, startPoint x: 526, startPoint y: 617, endPoint x: 920, endPoint y: 608, distance: 394.4
type input "90"
click at [777, 608] on input "range" at bounding box center [597, 619] width 359 height 30
click at [410, 516] on span at bounding box center [415, 520] width 14 height 14
click at [597, 513] on input "Other: please specify a reason" at bounding box center [597, 513] width 0 height 0
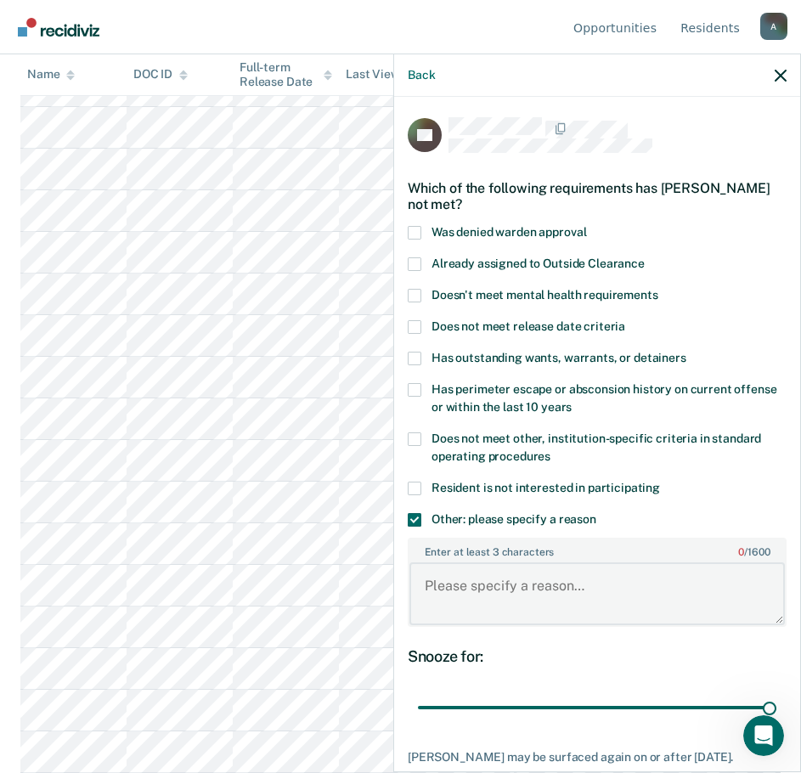
click at [471, 598] on textarea "Enter at least 3 characters 0 / 1600" at bounding box center [598, 594] width 376 height 63
type textarea "N"
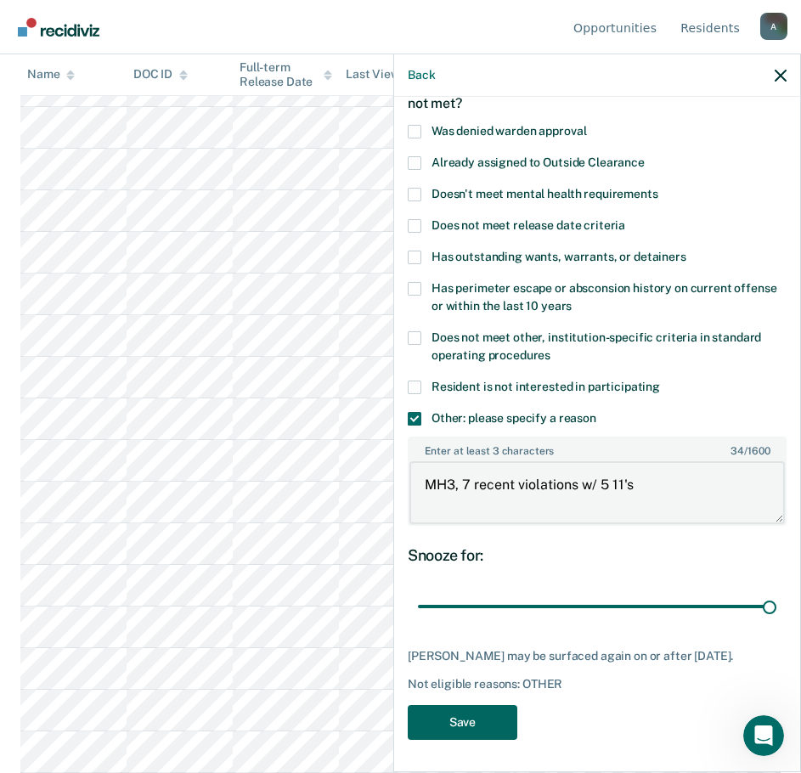
type textarea "MH3, 7 recent violations w/ 5 11's"
click at [481, 712] on button "Save" at bounding box center [463, 722] width 110 height 35
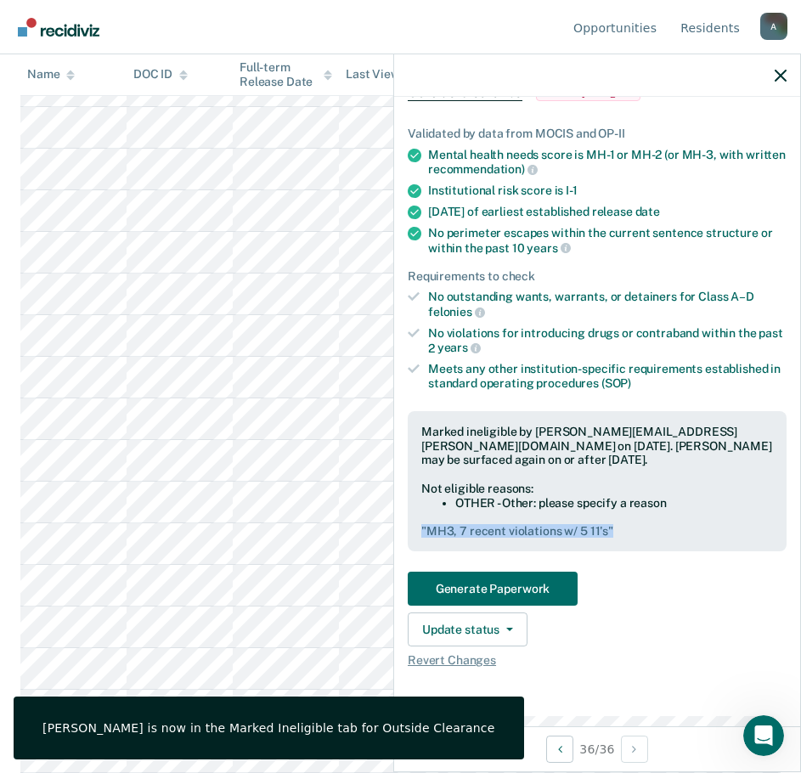
drag, startPoint x: 610, startPoint y: 523, endPoint x: 394, endPoint y: 526, distance: 215.9
click at [394, 526] on div "Validated by data from MOCIS and OP-II Mental health needs score is MH-1 or MH-…" at bounding box center [597, 390] width 406 height 582
copy pre "" MH3, 7 recent violations w/ 5 11's ""
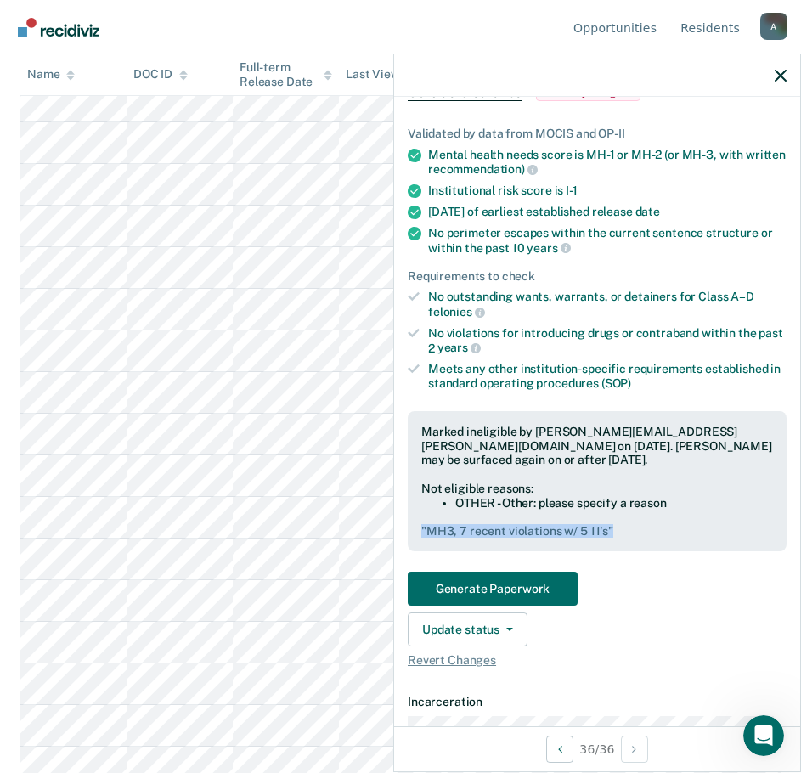
scroll to position [0, 0]
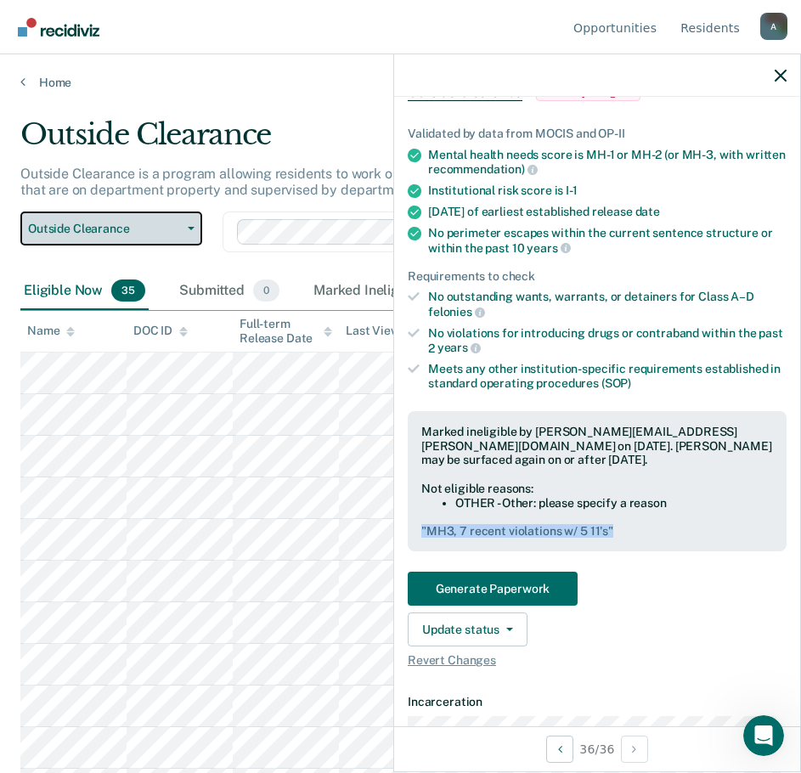
click at [71, 235] on span "Outside Clearance" at bounding box center [104, 229] width 153 height 14
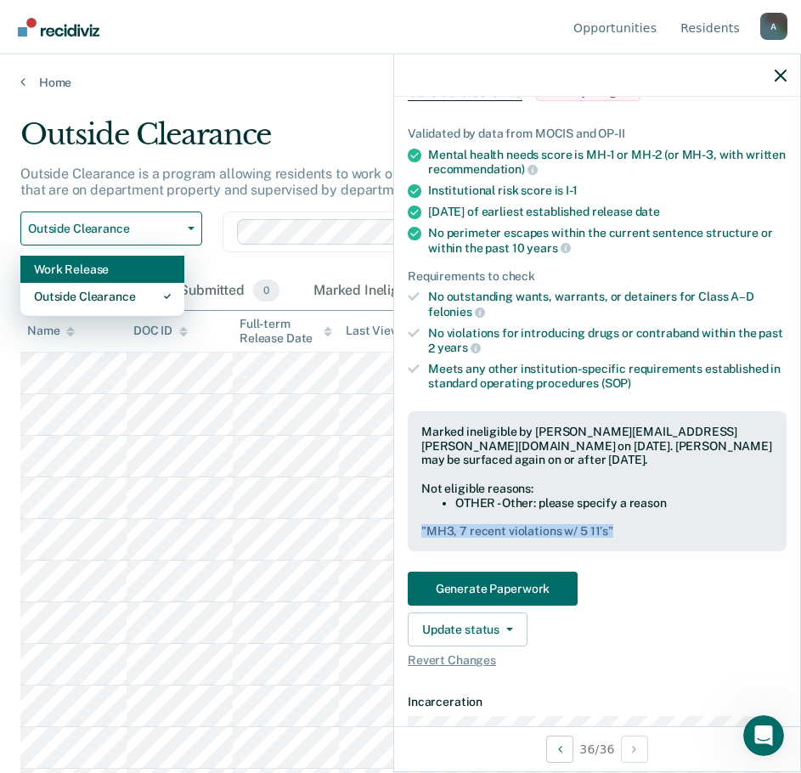
click at [89, 270] on div "Work Release" at bounding box center [102, 269] width 137 height 27
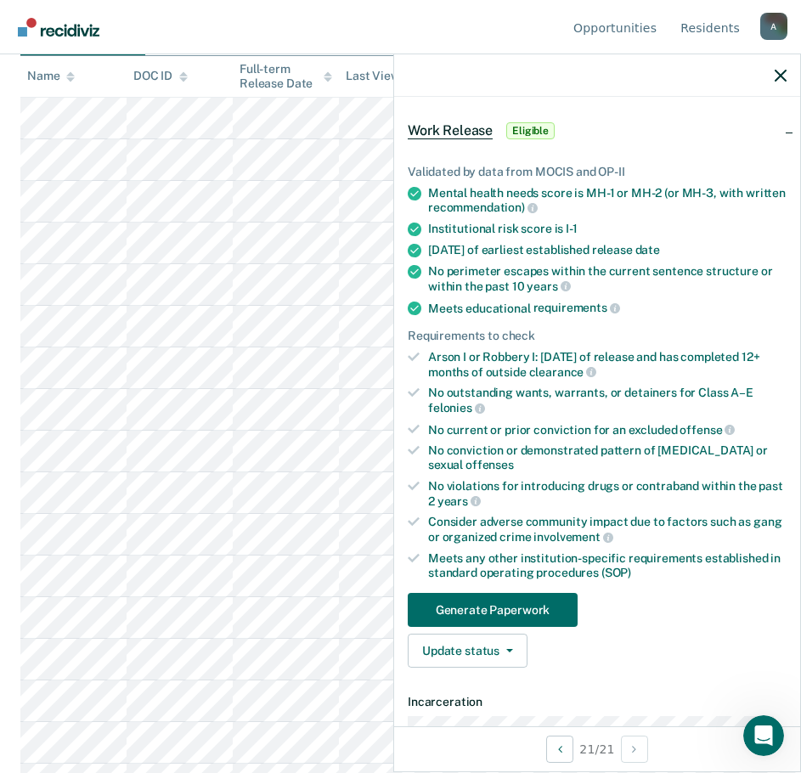
scroll to position [454, 0]
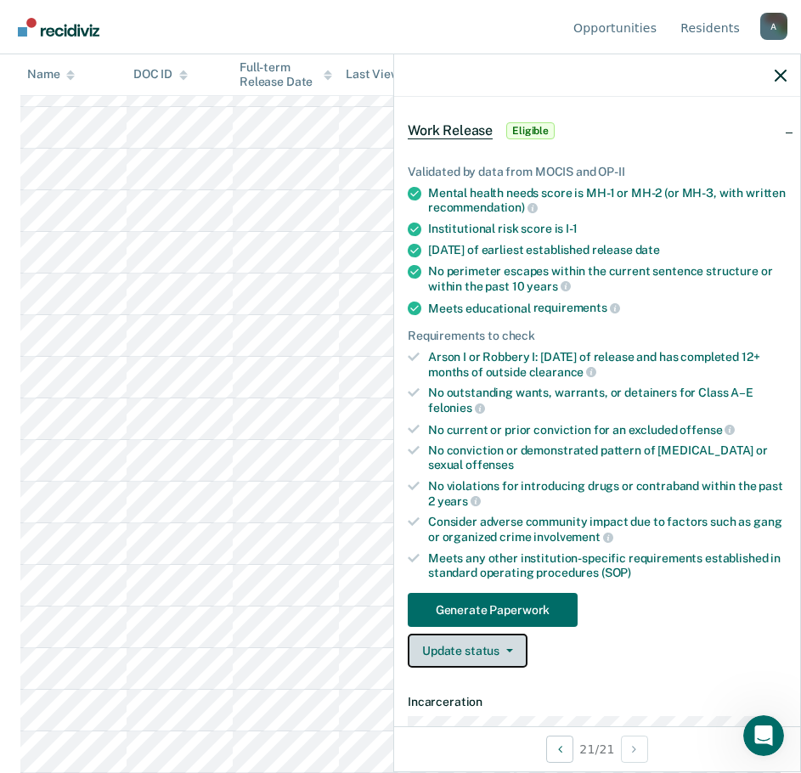
click at [511, 649] on icon "button" at bounding box center [509, 650] width 7 height 3
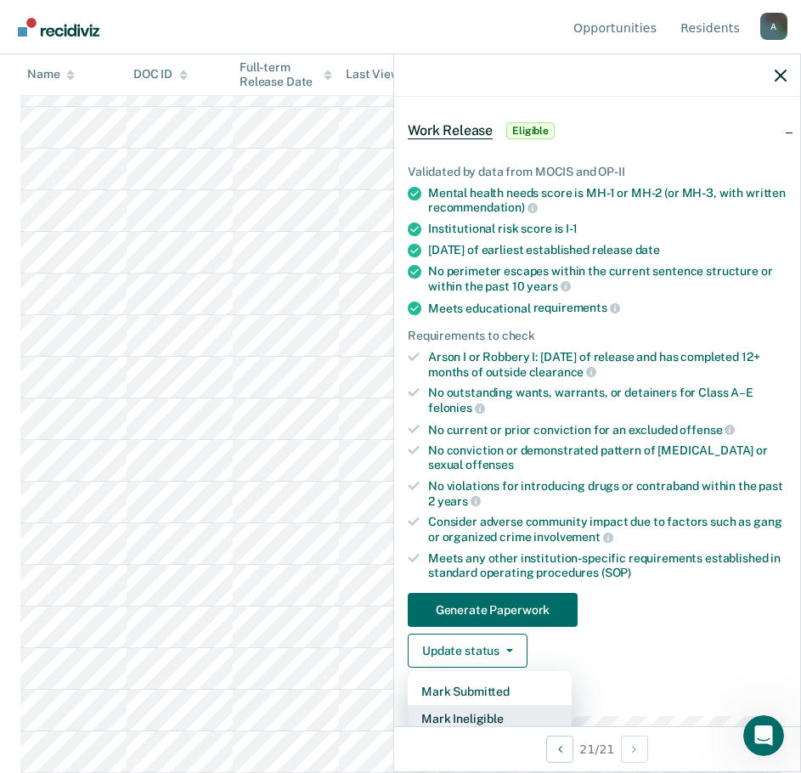
scroll to position [67, 0]
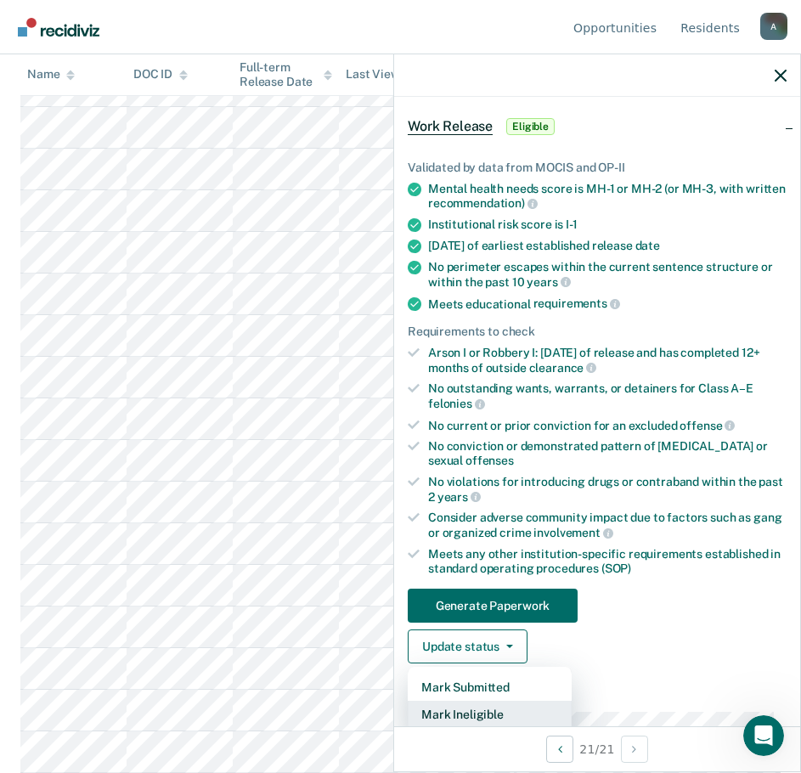
click at [480, 716] on button "Mark Ineligible" at bounding box center [490, 714] width 164 height 27
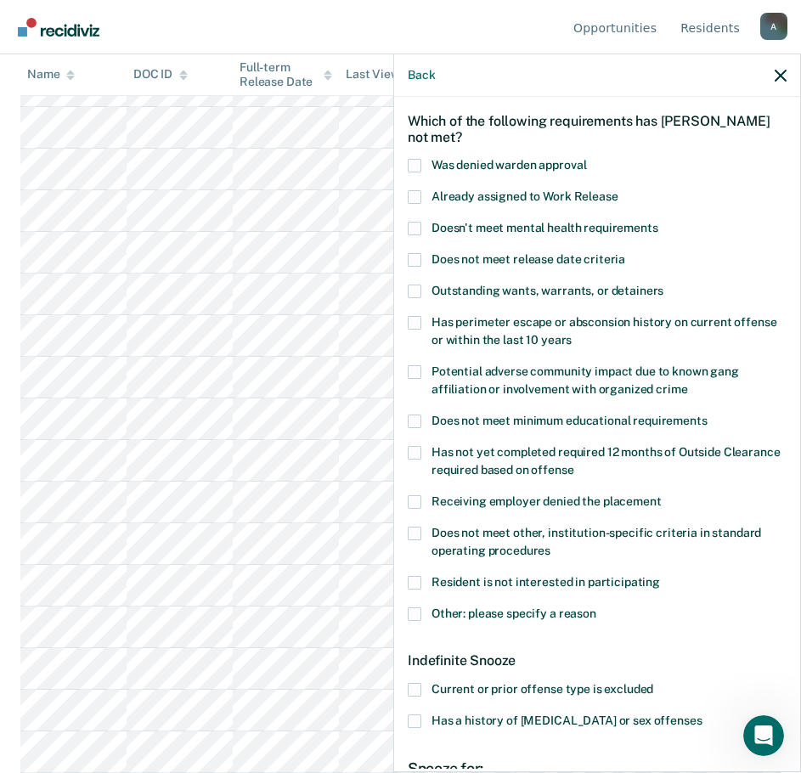
click at [411, 614] on span at bounding box center [415, 615] width 14 height 14
click at [597, 608] on input "Other: please specify a reason" at bounding box center [597, 608] width 0 height 0
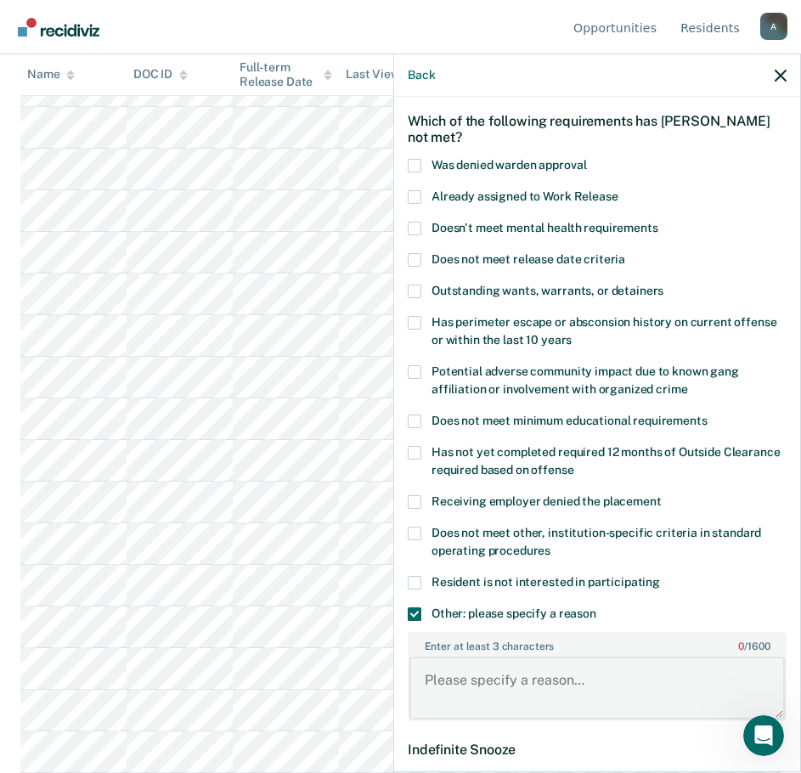
click at [476, 672] on textarea "Enter at least 3 characters 0 / 1600" at bounding box center [598, 688] width 376 height 63
paste textarea ""MH3, 7 recent violations w/ 5 11's""
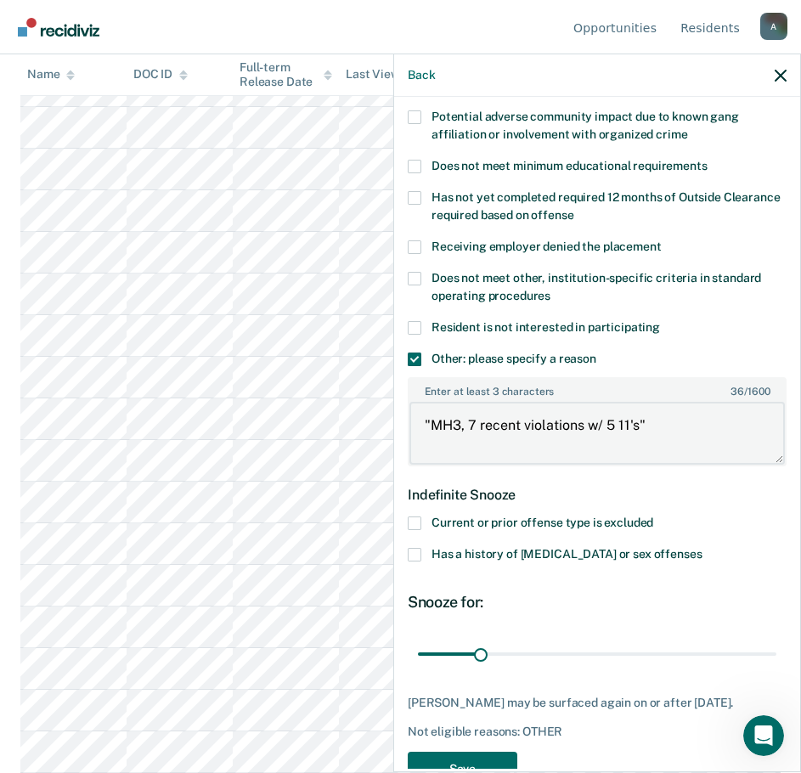
scroll to position [369, 0]
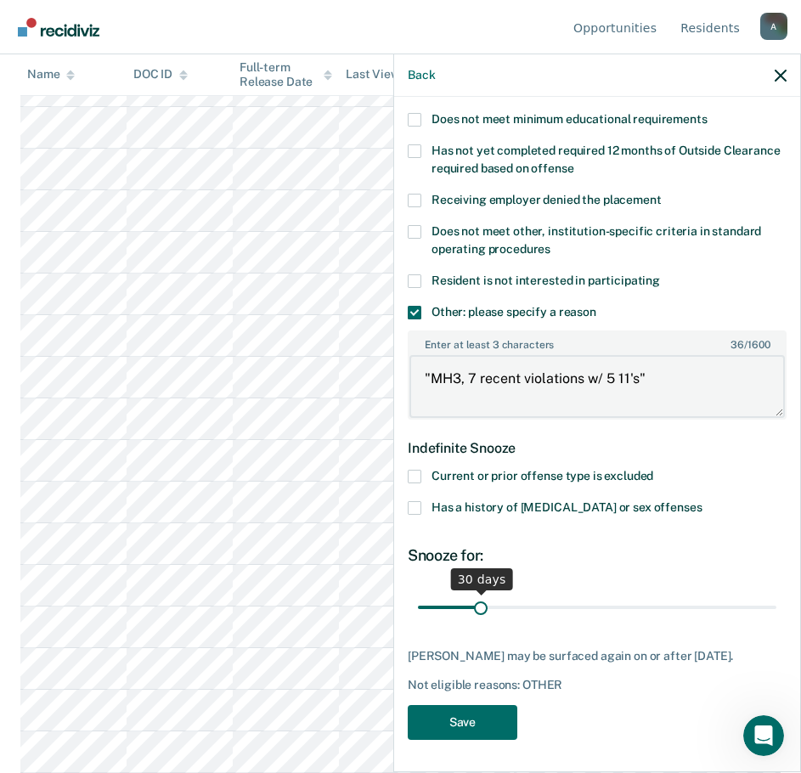
type textarea ""MH3, 7 recent violations w/ 5 11's""
click at [473, 612] on input "range" at bounding box center [597, 607] width 359 height 30
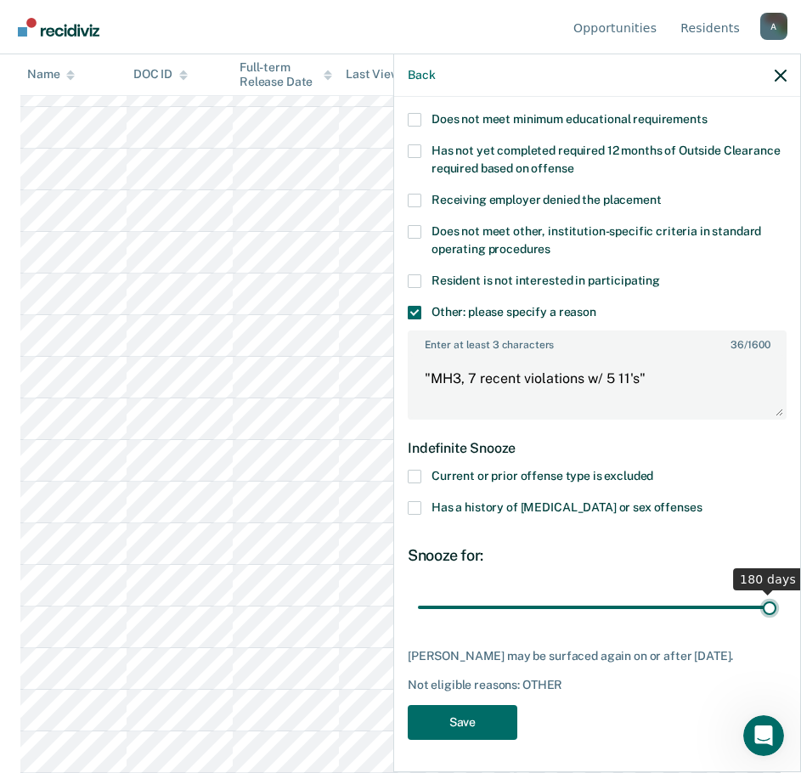
drag, startPoint x: 478, startPoint y: 607, endPoint x: 823, endPoint y: 597, distance: 345.2
type input "180"
click at [777, 597] on input "range" at bounding box center [597, 607] width 359 height 30
click at [480, 720] on button "Save" at bounding box center [463, 722] width 110 height 35
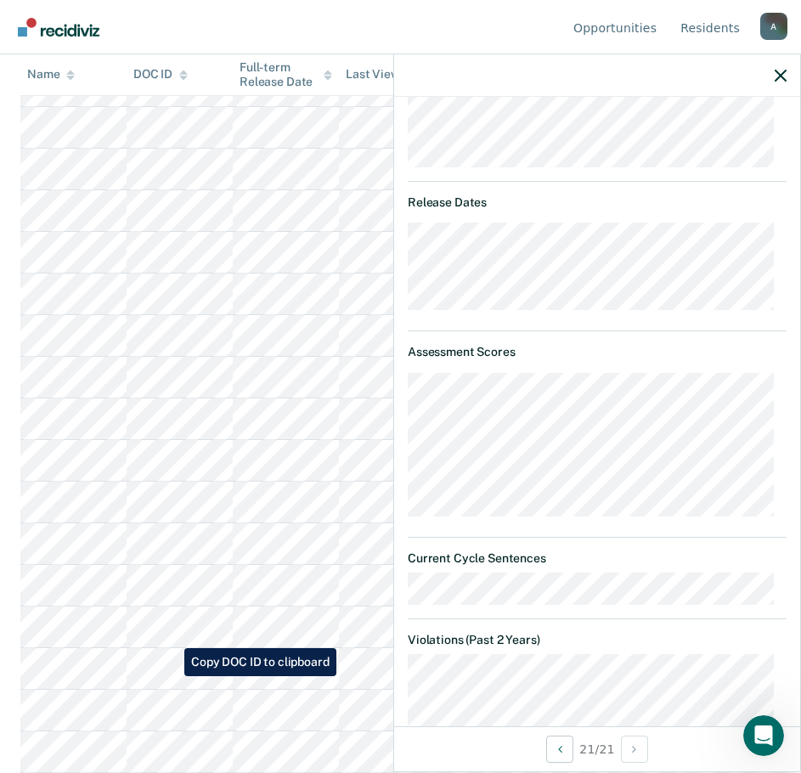
scroll to position [0, 0]
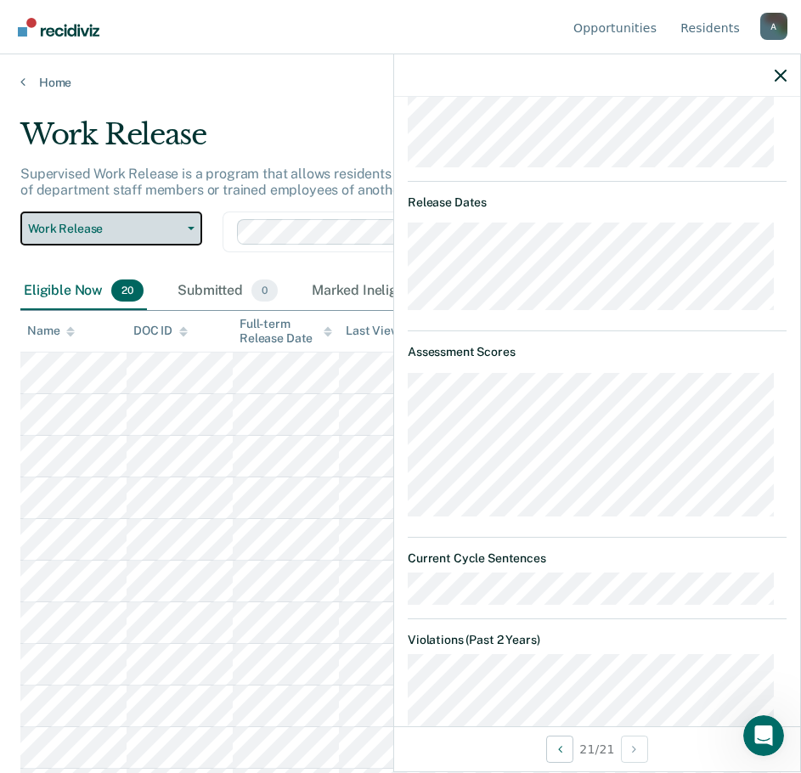
click at [93, 235] on span "Work Release" at bounding box center [104, 229] width 153 height 14
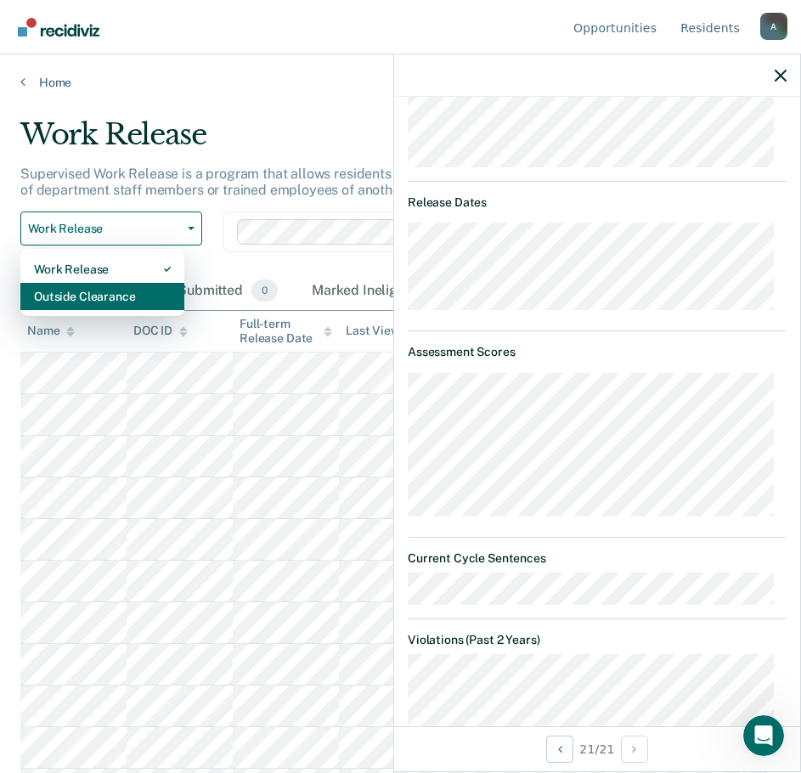
click at [87, 289] on div "Outside Clearance" at bounding box center [102, 296] width 137 height 27
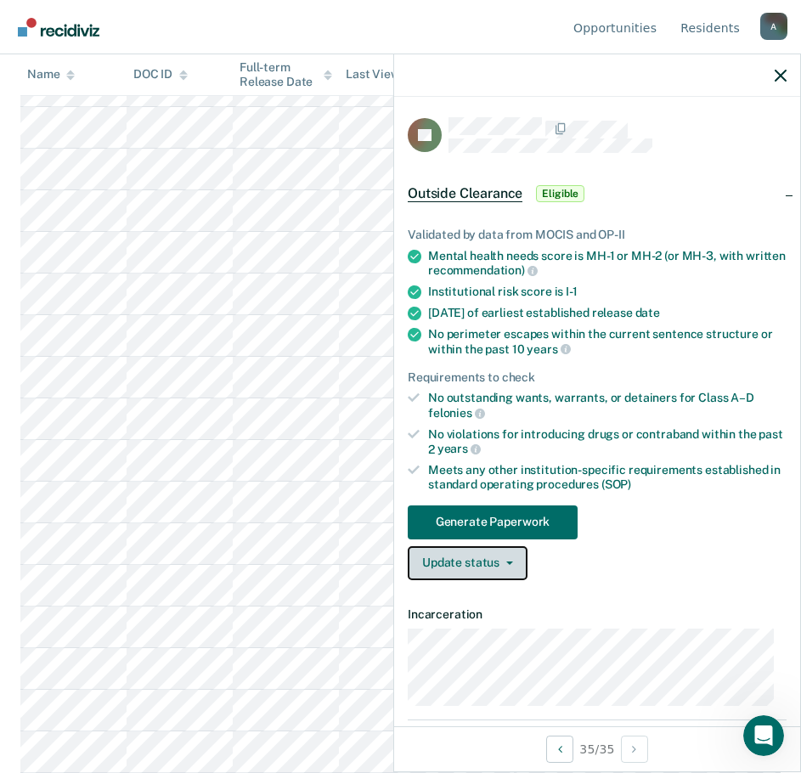
click at [448, 558] on button "Update status" at bounding box center [468, 563] width 120 height 34
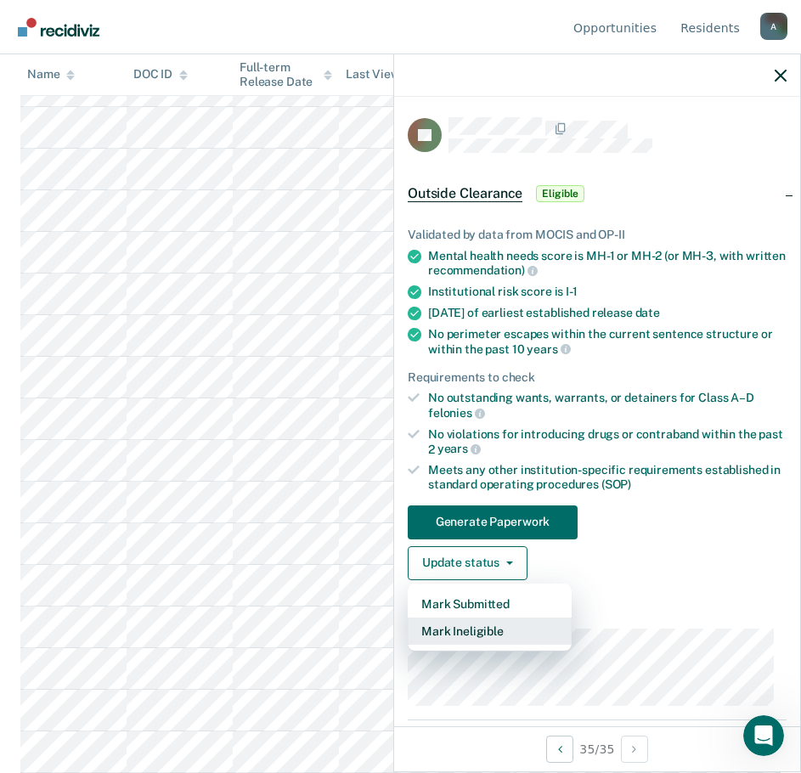
click at [468, 627] on button "Mark Ineligible" at bounding box center [490, 631] width 164 height 27
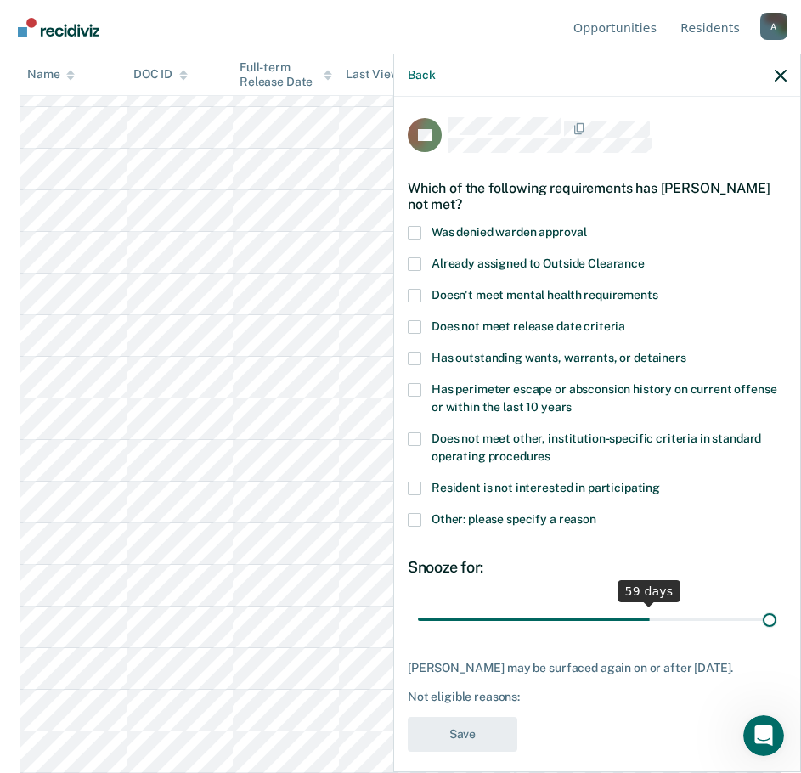
drag, startPoint x: 534, startPoint y: 614, endPoint x: 865, endPoint y: 594, distance: 332.1
type input "90"
click at [777, 604] on input "range" at bounding box center [597, 619] width 359 height 30
click at [416, 518] on span at bounding box center [415, 520] width 14 height 14
click at [597, 513] on input "Other: please specify a reason" at bounding box center [597, 513] width 0 height 0
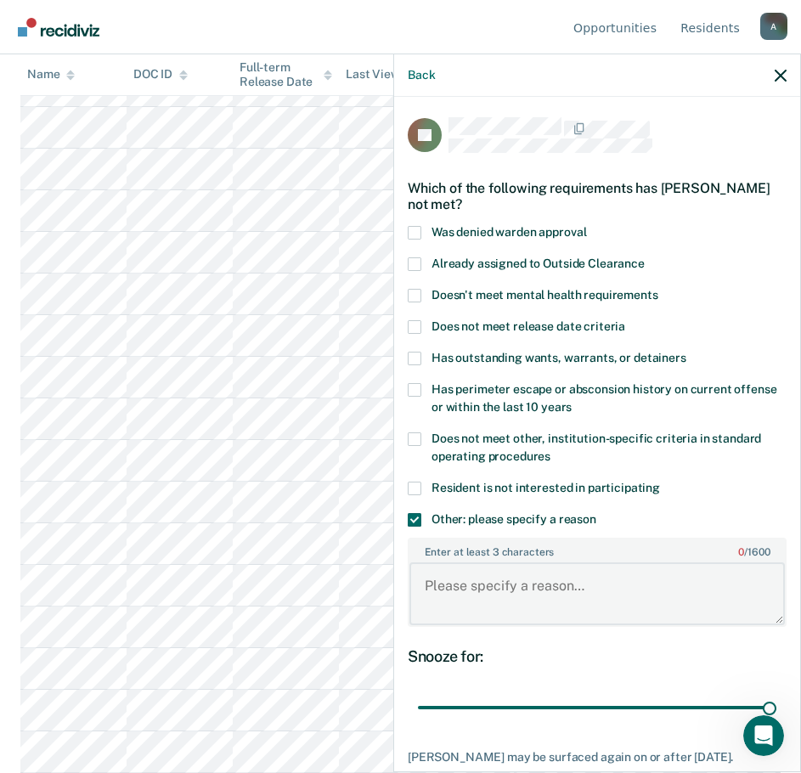
click at [483, 592] on textarea "Enter at least 3 characters 0 / 1600" at bounding box center [598, 594] width 376 height 63
click at [650, 584] on textarea "Recent CDV's, PPD: [DATE]," at bounding box center [598, 594] width 376 height 63
type textarea "Recent CDV's, PPD: [DATE], EDU-2,"
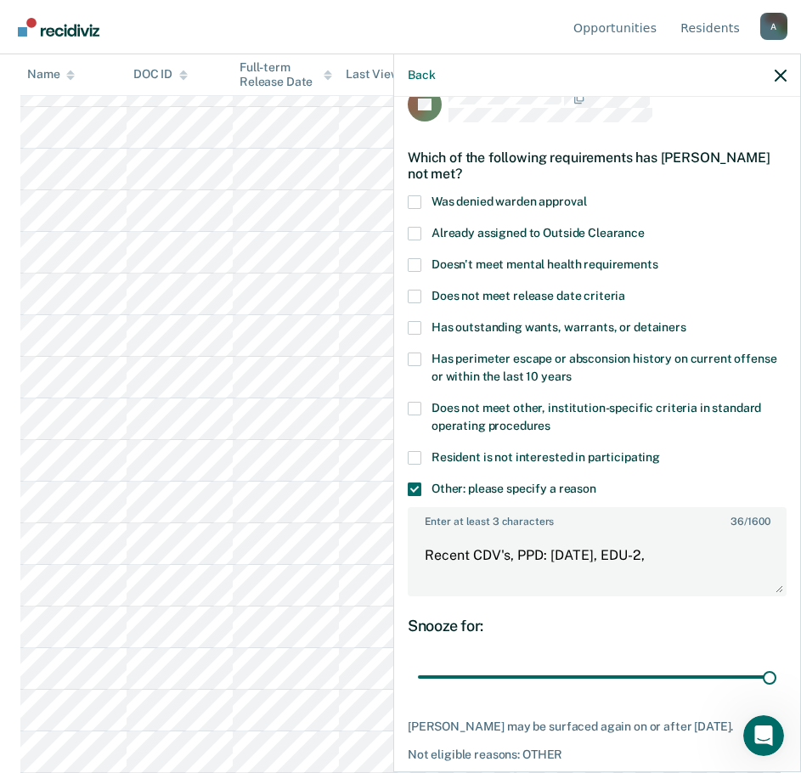
scroll to position [116, 0]
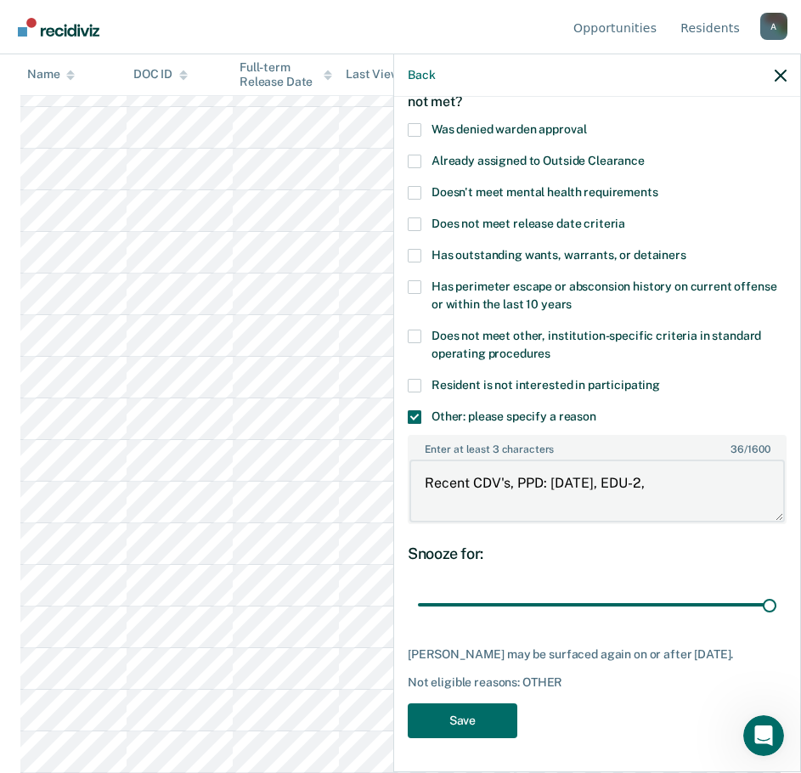
click at [454, 727] on button "Save" at bounding box center [463, 721] width 110 height 35
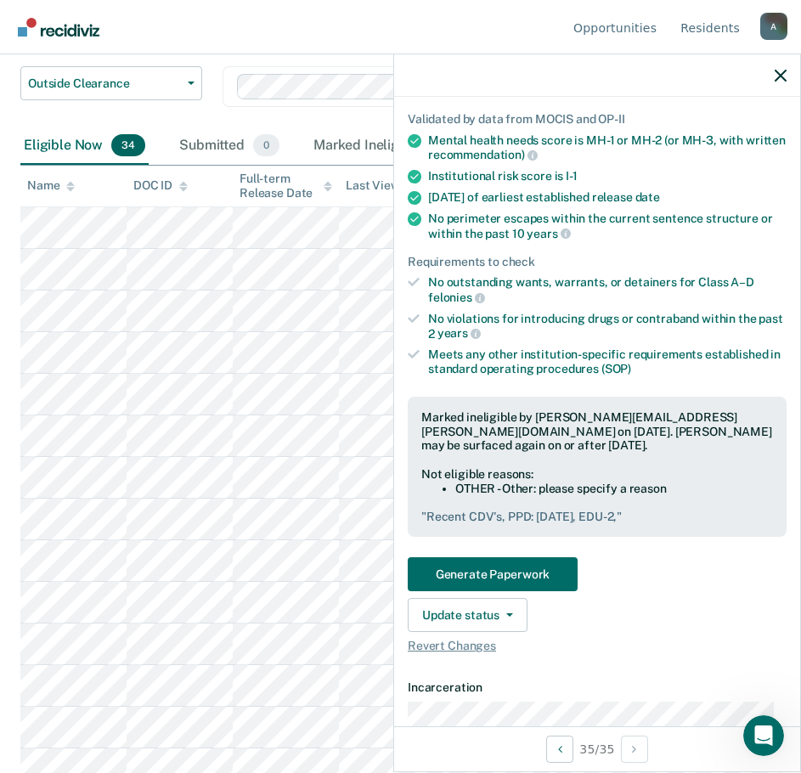
scroll to position [0, 0]
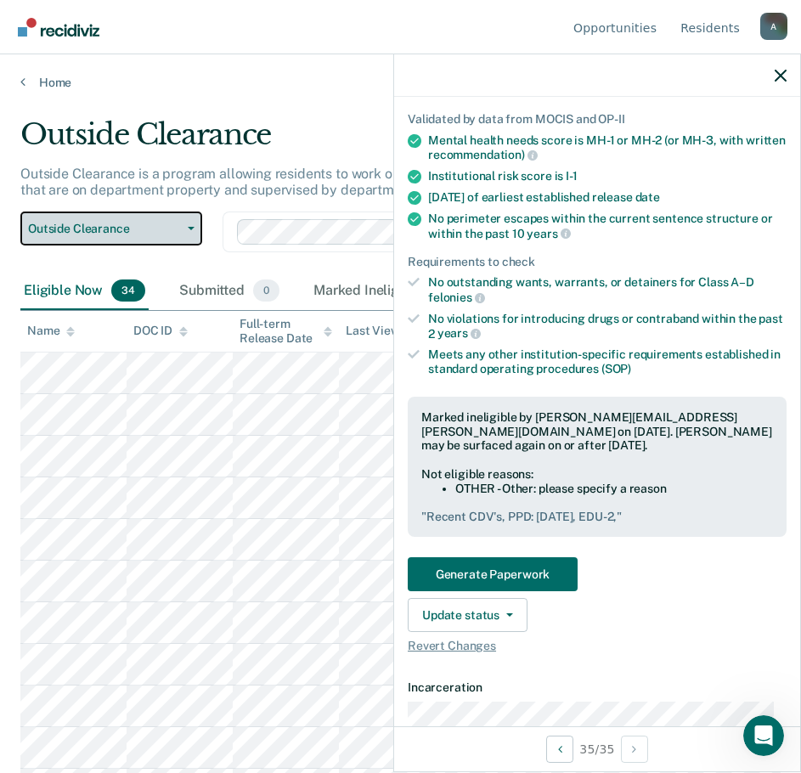
click at [86, 220] on button "Outside Clearance" at bounding box center [111, 229] width 182 height 34
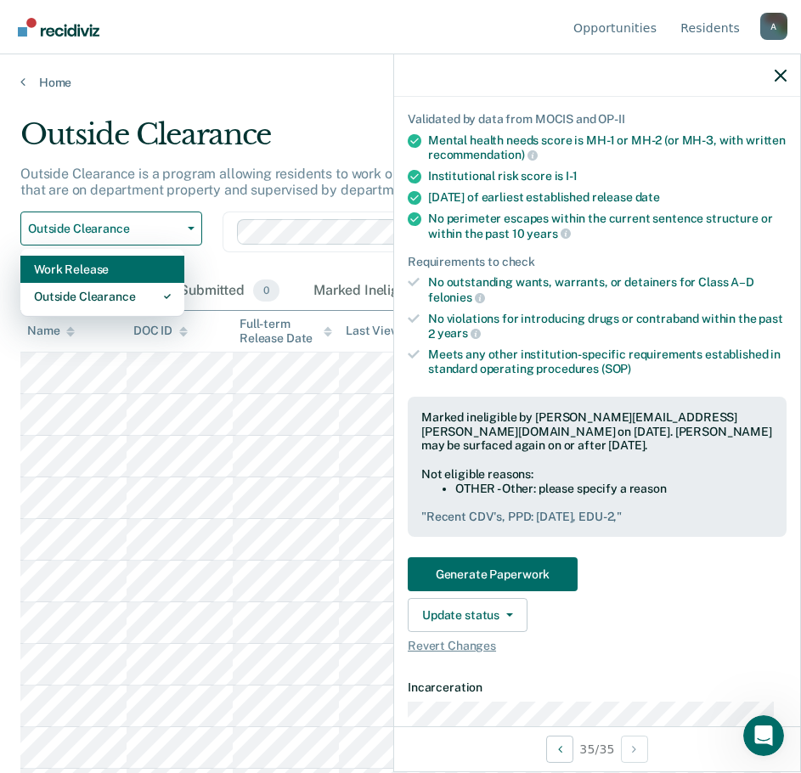
click at [93, 267] on div "Work Release" at bounding box center [102, 269] width 137 height 27
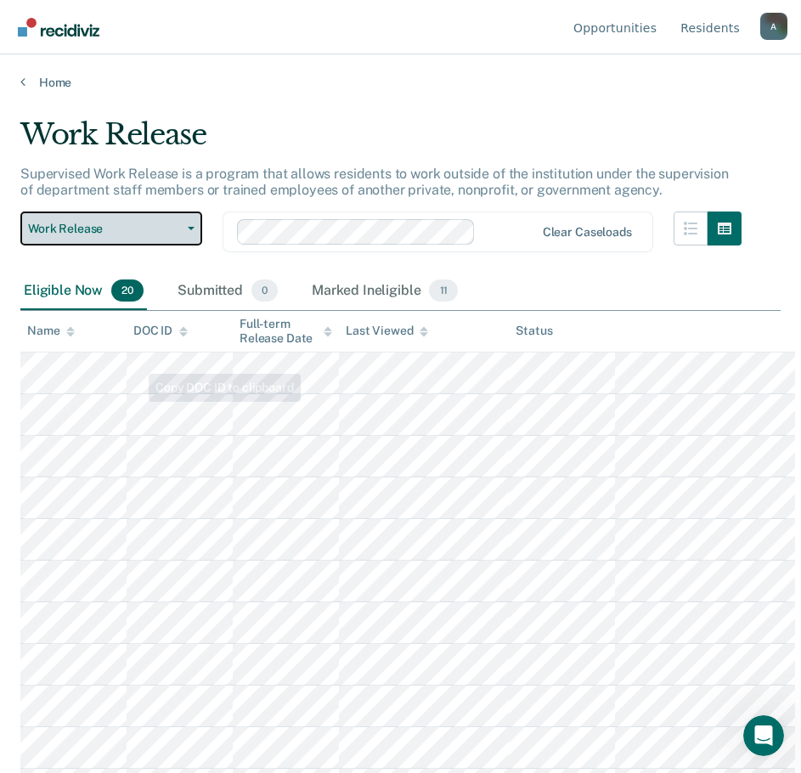
scroll to position [412, 0]
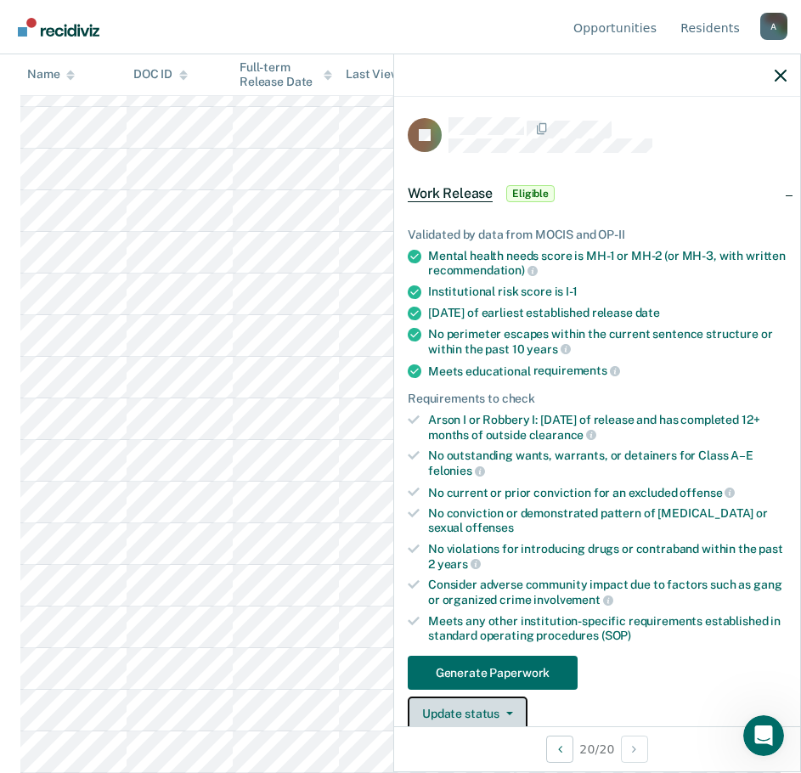
click at [477, 703] on button "Update status" at bounding box center [468, 714] width 120 height 34
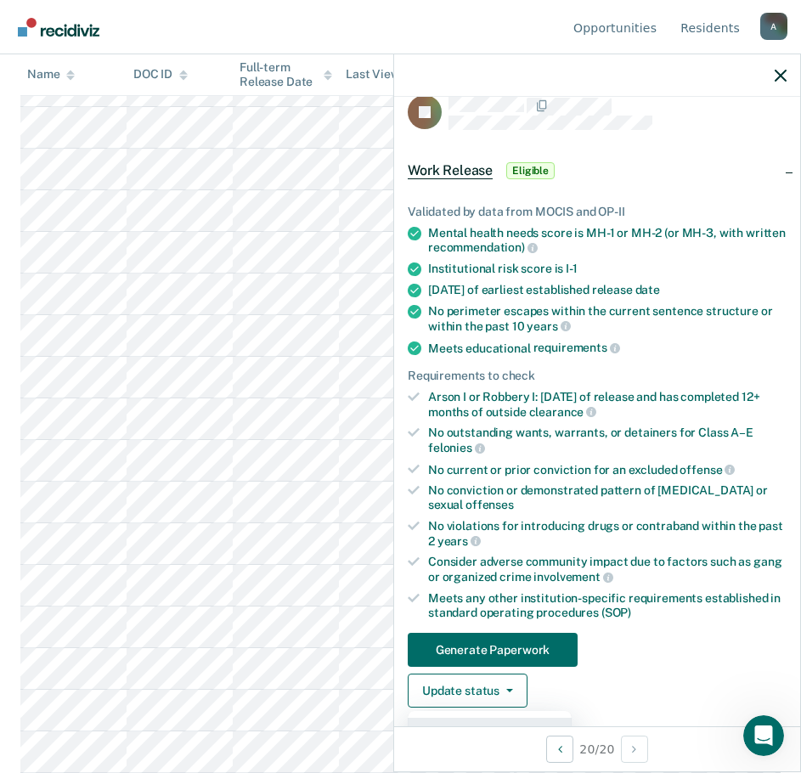
scroll to position [363, 0]
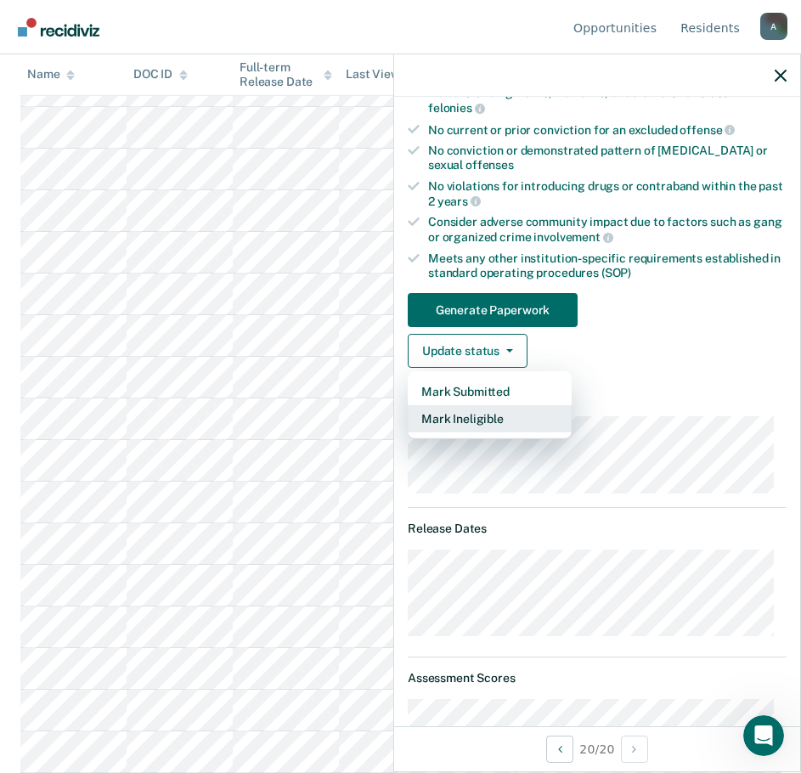
click at [457, 422] on button "Mark Ineligible" at bounding box center [490, 418] width 164 height 27
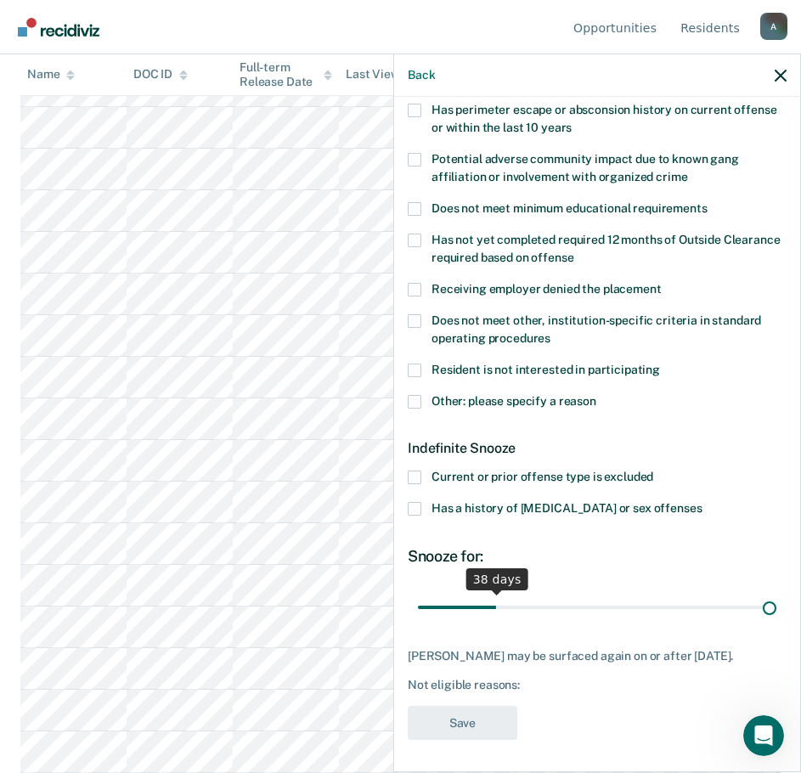
drag, startPoint x: 479, startPoint y: 605, endPoint x: 879, endPoint y: 609, distance: 399.4
type input "180"
click at [777, 609] on input "range" at bounding box center [597, 607] width 359 height 30
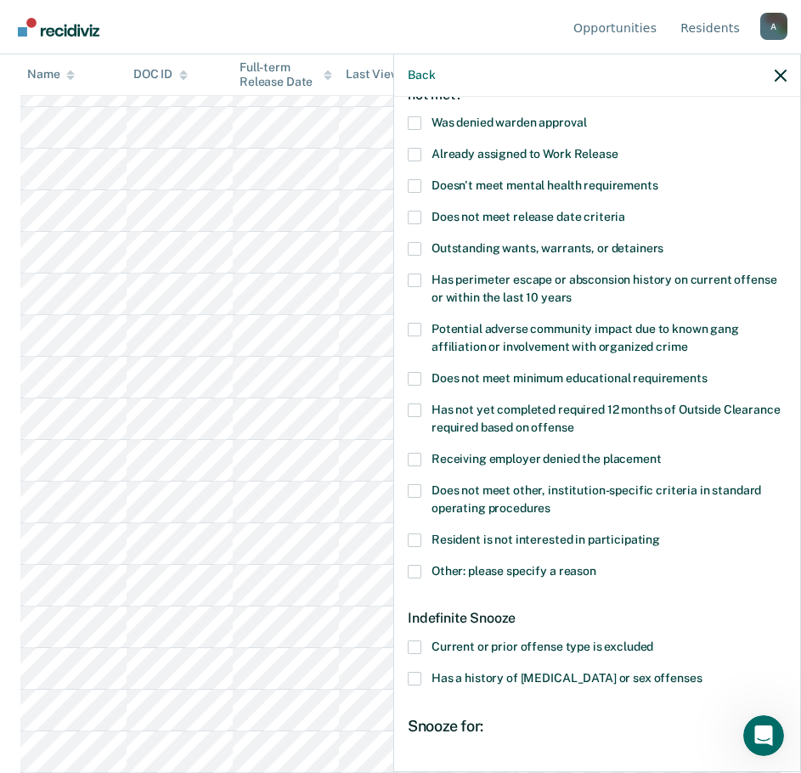
click at [417, 218] on span at bounding box center [415, 218] width 14 height 14
click at [625, 211] on input "Does not meet release date criteria" at bounding box center [625, 211] width 0 height 0
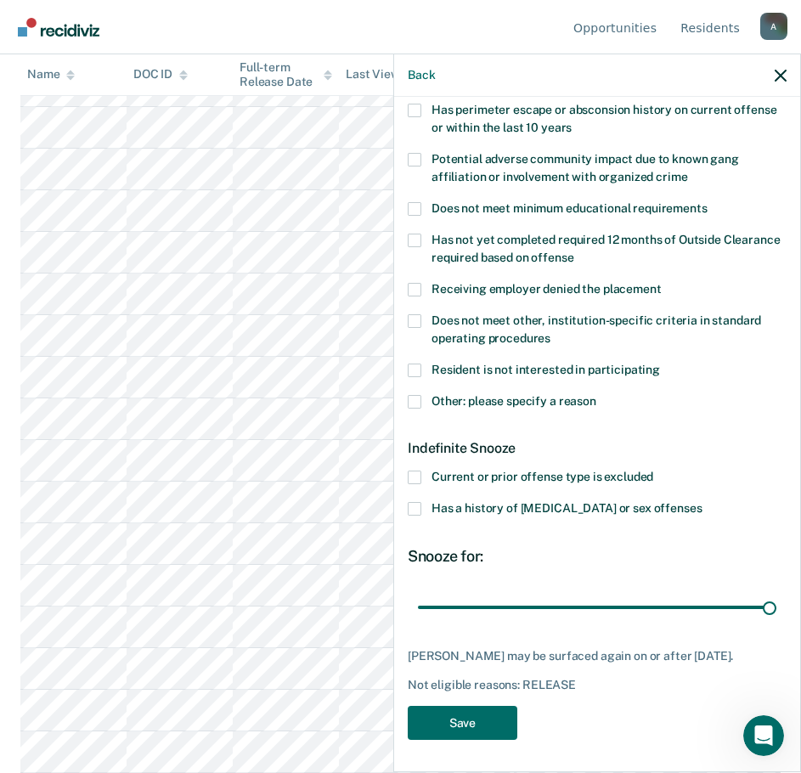
click at [416, 399] on span at bounding box center [415, 402] width 14 height 14
click at [597, 395] on input "Other: please specify a reason" at bounding box center [597, 395] width 0 height 0
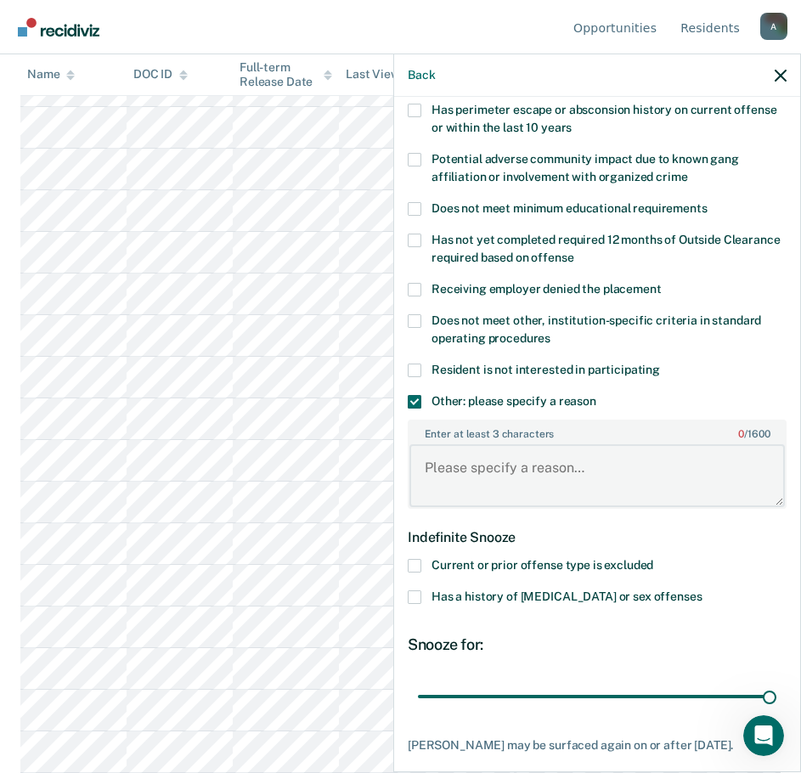
click at [444, 466] on textarea "Enter at least 3 characters 0 / 1600" at bounding box center [598, 475] width 376 height 63
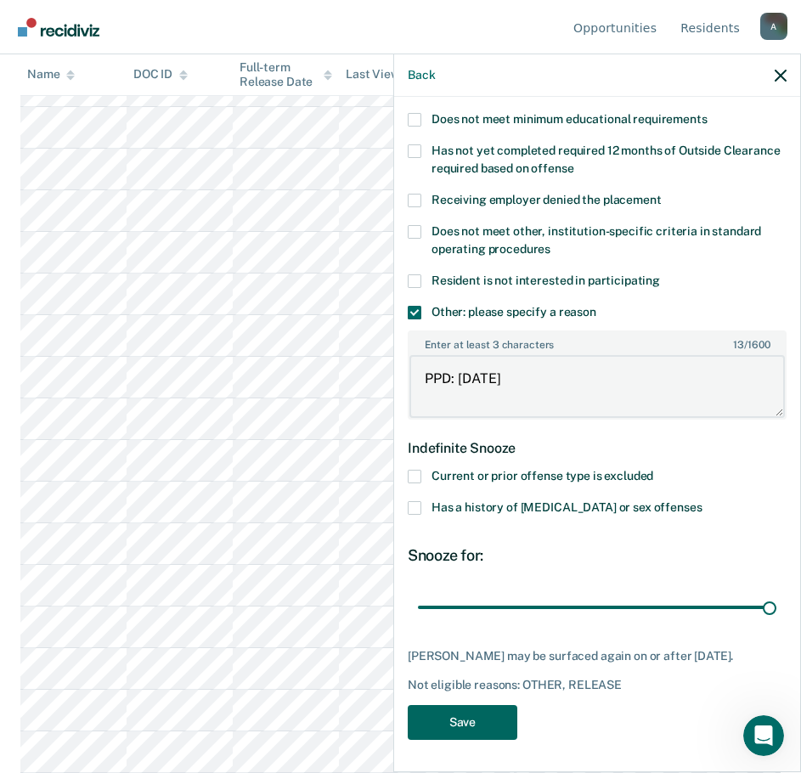
type textarea "PPD: [DATE]"
click at [450, 721] on button "Save" at bounding box center [463, 722] width 110 height 35
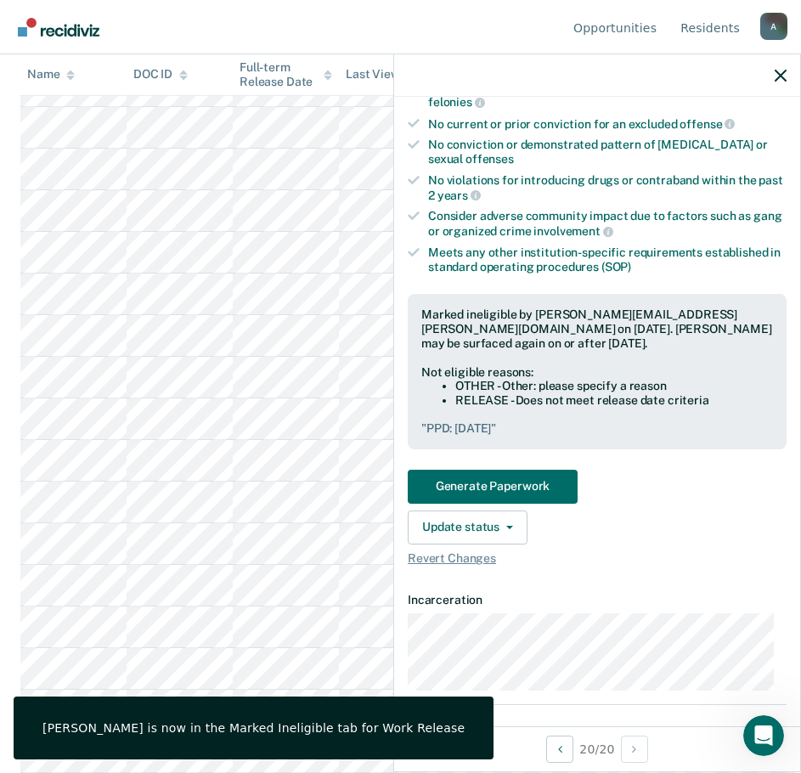
scroll to position [0, 0]
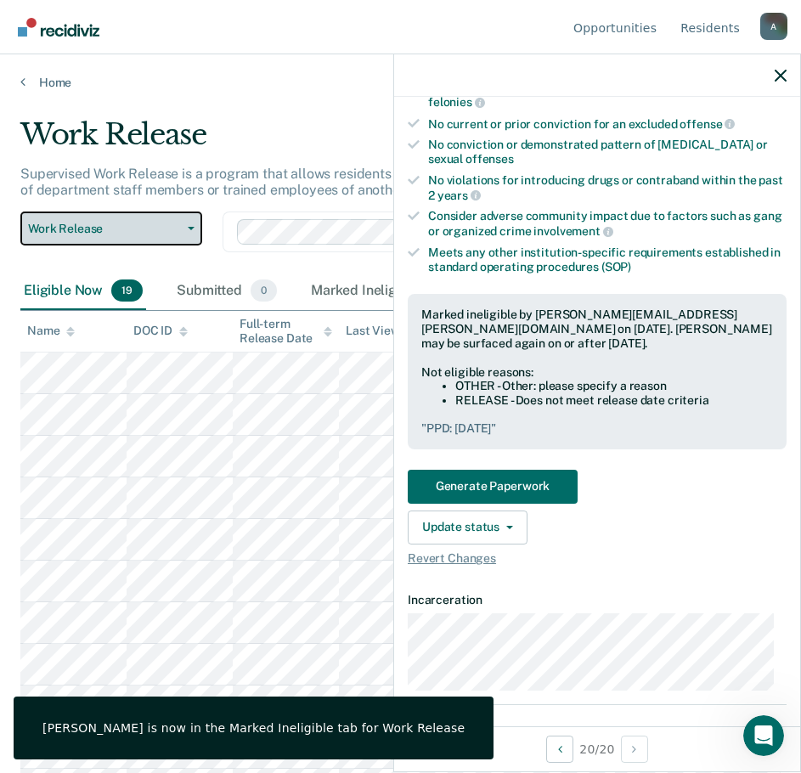
click at [78, 217] on button "Work Release" at bounding box center [111, 229] width 182 height 34
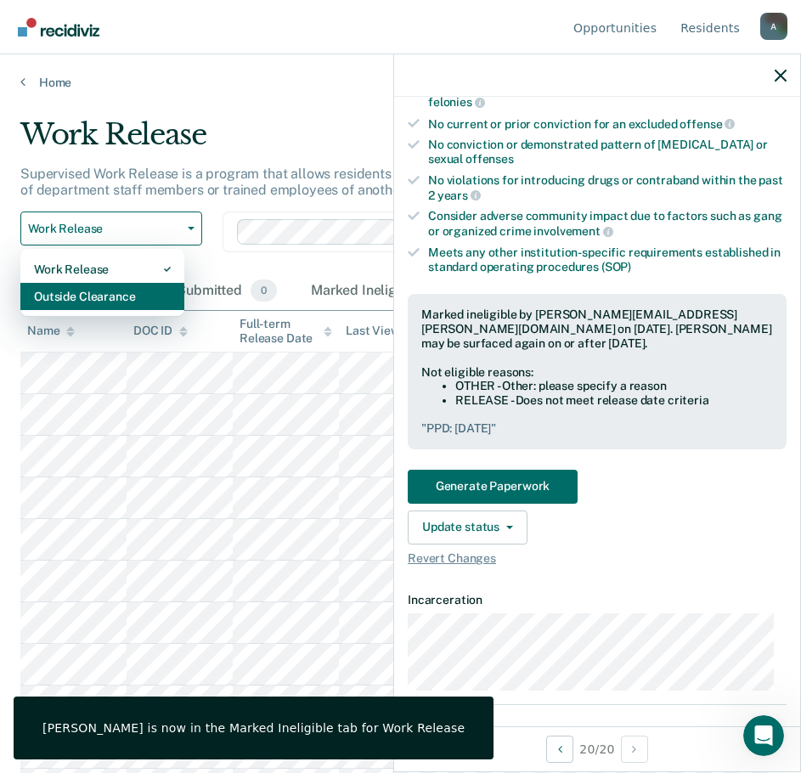
click at [103, 289] on div "Outside Clearance" at bounding box center [102, 296] width 137 height 27
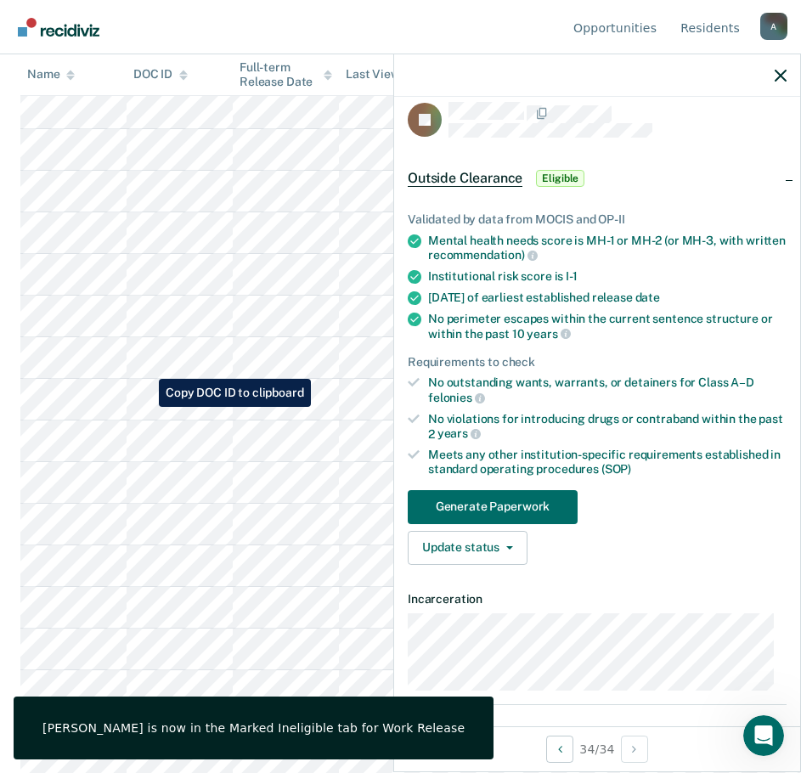
scroll to position [995, 0]
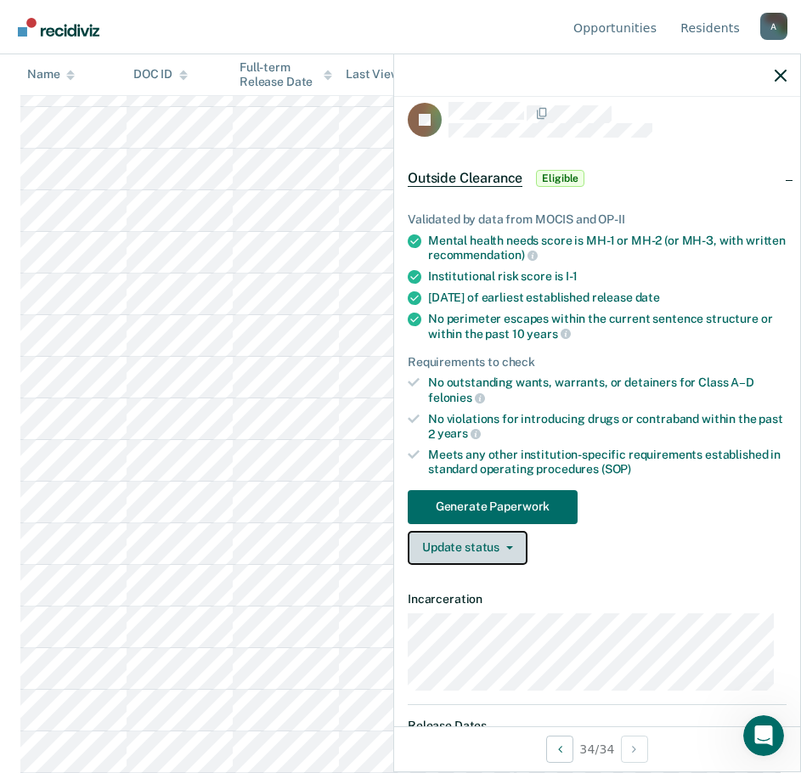
click at [489, 552] on button "Update status" at bounding box center [468, 548] width 120 height 34
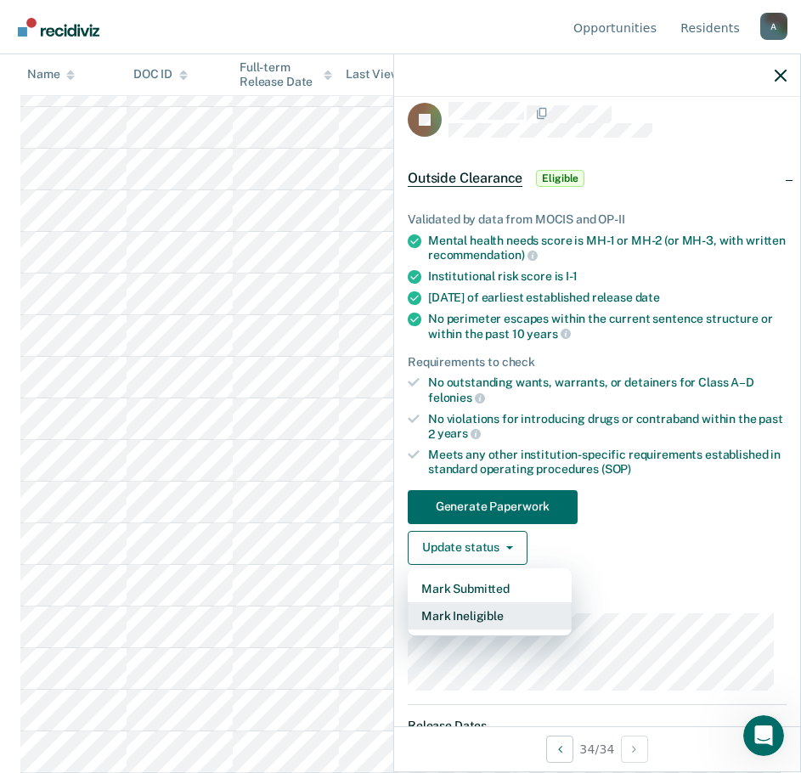
click at [470, 621] on button "Mark Ineligible" at bounding box center [490, 616] width 164 height 27
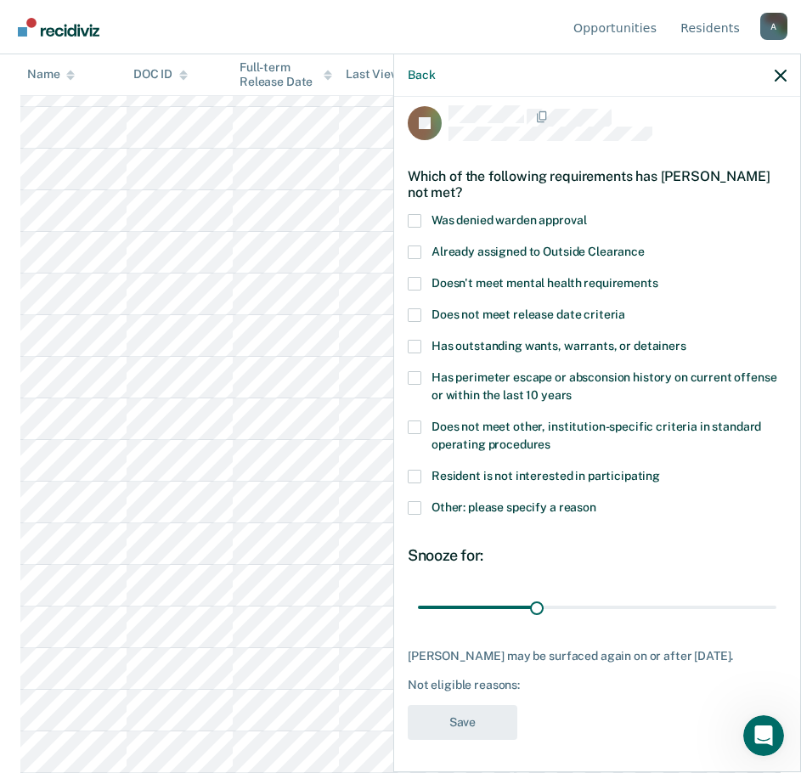
click at [422, 506] on label "Other: please specify a reason" at bounding box center [597, 510] width 379 height 18
click at [597, 501] on input "Other: please specify a reason" at bounding box center [597, 501] width 0 height 0
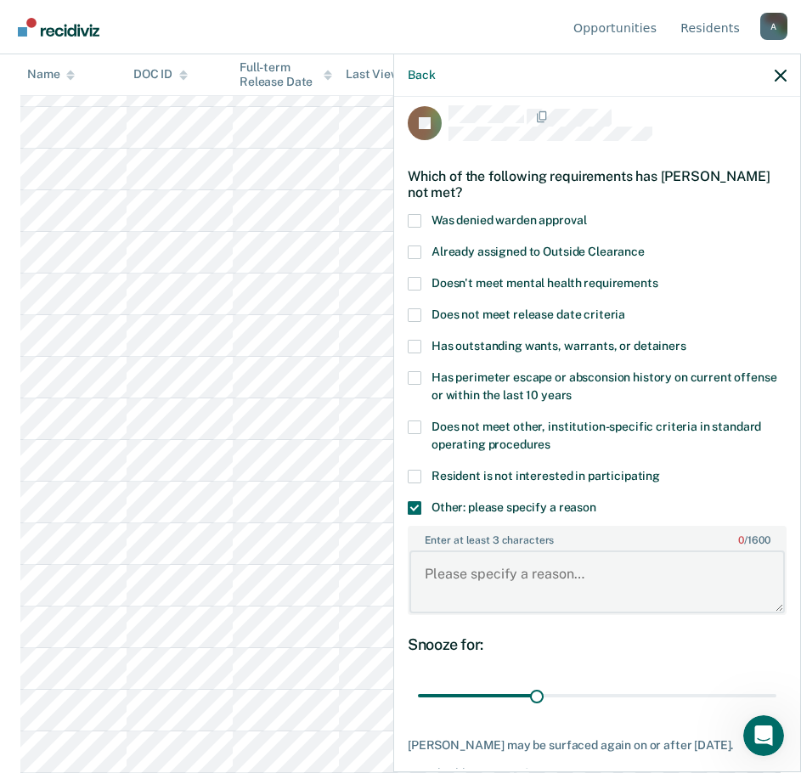
click at [470, 574] on textarea "Enter at least 3 characters 0 / 1600" at bounding box center [598, 582] width 376 height 63
paste textarea "PPD: [DATE]"
type textarea "PPD: [DATE]"
click at [416, 308] on span at bounding box center [415, 315] width 14 height 14
click at [625, 308] on input "Does not meet release date criteria" at bounding box center [625, 308] width 0 height 0
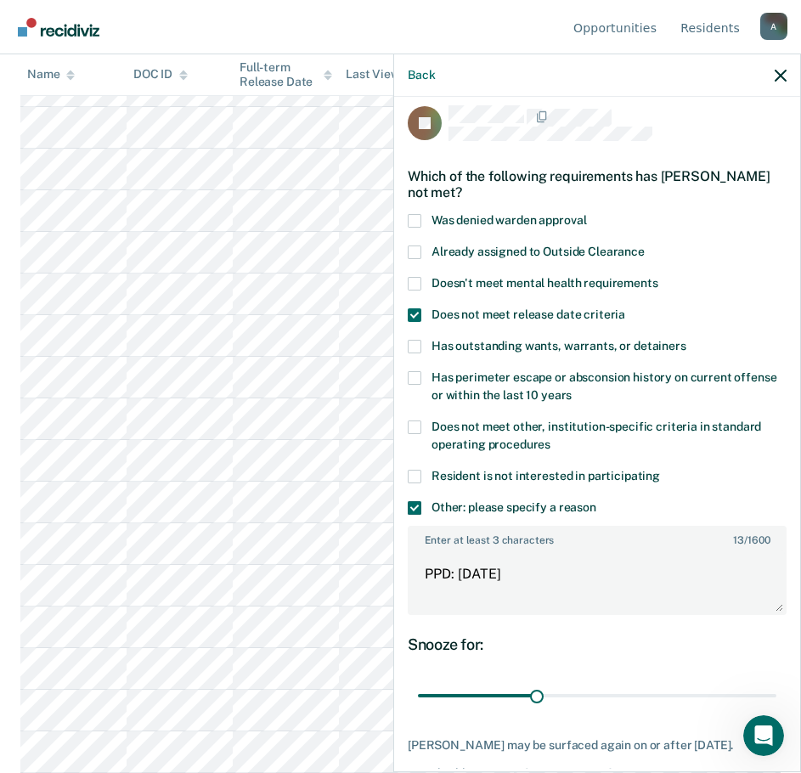
scroll to position [101, 0]
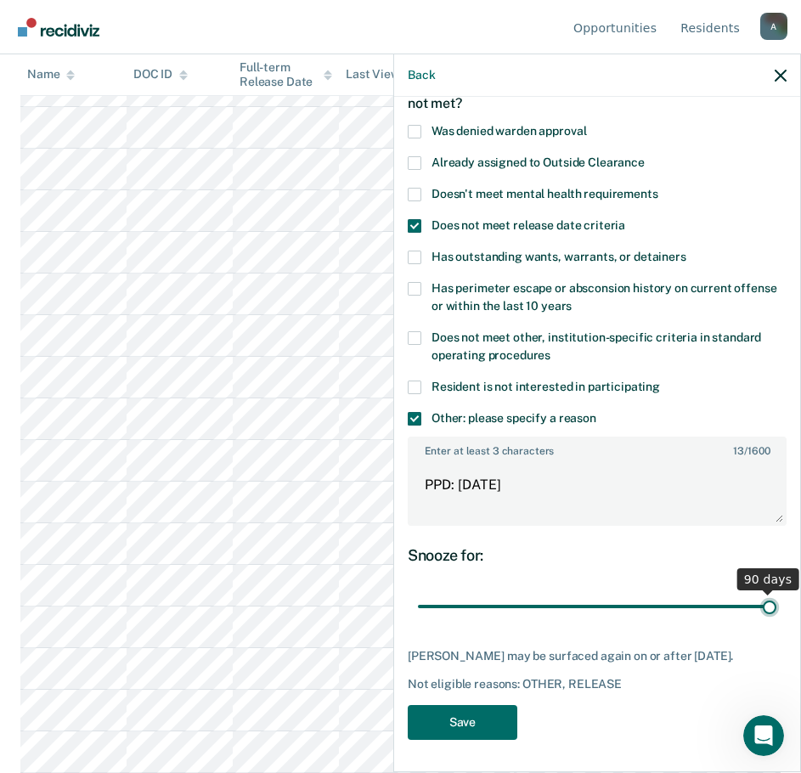
drag, startPoint x: 535, startPoint y: 604, endPoint x: 824, endPoint y: 590, distance: 289.3
type input "90"
click at [777, 592] on input "range" at bounding box center [597, 607] width 359 height 30
click at [472, 735] on button "Save" at bounding box center [463, 722] width 110 height 35
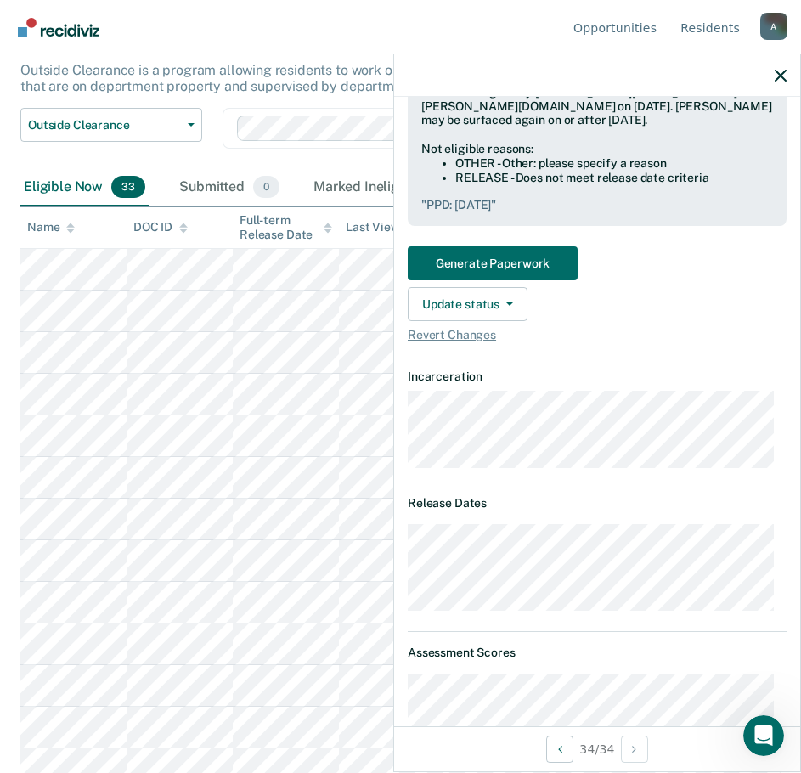
scroll to position [19, 0]
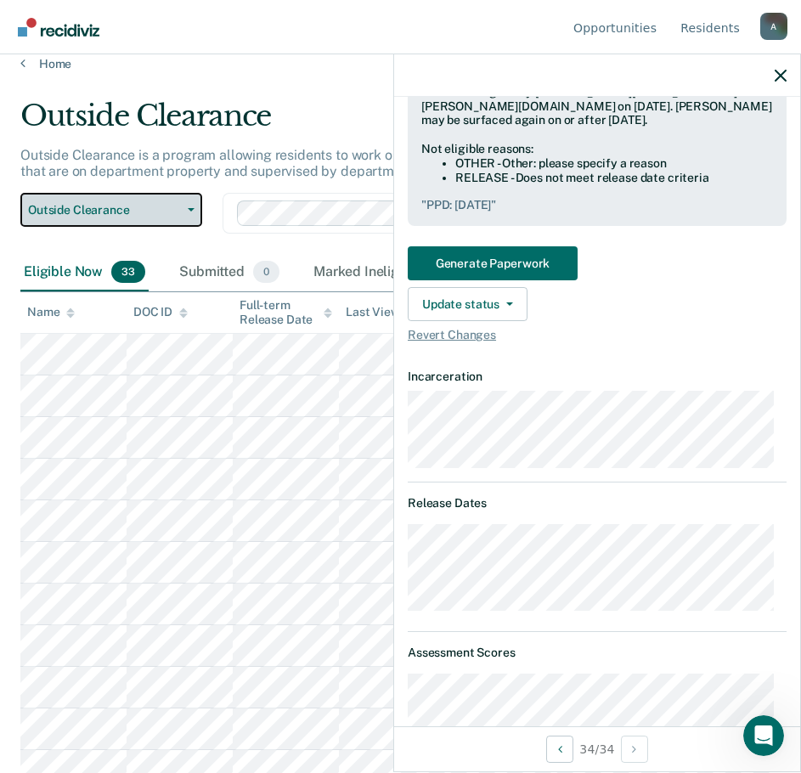
click at [71, 212] on span "Outside Clearance" at bounding box center [104, 210] width 153 height 14
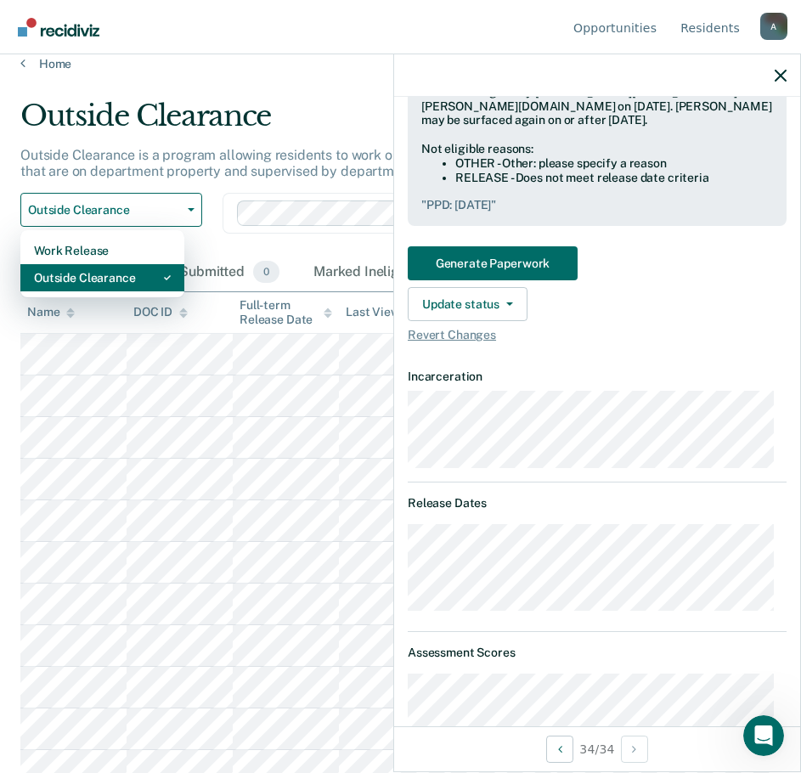
click at [124, 275] on div "Outside Clearance" at bounding box center [102, 277] width 137 height 27
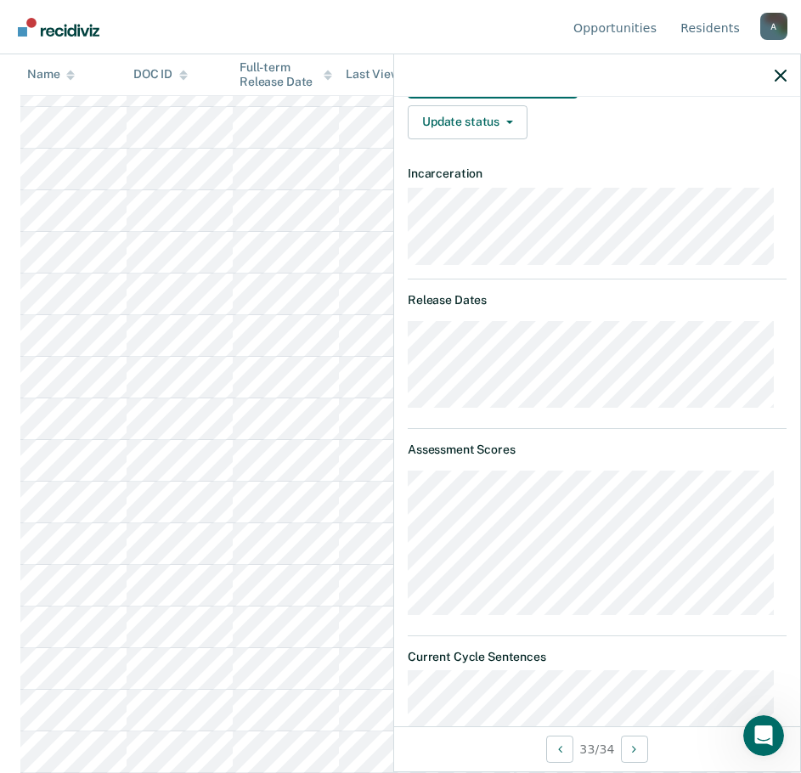
scroll to position [259, 0]
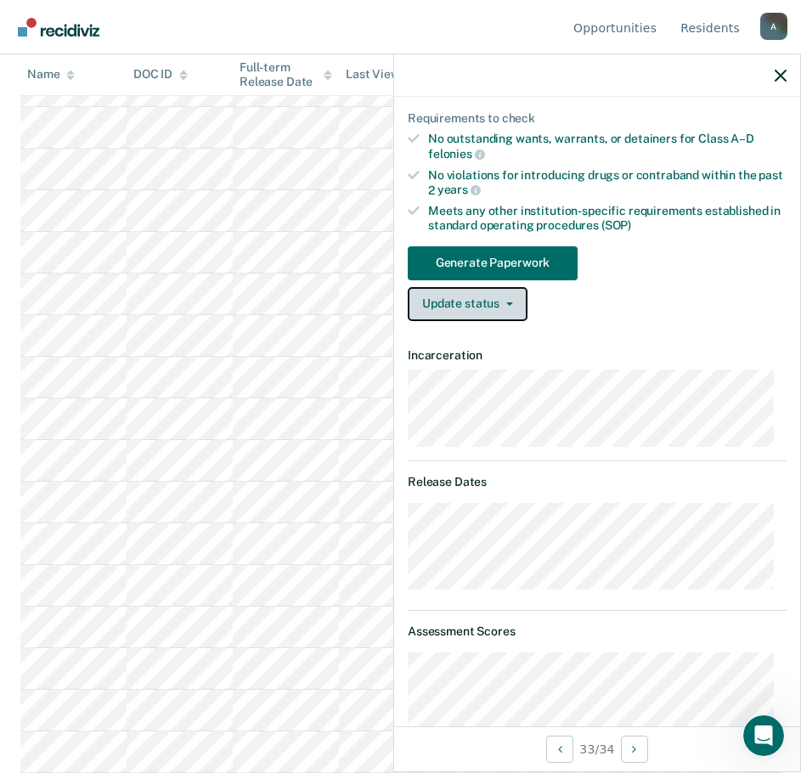
click at [492, 311] on button "Update status" at bounding box center [468, 304] width 120 height 34
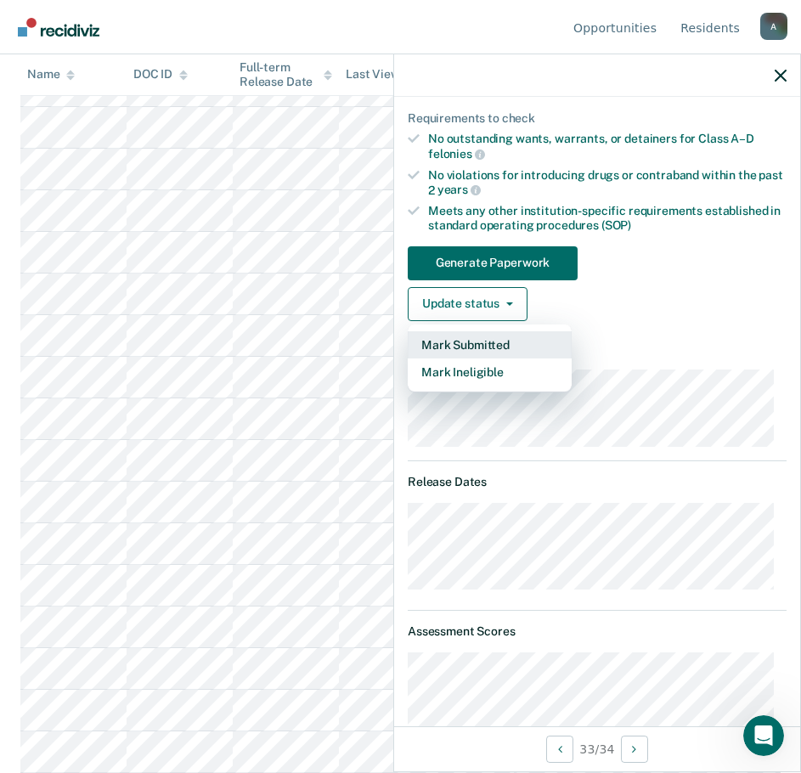
scroll to position [0, 0]
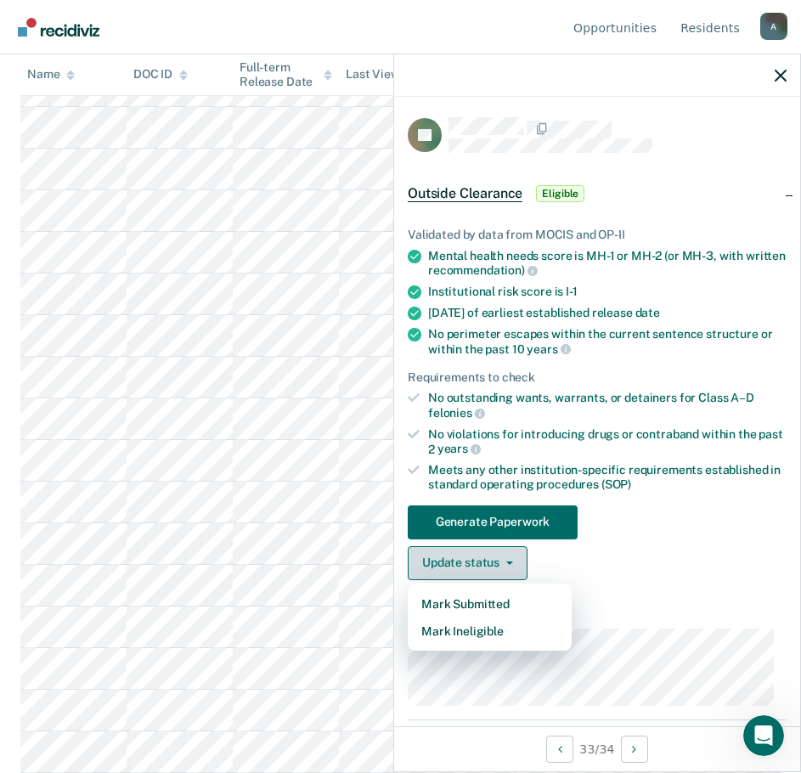
click at [490, 568] on button "Update status" at bounding box center [468, 563] width 120 height 34
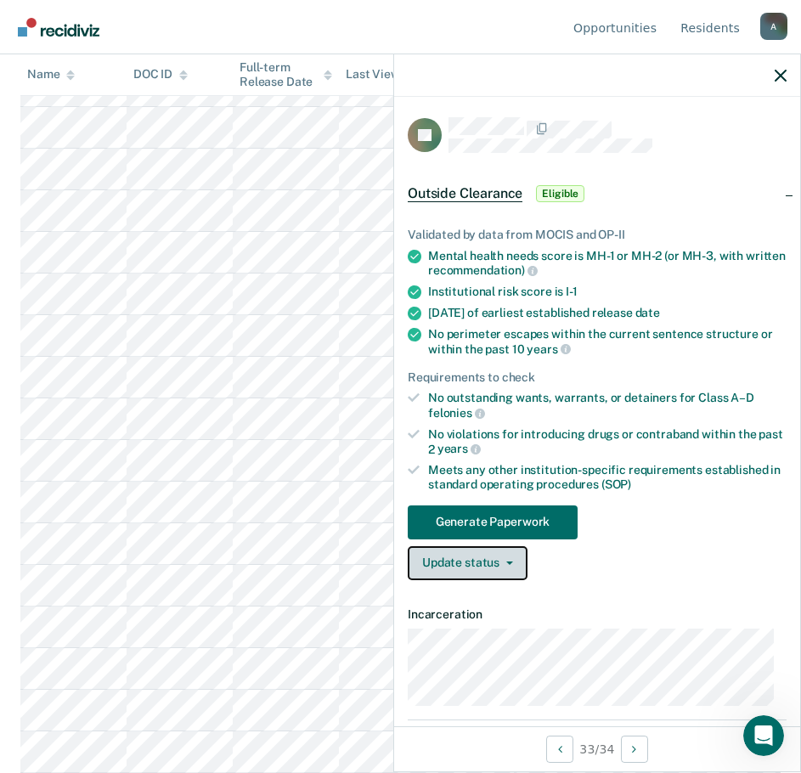
click at [477, 555] on button "Update status" at bounding box center [468, 563] width 120 height 34
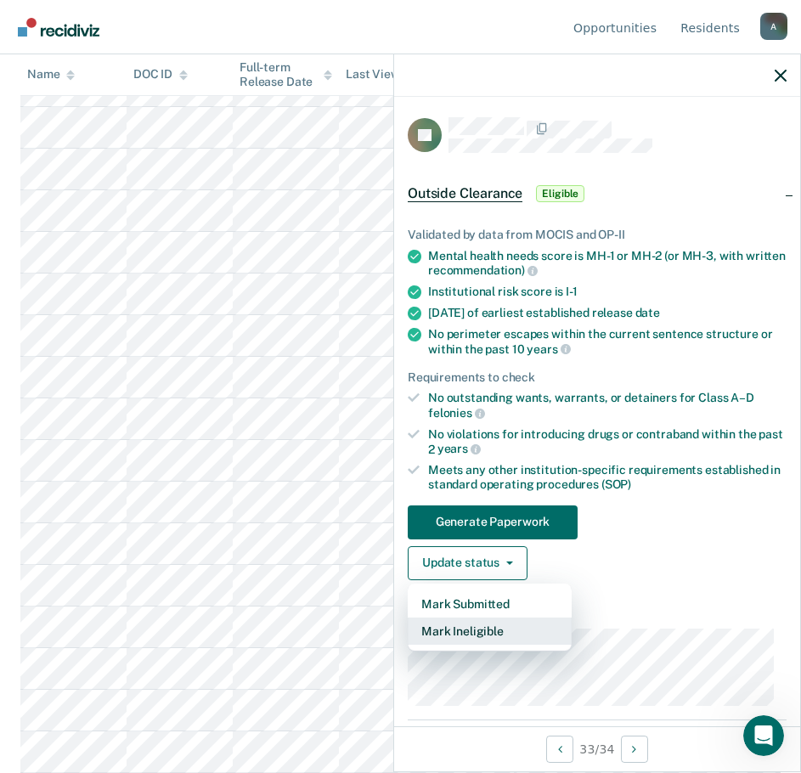
click at [458, 634] on button "Mark Ineligible" at bounding box center [490, 631] width 164 height 27
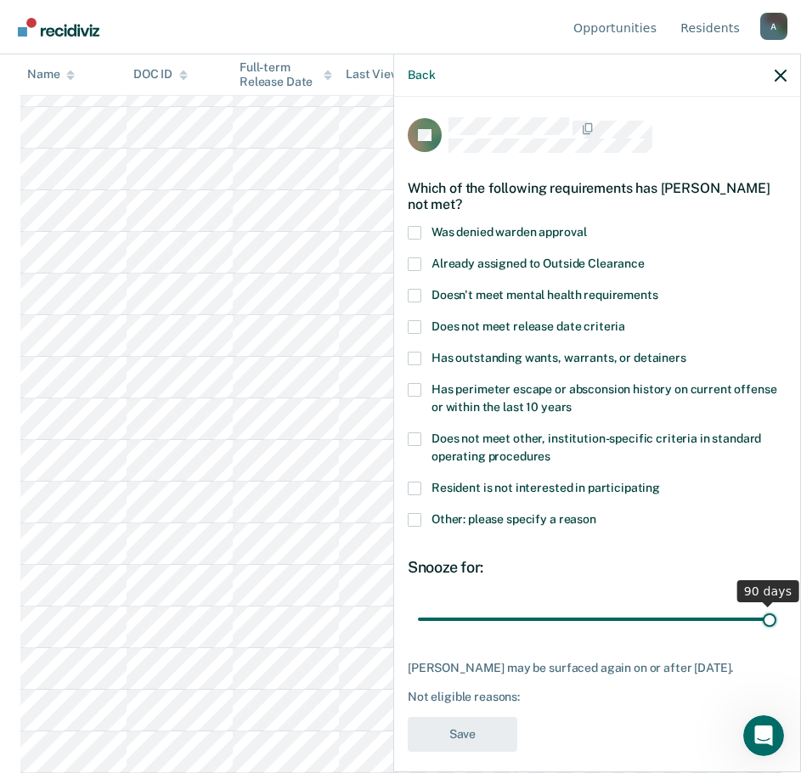
drag, startPoint x: 535, startPoint y: 617, endPoint x: 861, endPoint y: 618, distance: 325.5
type input "90"
click at [777, 618] on input "range" at bounding box center [597, 619] width 359 height 30
click at [412, 517] on span at bounding box center [415, 520] width 14 height 14
click at [597, 513] on input "Other: please specify a reason" at bounding box center [597, 513] width 0 height 0
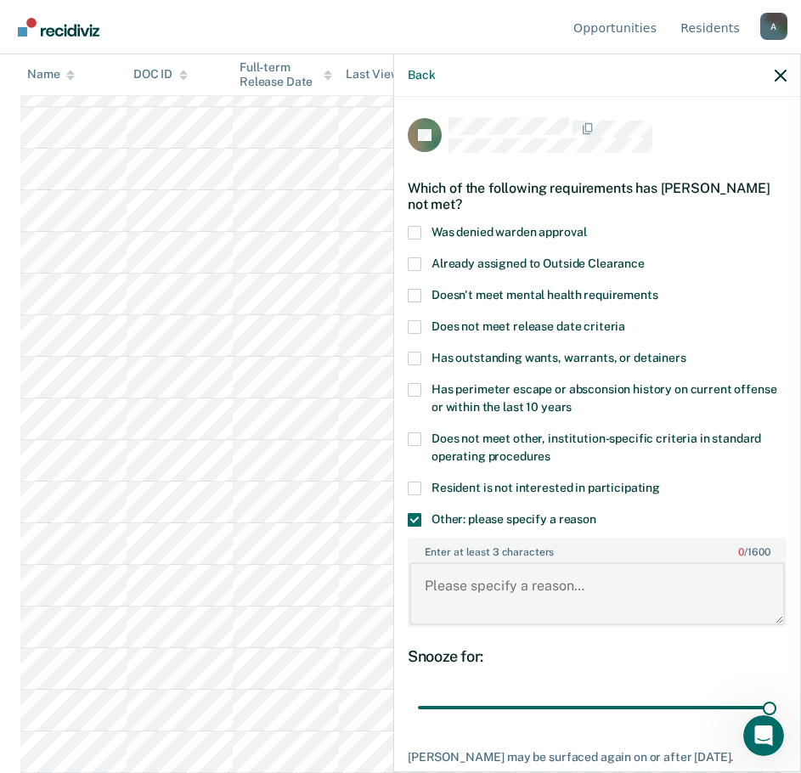
click at [537, 593] on textarea "Enter at least 3 characters 0 / 1600" at bounding box center [598, 594] width 376 height 63
paste textarea "PPD: [DATE]"
click at [614, 594] on textarea "Refusal to do ORAS/Caseplan, Serious convictions" at bounding box center [598, 594] width 376 height 63
click at [745, 576] on textarea "Refusal to do ORAS/Caseplan, Serious convictions" at bounding box center [598, 594] width 376 height 63
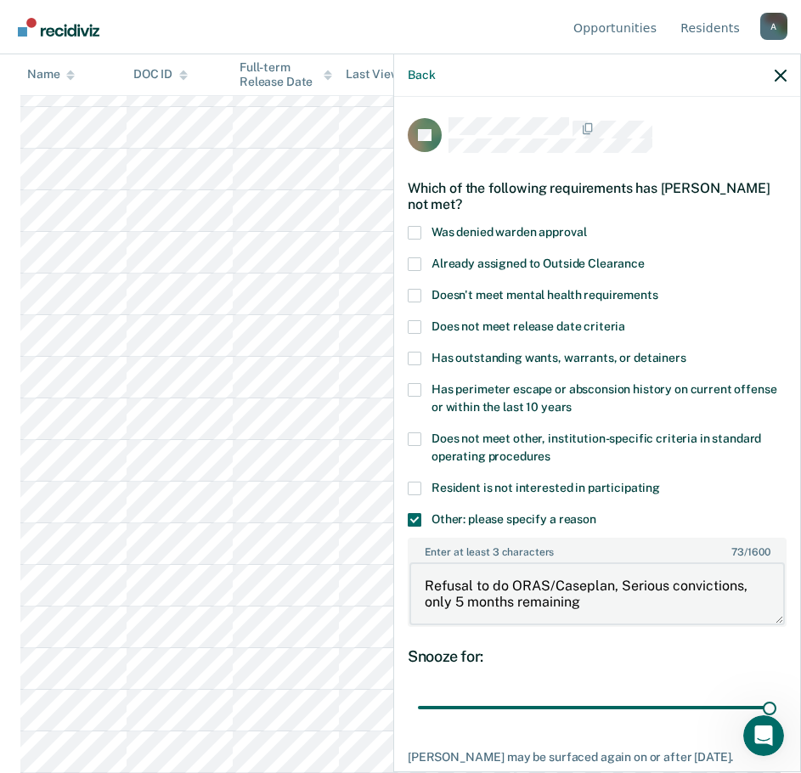
type textarea "Refusal to do ORAS/Caseplan, Serious convictions, only 5 months remaining"
click at [602, 668] on div "Snooze for: 90 days" at bounding box center [597, 686] width 379 height 76
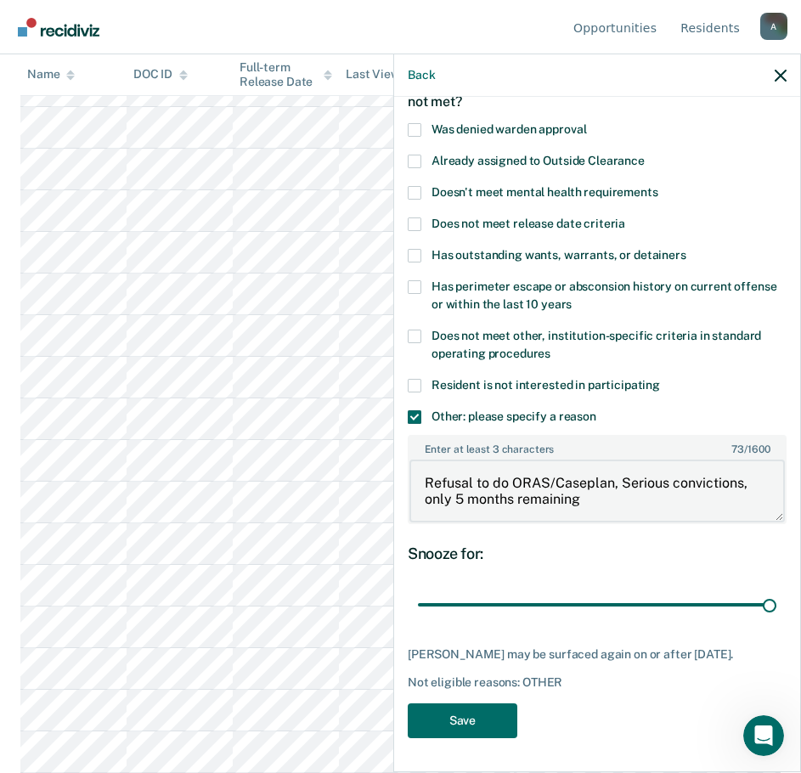
drag, startPoint x: 490, startPoint y: 481, endPoint x: 406, endPoint y: 458, distance: 87.2
click at [406, 458] on div "FP Which of the following requirements has [PERSON_NAME] not met? Was denied wa…" at bounding box center [597, 433] width 406 height 672
click at [474, 710] on button "Save" at bounding box center [463, 721] width 110 height 35
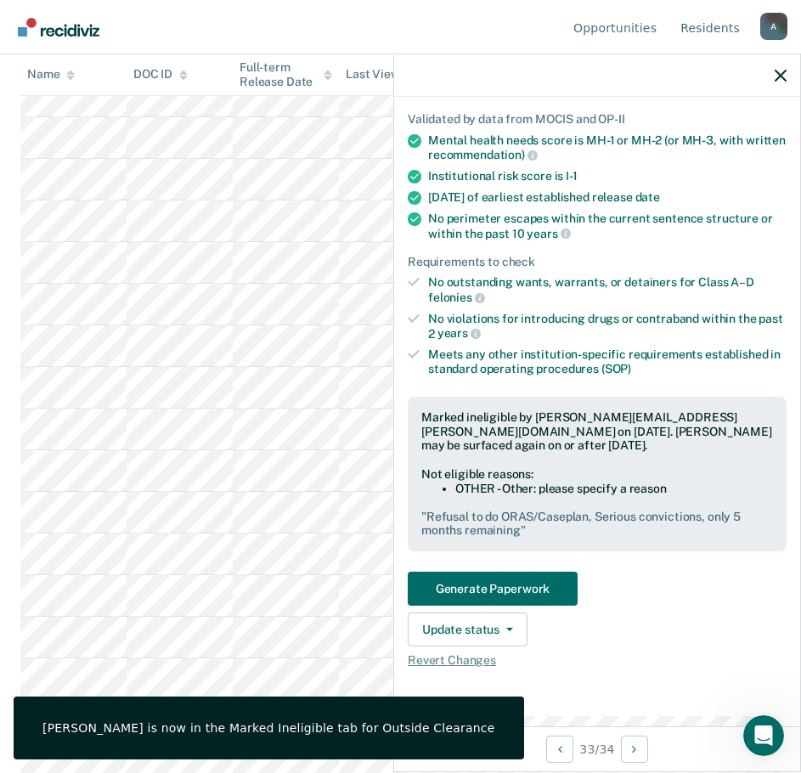
scroll to position [0, 0]
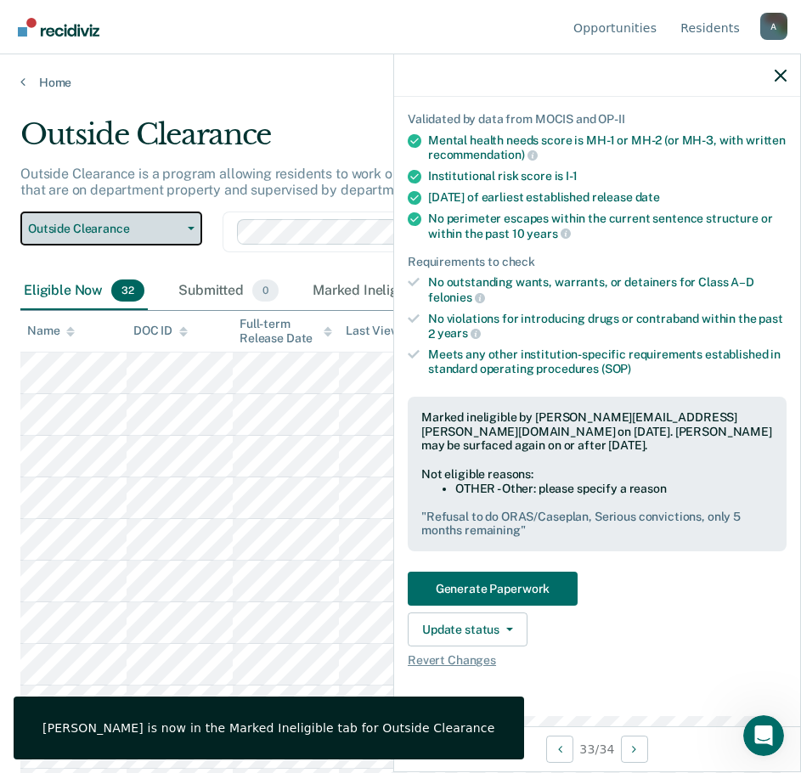
click at [84, 233] on span "Outside Clearance" at bounding box center [104, 229] width 153 height 14
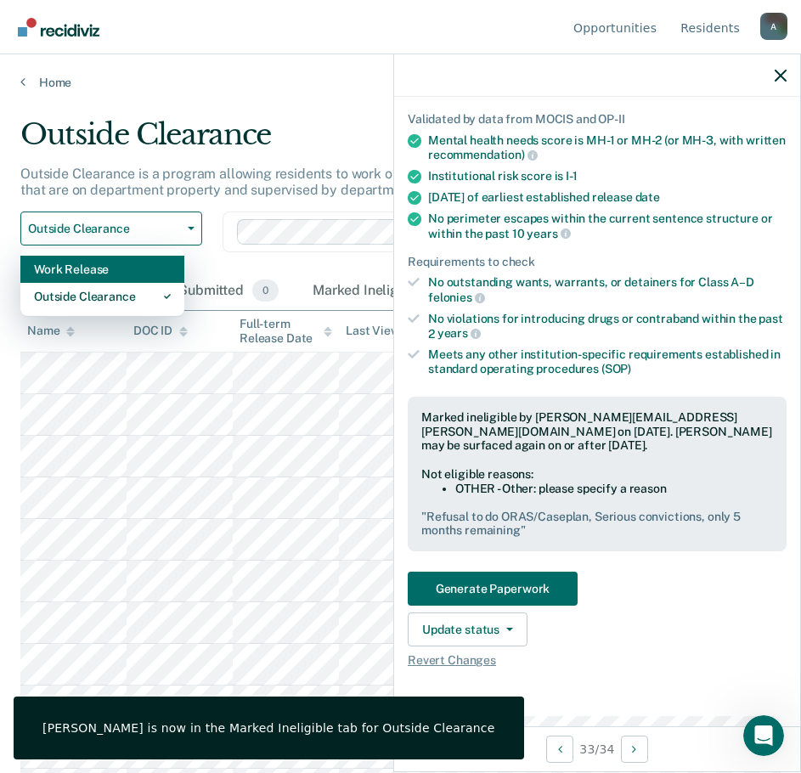
click at [88, 268] on div "Work Release" at bounding box center [102, 269] width 137 height 27
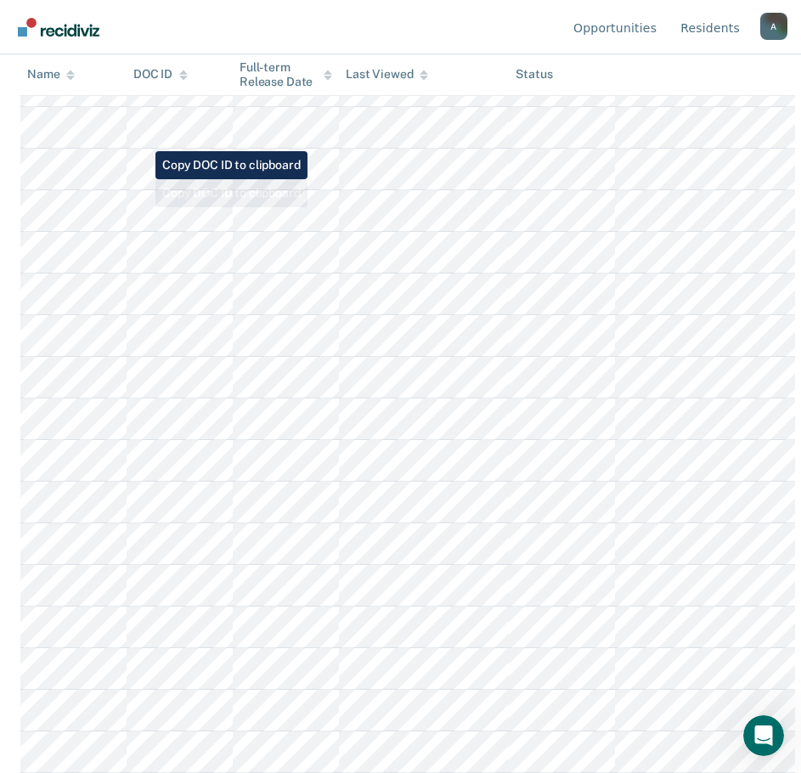
scroll to position [116, 0]
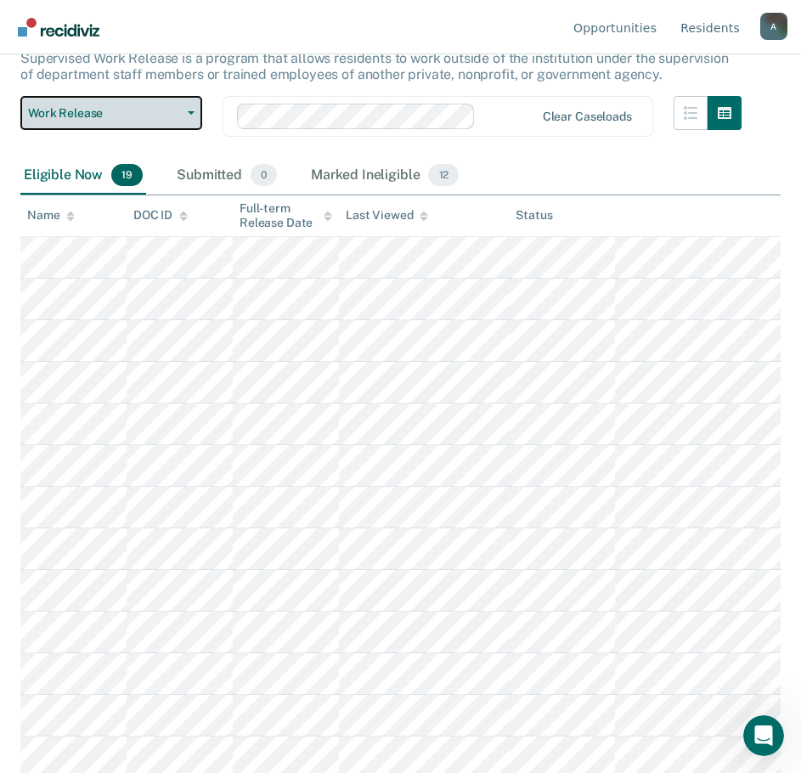
click at [99, 114] on span "Work Release" at bounding box center [104, 113] width 153 height 14
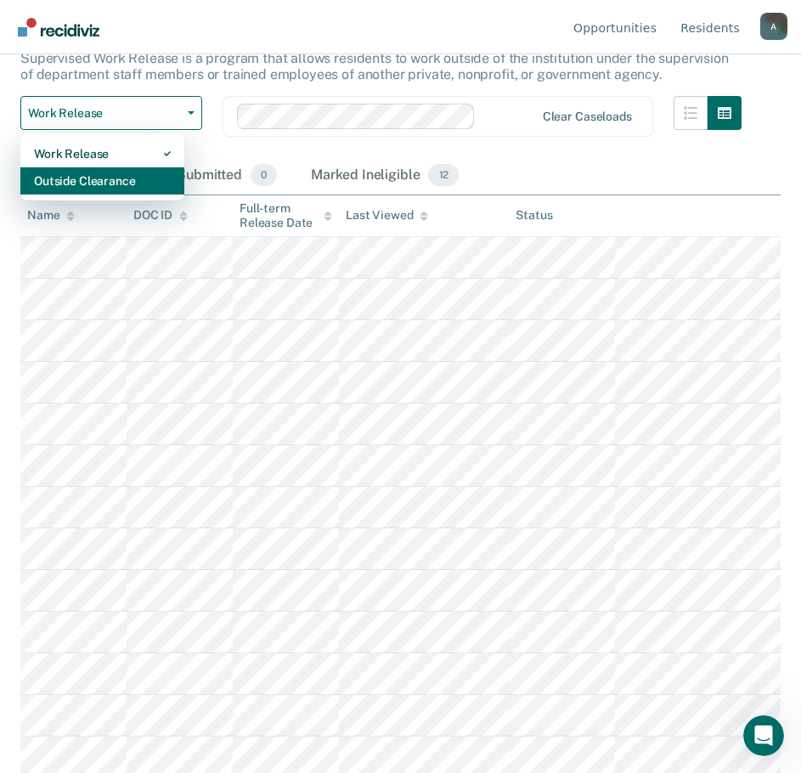
click at [105, 179] on div "Outside Clearance" at bounding box center [102, 180] width 137 height 27
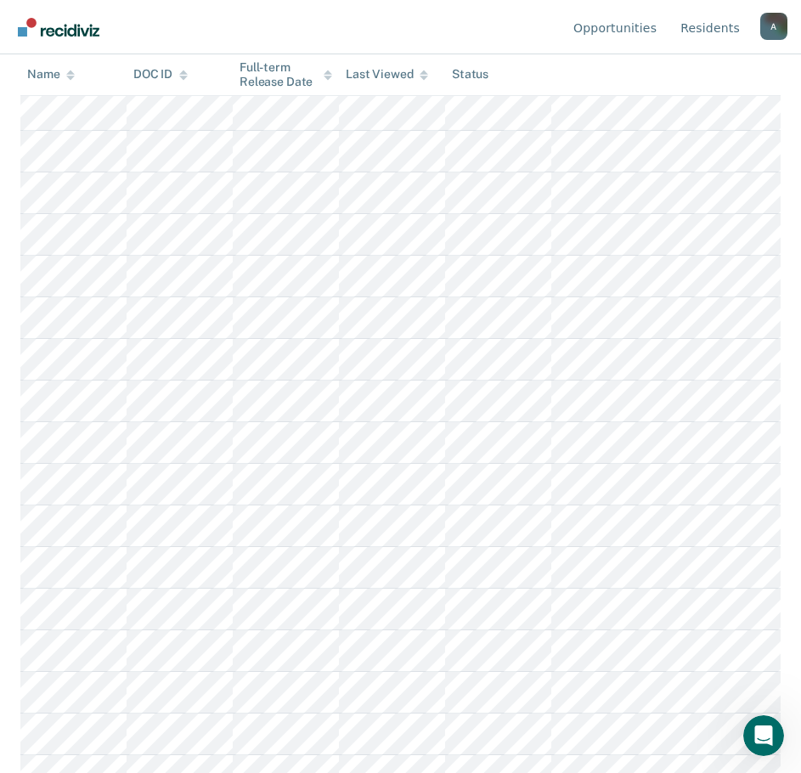
scroll to position [912, 0]
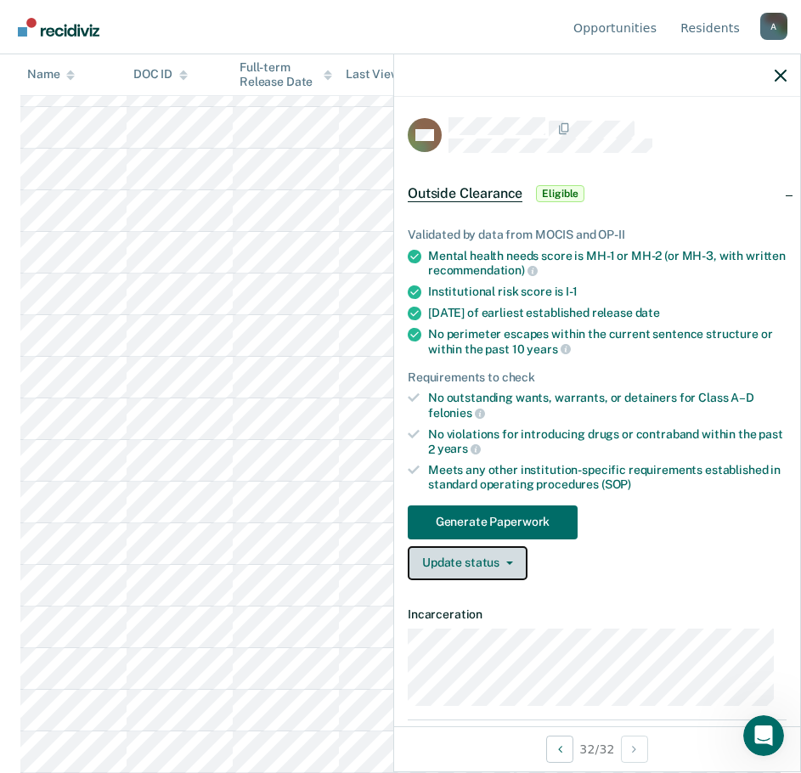
click at [444, 570] on button "Update status" at bounding box center [468, 563] width 120 height 34
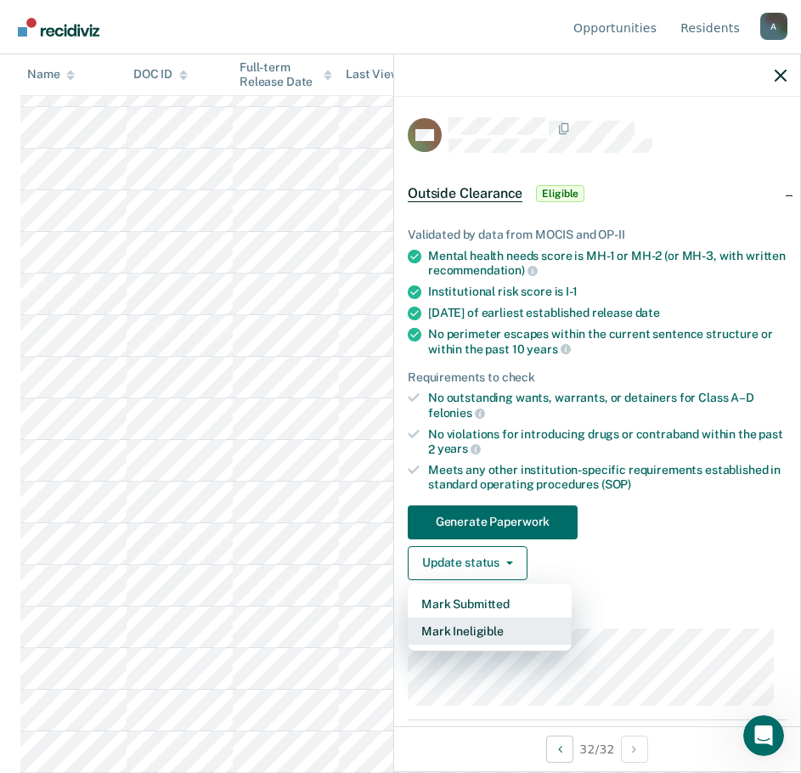
click at [477, 622] on button "Mark Ineligible" at bounding box center [490, 631] width 164 height 27
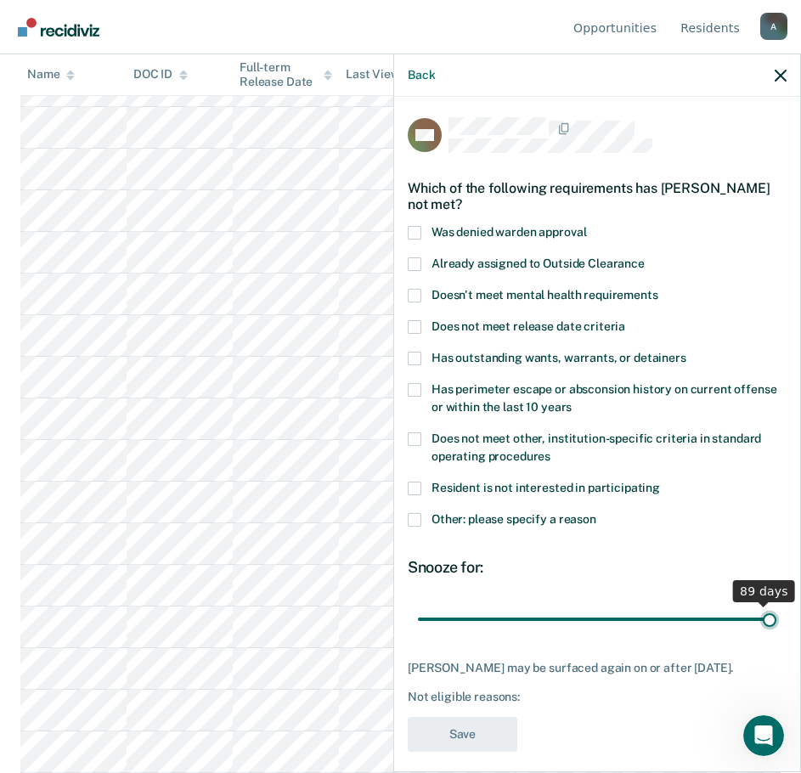
drag, startPoint x: 535, startPoint y: 615, endPoint x: 771, endPoint y: 608, distance: 236.3
type input "90"
click at [771, 608] on input "range" at bounding box center [597, 619] width 359 height 30
click at [411, 520] on span at bounding box center [415, 520] width 14 height 14
click at [597, 513] on input "Other: please specify a reason" at bounding box center [597, 513] width 0 height 0
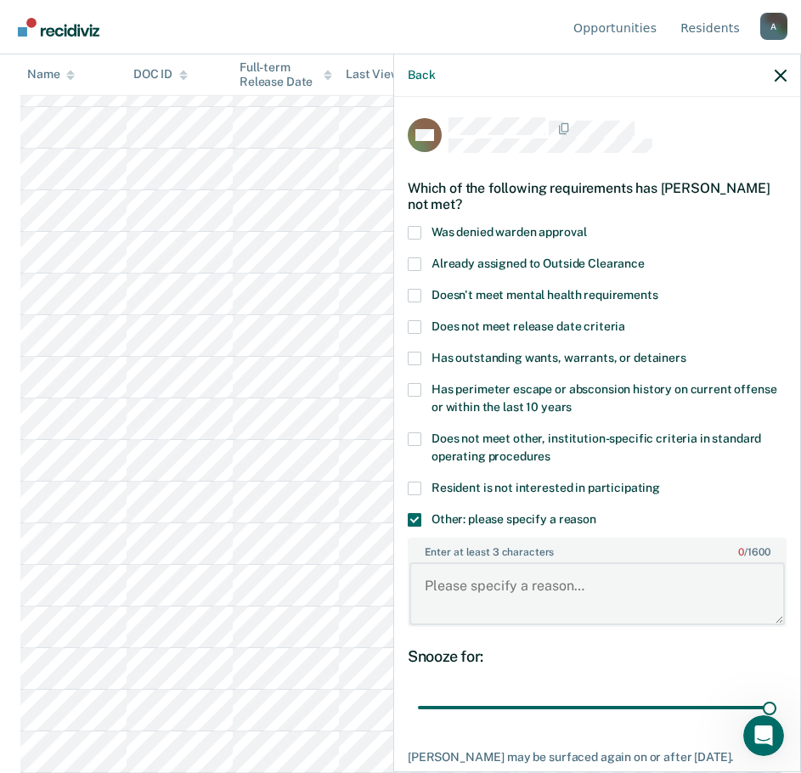
click at [462, 574] on textarea "Enter at least 3 characters 0 / 1600" at bounding box center [598, 594] width 376 height 63
type textarea "P"
click at [489, 583] on textarea "December Parole Hearing" at bounding box center [598, 594] width 376 height 63
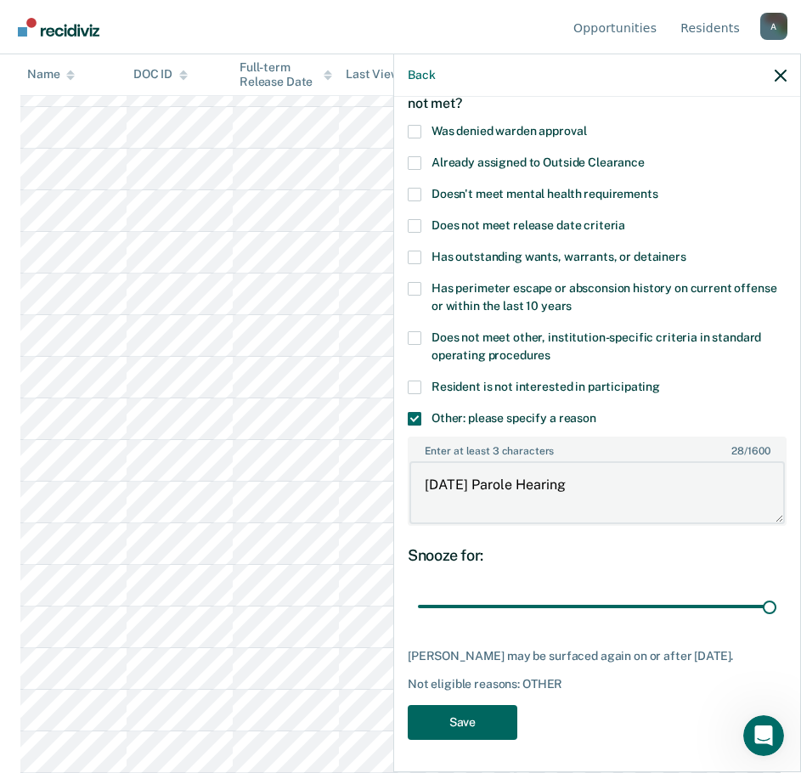
type textarea "[DATE] Parole Hearing"
click at [461, 726] on button "Save" at bounding box center [463, 722] width 110 height 35
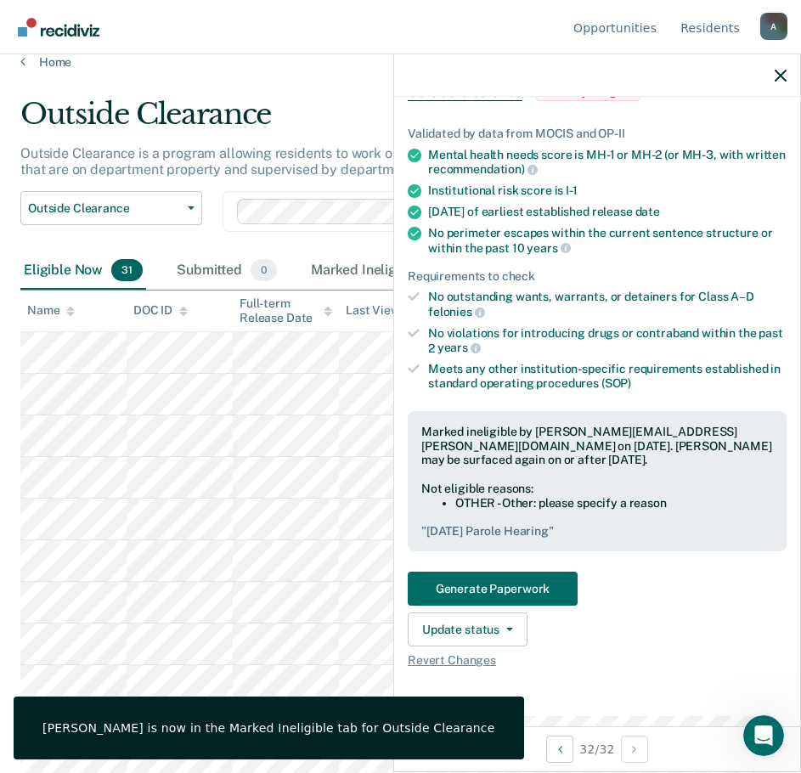
scroll to position [0, 0]
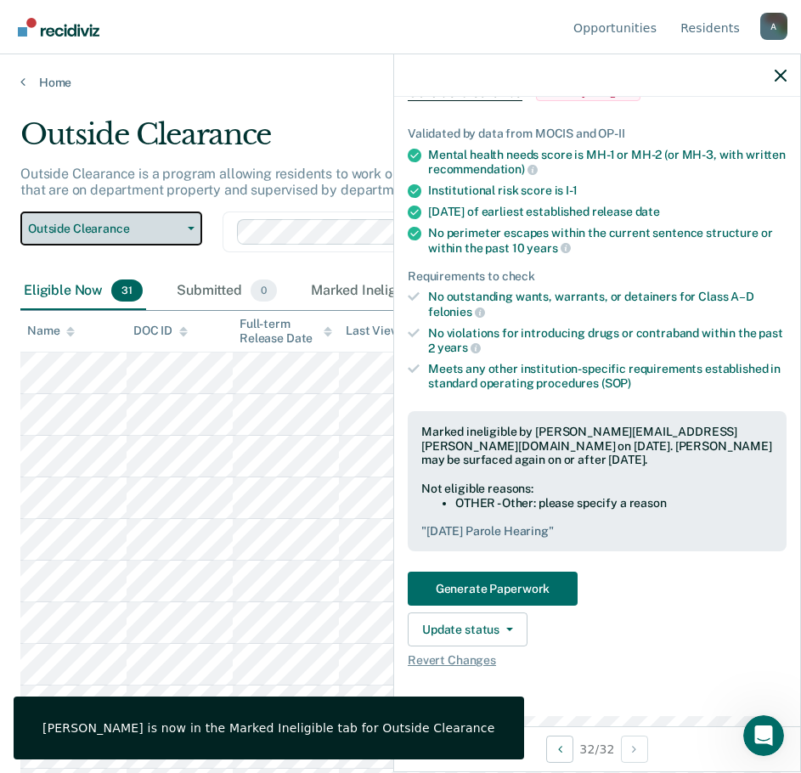
click at [125, 230] on span "Outside Clearance" at bounding box center [104, 229] width 153 height 14
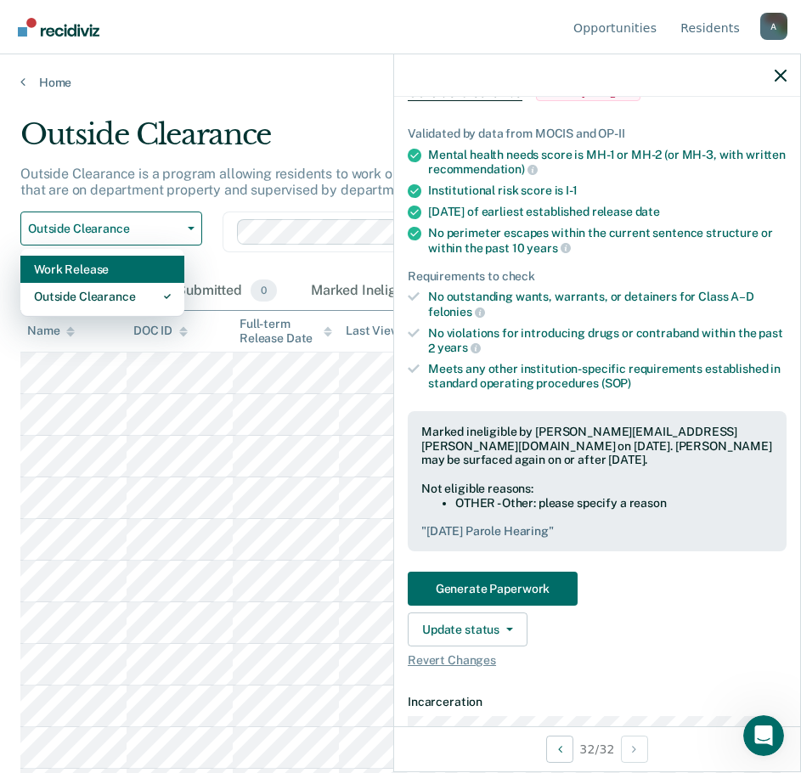
click at [119, 274] on div "Work Release" at bounding box center [102, 269] width 137 height 27
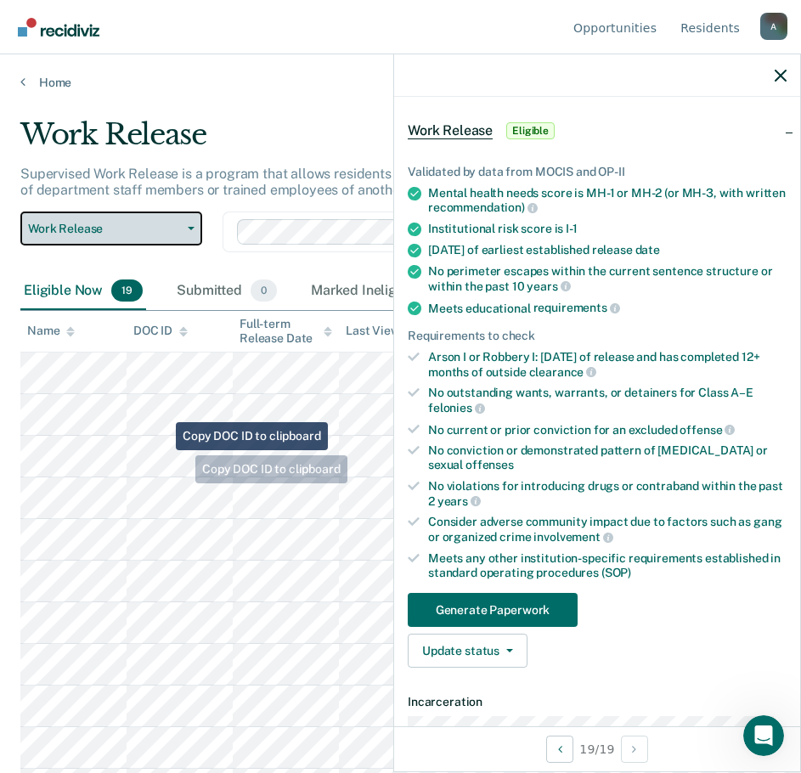
scroll to position [371, 0]
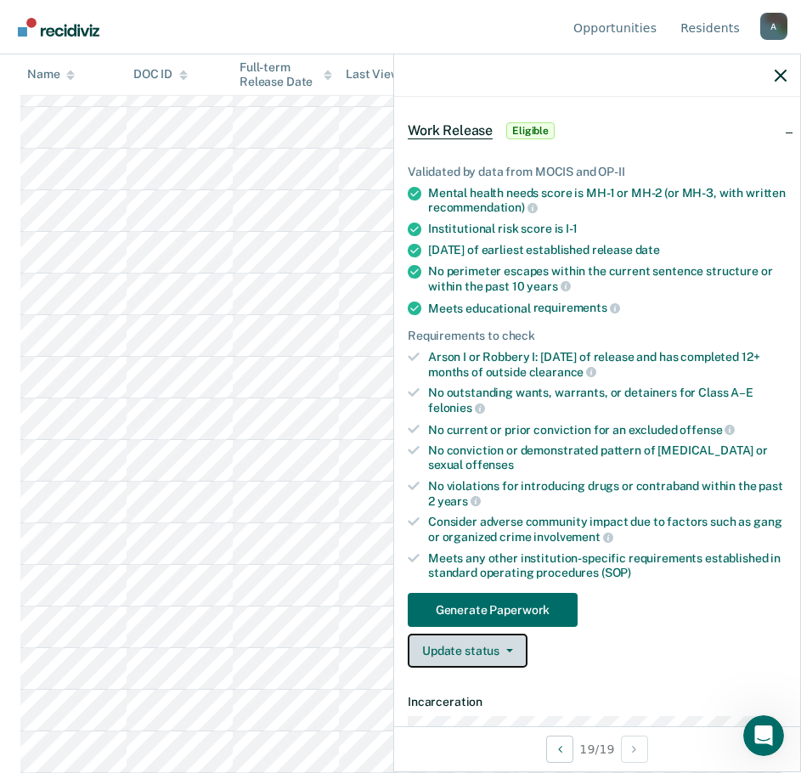
click at [496, 659] on button "Update status" at bounding box center [468, 651] width 120 height 34
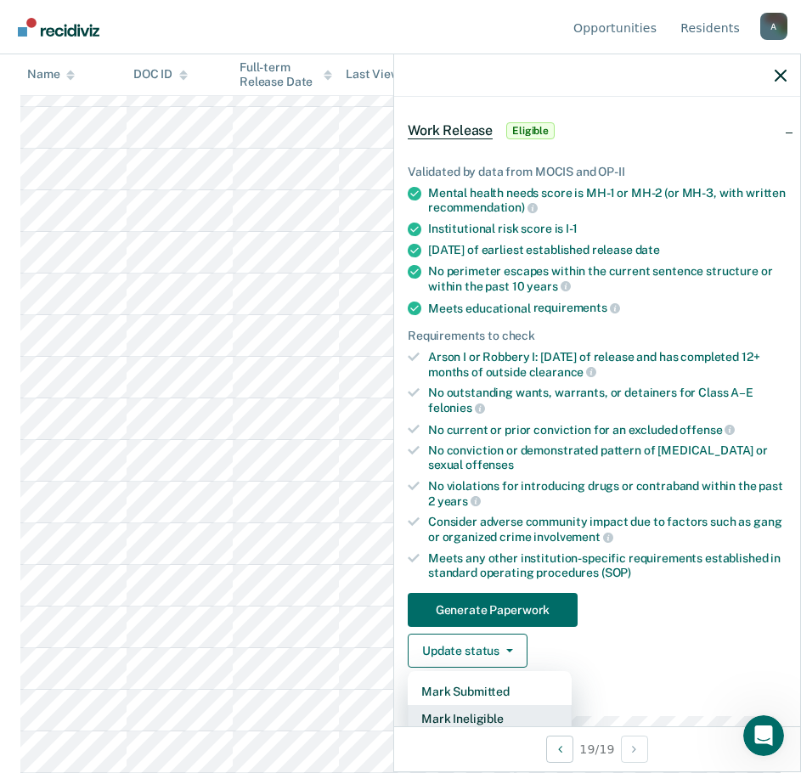
scroll to position [67, 0]
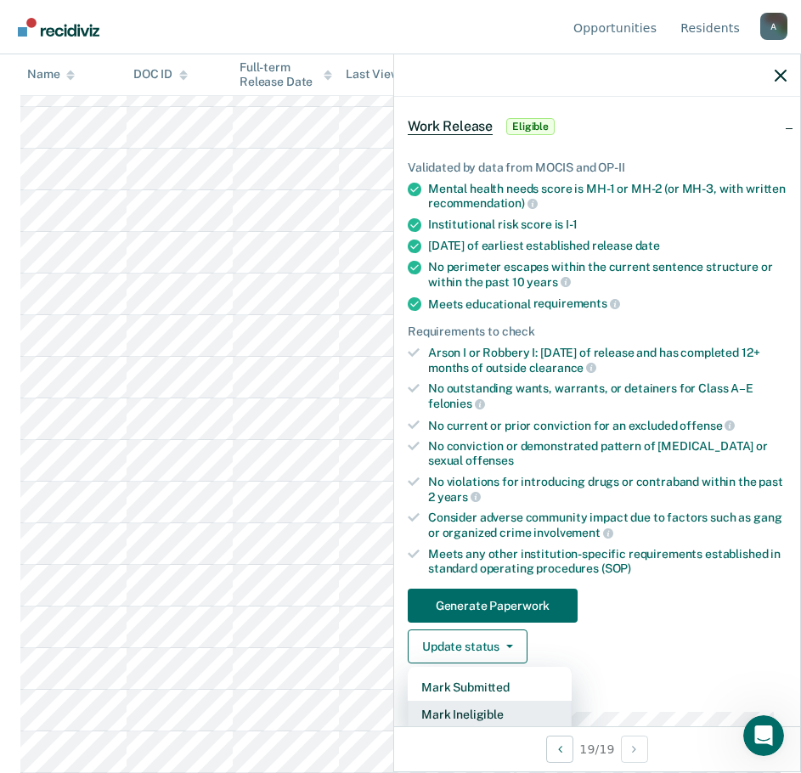
click at [484, 709] on button "Mark Ineligible" at bounding box center [490, 714] width 164 height 27
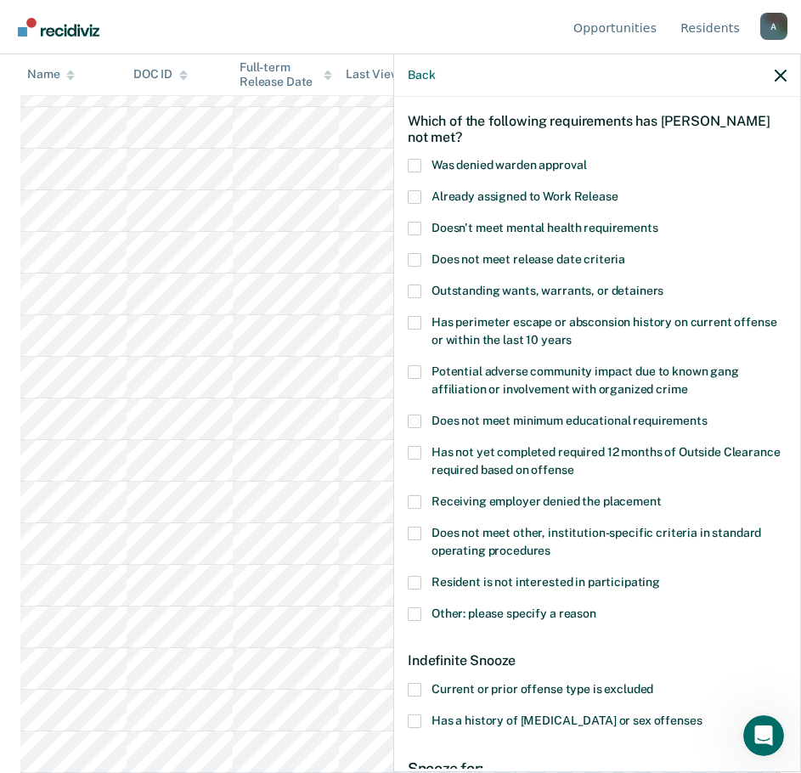
click at [417, 603] on div "Resident is not interested in participating" at bounding box center [597, 591] width 379 height 31
click at [417, 611] on span at bounding box center [415, 615] width 14 height 14
click at [597, 608] on input "Other: please specify a reason" at bounding box center [597, 608] width 0 height 0
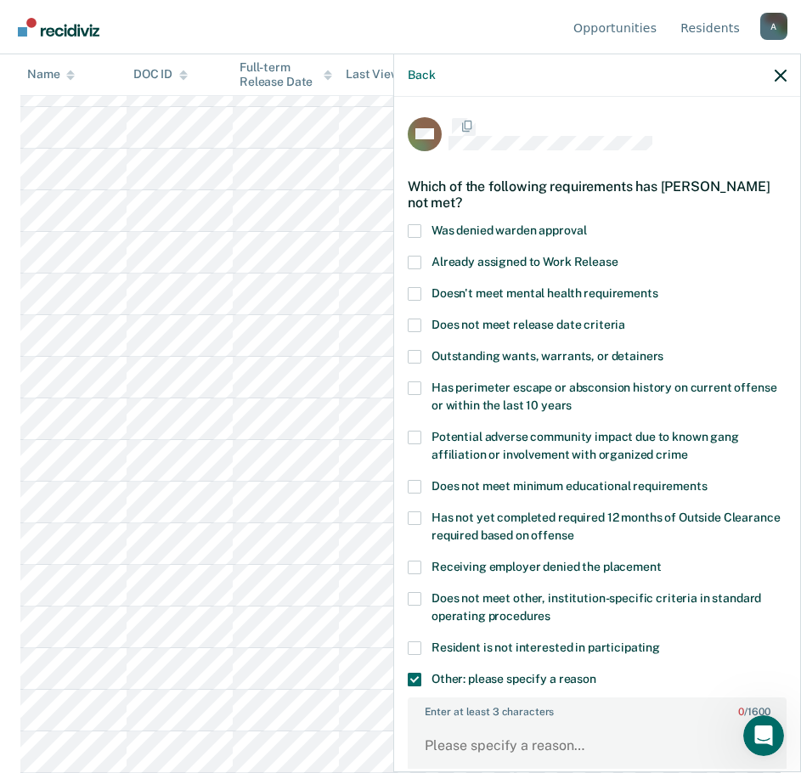
scroll to position [67, 0]
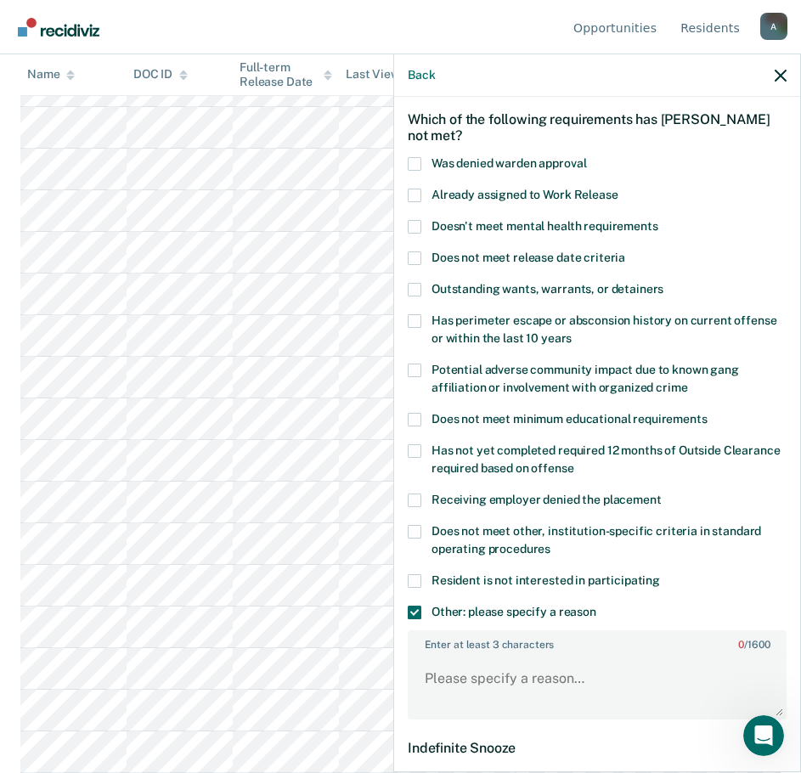
click at [480, 648] on label "Enter at least 3 characters 0 / 1600" at bounding box center [598, 641] width 376 height 19
click at [480, 655] on textarea "Enter at least 3 characters 0 / 1600" at bounding box center [598, 686] width 376 height 63
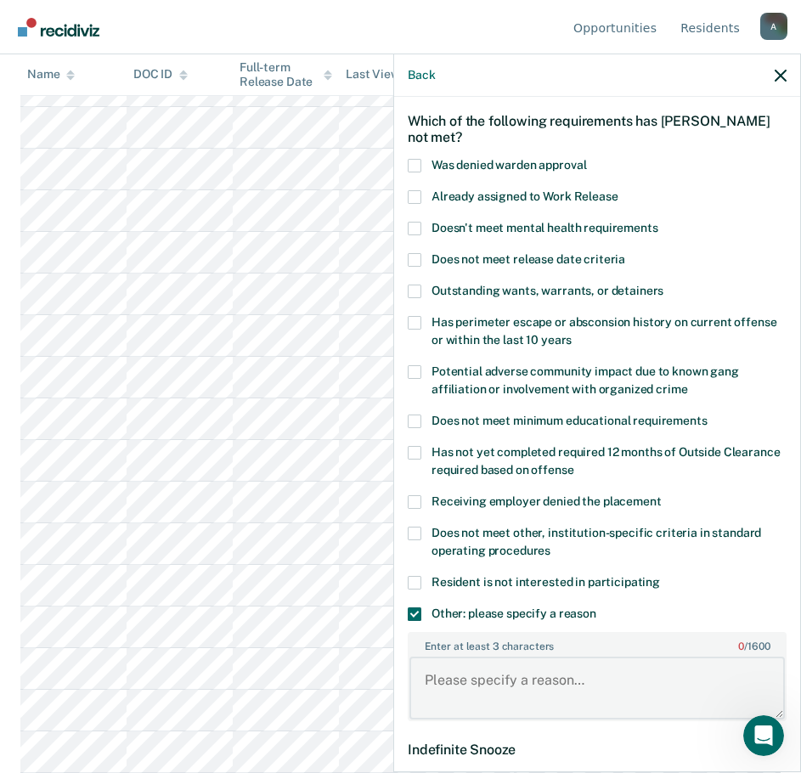
click at [484, 672] on textarea "Enter at least 3 characters 0 / 1600" at bounding box center [598, 688] width 376 height 63
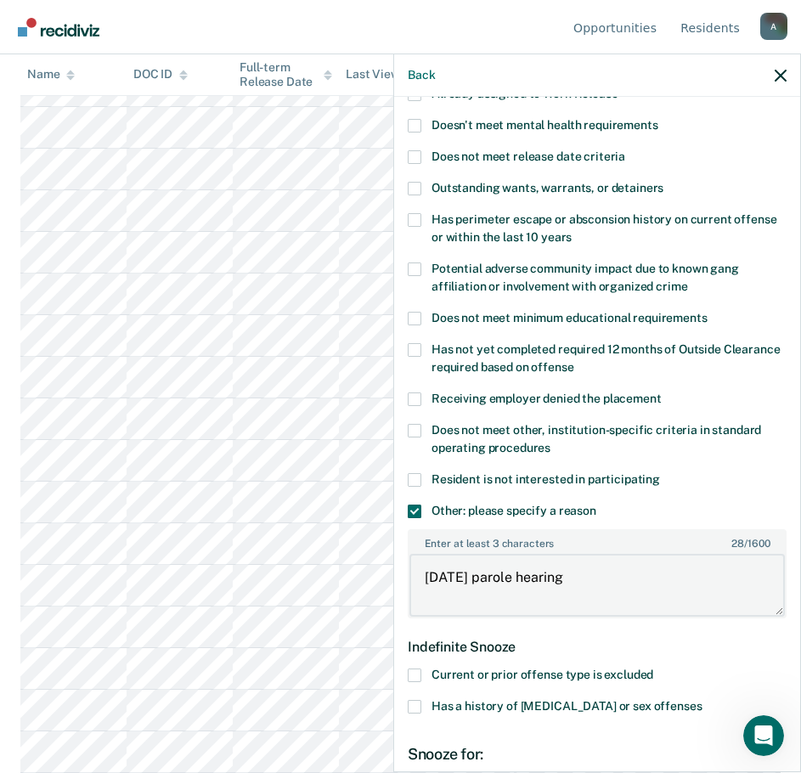
scroll to position [383, 0]
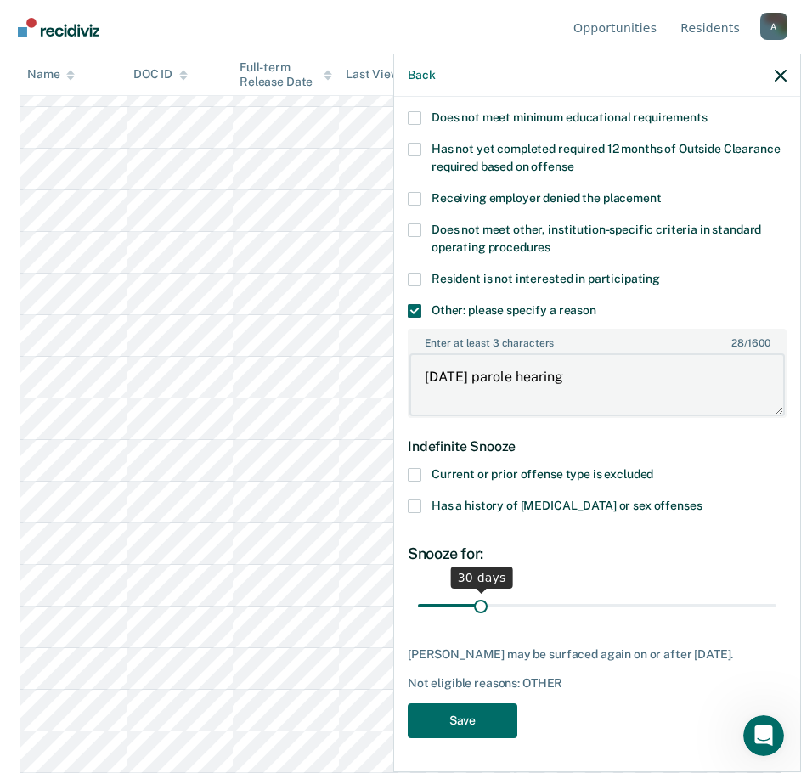
type textarea "December 2025 parole hearing"
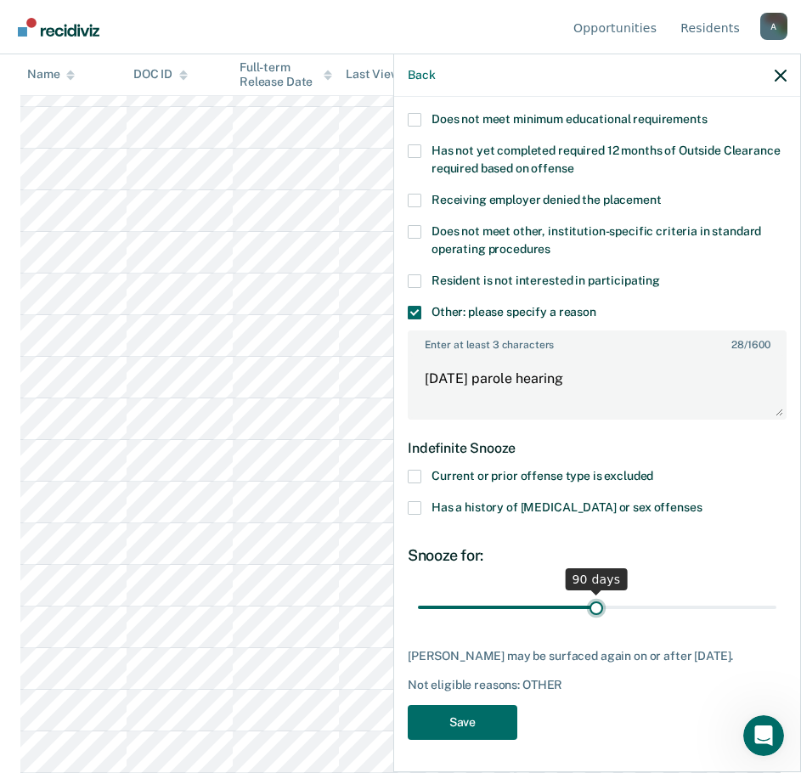
drag, startPoint x: 482, startPoint y: 591, endPoint x: 590, endPoint y: 603, distance: 108.7
type input "90"
click at [590, 603] on input "range" at bounding box center [597, 607] width 359 height 30
click at [443, 719] on button "Save" at bounding box center [463, 722] width 110 height 35
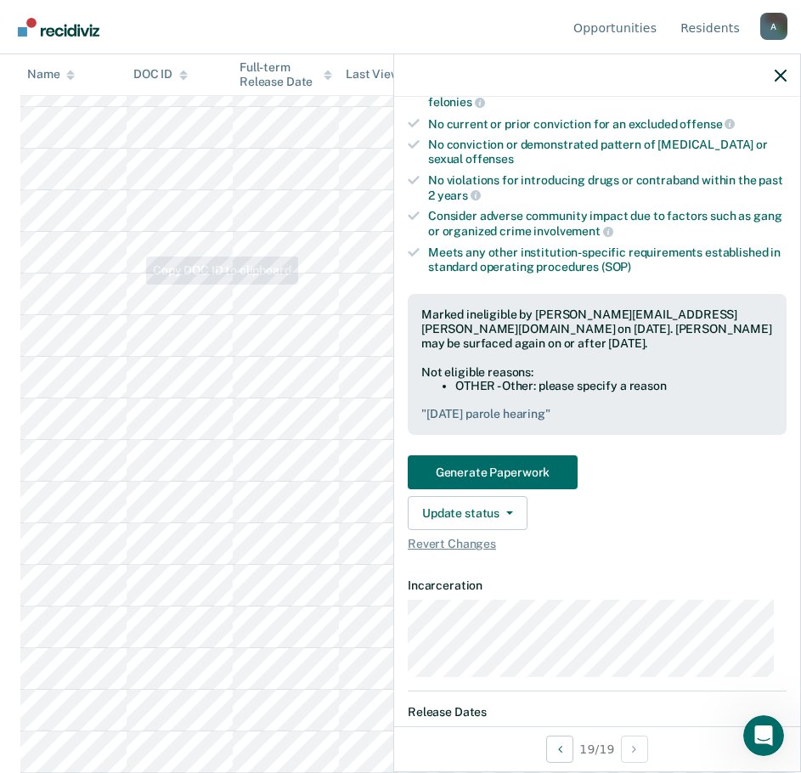
scroll to position [74, 0]
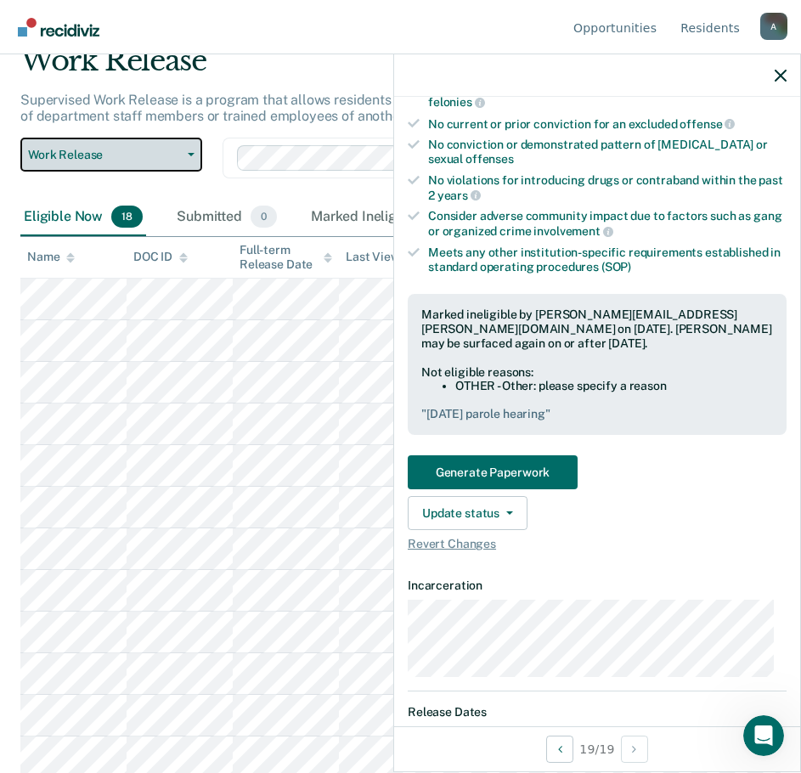
click at [81, 148] on span "Work Release" at bounding box center [104, 155] width 153 height 14
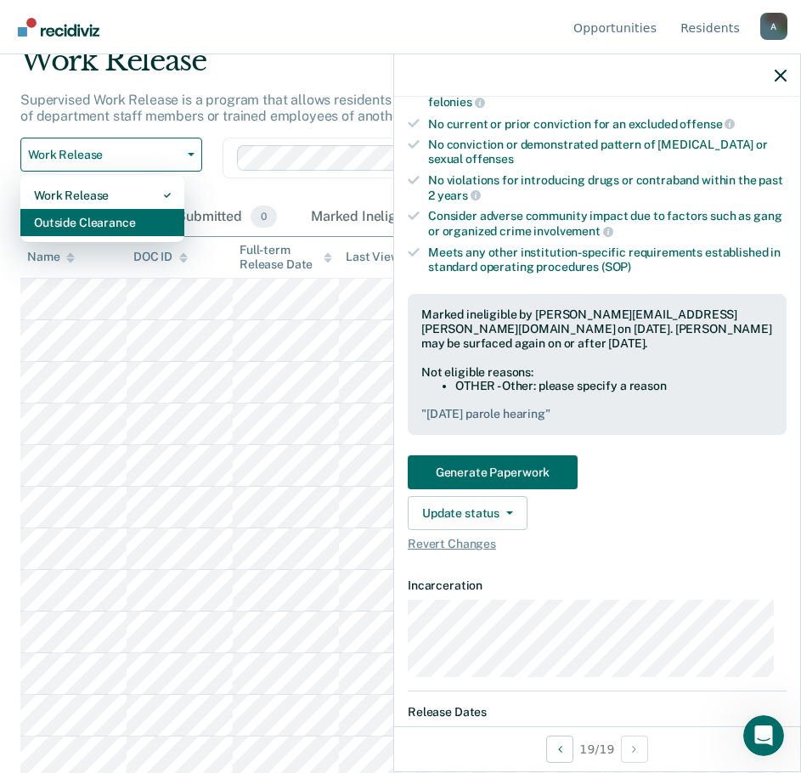
click at [82, 232] on div "Outside Clearance" at bounding box center [102, 222] width 137 height 27
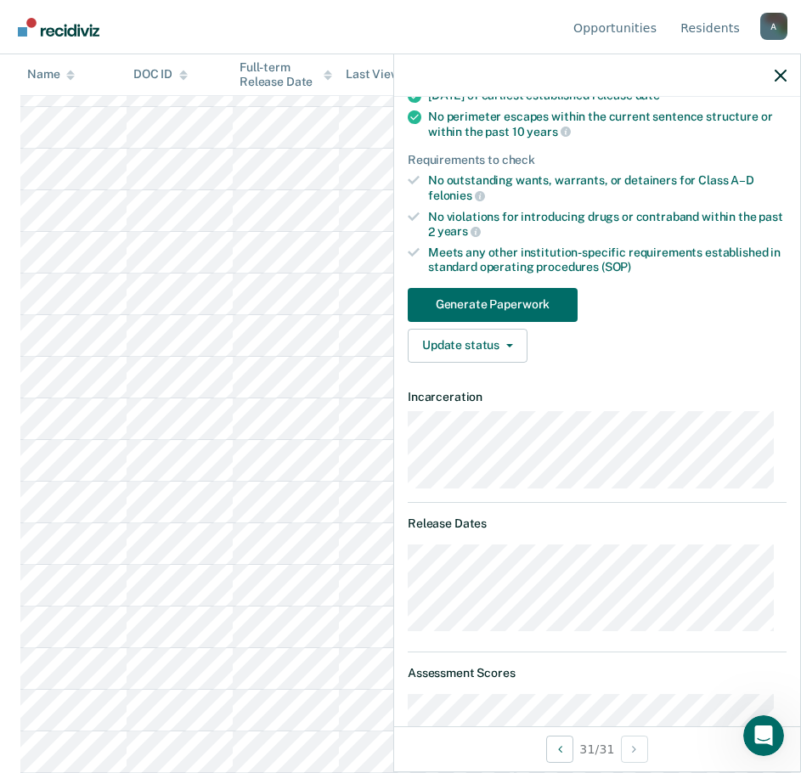
scroll to position [29, 0]
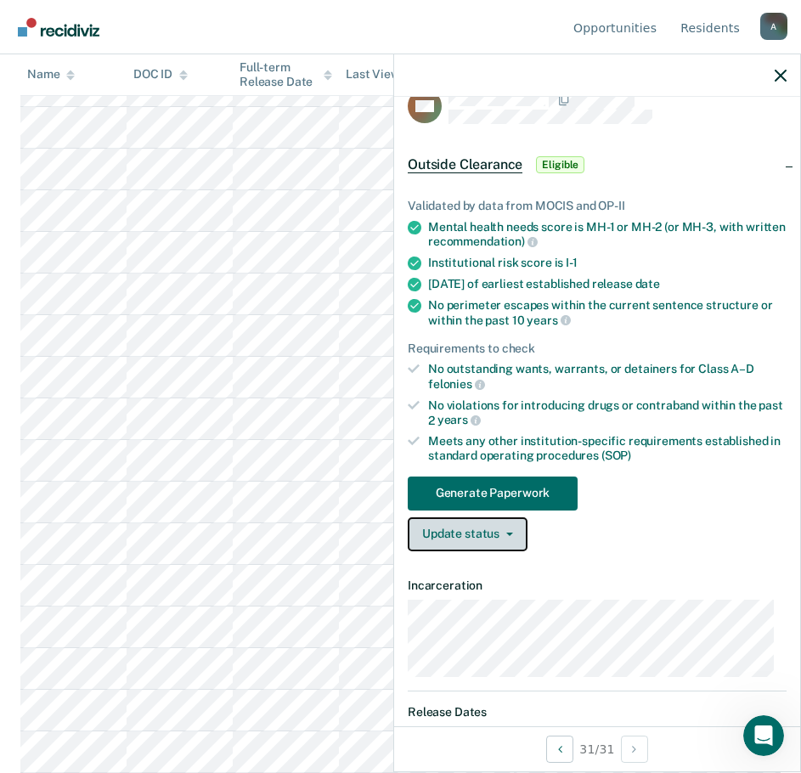
click at [458, 538] on button "Update status" at bounding box center [468, 535] width 120 height 34
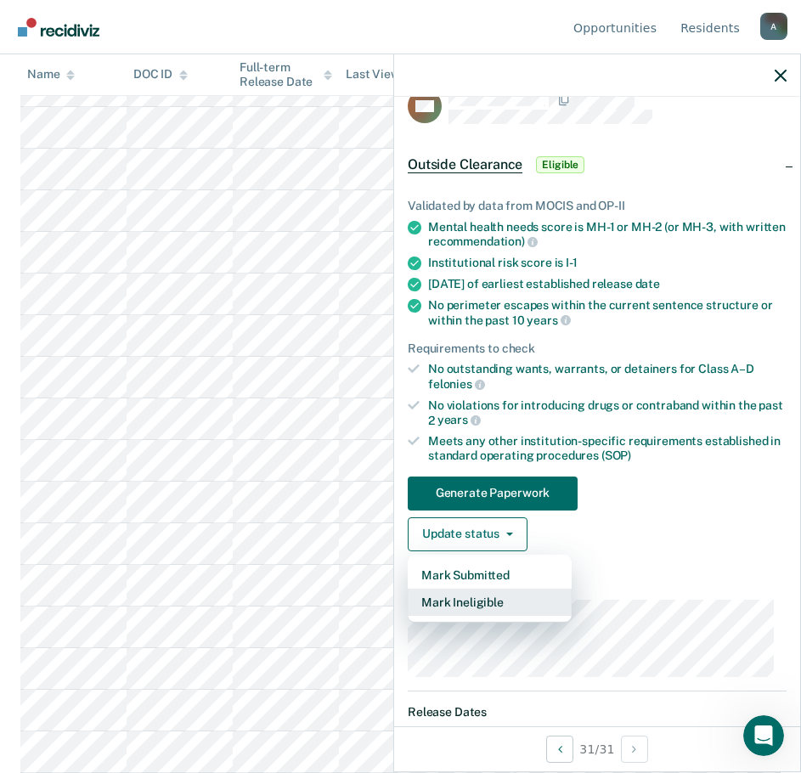
click at [489, 597] on button "Mark Ineligible" at bounding box center [490, 602] width 164 height 27
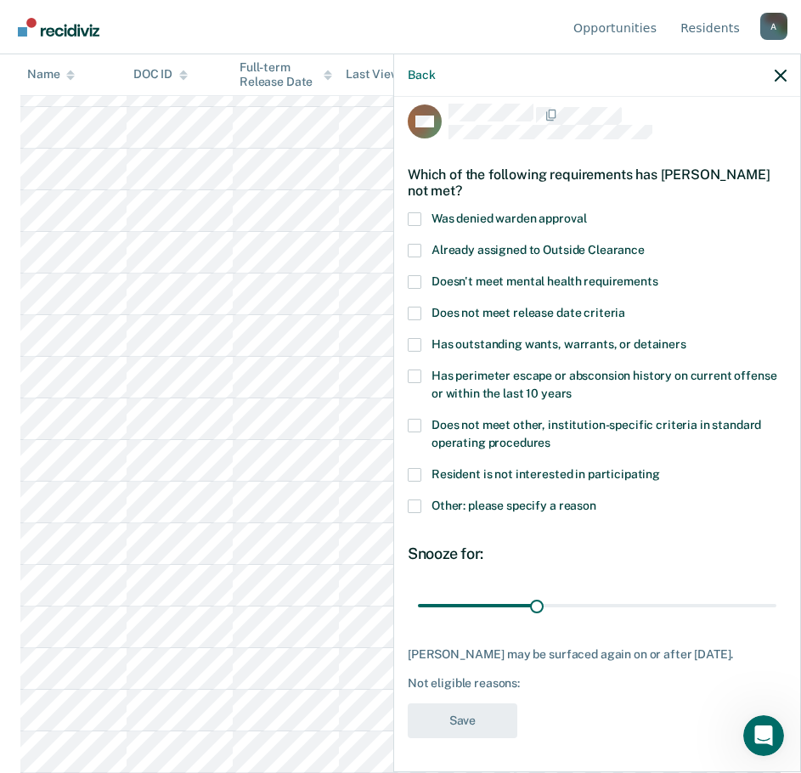
scroll to position [12, 0]
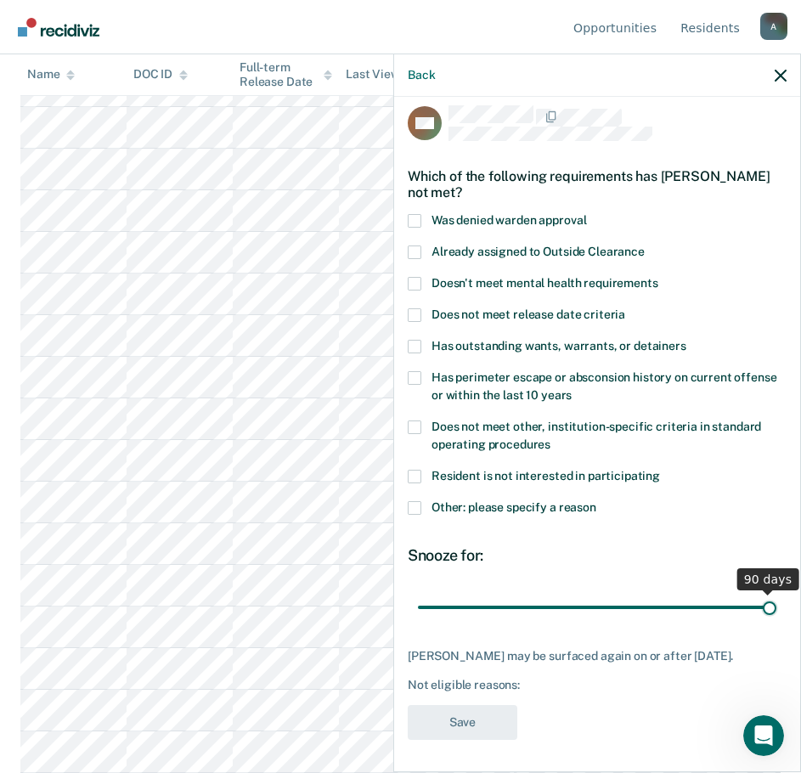
drag, startPoint x: 536, startPoint y: 603, endPoint x: 771, endPoint y: 599, distance: 234.6
type input "90"
click at [771, 599] on input "range" at bounding box center [597, 607] width 359 height 30
click at [410, 509] on span at bounding box center [415, 508] width 14 height 14
click at [597, 501] on input "Other: please specify a reason" at bounding box center [597, 501] width 0 height 0
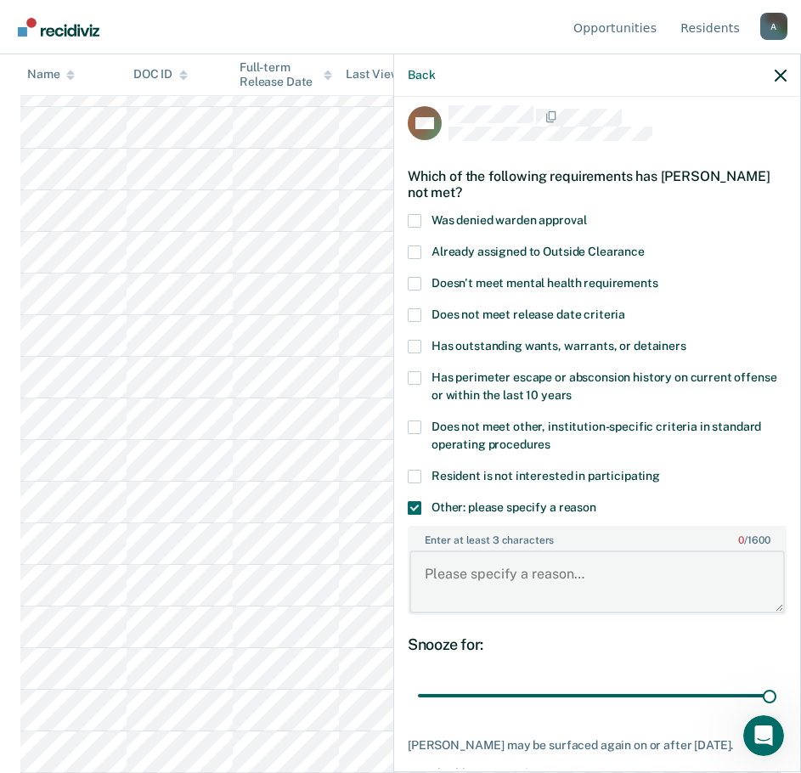
click at [491, 590] on textarea "Enter at least 3 characters 0 / 1600" at bounding box center [598, 582] width 376 height 63
click at [412, 340] on span at bounding box center [415, 347] width 14 height 14
click at [687, 340] on input "Has outstanding wants, warrants, or detainers" at bounding box center [687, 340] width 0 height 0
click at [617, 581] on textarea "7 violations in last 10 months," at bounding box center [598, 582] width 376 height 63
type textarea "7 violations in last 10 months, Pending felony"
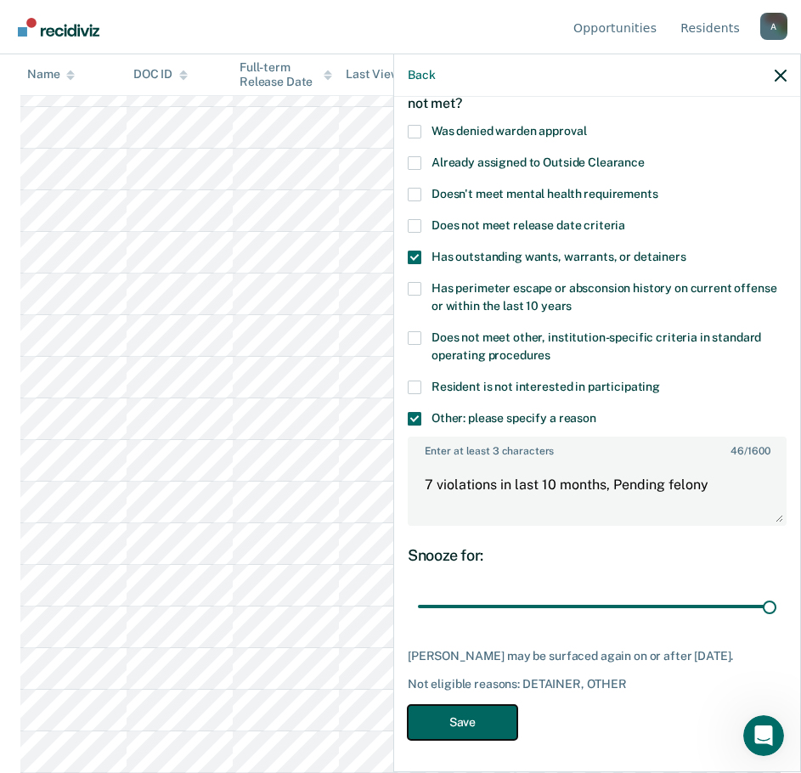
click at [452, 725] on button "Save" at bounding box center [463, 722] width 110 height 35
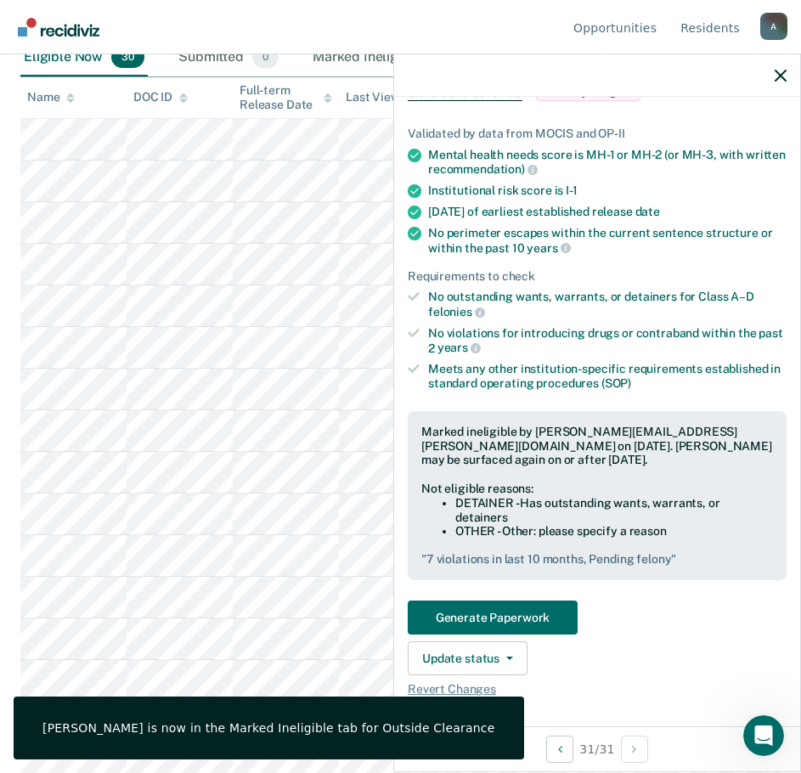
scroll to position [0, 0]
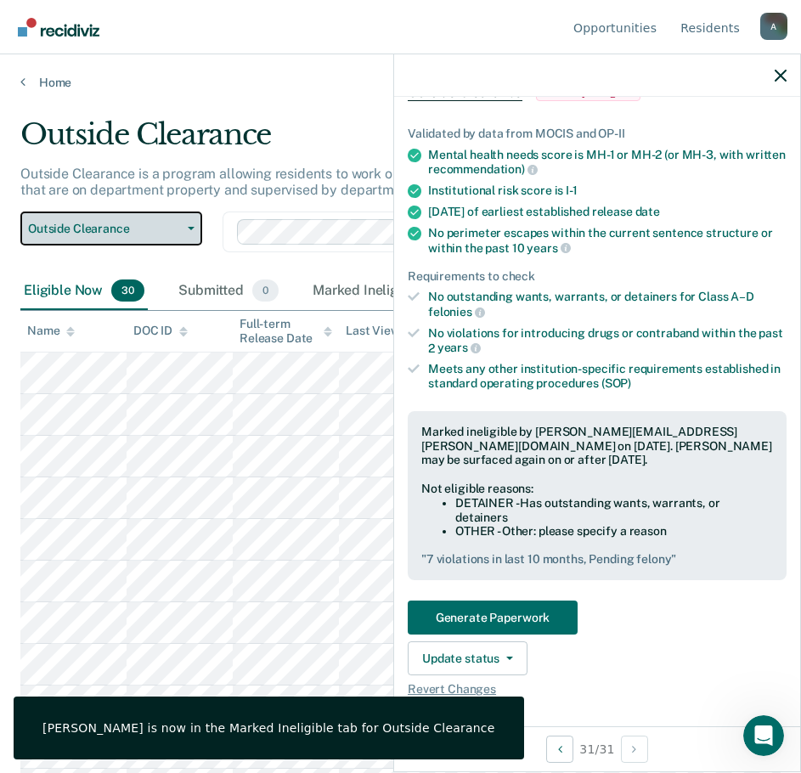
click at [59, 224] on span "Outside Clearance" at bounding box center [104, 229] width 153 height 14
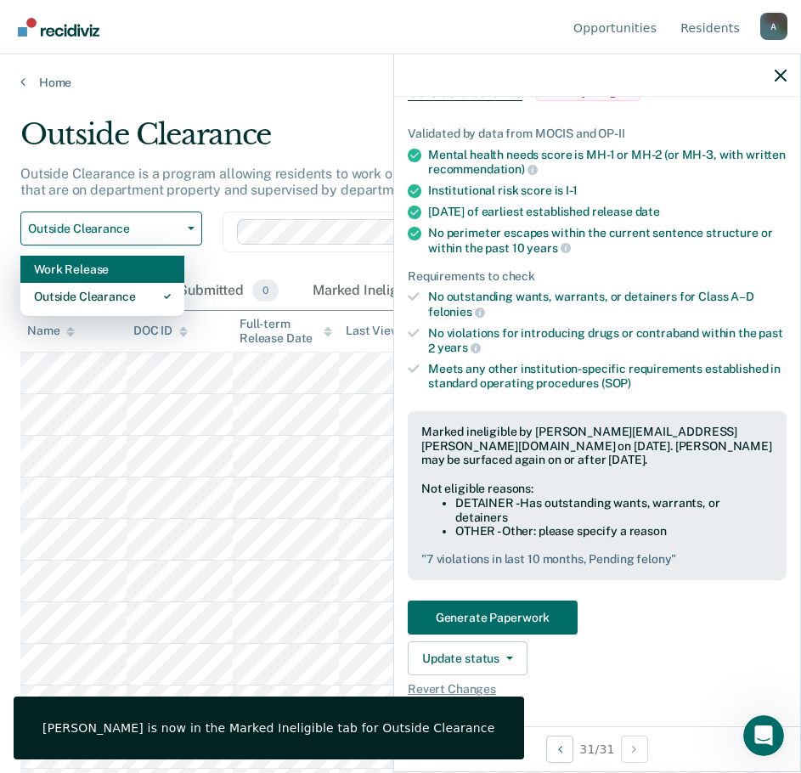
click at [79, 271] on div "Work Release" at bounding box center [102, 269] width 137 height 27
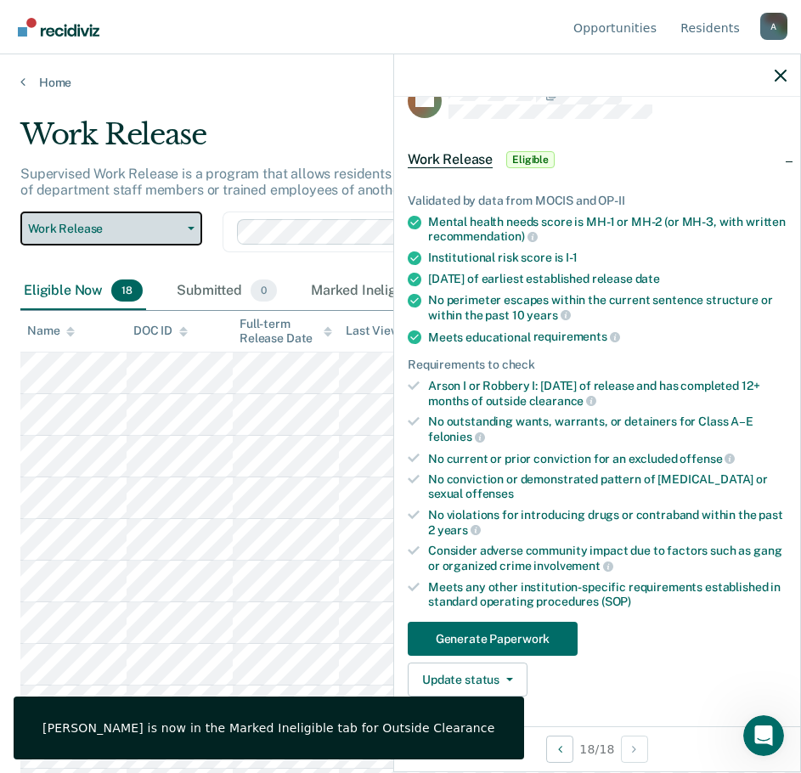
scroll to position [329, 0]
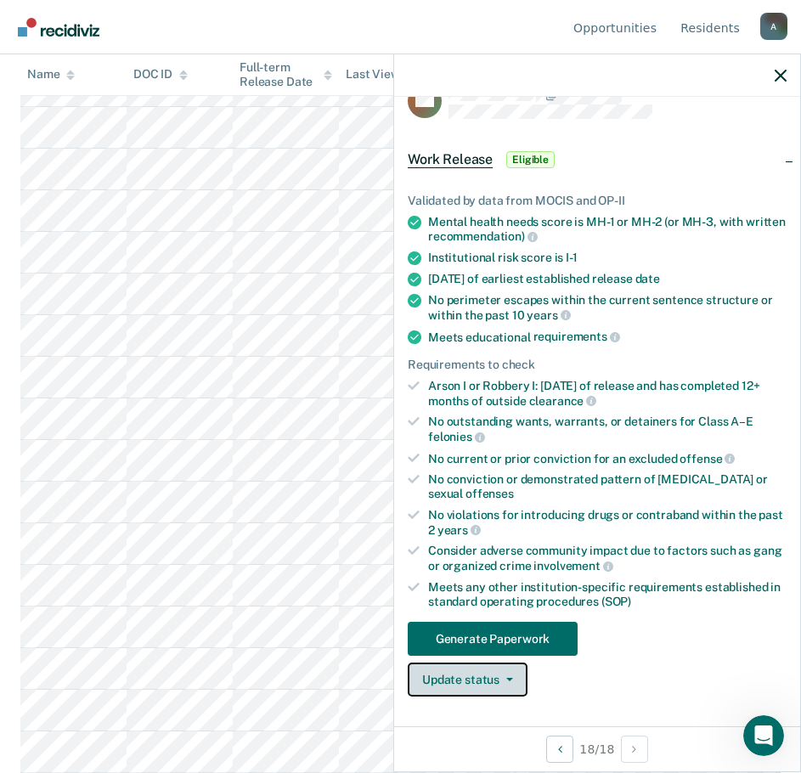
click at [484, 676] on button "Update status" at bounding box center [468, 680] width 120 height 34
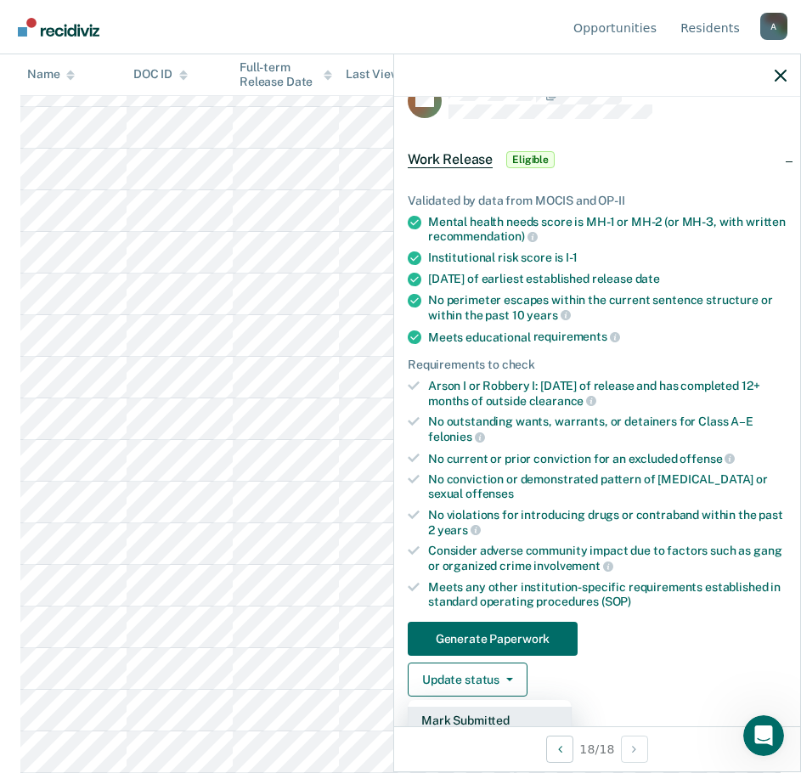
scroll to position [119, 0]
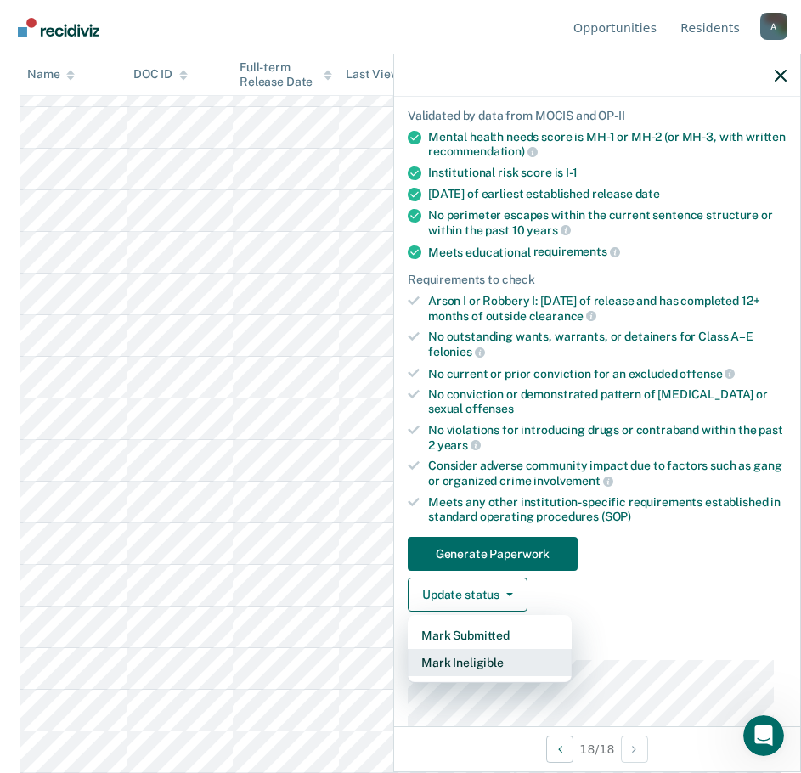
click at [494, 662] on button "Mark Ineligible" at bounding box center [490, 662] width 164 height 27
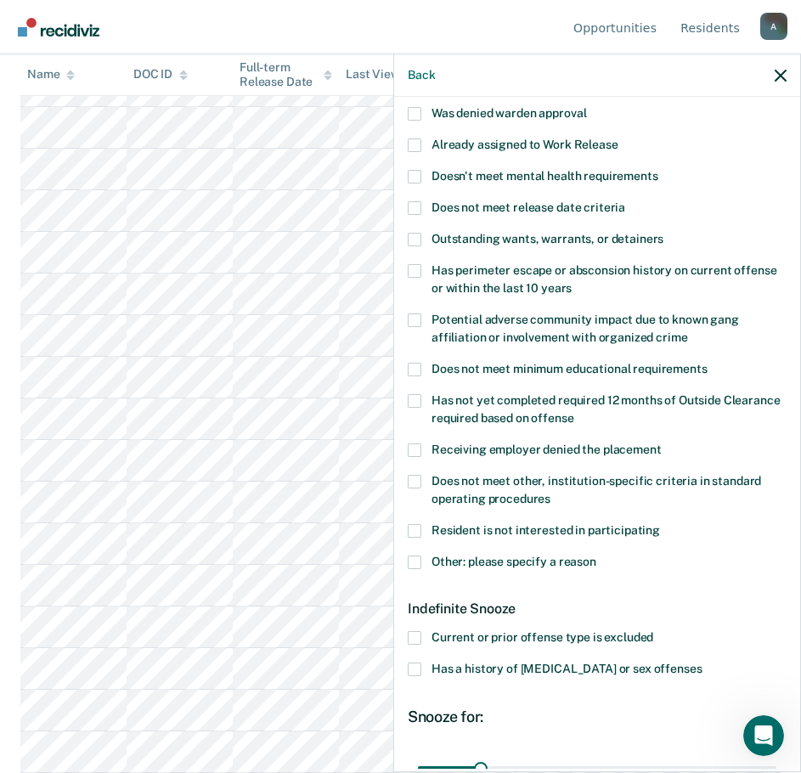
click at [418, 567] on span at bounding box center [415, 563] width 14 height 14
click at [597, 556] on input "Other: please specify a reason" at bounding box center [597, 556] width 0 height 0
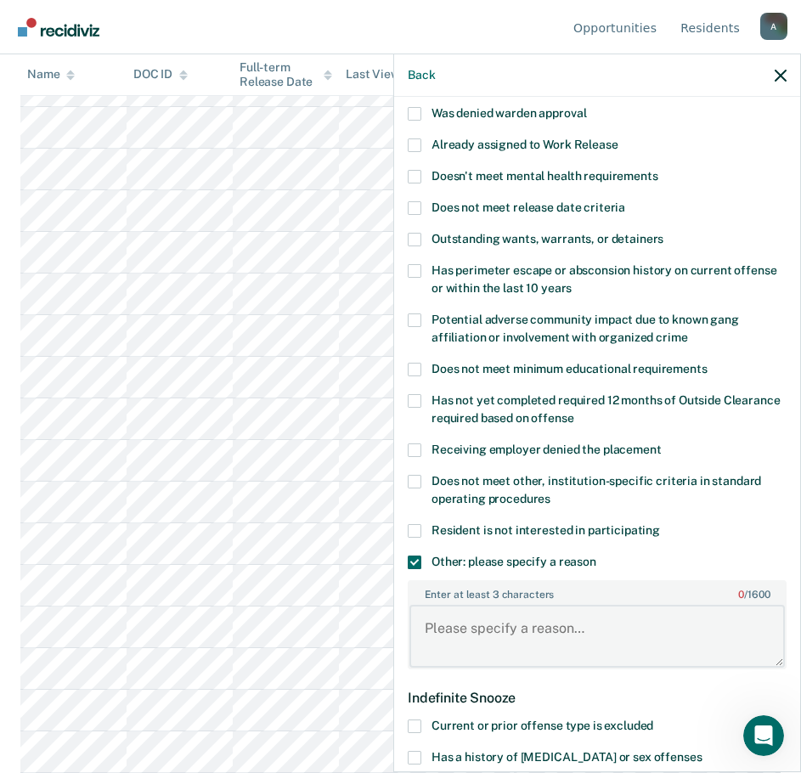
click at [471, 625] on textarea "Enter at least 3 characters 0 / 1600" at bounding box center [598, 636] width 376 height 63
paste textarea "7 violations in last 10 months, Pending felony"
type textarea "7 violations in last 10 months, Pending felony"
click at [415, 240] on span at bounding box center [415, 240] width 14 height 14
click at [664, 233] on input "Outstanding wants, warrants, or detainers" at bounding box center [664, 233] width 0 height 0
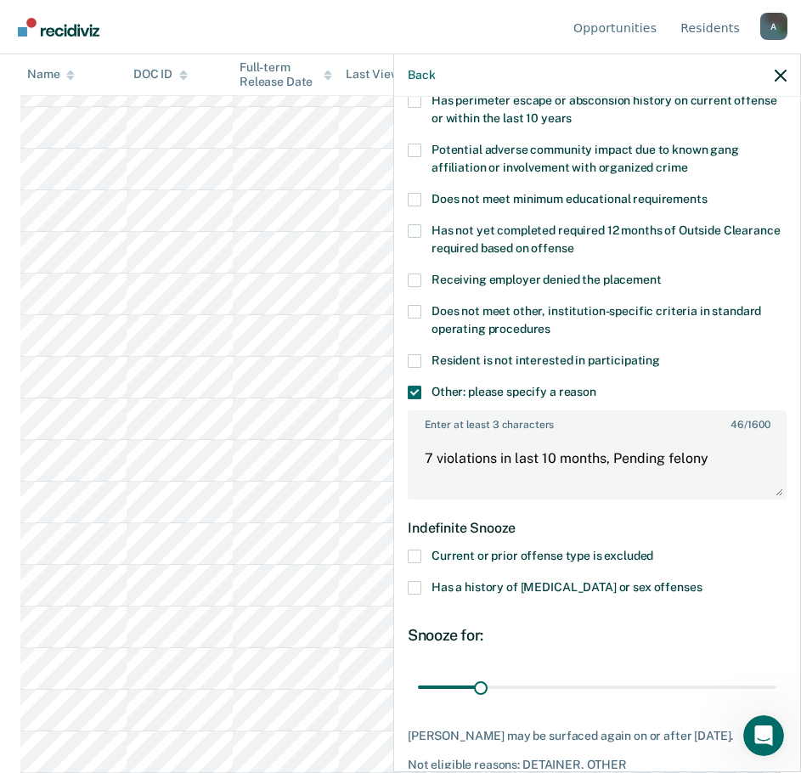
scroll to position [369, 0]
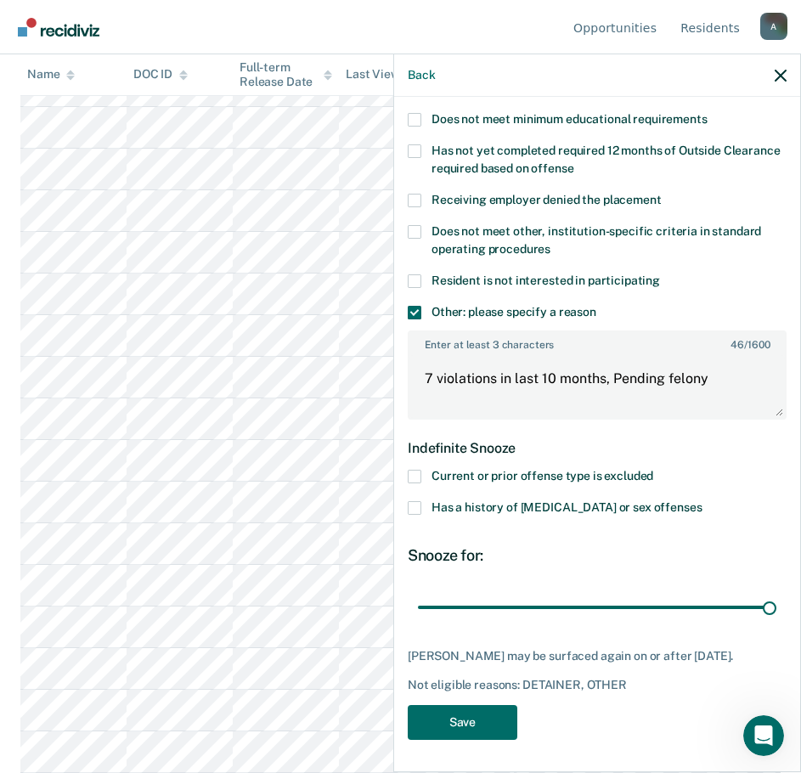
drag, startPoint x: 475, startPoint y: 598, endPoint x: 770, endPoint y: 591, distance: 295.0
type input "180"
click at [766, 592] on input "range" at bounding box center [597, 607] width 359 height 30
click at [403, 721] on div "DM Which of the following requirements has Daniel Mack not met? Was denied ward…" at bounding box center [597, 433] width 406 height 672
click at [478, 721] on button "Save" at bounding box center [463, 722] width 110 height 35
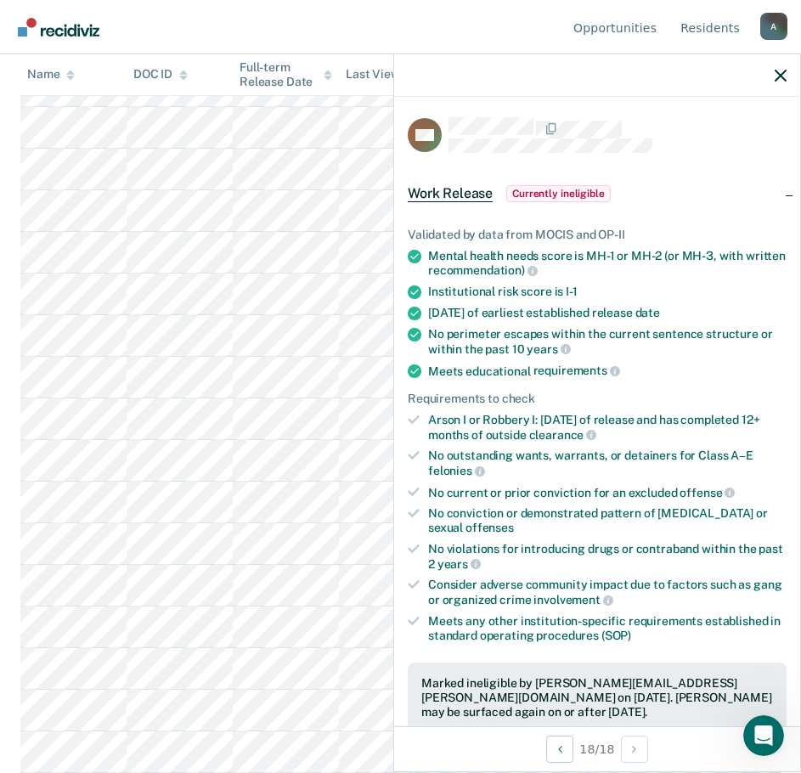
scroll to position [117, 0]
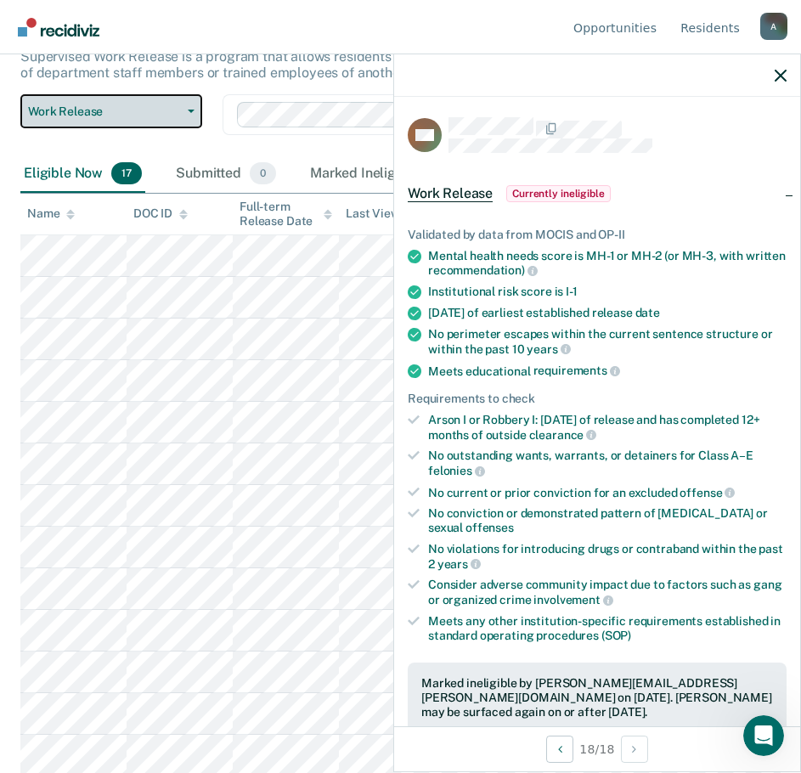
click at [79, 121] on button "Work Release" at bounding box center [111, 111] width 182 height 34
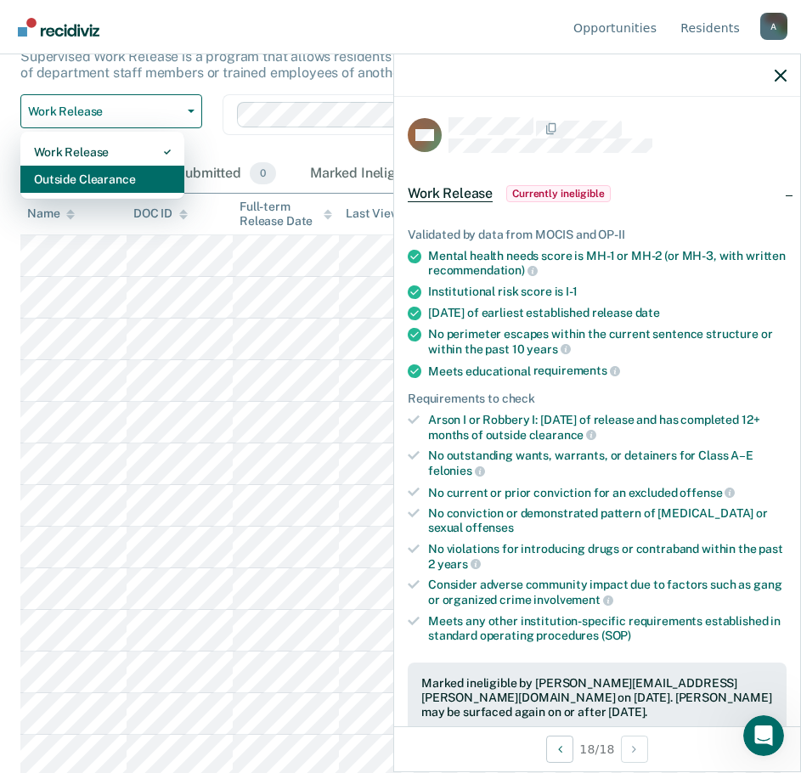
click at [84, 180] on div "Outside Clearance" at bounding box center [102, 179] width 137 height 27
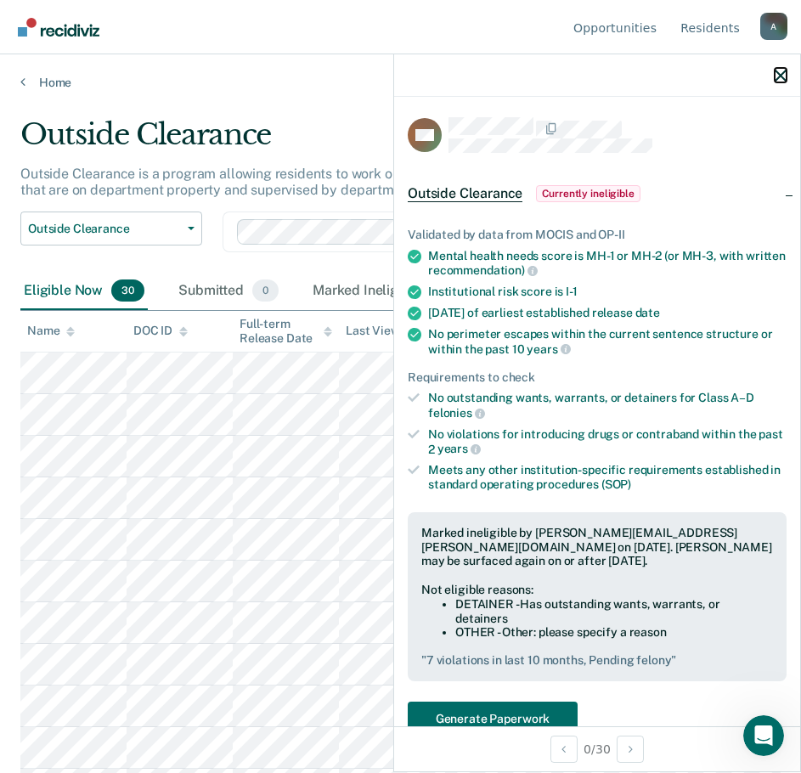
click at [780, 71] on icon "button" at bounding box center [781, 76] width 12 height 12
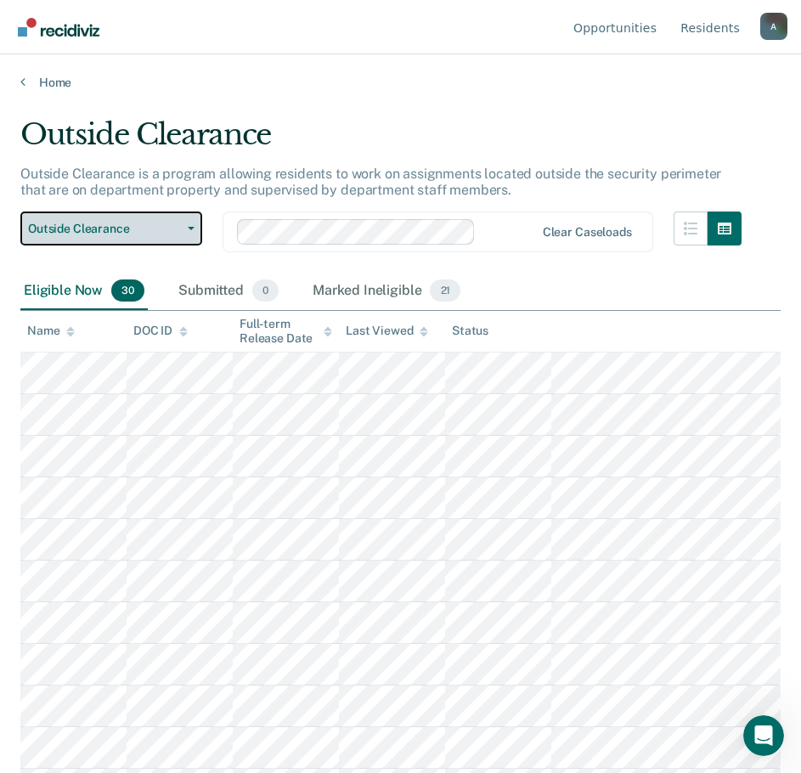
click at [120, 225] on span "Outside Clearance" at bounding box center [104, 229] width 153 height 14
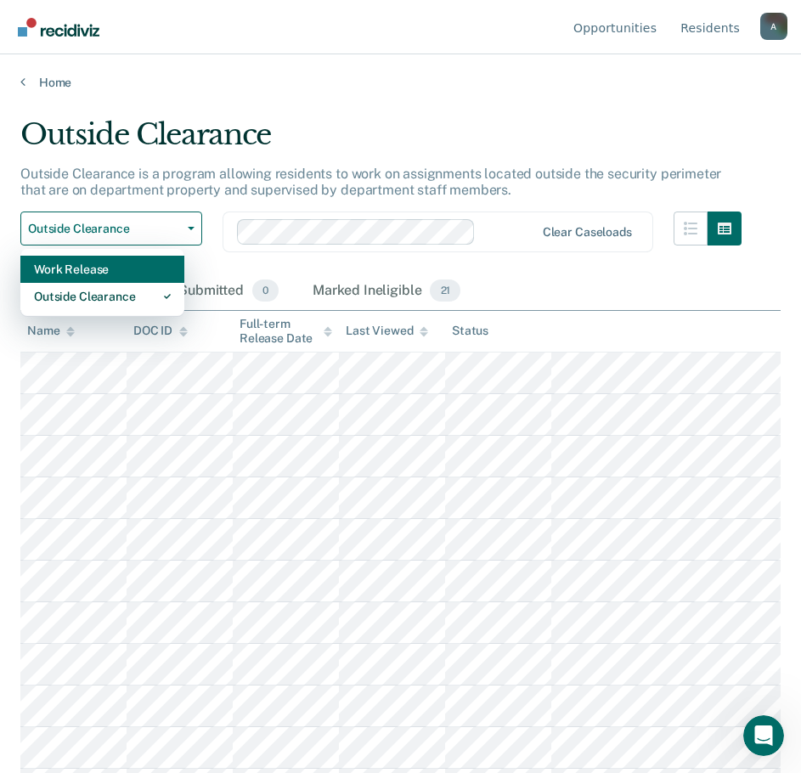
click at [76, 269] on div "Work Release" at bounding box center [102, 269] width 137 height 27
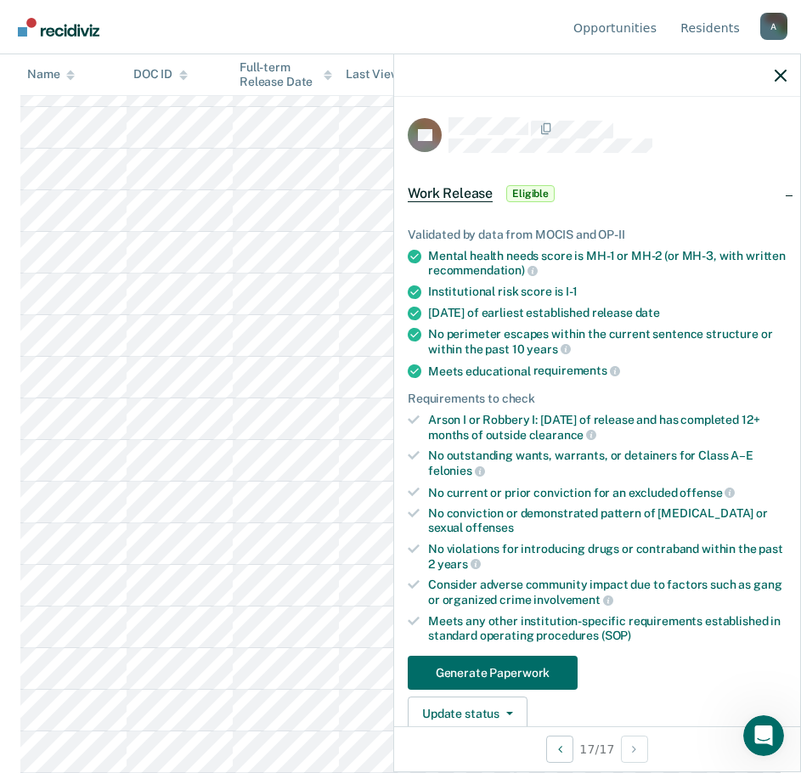
scroll to position [510, 0]
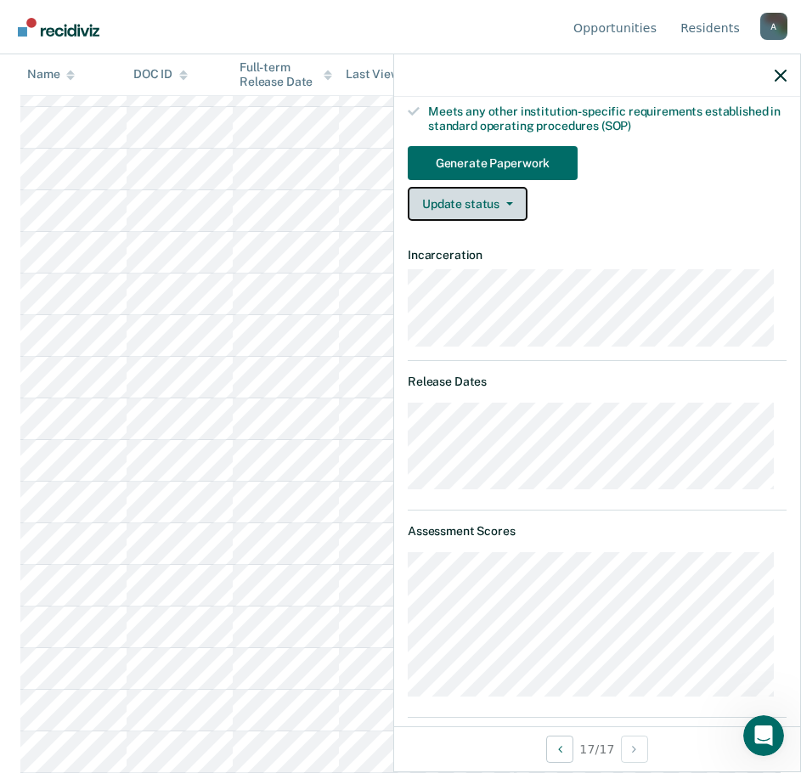
click at [484, 204] on button "Update status" at bounding box center [468, 204] width 120 height 34
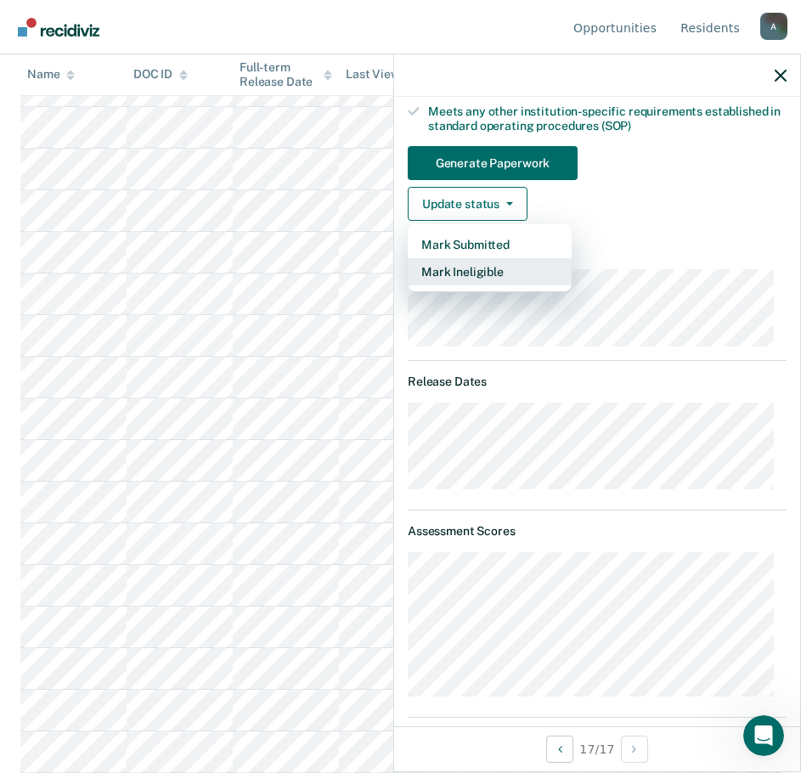
click at [491, 269] on button "Mark Ineligible" at bounding box center [490, 271] width 164 height 27
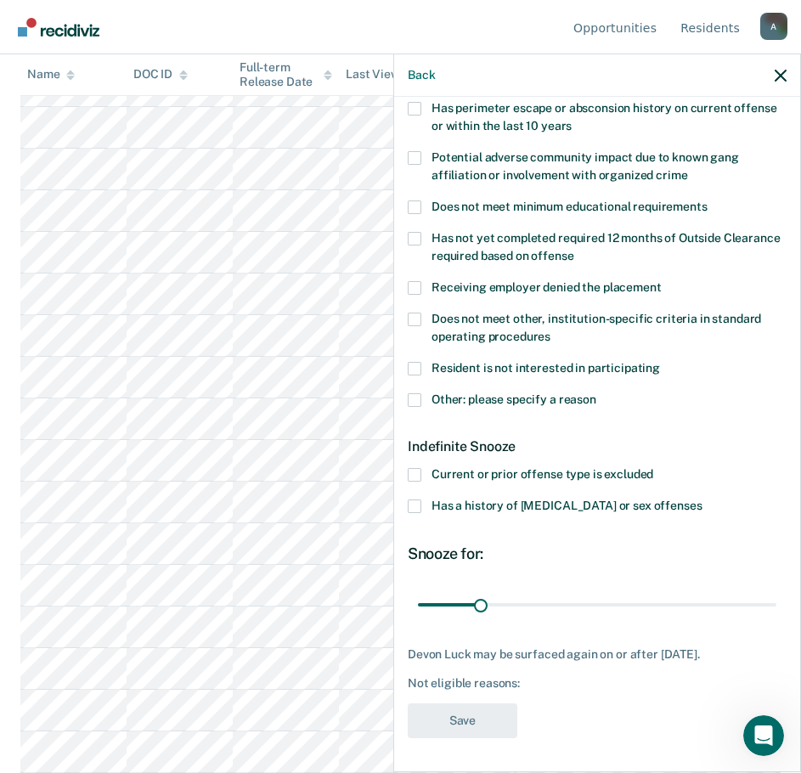
scroll to position [280, 0]
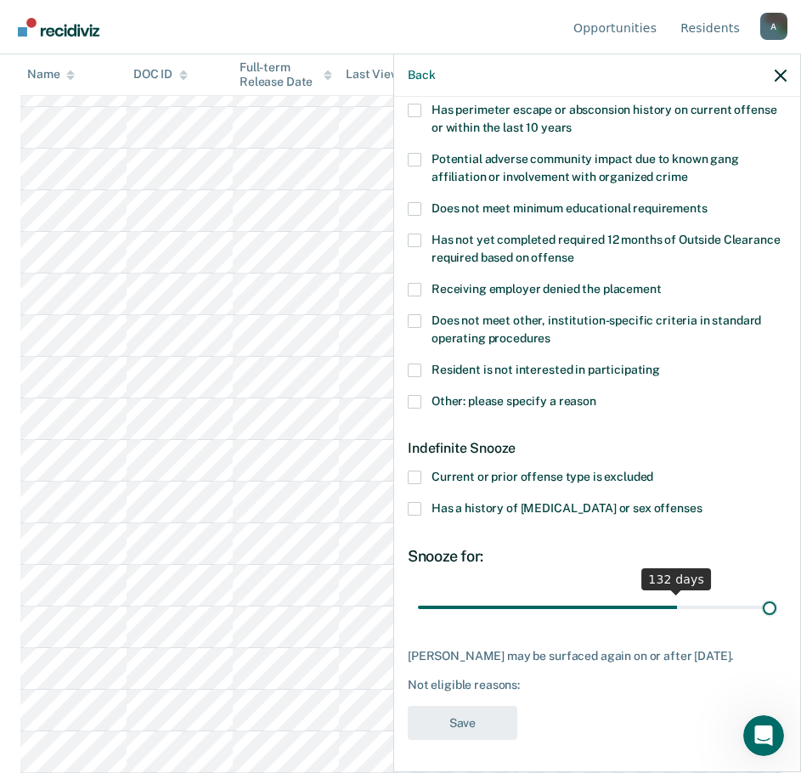
drag, startPoint x: 478, startPoint y: 607, endPoint x: 829, endPoint y: 586, distance: 350.8
type input "180"
click at [777, 592] on input "range" at bounding box center [597, 607] width 359 height 30
click at [422, 402] on label "Other: please specify a reason" at bounding box center [597, 404] width 379 height 18
click at [597, 395] on input "Other: please specify a reason" at bounding box center [597, 395] width 0 height 0
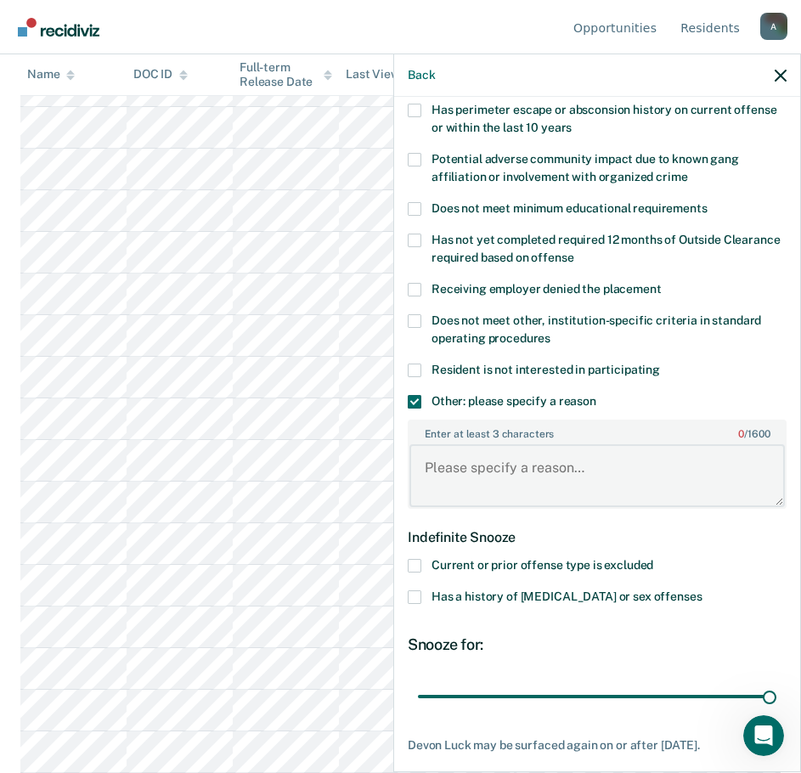
click at [476, 461] on textarea "Enter at least 3 characters 0 / 1600" at bounding box center [598, 475] width 376 height 63
drag, startPoint x: 422, startPoint y: 458, endPoint x: 436, endPoint y: 458, distance: 14.4
click at [423, 458] on textarea "Recent CDV history" at bounding box center [598, 475] width 376 height 63
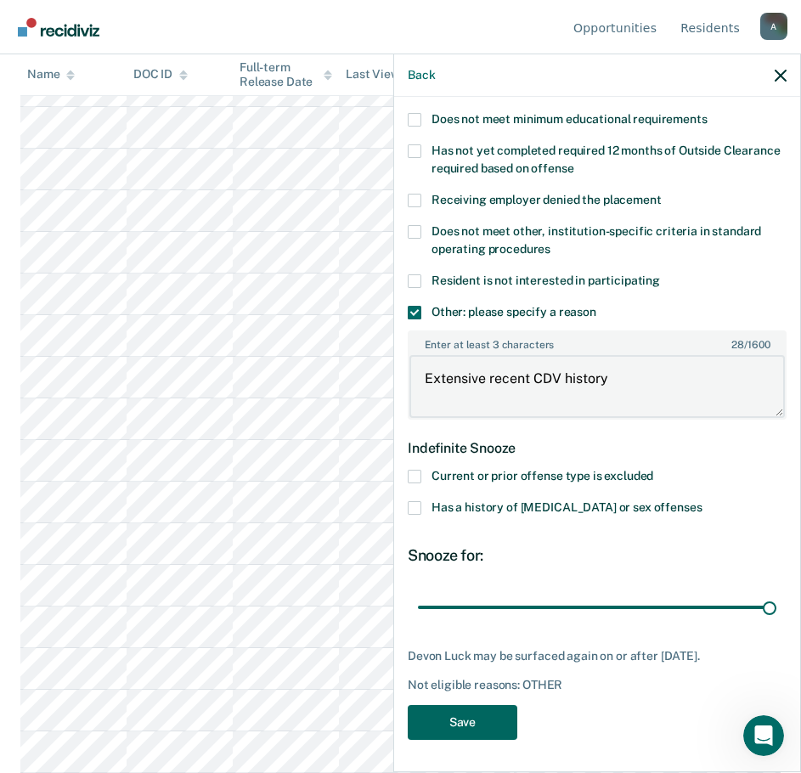
type textarea "Extensive recent CDV history"
click at [486, 714] on button "Save" at bounding box center [463, 722] width 110 height 35
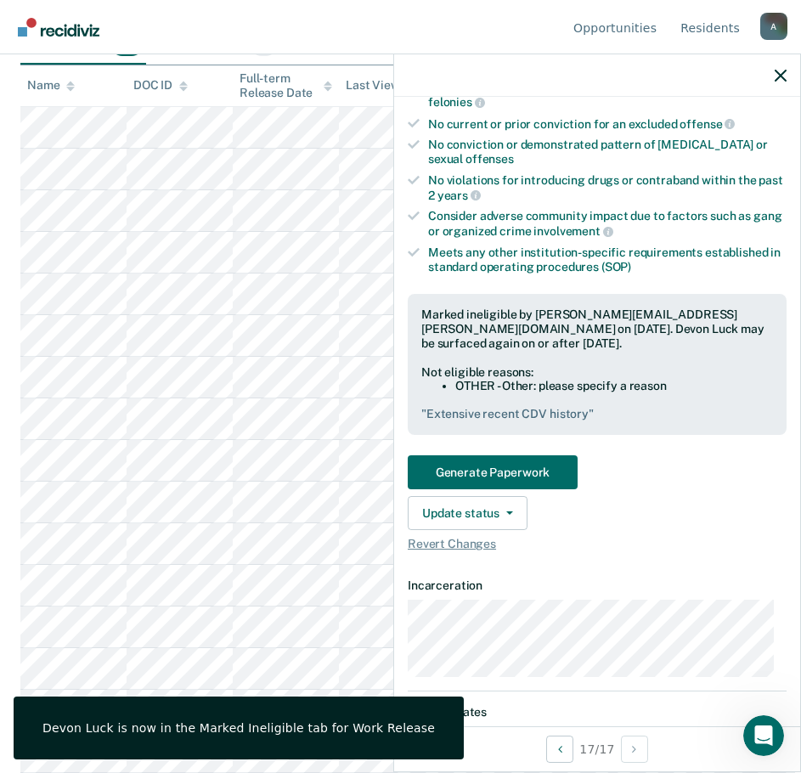
scroll to position [0, 0]
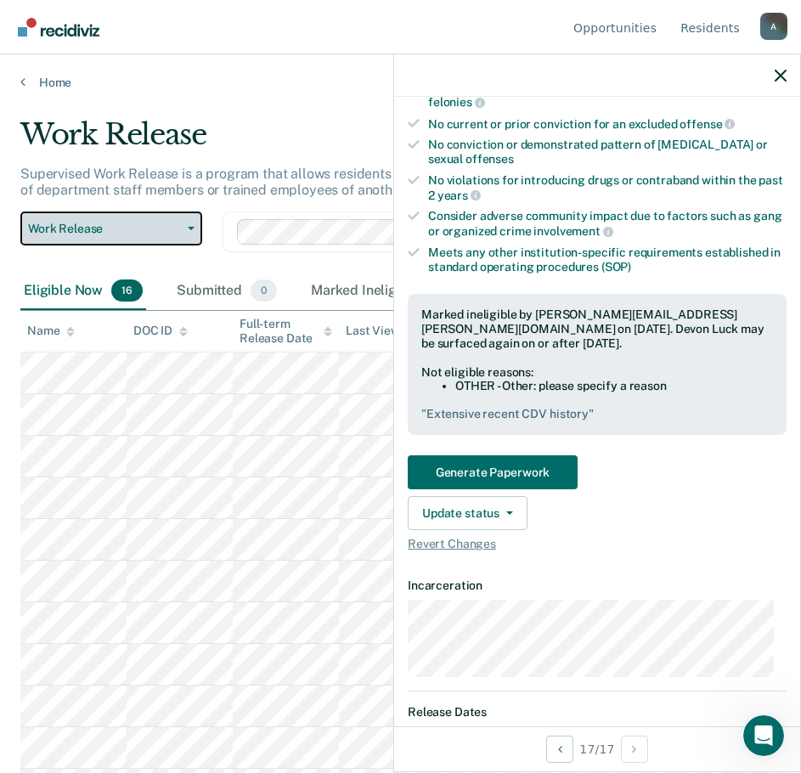
click at [126, 231] on span "Work Release" at bounding box center [104, 229] width 153 height 14
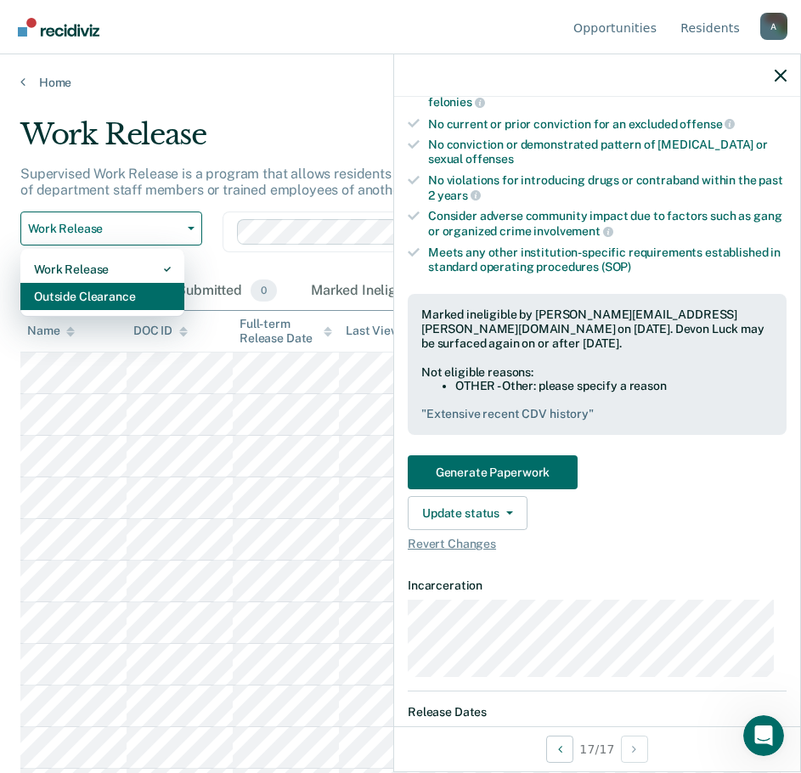
click at [116, 290] on div "Outside Clearance" at bounding box center [102, 296] width 137 height 27
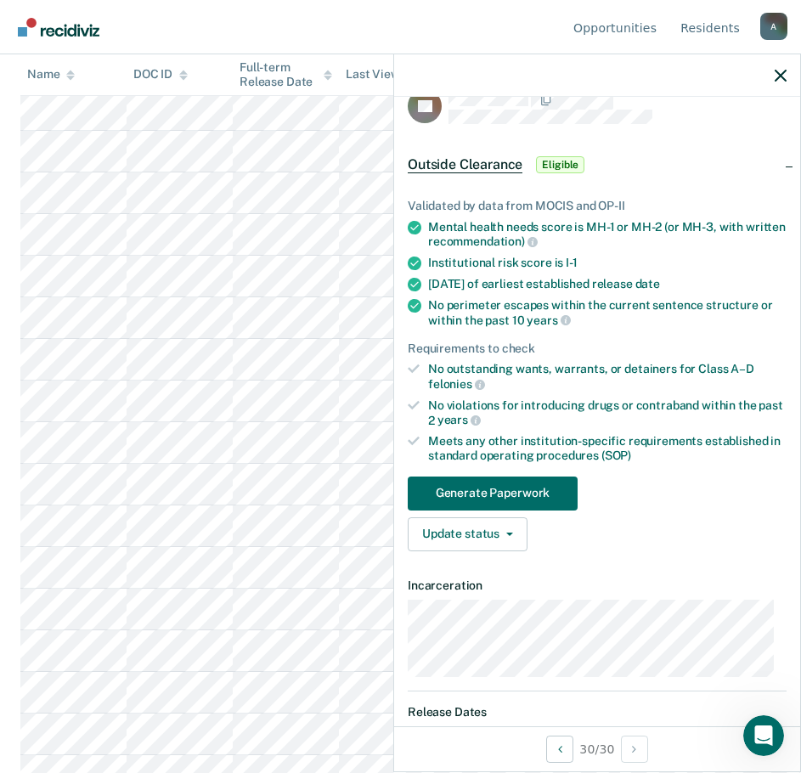
scroll to position [829, 0]
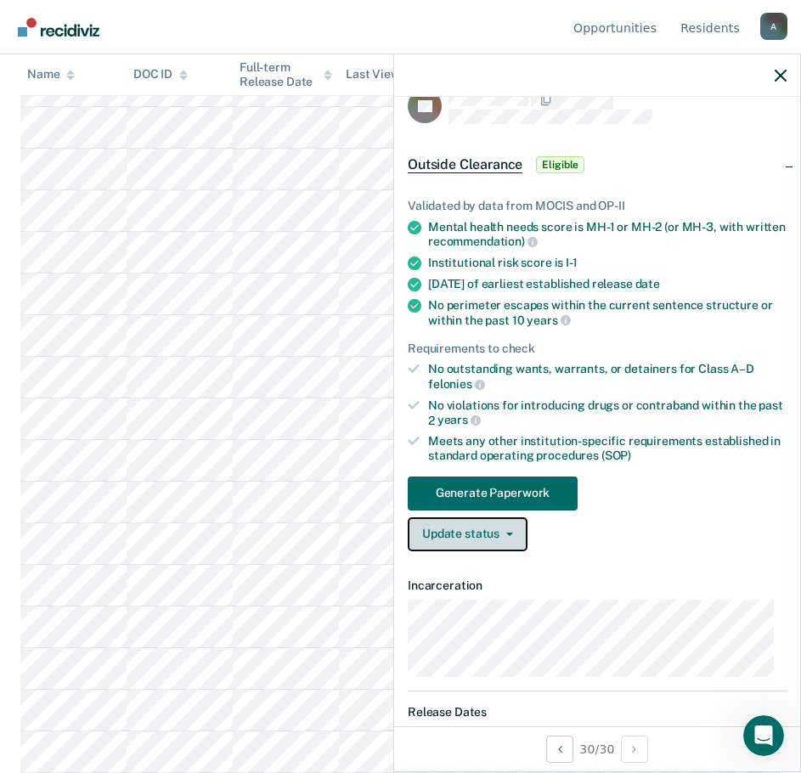
click at [472, 529] on button "Update status" at bounding box center [468, 535] width 120 height 34
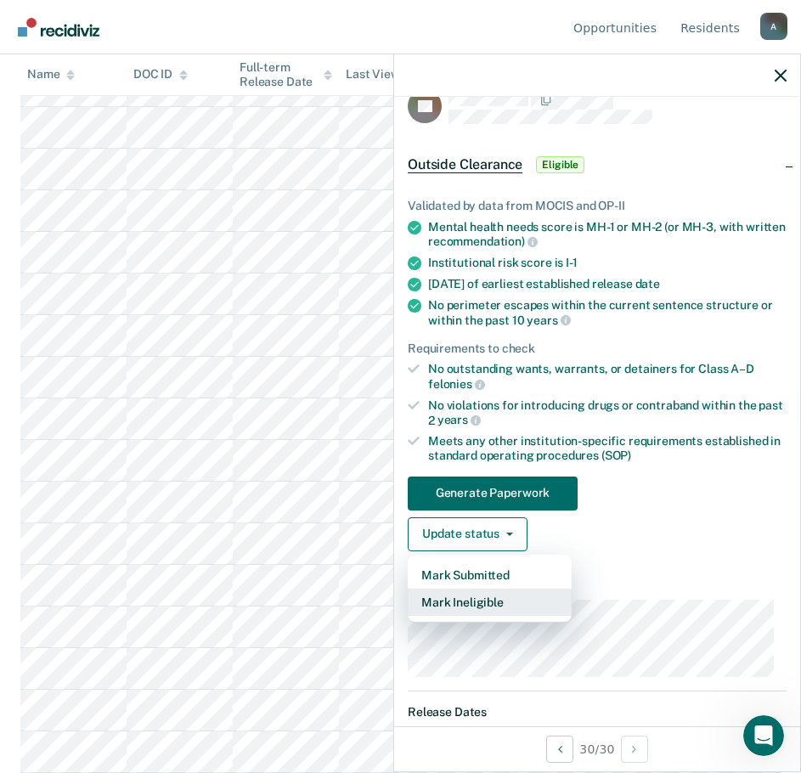
click at [445, 606] on button "Mark Ineligible" at bounding box center [490, 602] width 164 height 27
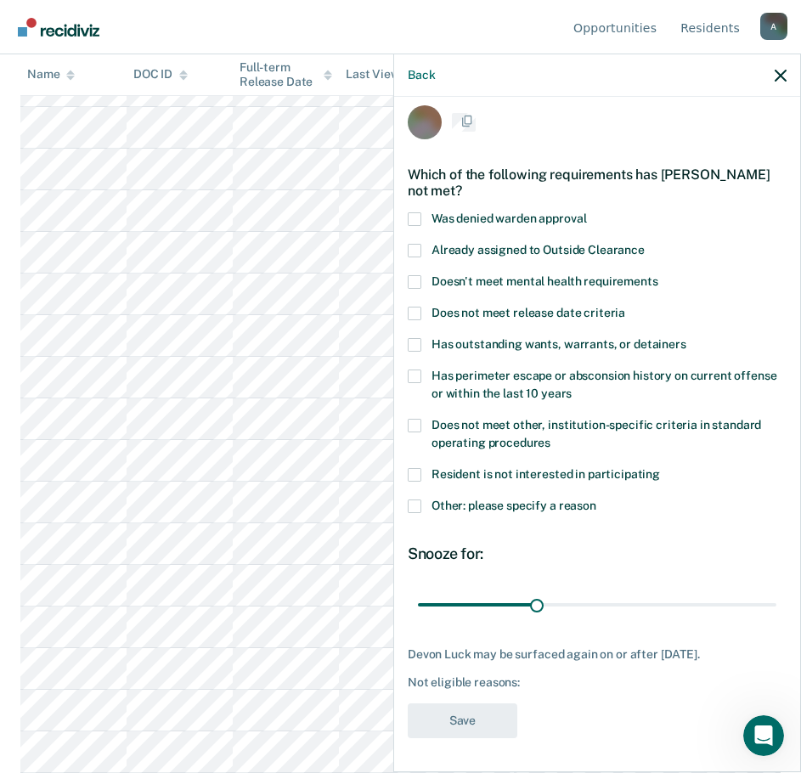
scroll to position [12, 0]
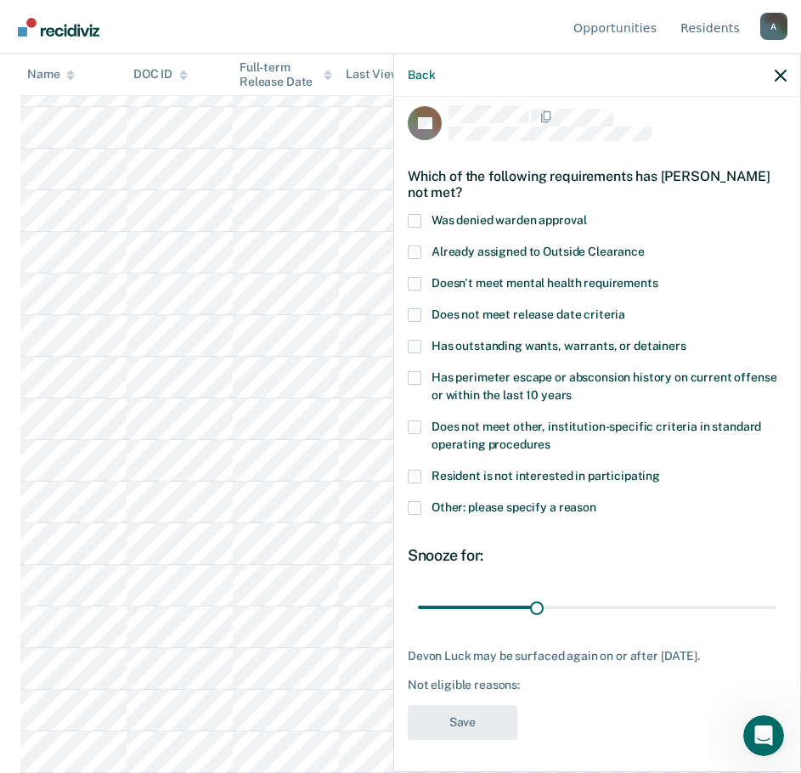
click at [413, 512] on span at bounding box center [415, 508] width 14 height 14
click at [597, 501] on input "Other: please specify a reason" at bounding box center [597, 501] width 0 height 0
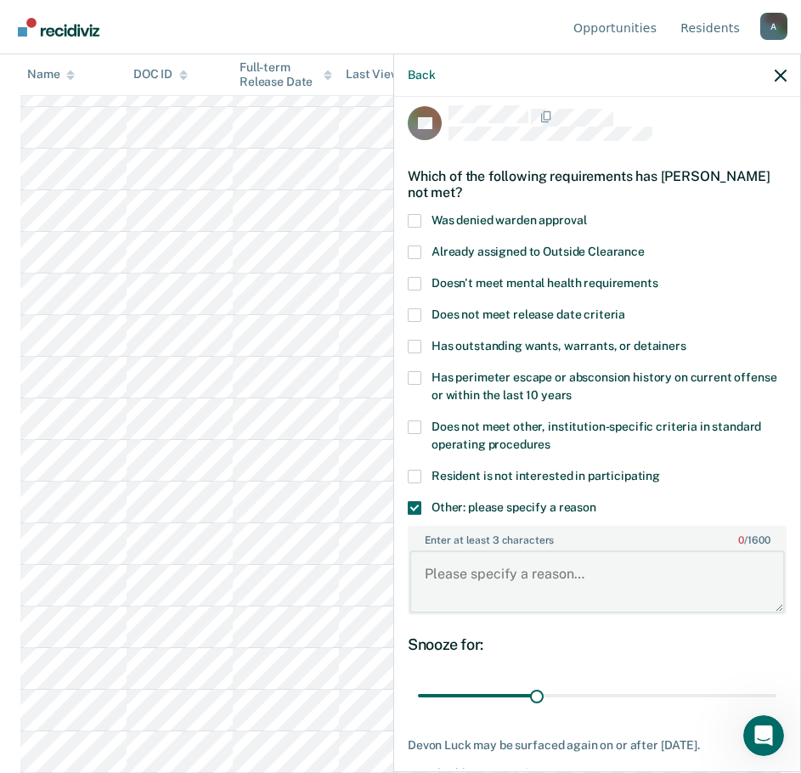
click at [460, 567] on textarea "Enter at least 3 characters 0 / 1600" at bounding box center [598, 582] width 376 height 63
type textarea "Recent extensive CDV history"
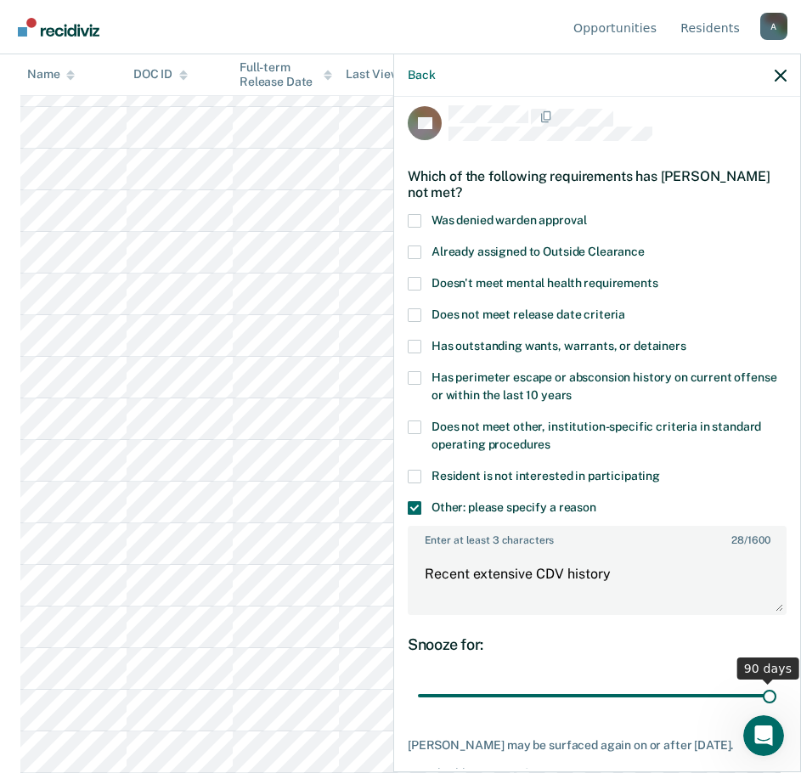
drag, startPoint x: 530, startPoint y: 697, endPoint x: 779, endPoint y: 688, distance: 249.1
type input "90"
click at [777, 688] on input "range" at bounding box center [597, 697] width 359 height 30
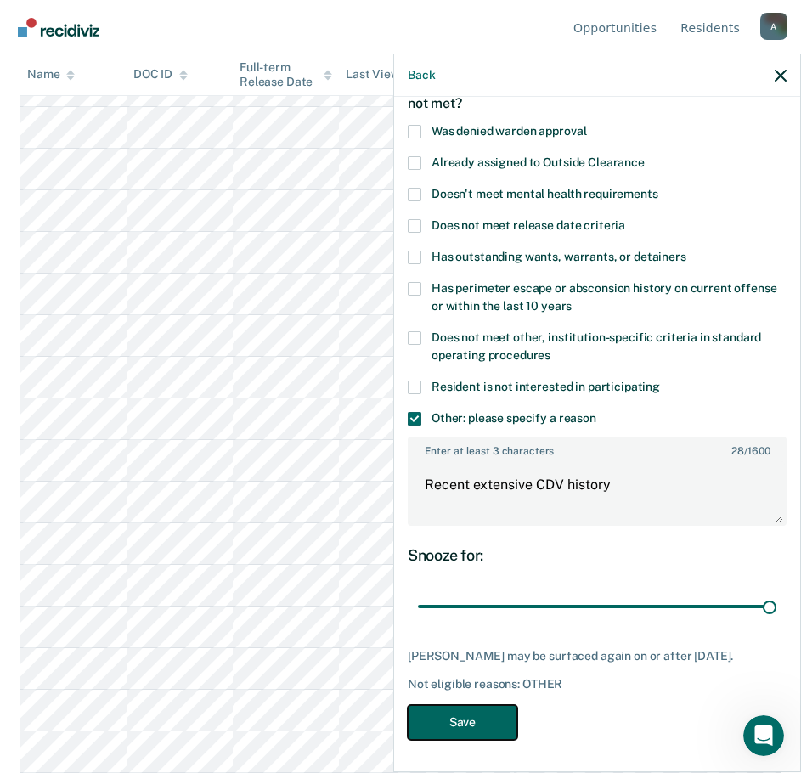
click at [458, 720] on button "Save" at bounding box center [463, 722] width 110 height 35
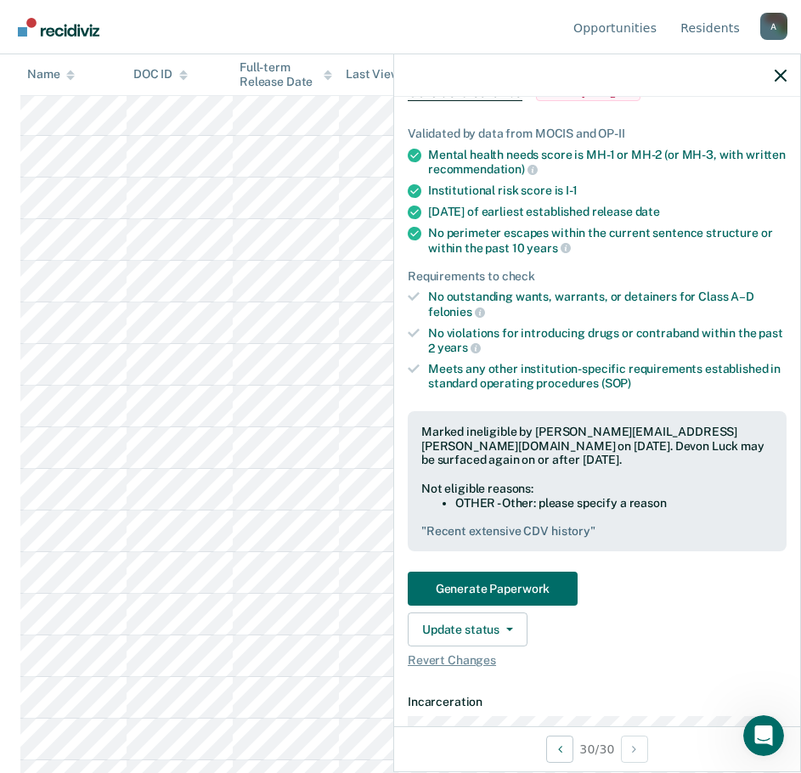
scroll to position [787, 0]
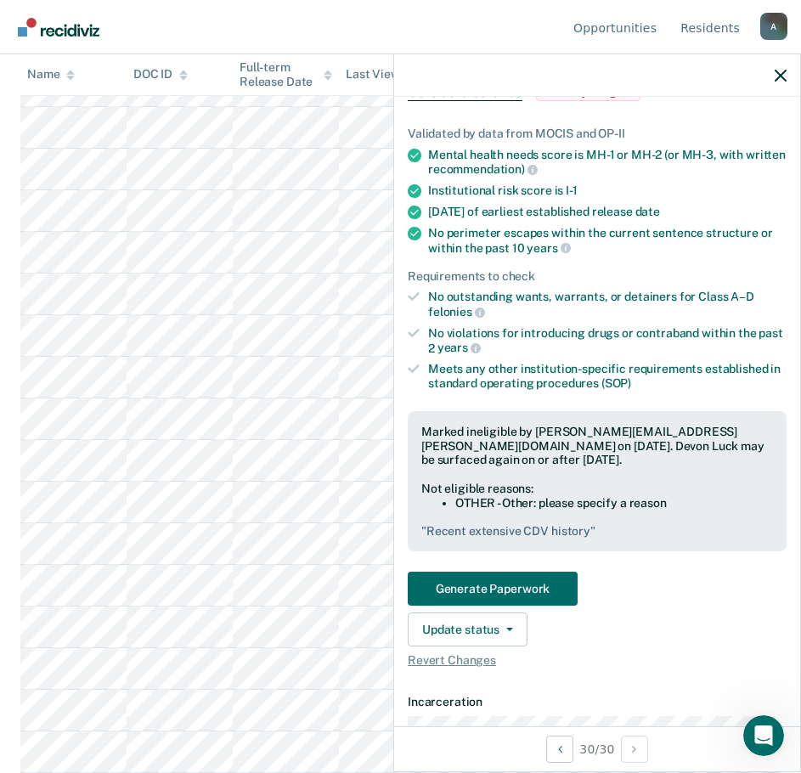
click at [684, 666] on div "Validated by data from MOCIS and OP-II Mental health needs score is MH-1 or MH-…" at bounding box center [597, 390] width 406 height 582
click at [775, 76] on icon "button" at bounding box center [781, 76] width 12 height 12
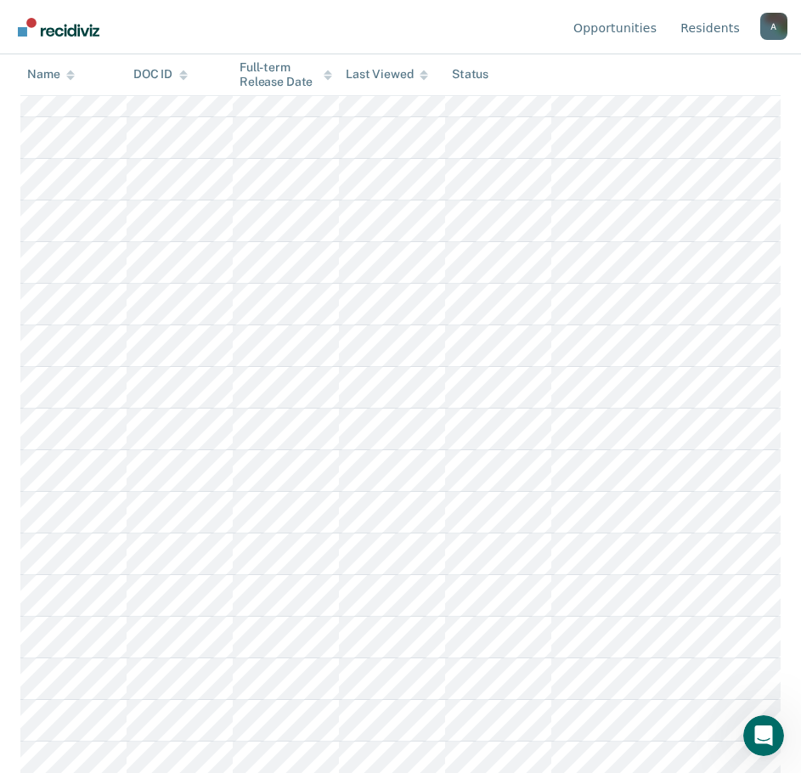
scroll to position [0, 0]
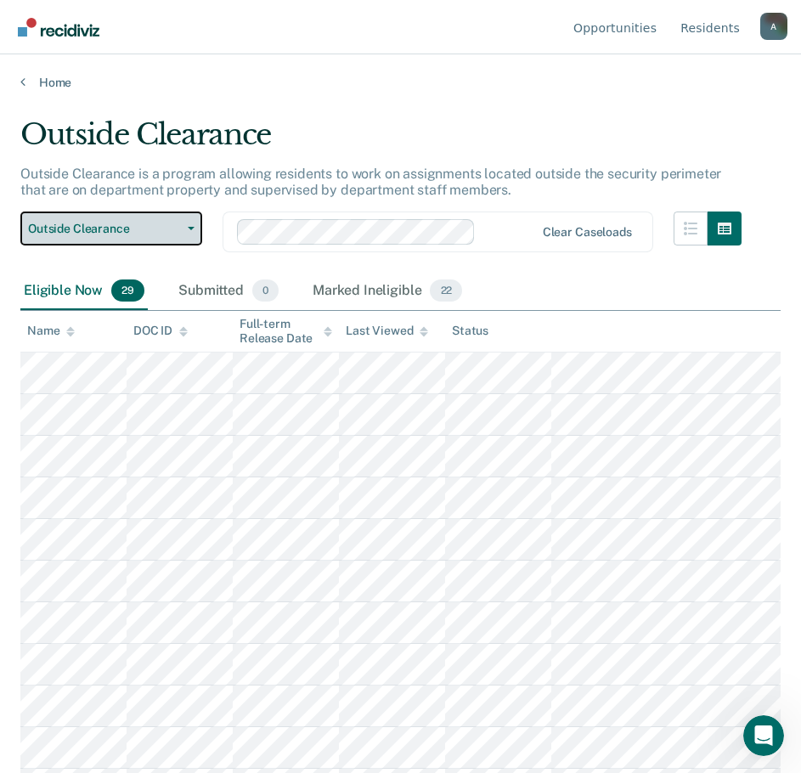
click at [106, 233] on span "Outside Clearance" at bounding box center [104, 229] width 153 height 14
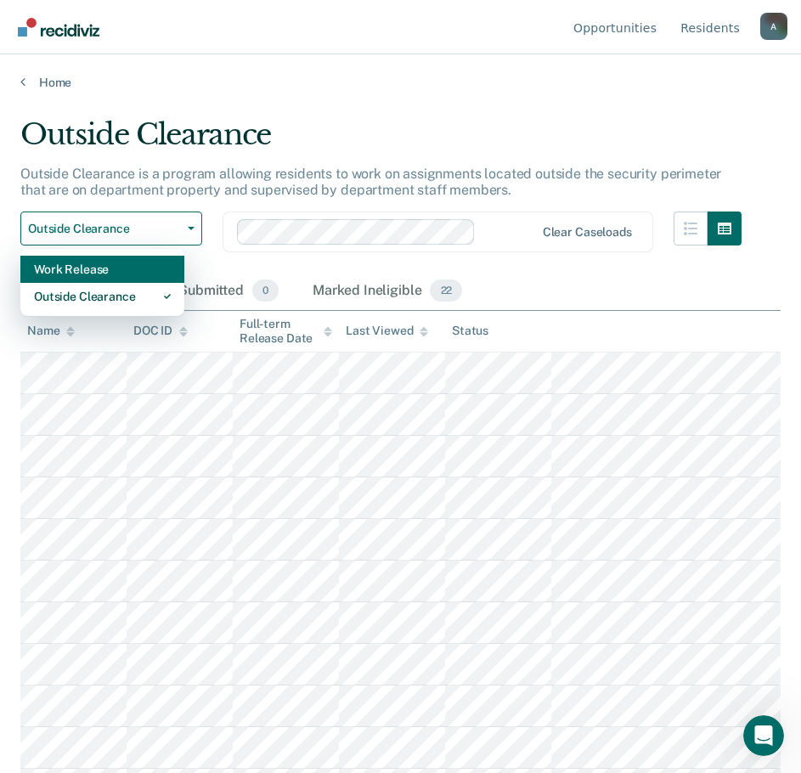
click at [109, 265] on div "Work Release" at bounding box center [102, 269] width 137 height 27
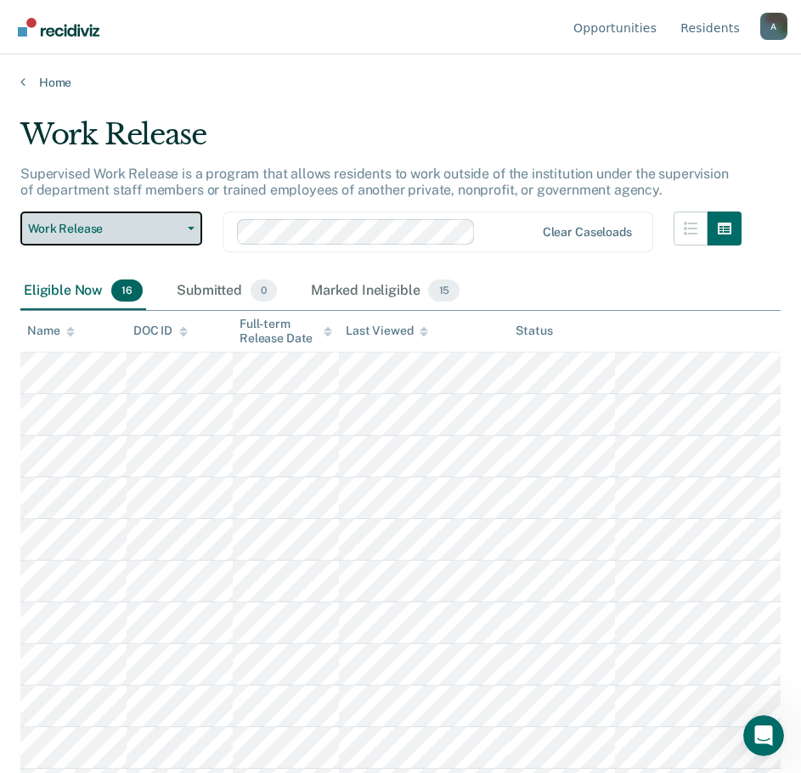
click at [103, 229] on span "Work Release" at bounding box center [104, 229] width 153 height 14
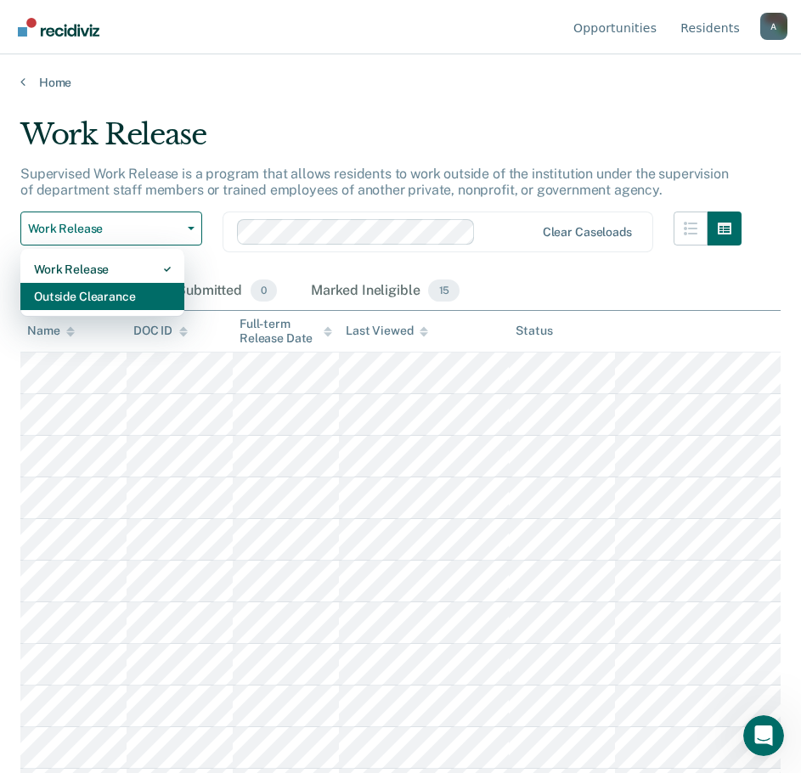
click at [100, 291] on div "Outside Clearance" at bounding box center [102, 296] width 137 height 27
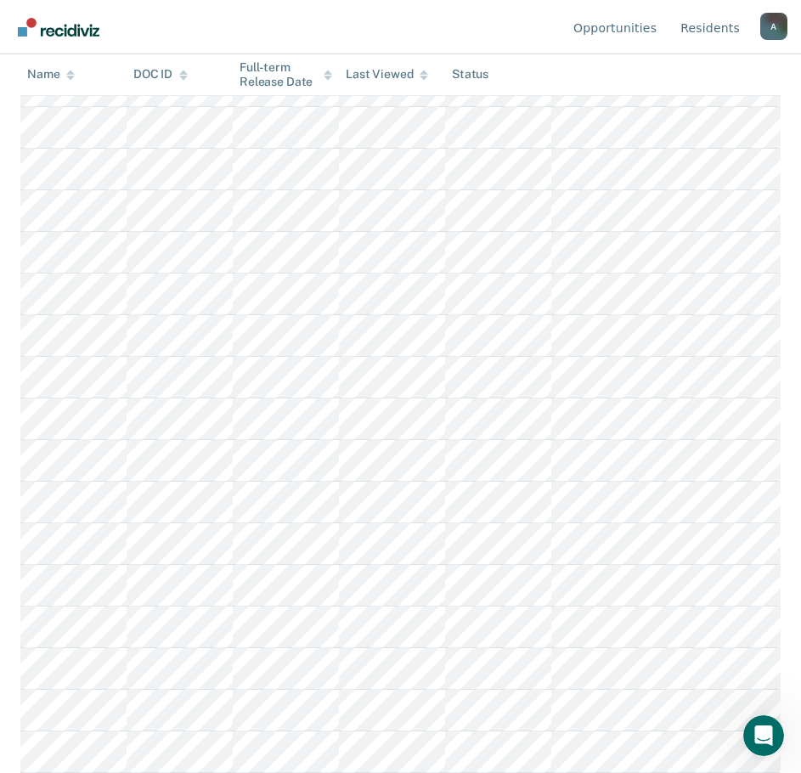
scroll to position [362, 0]
